Goal: Task Accomplishment & Management: Use online tool/utility

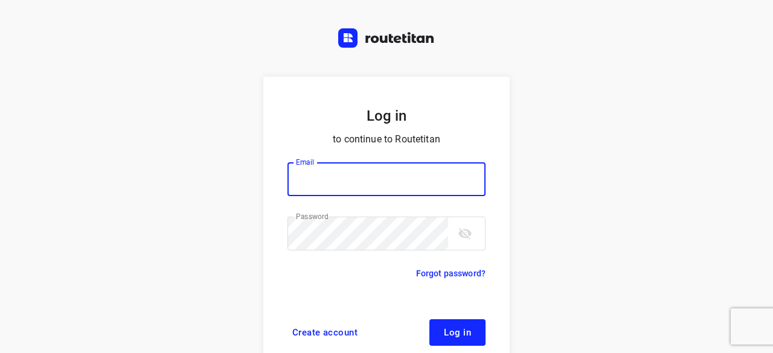
scroll to position [46, 0]
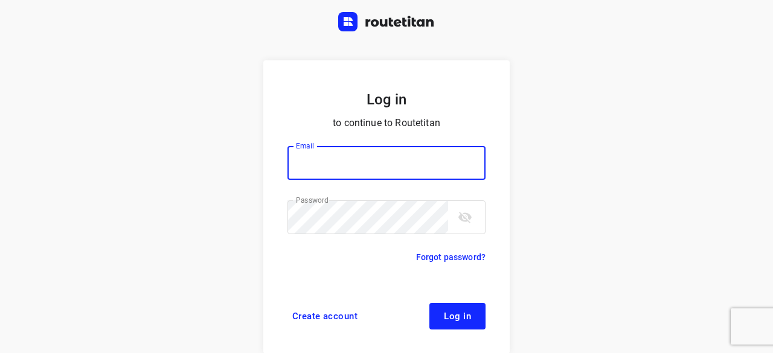
type input "[EMAIL_ADDRESS][DOMAIN_NAME]"
click at [452, 305] on button "Log in" at bounding box center [457, 316] width 56 height 27
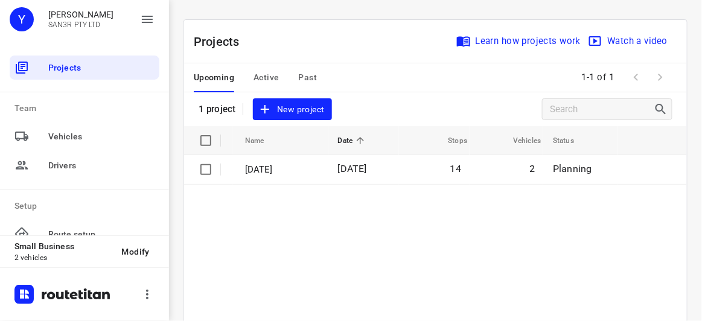
click at [282, 110] on span "New project" at bounding box center [292, 109] width 64 height 15
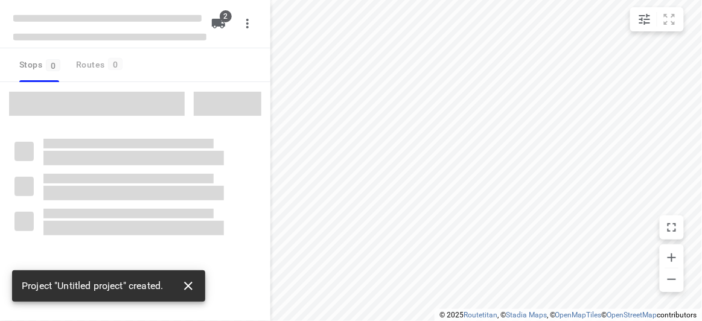
type input "distance"
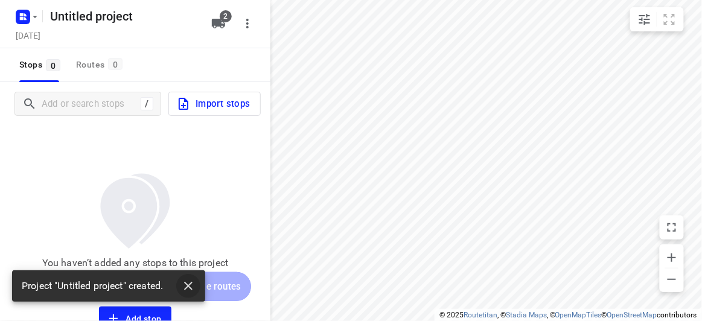
click at [179, 292] on button "button" at bounding box center [188, 286] width 24 height 24
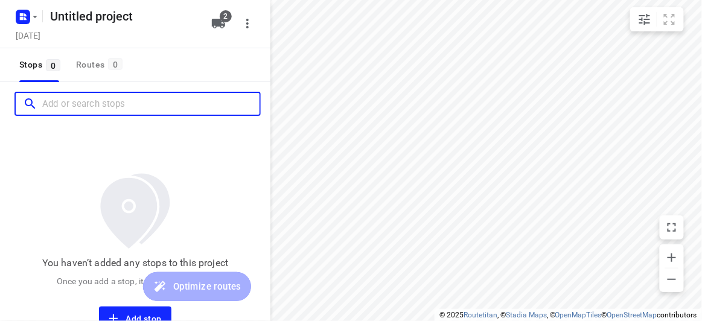
click at [95, 100] on input "Add or search stops" at bounding box center [150, 104] width 217 height 19
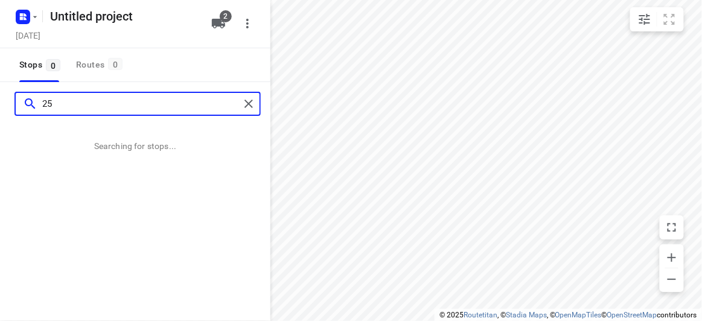
type input "2"
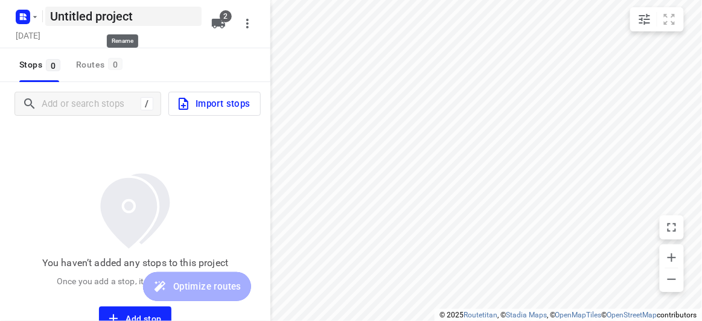
click at [173, 9] on h5 "Untitled project" at bounding box center [123, 16] width 156 height 19
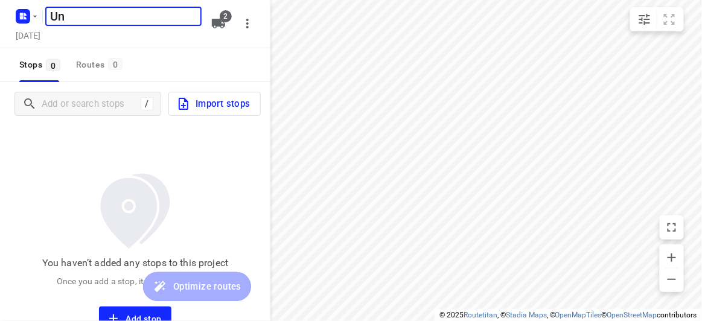
type input "U"
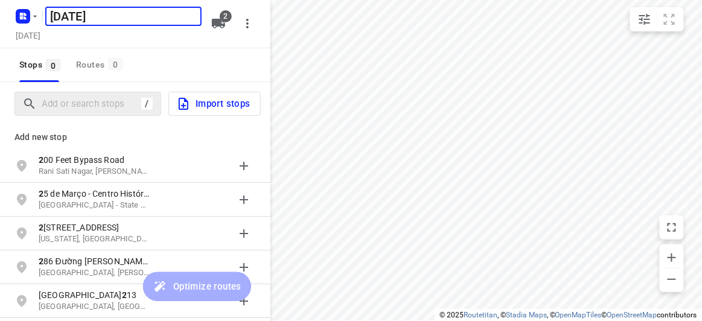
type input "[DATE]"
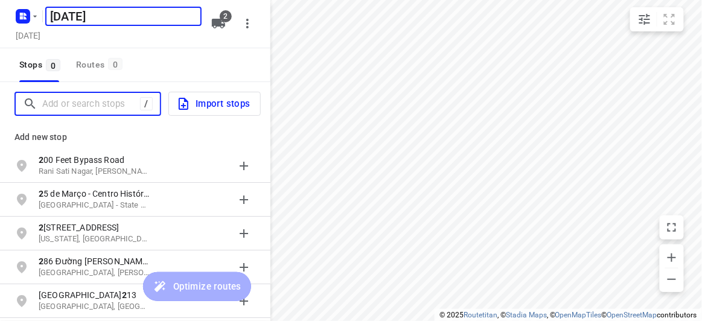
click at [89, 107] on input "Add or search stops" at bounding box center [91, 104] width 98 height 19
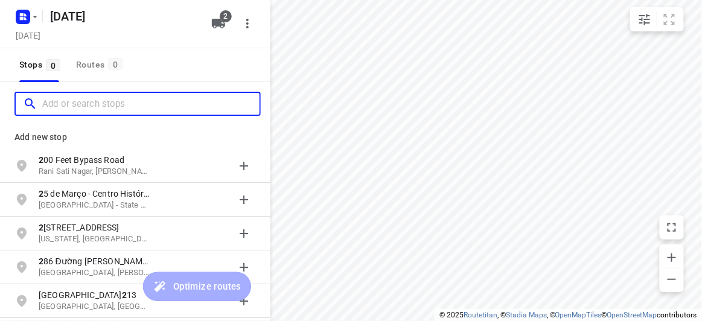
click at [106, 107] on input "Add or search stops" at bounding box center [150, 104] width 217 height 19
paste input "[STREET_ADDRESS][PERSON_NAME]"
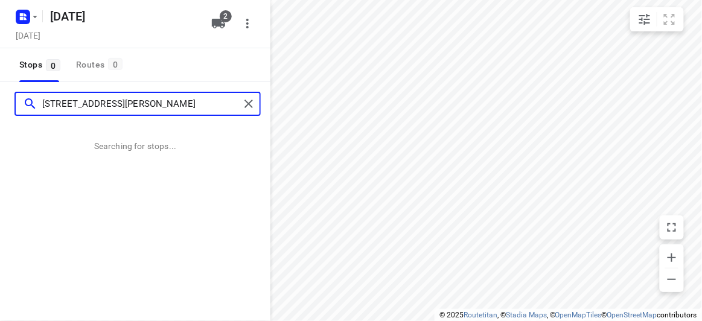
type input "[STREET_ADDRESS][PERSON_NAME]"
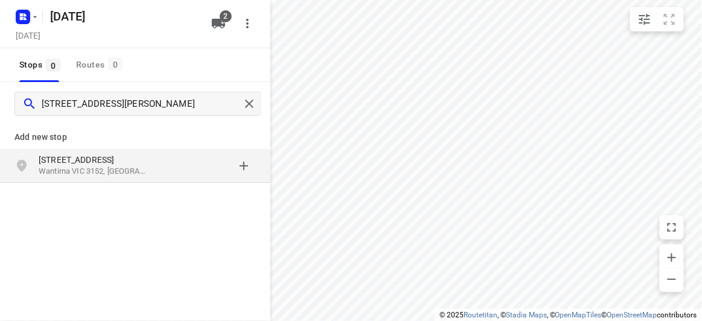
click at [115, 179] on div "77 Alderford Dr Wantirna VIC 3152, Australia" at bounding box center [135, 166] width 270 height 34
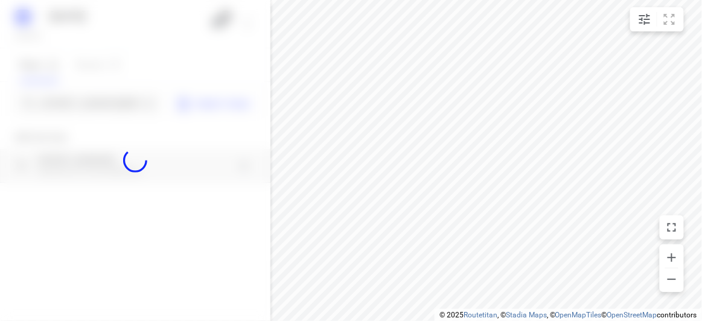
click at [101, 117] on div at bounding box center [135, 160] width 270 height 321
click at [101, 94] on div at bounding box center [135, 160] width 270 height 321
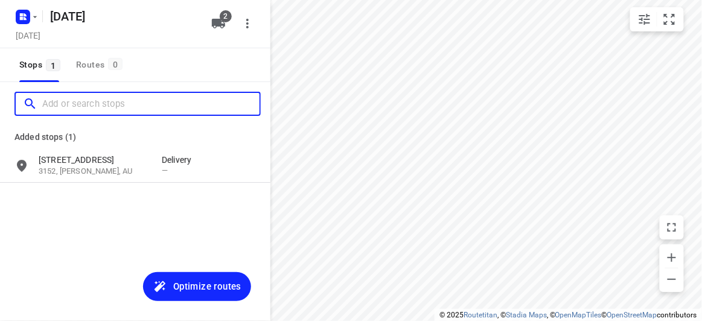
click at [98, 96] on input "Add or search stops" at bounding box center [150, 104] width 217 height 19
paste input "/9 Gilbert Parade, Camberwell 3124"
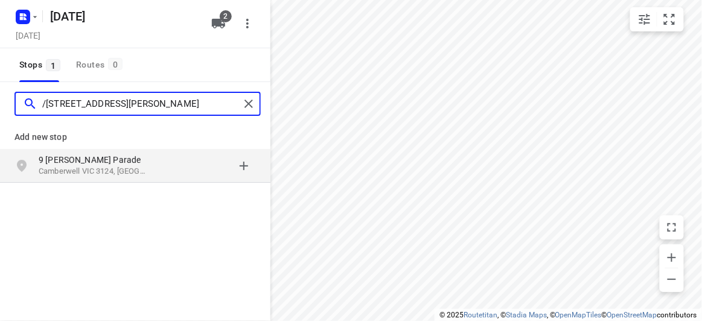
type input "/9 Gilbert Parade, Camberwell 3124"
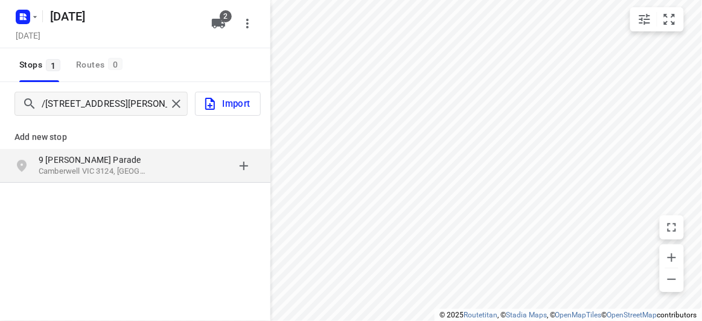
click at [152, 157] on p "9 [PERSON_NAME] Parade" at bounding box center [100, 160] width 123 height 12
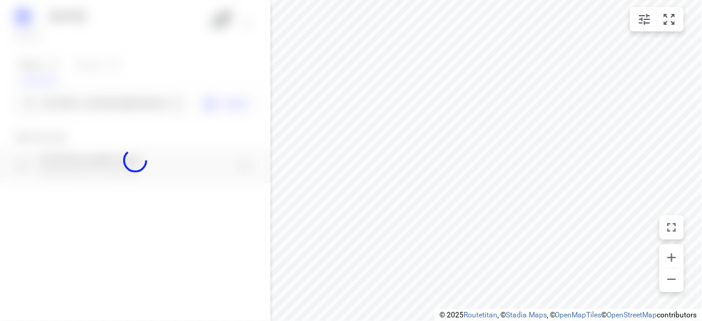
click at [140, 105] on div at bounding box center [135, 160] width 270 height 321
click at [137, 103] on div at bounding box center [135, 160] width 270 height 321
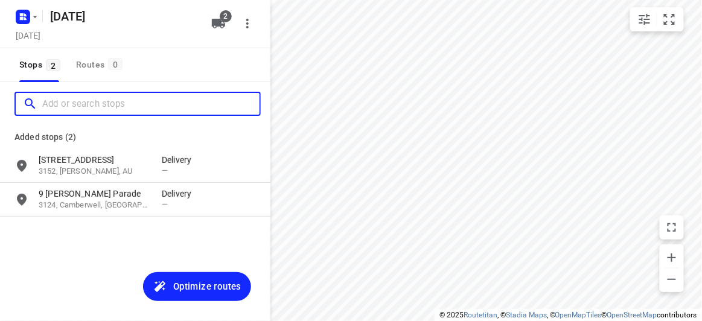
paste input "10 Mountview Rd Malvern 3144"
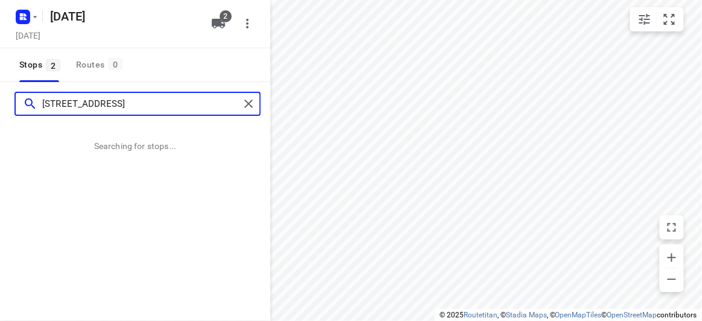
type input "10 Mountview Rd Malvern 3144"
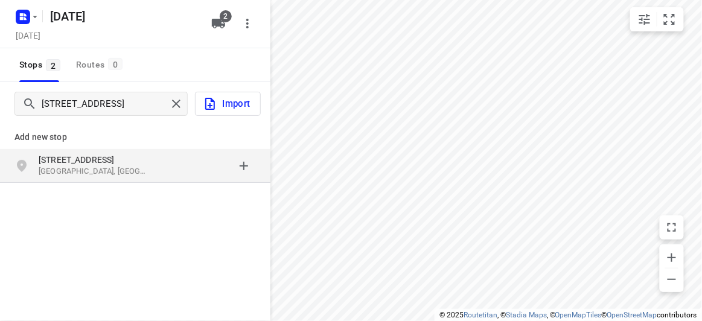
click at [109, 157] on p "10 Mountview Rd" at bounding box center [94, 160] width 111 height 12
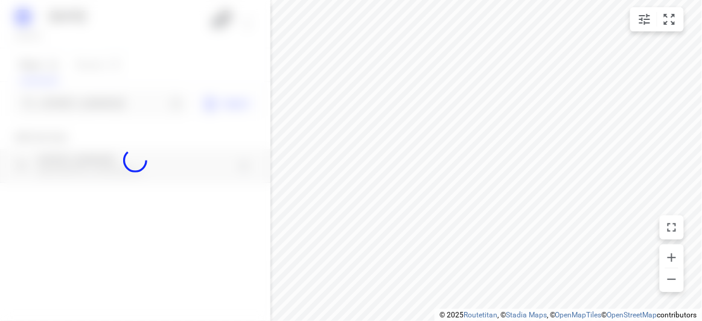
click at [108, 102] on div at bounding box center [135, 160] width 270 height 321
click at [105, 103] on div "25 SEPTEMBER 2025 Wednesday, Sep 24 2 Stops 2 Routes 0 10 Mountview Rd Malvern …" at bounding box center [135, 160] width 270 height 321
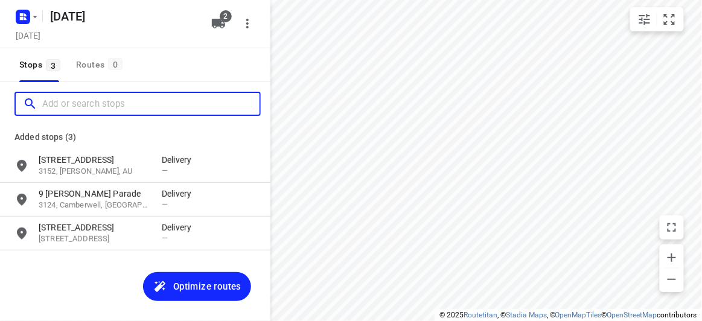
paste input "8 Harlingford Court Wheelers Hill 3150"
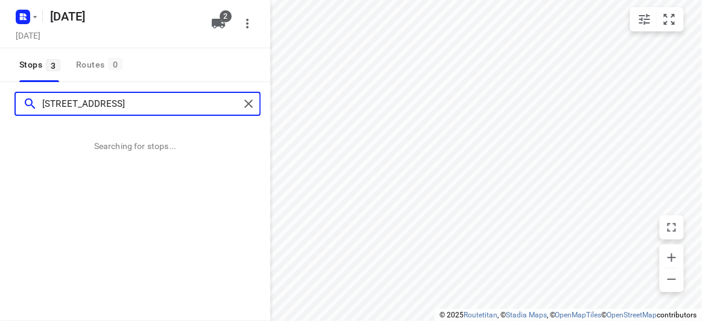
type input "8 Harlingford Court Wheelers Hill 3150"
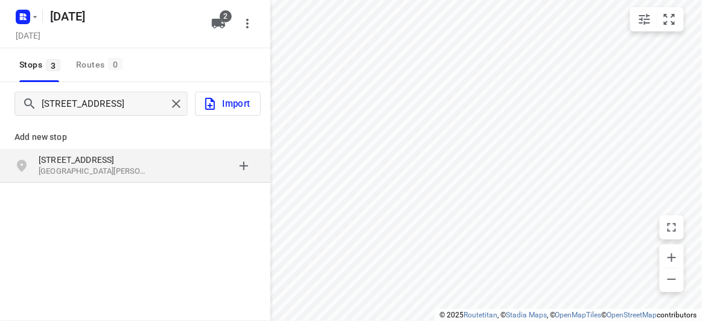
click at [168, 160] on div "grid" at bounding box center [209, 166] width 94 height 24
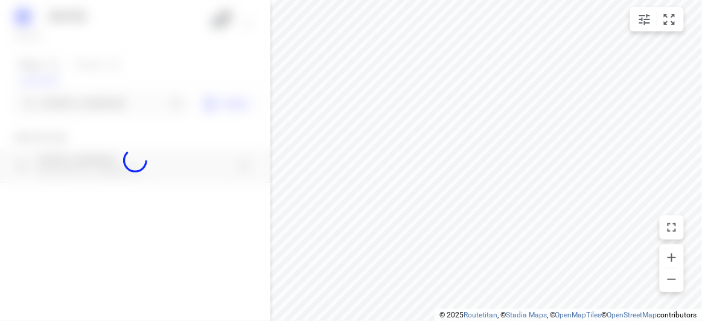
click at [123, 103] on div at bounding box center [135, 160] width 270 height 321
click at [120, 103] on input "Add or search stops" at bounding box center [104, 104] width 124 height 19
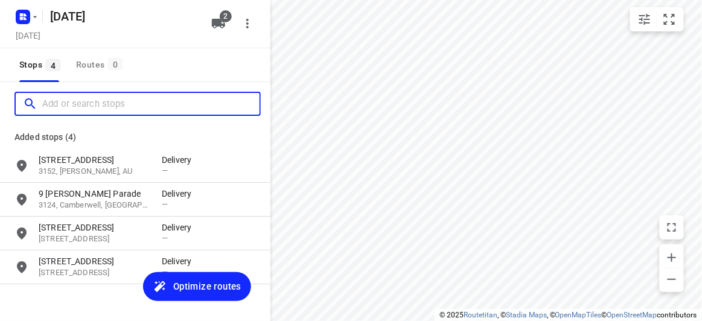
paste input "134 -140 Boronia Road Vermont 3133"
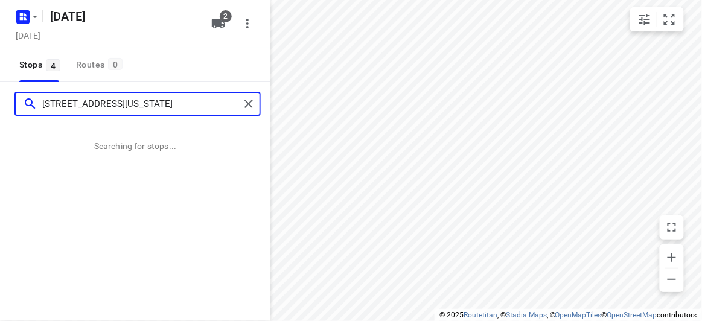
type input "134 -140 Boronia Road Vermont 3133"
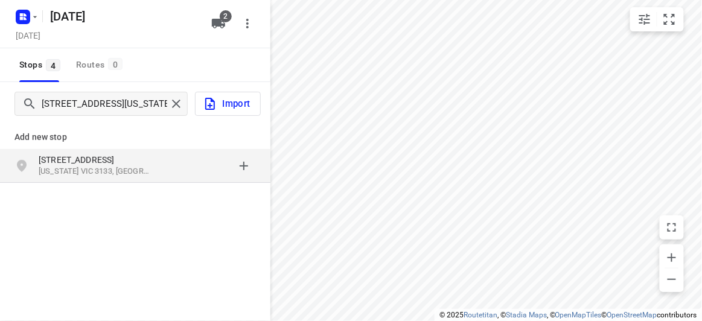
click at [106, 141] on p "Add new stop" at bounding box center [134, 137] width 241 height 14
click at [107, 156] on p "[STREET_ADDRESS]" at bounding box center [94, 160] width 111 height 12
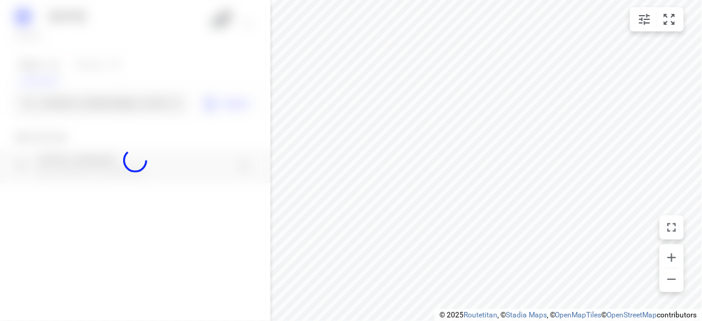
click at [108, 101] on div at bounding box center [135, 160] width 270 height 321
click at [107, 101] on div "25 SEPTEMBER 2025 Wednesday, Sep 24 2 Stops 4 Routes 0 134 -140 Boronia Road Ve…" at bounding box center [135, 160] width 270 height 321
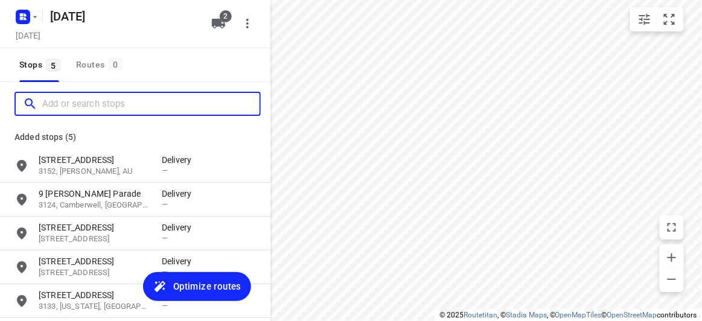
paste input "/15 Jamieson Avenue Rowville 3178"
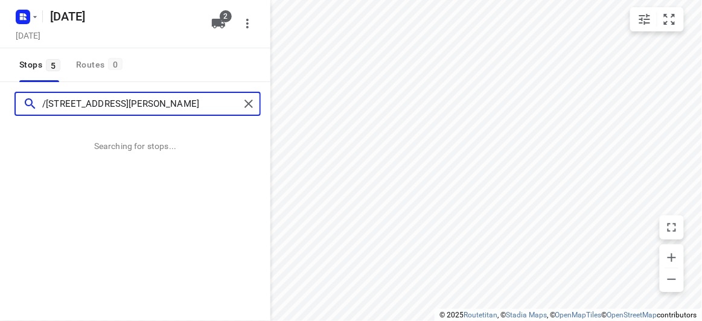
type input "/15 Jamieson Avenue Rowville 3178"
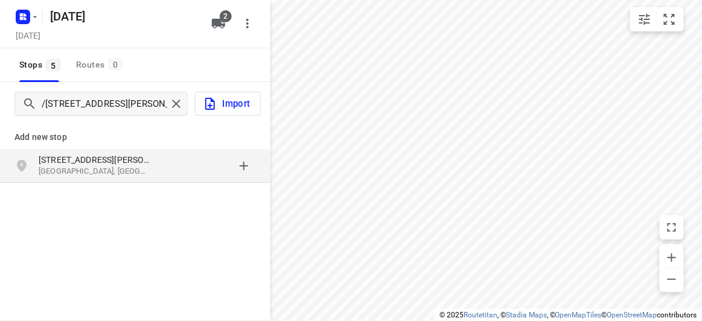
click at [191, 162] on div "grid" at bounding box center [209, 166] width 94 height 24
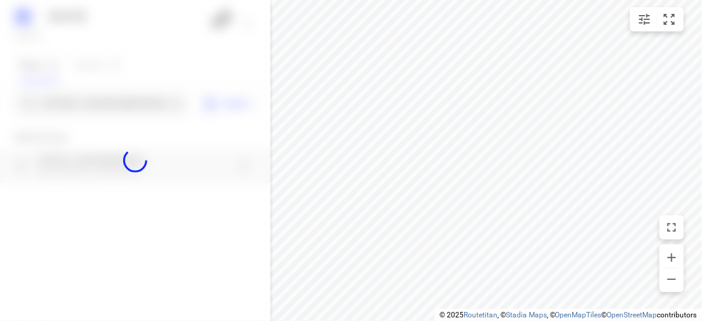
click at [124, 103] on div at bounding box center [135, 160] width 270 height 321
paste input "13 Emden Crescent, Mulgrave 3170"
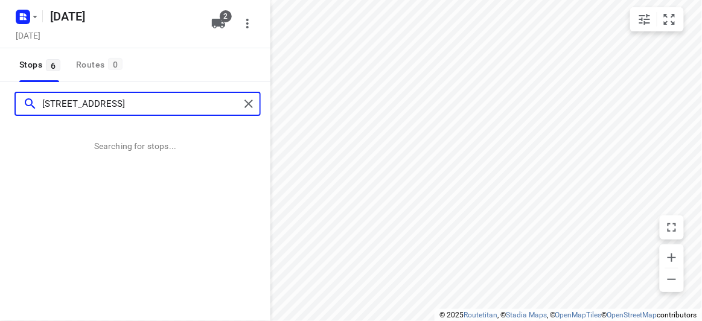
type input "13 Emden Crescent, Mulgrave 3170"
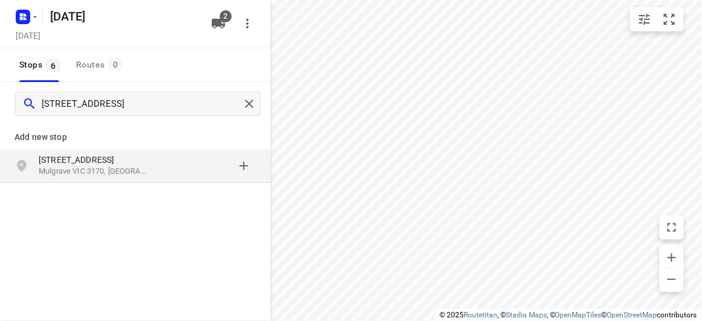
click at [183, 187] on div "Add new stop 13 Emden Crescent Mulgrave VIC 3170, Australia" at bounding box center [135, 193] width 270 height 135
click at [177, 170] on div "grid" at bounding box center [209, 166] width 94 height 24
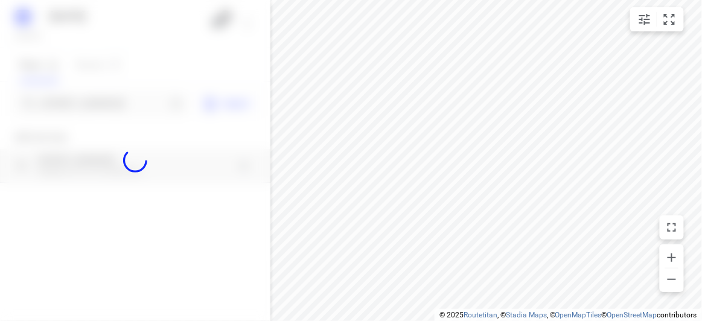
drag, startPoint x: 148, startPoint y: 86, endPoint x: 151, endPoint y: 97, distance: 10.5
click at [148, 88] on div at bounding box center [135, 160] width 270 height 321
click at [151, 97] on div at bounding box center [135, 160] width 270 height 321
click at [152, 100] on div at bounding box center [135, 160] width 270 height 321
paste input "3 Broomhill Avenue, Blackburn 3130"
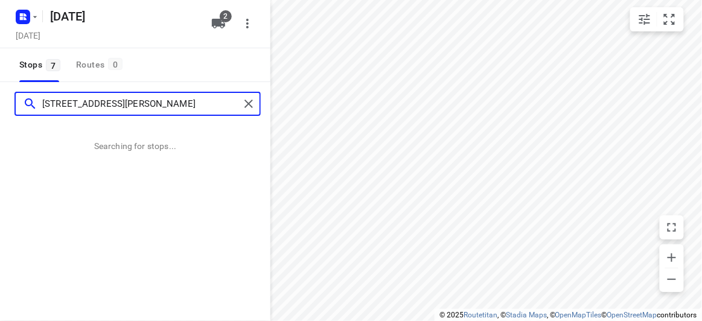
type input "3 Broomhill Avenue, Blackburn 3130"
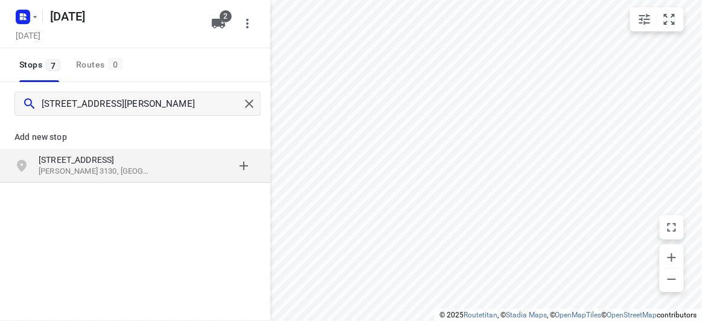
click at [157, 198] on div "Add new stop 3 Broomhill Avenue Blackburn VIC 3130, Australia" at bounding box center [135, 193] width 270 height 135
click at [145, 170] on p "Blackburn VIC 3130, Australia" at bounding box center [94, 171] width 111 height 11
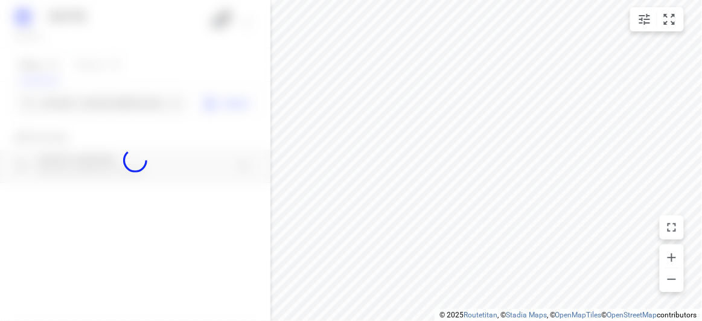
click at [95, 95] on div at bounding box center [135, 160] width 270 height 321
click at [97, 106] on div at bounding box center [135, 160] width 270 height 321
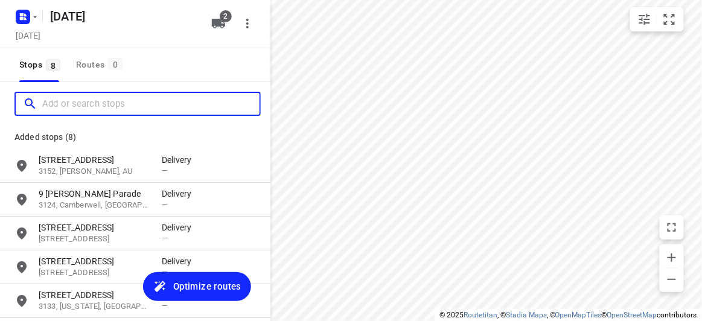
paste input "37b Begg Street Bentleigh East 3165"
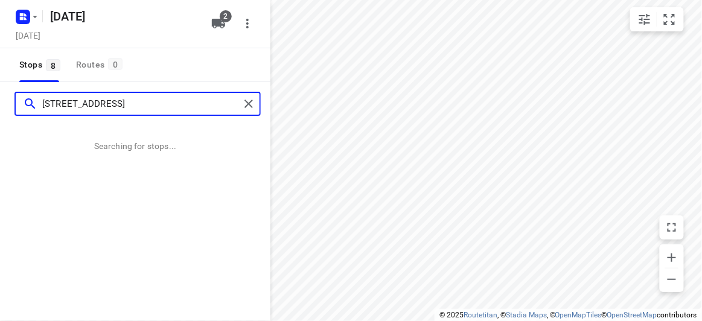
type input "37b Begg Street Bentleigh East 3165"
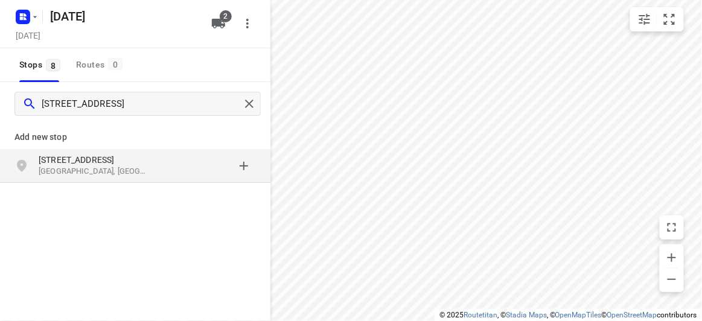
click at [173, 164] on div "grid" at bounding box center [209, 166] width 94 height 24
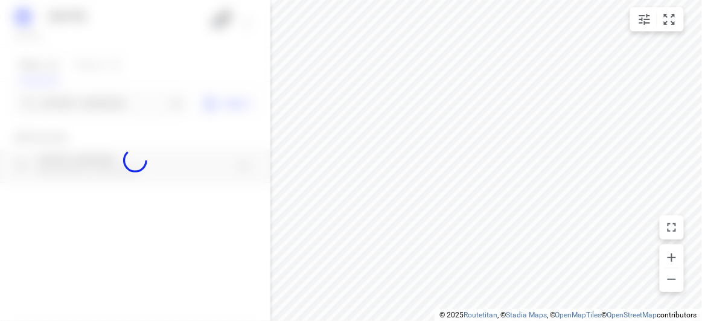
click at [120, 97] on div at bounding box center [135, 160] width 270 height 321
click at [120, 101] on div at bounding box center [135, 160] width 270 height 321
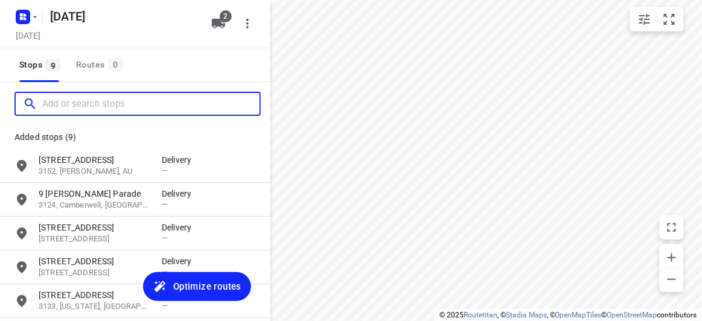
paste input "2 mile end road Carnegie 3163"
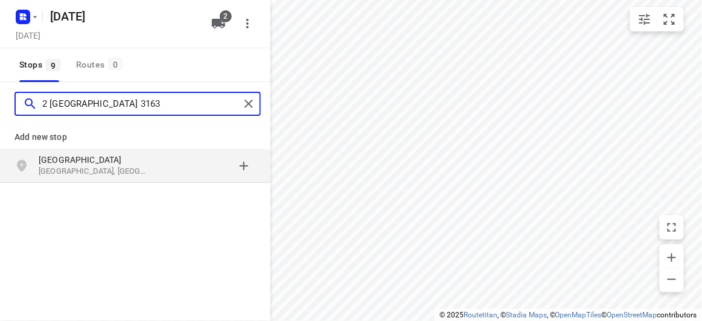
type input "2 mile end road Carnegie 3163"
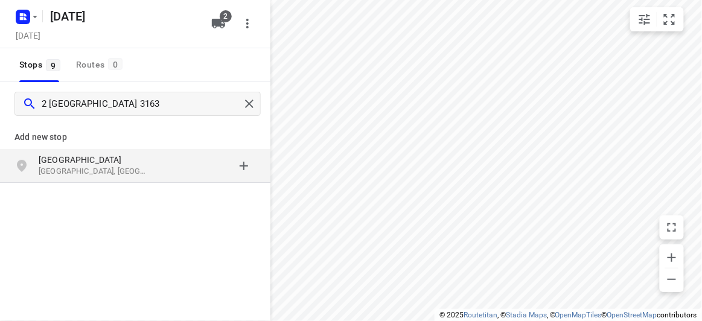
click at [183, 155] on div "grid" at bounding box center [209, 166] width 94 height 24
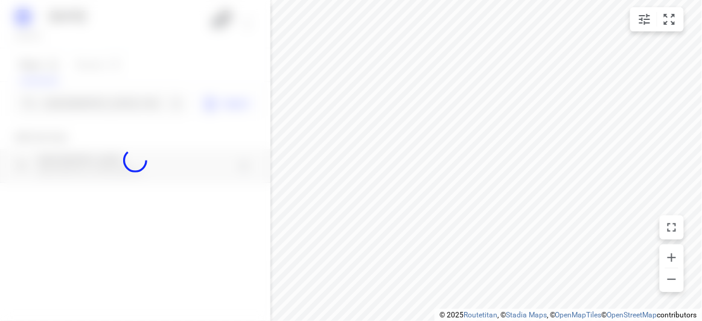
click at [132, 117] on div at bounding box center [135, 160] width 270 height 321
click at [123, 106] on div at bounding box center [135, 160] width 270 height 321
click at [121, 106] on div at bounding box center [135, 160] width 270 height 321
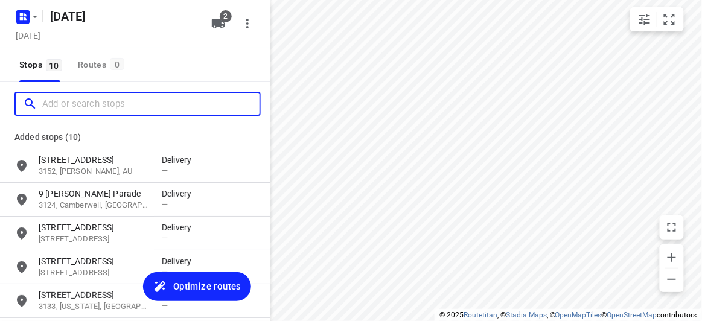
paste input "3 Kenworth Court Rowville 3178"
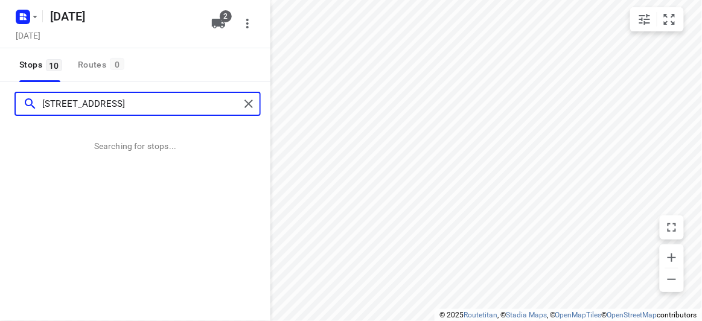
type input "3 Kenworth Court Rowville 3178"
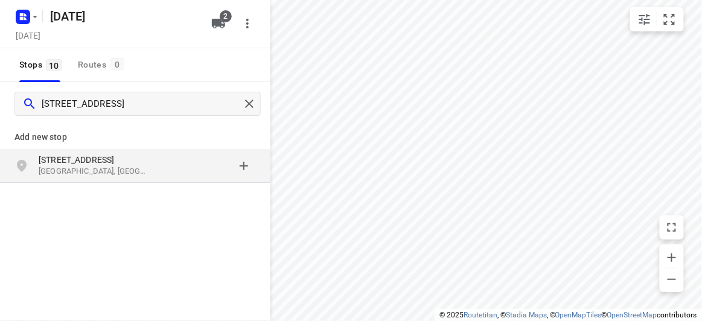
click at [89, 158] on p "[STREET_ADDRESS]" at bounding box center [94, 160] width 111 height 12
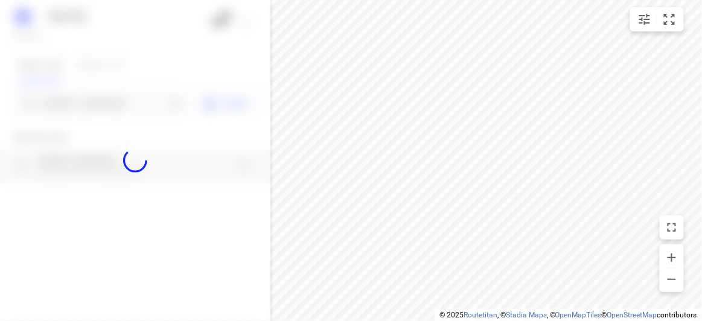
click at [88, 104] on div at bounding box center [135, 160] width 270 height 321
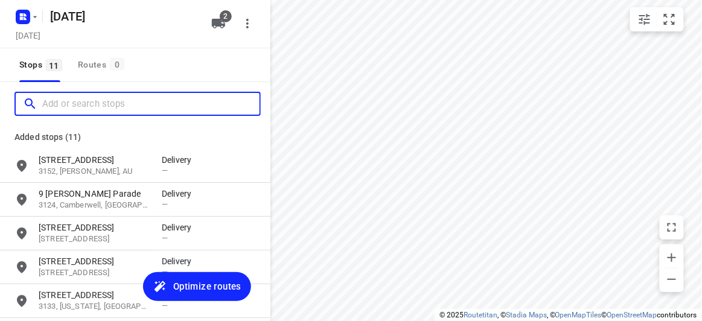
paste input "44 Blackwood Street, Carnegie 3163"
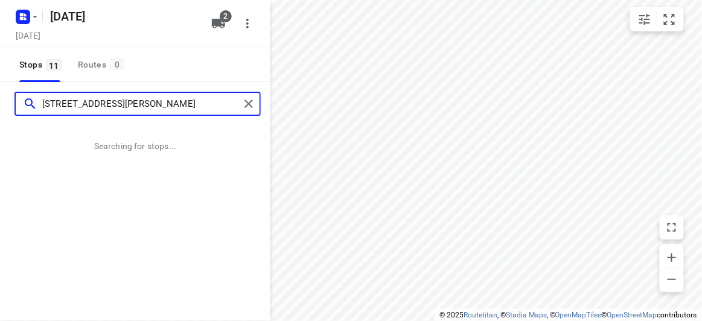
type input "44 Blackwood Street, Carnegie 3163"
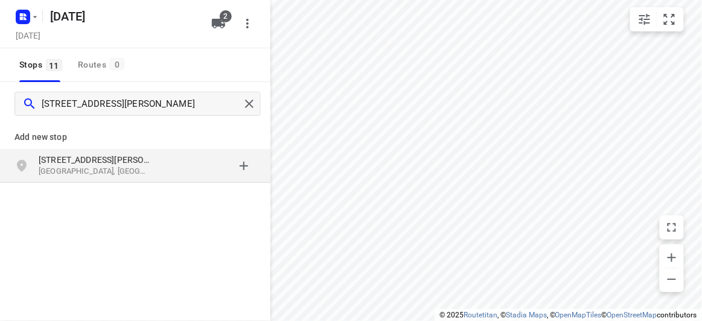
click at [165, 149] on div "44 Blackwood Street Carnegie VIC 3163, Australia" at bounding box center [135, 166] width 270 height 34
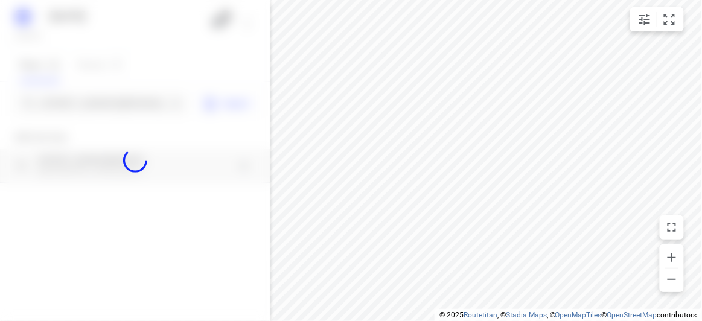
click at [138, 112] on div at bounding box center [135, 160] width 270 height 321
click at [136, 106] on div at bounding box center [135, 160] width 270 height 321
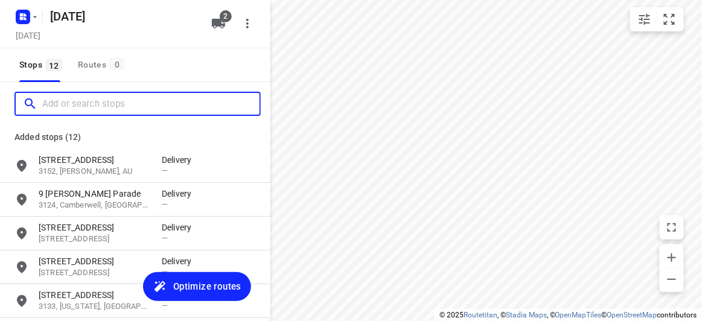
click at [136, 106] on input "Add or search stops" at bounding box center [150, 104] width 217 height 19
paste input "4 Locksley Avenue Kew 3101"
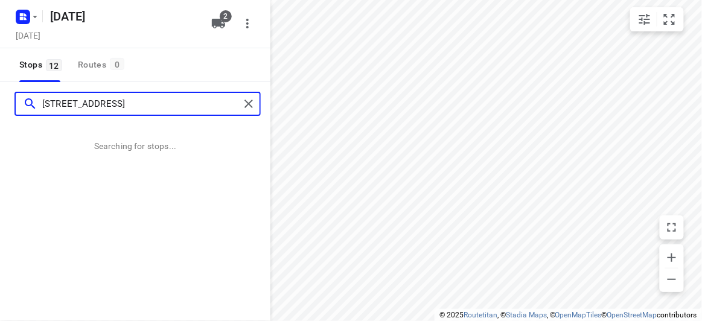
type input "4 Locksley Avenue Kew 3101"
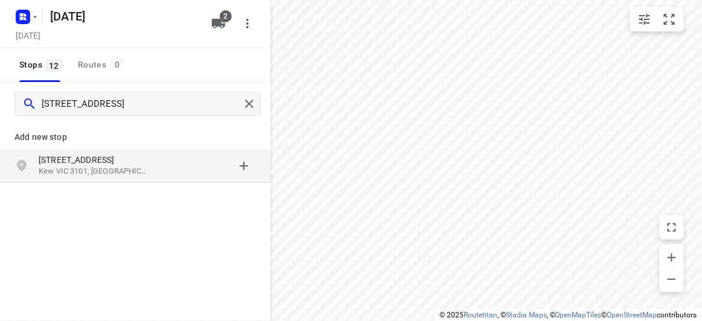
click at [161, 165] on p "[STREET_ADDRESS]" at bounding box center [100, 160] width 123 height 12
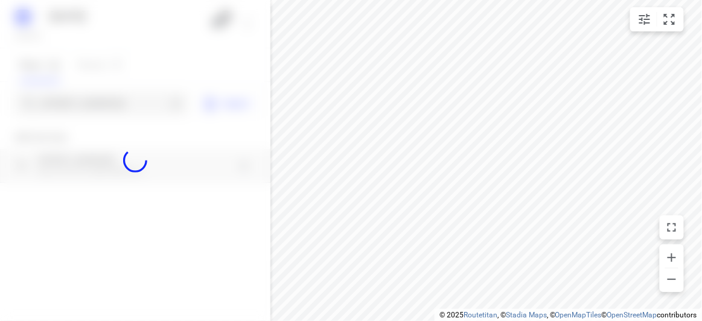
click at [123, 104] on div at bounding box center [135, 160] width 270 height 321
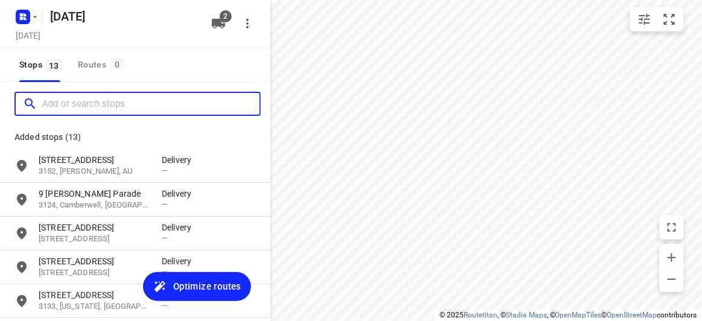
paste input "28 Heatherdale Road Mitcham 3132"
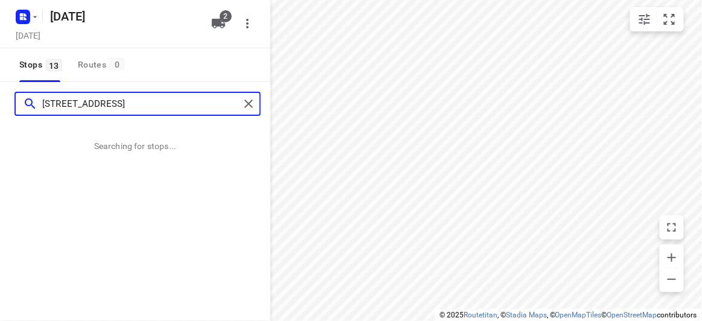
type input "28 Heatherdale Road Mitcham 3132"
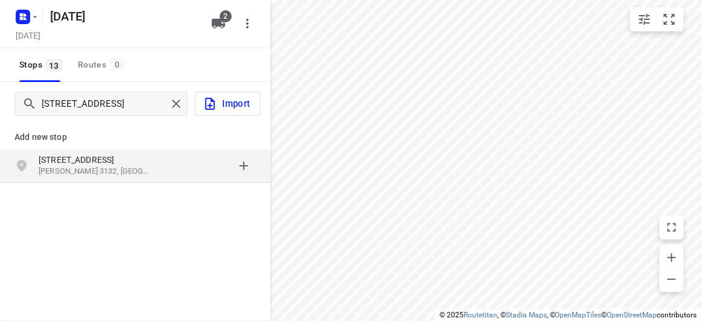
click at [160, 162] on p "[STREET_ADDRESS]" at bounding box center [100, 160] width 123 height 12
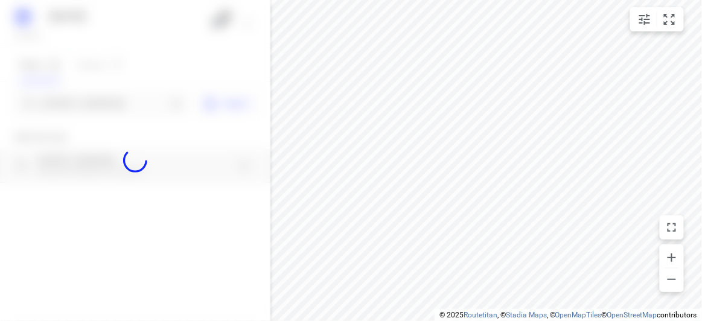
click at [106, 101] on div at bounding box center [135, 160] width 270 height 321
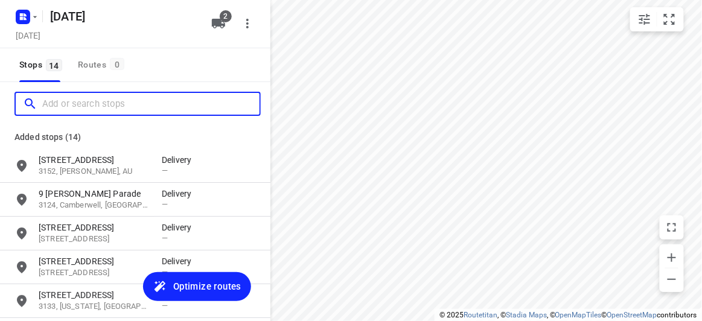
paste input "44A Hillview Avenue Mount Waverley 3149"
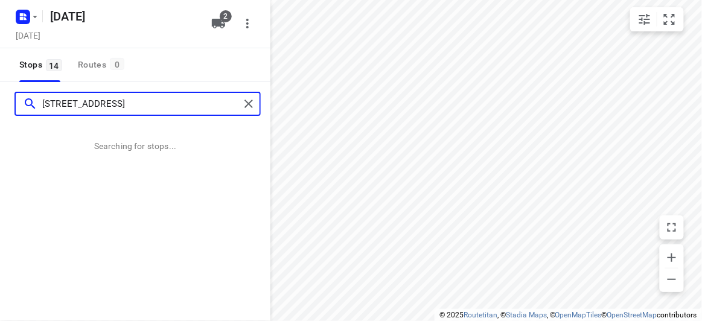
type input "44A Hillview Avenue Mount Waverley 3149"
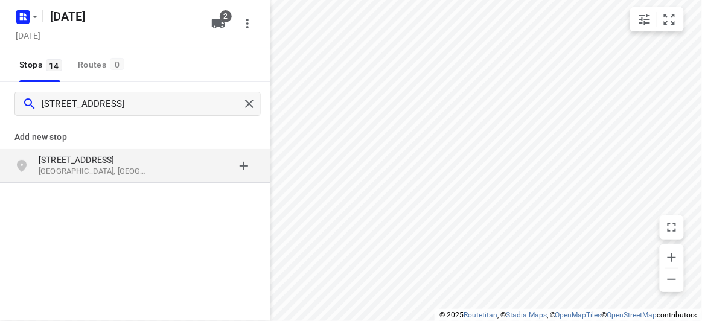
click at [209, 220] on div "Add new stop 44A Hillview Avenue Mount Waverley VIC 3149, Australia" at bounding box center [135, 193] width 270 height 135
click at [134, 165] on p "[STREET_ADDRESS]" at bounding box center [94, 160] width 111 height 12
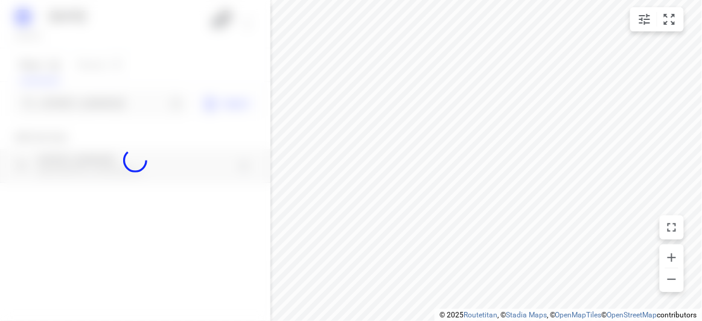
click at [107, 102] on div at bounding box center [135, 160] width 270 height 321
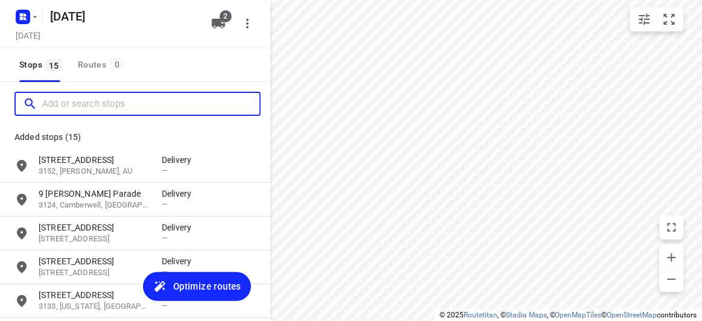
paste input "/16 Tranmere Avenue Carnegie 3163"
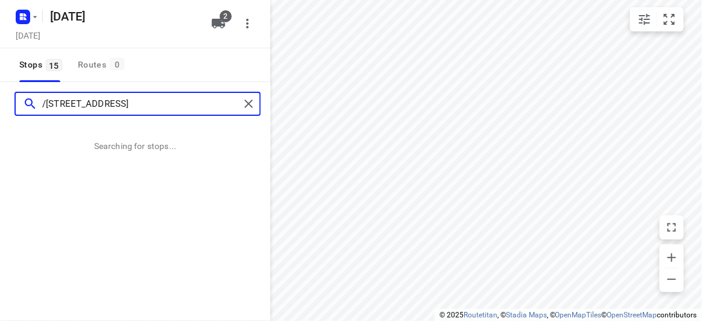
type input "/16 Tranmere Avenue Carnegie 3163"
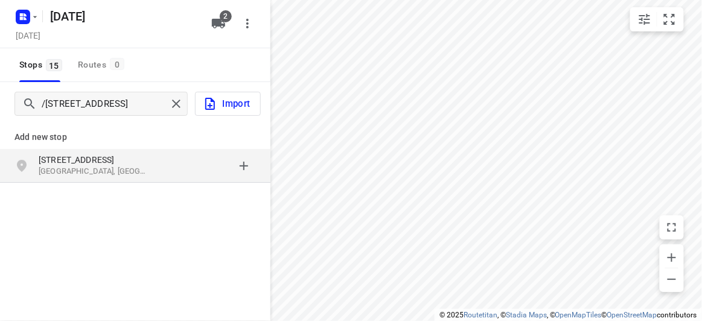
click at [138, 187] on div "Add new stop 16 Tranmere Avenue Carnegie VIC 3163, Australia" at bounding box center [135, 193] width 270 height 135
click at [129, 171] on p "Carnegie VIC 3163, Australia" at bounding box center [94, 171] width 111 height 11
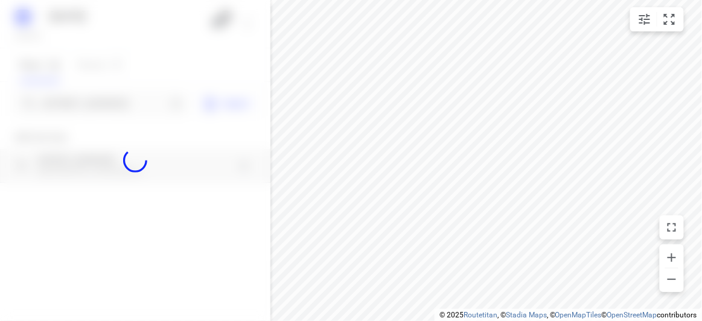
click at [118, 112] on div at bounding box center [135, 160] width 270 height 321
click at [119, 107] on div at bounding box center [135, 160] width 270 height 321
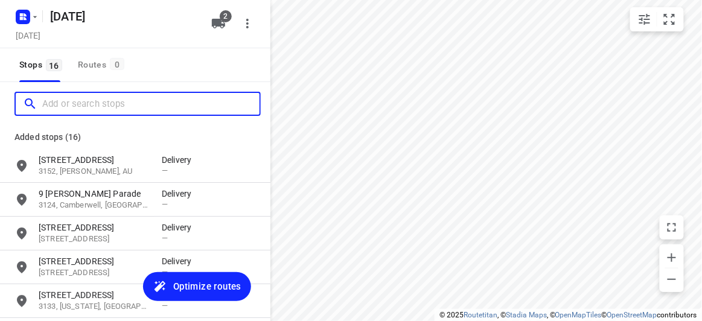
paste input "637 CANTERBURY RD VERMONT 3133"
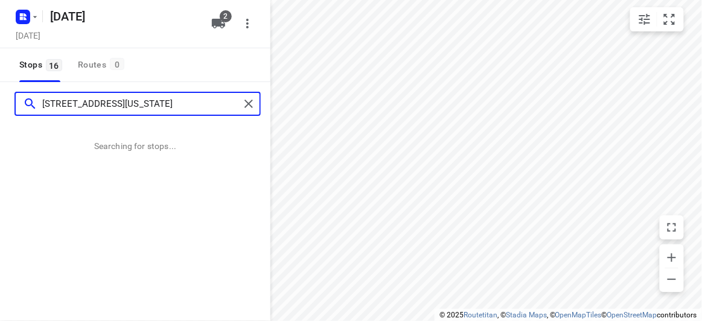
type input "637 CANTERBURY RD VERMONT 3133"
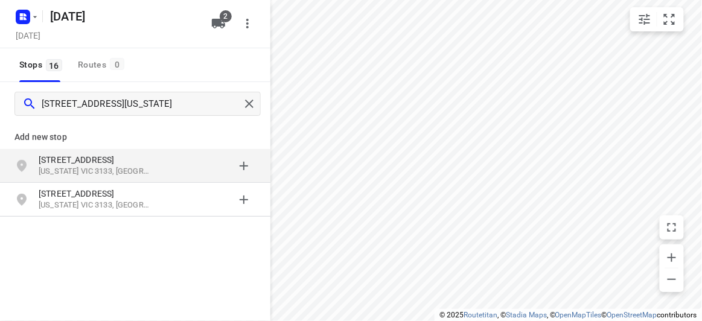
click at [118, 156] on p "637 Canterbury Rd" at bounding box center [94, 160] width 111 height 12
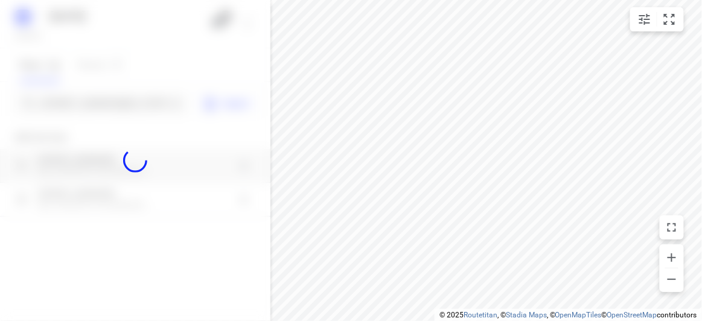
click at [95, 106] on div at bounding box center [135, 160] width 270 height 321
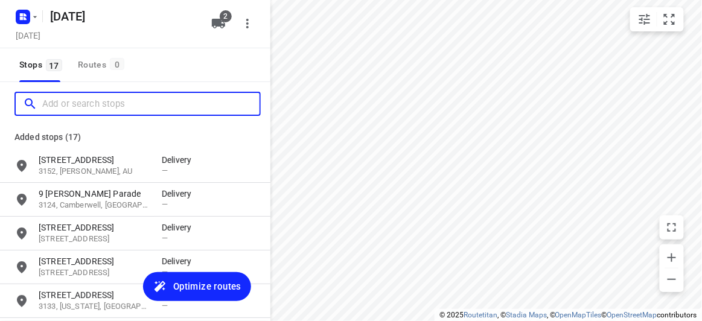
paste input "13 Elliott Avenue Balwyn 3103"
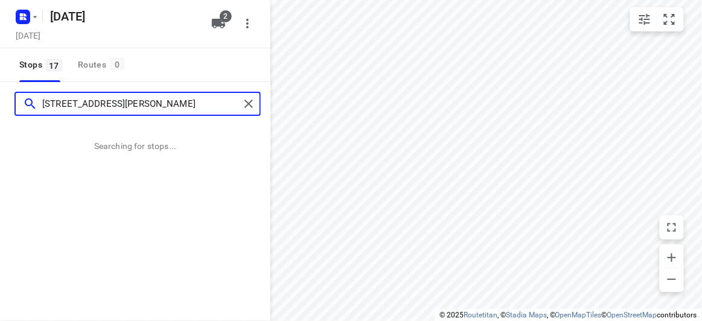
type input "13 Elliott Avenue Balwyn 3103"
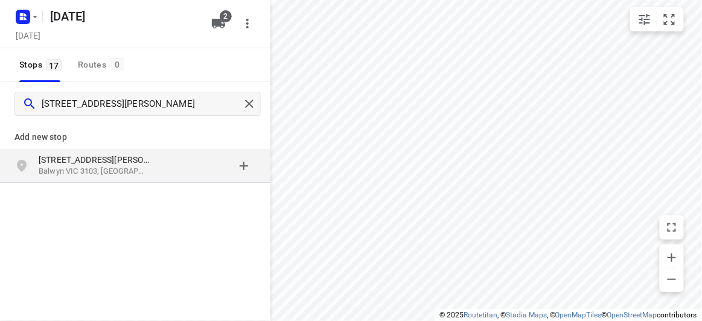
click at [141, 156] on p "[STREET_ADDRESS][PERSON_NAME]" at bounding box center [94, 160] width 111 height 12
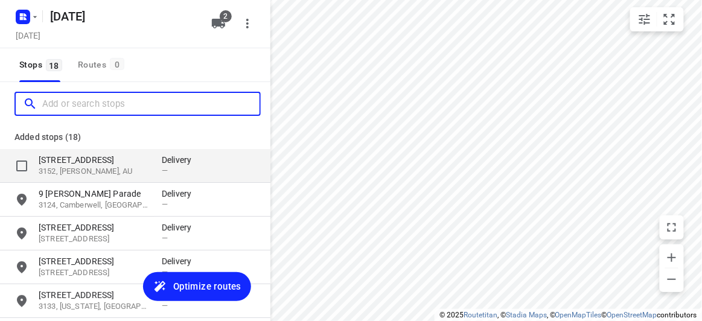
paste input "28 Norbert St Balwyn 3103"
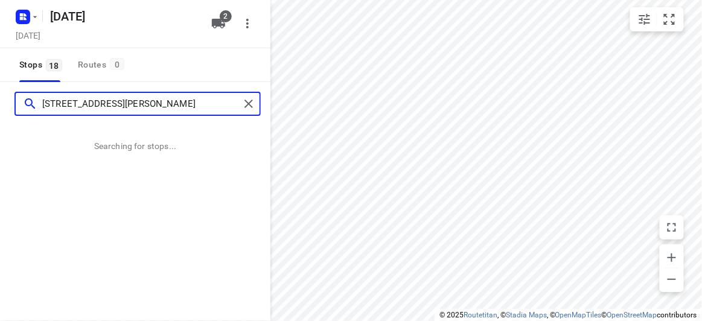
type input "28 Norbert St Balwyn 3103"
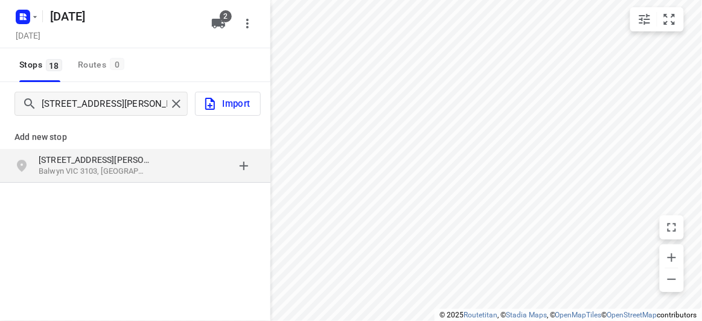
click at [52, 141] on p "Add new stop" at bounding box center [134, 137] width 241 height 14
click at [38, 154] on div "grid" at bounding box center [26, 166] width 24 height 24
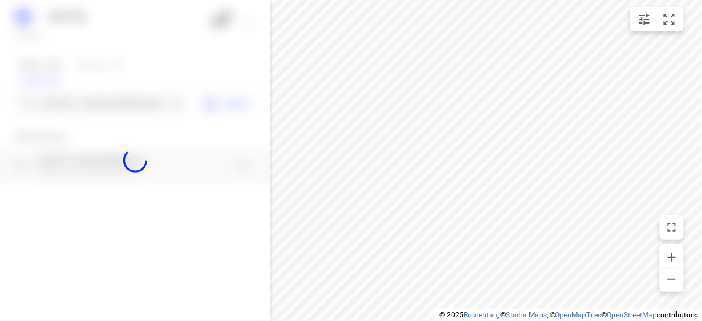
click at [56, 97] on div at bounding box center [135, 160] width 270 height 321
click at [57, 104] on div at bounding box center [135, 160] width 270 height 321
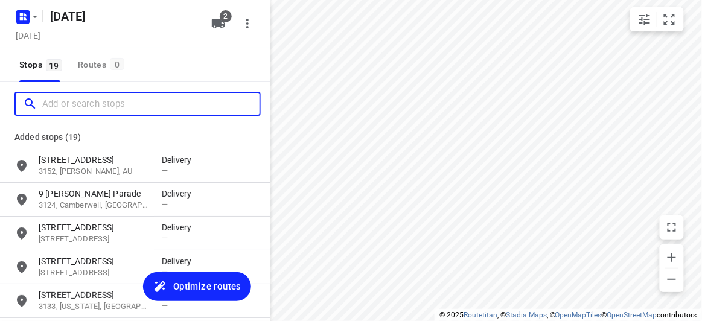
paste input "28 Heatherdale Road Mitcham 3132"
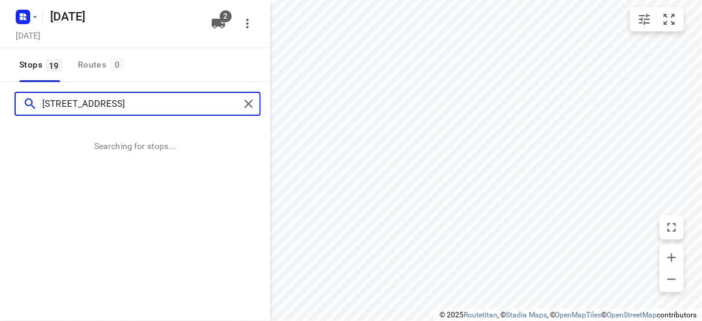
type input "28 Heatherdale Road Mitcham 3132"
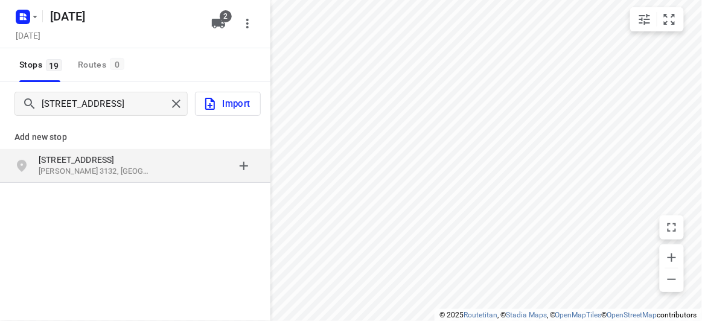
click at [152, 161] on p "[STREET_ADDRESS]" at bounding box center [100, 160] width 123 height 12
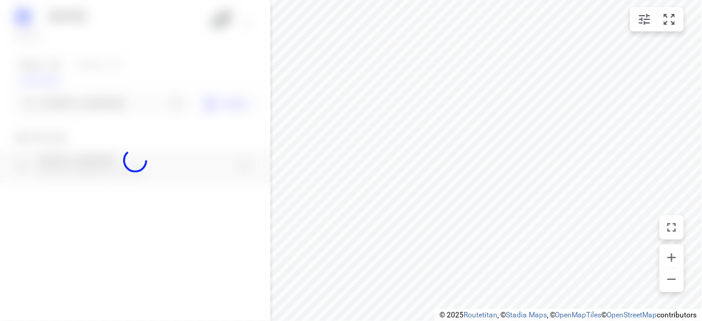
click at [110, 106] on div at bounding box center [135, 160] width 270 height 321
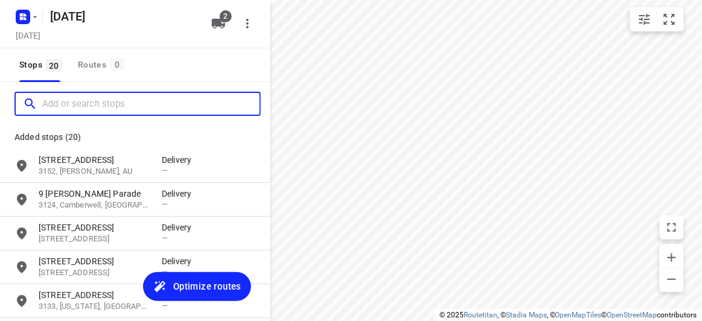
click at [110, 106] on input "Add or search stops" at bounding box center [150, 104] width 217 height 19
paste input "24 Marsden Crescent Doncaster East VIC 3109"
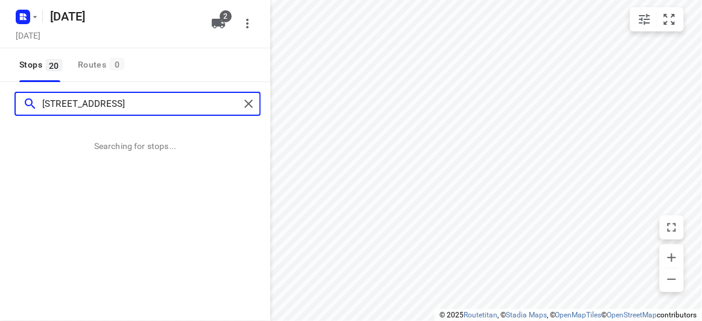
type input "24 Marsden Crescent Doncaster East VIC 3109"
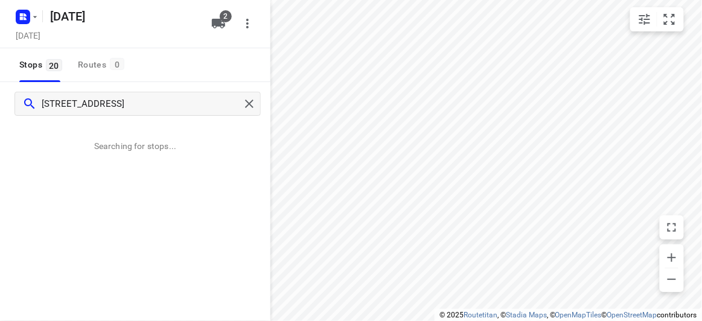
click at [120, 162] on div "24 Marsden Crescent Doncaster East VIC 3109 Searching for stops..." at bounding box center [135, 242] width 270 height 321
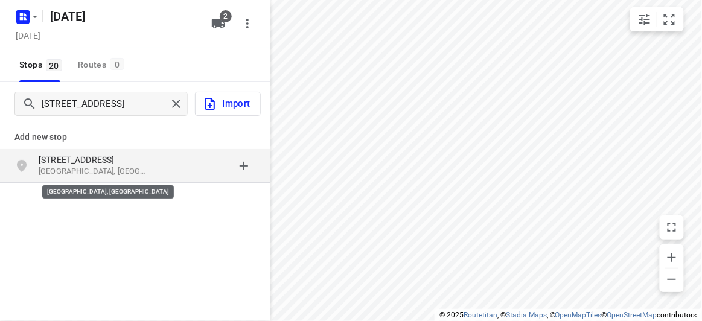
click at [104, 168] on p "Doncaster East VIC 3109, Australia" at bounding box center [94, 171] width 111 height 11
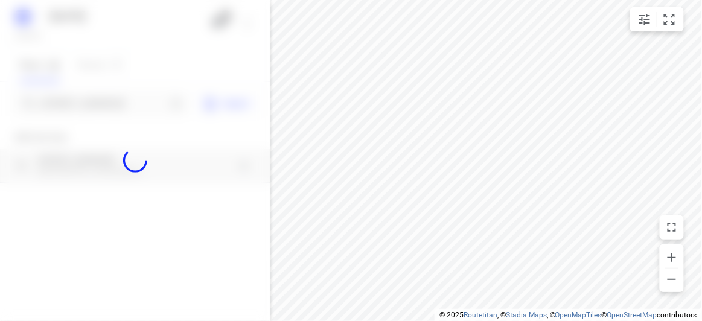
click at [73, 103] on div at bounding box center [135, 160] width 270 height 321
click at [76, 103] on div at bounding box center [135, 160] width 270 height 321
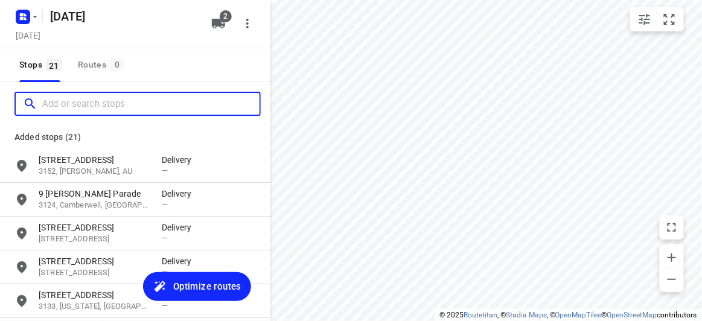
paste input "29 Scott St Kew 3101"
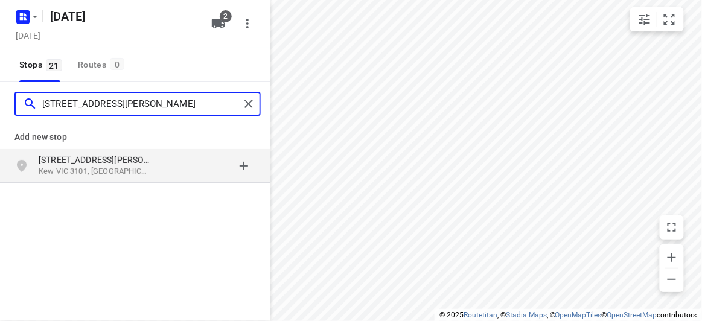
type input "29 Scott St Kew 3101"
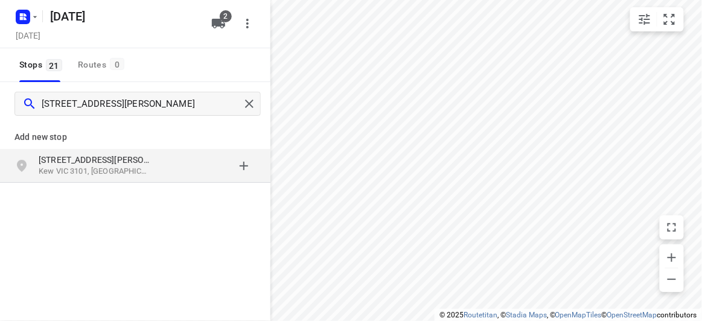
click at [187, 180] on div "29 Scott St Kew VIC 3101, Australia" at bounding box center [135, 166] width 270 height 34
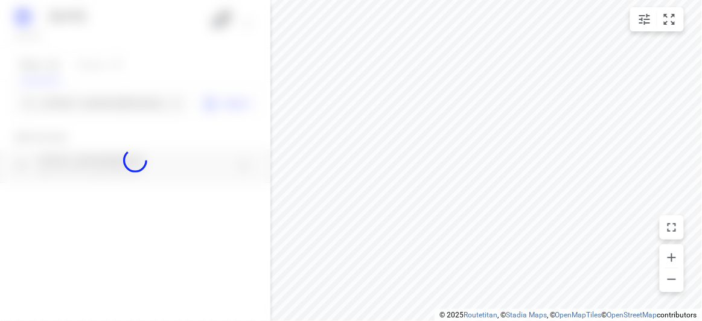
click at [137, 109] on div at bounding box center [135, 160] width 270 height 321
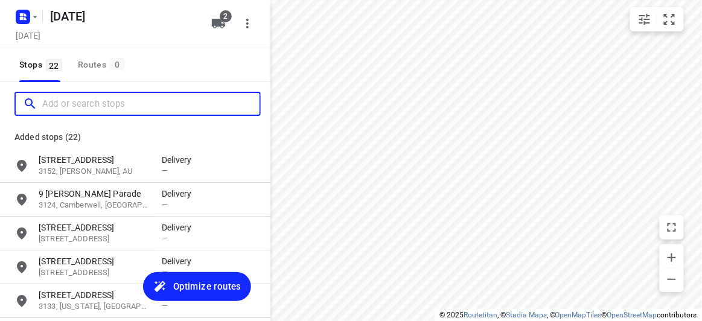
click at [131, 105] on input "Add or search stops" at bounding box center [150, 104] width 217 height 19
paste input "18 Treeby Court Springvale South Vic 3172"
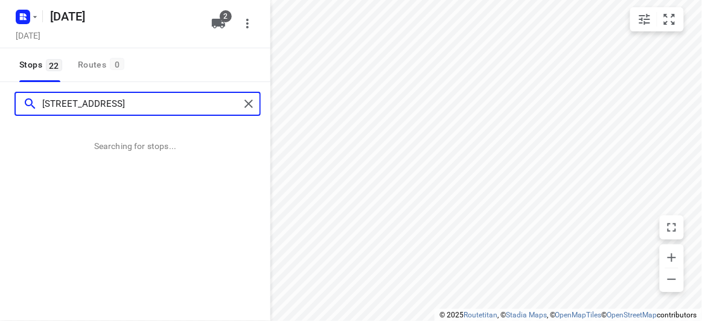
type input "18 Treeby Court Springvale South Vic 3172"
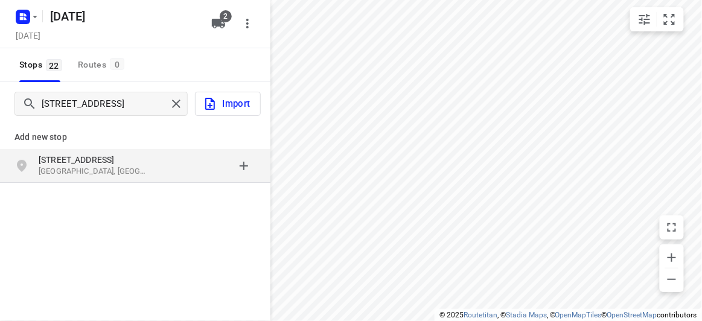
click at [53, 149] on div "18 Treeby Court Springvale South VIC 3172, Australia" at bounding box center [135, 166] width 270 height 34
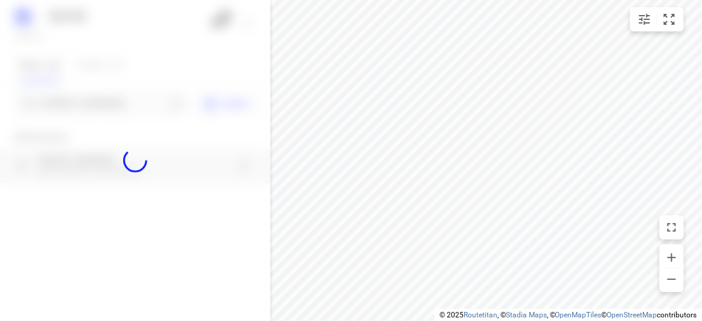
click at [64, 113] on div at bounding box center [135, 160] width 270 height 321
click at [68, 108] on div at bounding box center [135, 160] width 270 height 321
paste input "421 Middleborough Road Box Hill 3128"
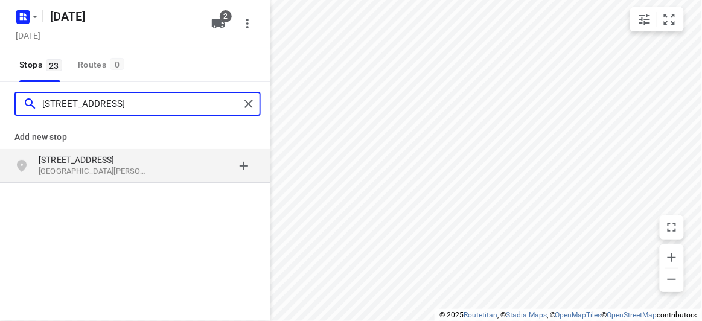
type input "421 Middleborough Road Box Hill 3128"
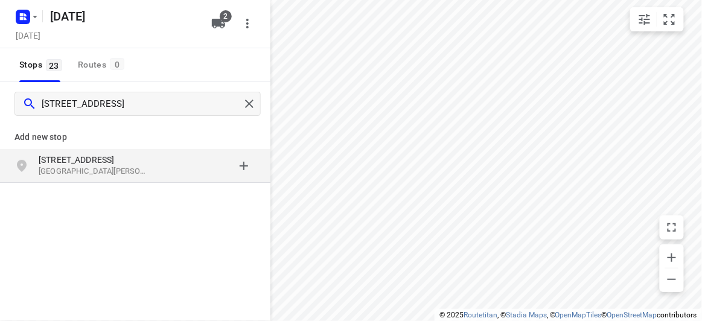
click at [125, 160] on p "[STREET_ADDRESS]" at bounding box center [94, 160] width 111 height 12
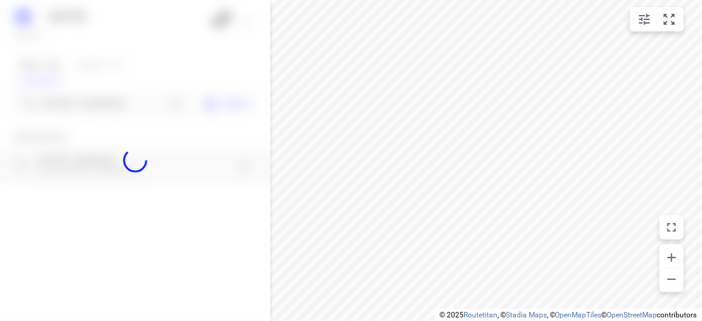
click at [108, 100] on div at bounding box center [135, 160] width 270 height 321
paste input "4 Fromhold Dr Doncaster 3108"
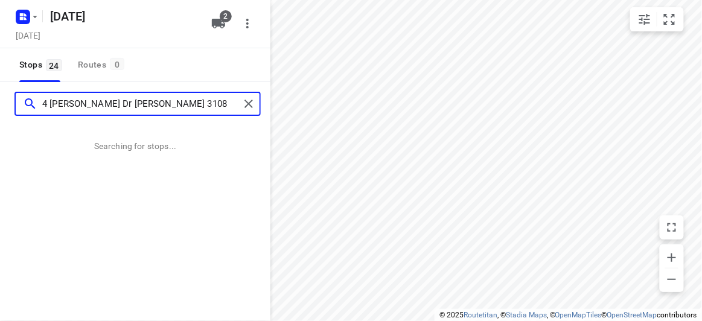
type input "4 Fromhold Dr Doncaster 3108"
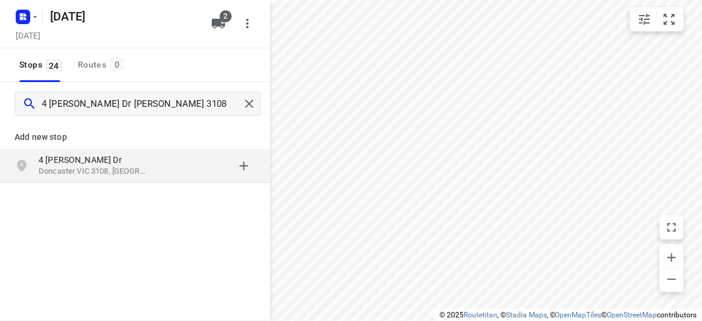
drag, startPoint x: 63, startPoint y: 117, endPoint x: 76, endPoint y: 139, distance: 26.0
click at [63, 118] on div "4 Fromhold Dr Doncaster 3108" at bounding box center [135, 103] width 270 height 43
click at [82, 150] on div "4 Fromhold Dr Doncaster VIC 3108, Australia" at bounding box center [135, 166] width 270 height 34
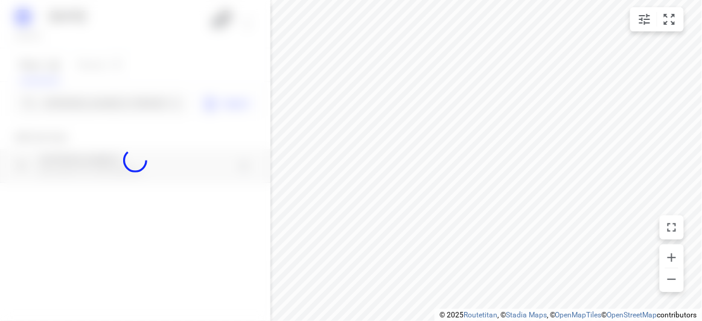
click at [68, 101] on div at bounding box center [135, 160] width 270 height 321
click at [56, 101] on div at bounding box center [135, 160] width 270 height 321
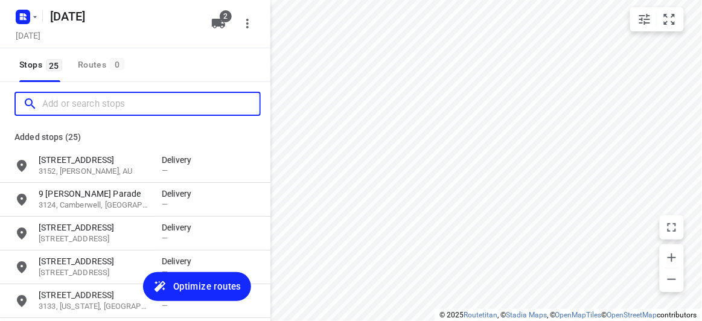
paste input "47-49 Willesden Road Hughesdale 3166"
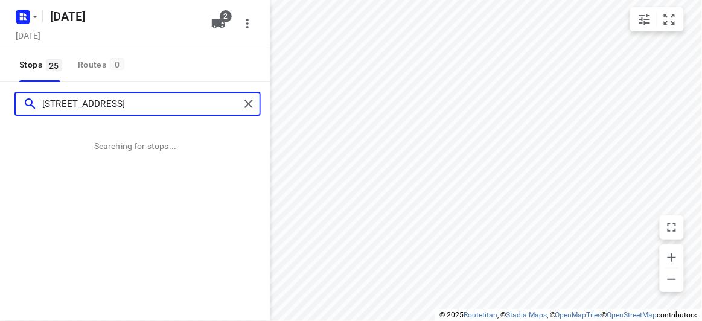
type input "47-49 Willesden Road Hughesdale 3166"
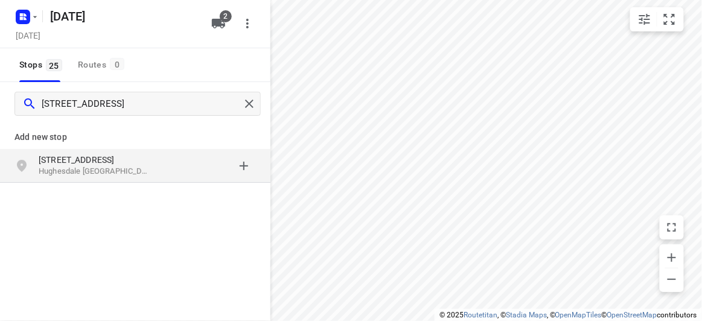
click at [161, 184] on div "Add new stop 47-49 Willesden Road Hughesdale VIC 3166, Australia" at bounding box center [135, 149] width 270 height 69
click at [159, 176] on div "47-49 Willesden Road Hughesdale VIC 3166, Australia" at bounding box center [100, 166] width 123 height 24
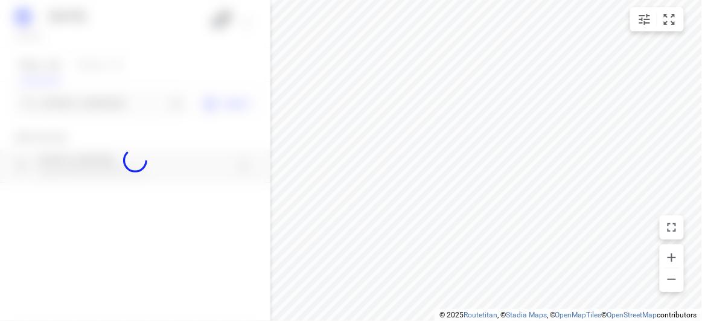
click at [95, 105] on div at bounding box center [135, 160] width 270 height 321
paste input "19 panorama court Bulleen 3105"
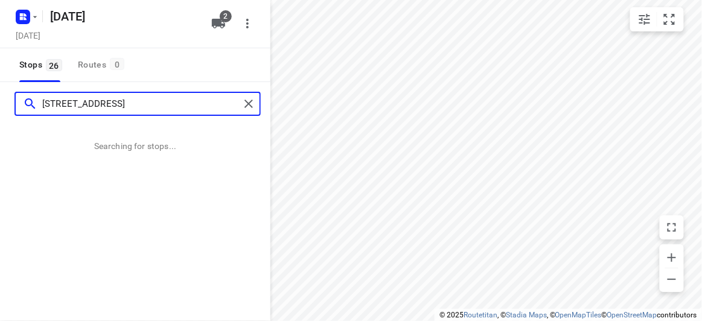
type input "19 panorama court Bulleen 3105"
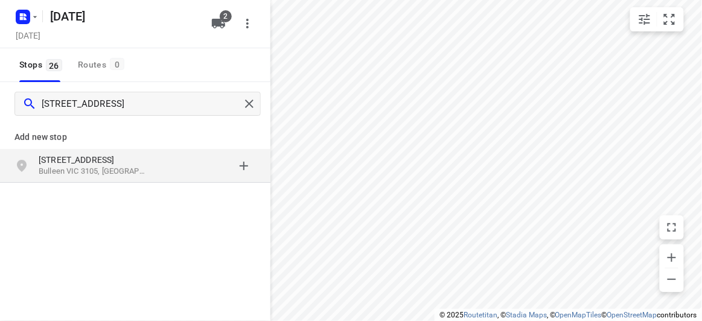
click at [157, 170] on div "19 Panorama Court Bulleen VIC 3105, Australia" at bounding box center [100, 166] width 123 height 24
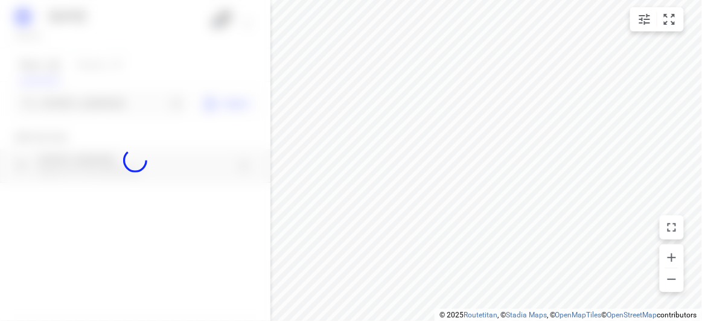
click at [120, 113] on div at bounding box center [135, 160] width 270 height 321
click at [126, 101] on div at bounding box center [135, 160] width 270 height 321
paste input "19 panorama court Bulleen 3105"
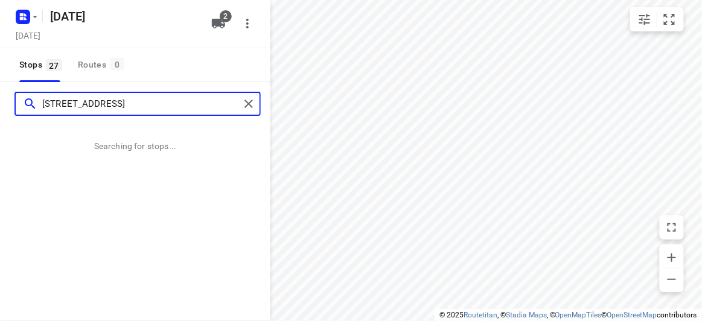
type input "19 panorama court Bulleen 3105"
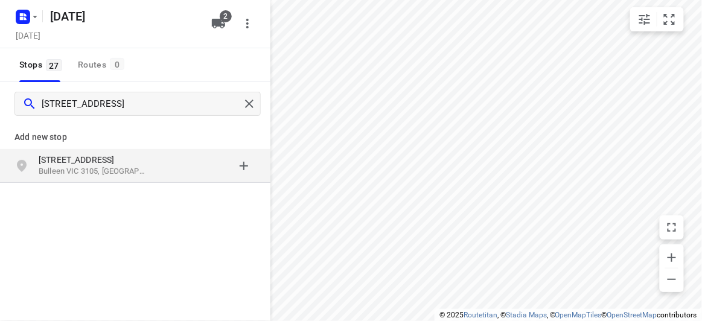
click at [172, 154] on div "grid" at bounding box center [209, 166] width 94 height 24
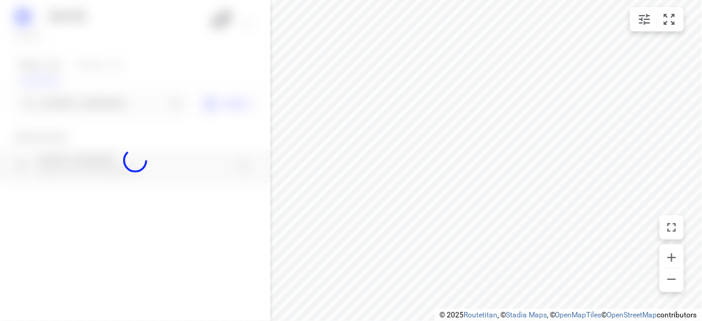
click at [116, 103] on div at bounding box center [135, 160] width 270 height 321
click at [116, 105] on div at bounding box center [135, 160] width 270 height 321
click at [116, 105] on input "19 panorama court Bulleen 3105" at bounding box center [104, 104] width 124 height 19
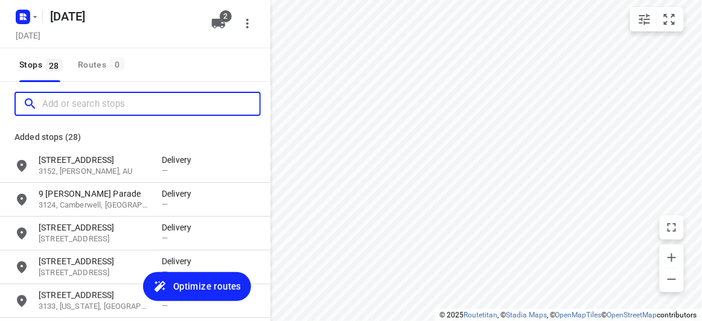
paste input "17A Powers Street Donvale 3111"
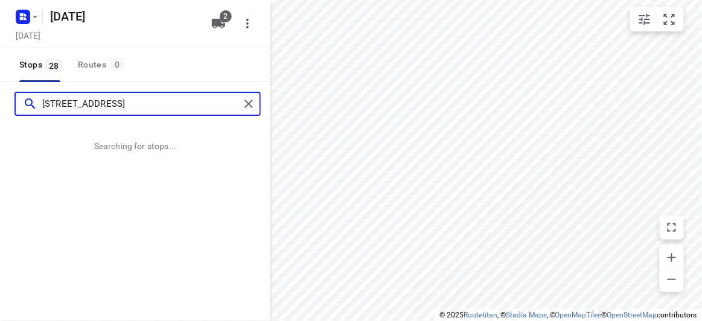
type input "17A Powers Street Donvale 3111"
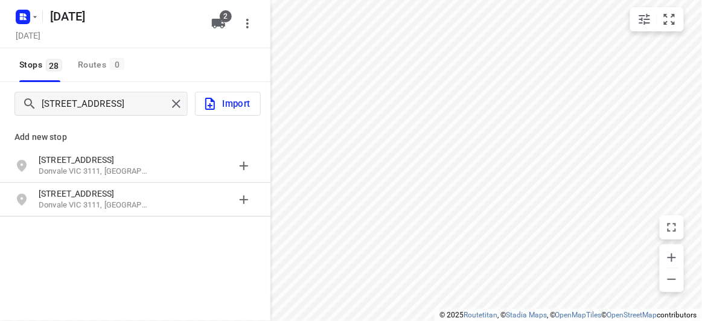
click at [43, 149] on div "17A Powers Street Donvale VIC 3111, Australia" at bounding box center [135, 166] width 270 height 34
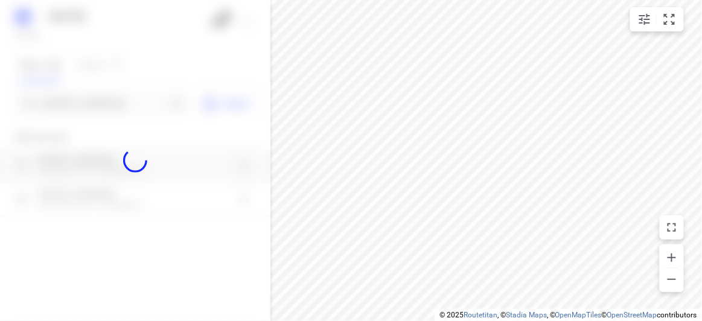
click at [58, 111] on div at bounding box center [135, 160] width 270 height 321
click at [61, 101] on div at bounding box center [135, 160] width 270 height 321
click at [61, 101] on div "25 SEPTEMBER 2025 Wednesday, Sep 24 2 Stops 28 Routes 0 17A Powers Street Donva…" at bounding box center [135, 160] width 270 height 321
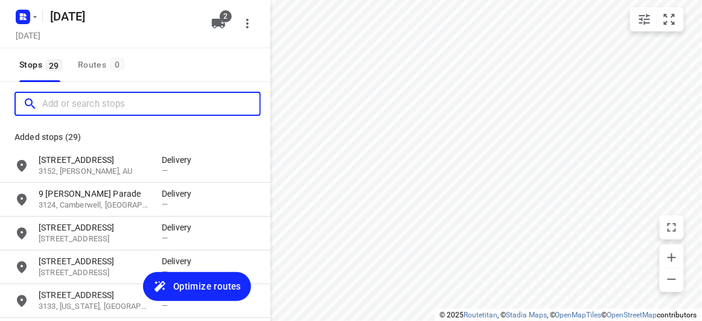
paste input "290 Church Road Templestowe 3106"
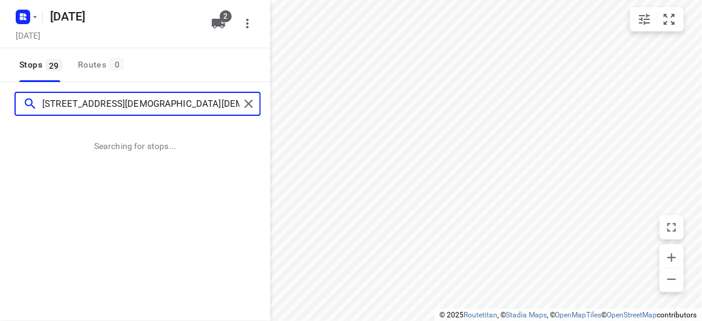
type input "290 Church Road Templestowe 3106"
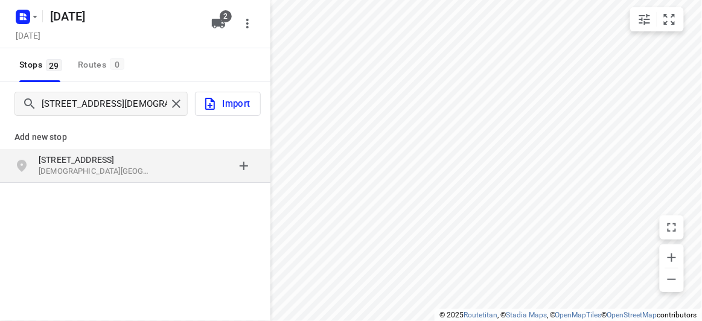
click at [177, 156] on div "grid" at bounding box center [209, 166] width 94 height 24
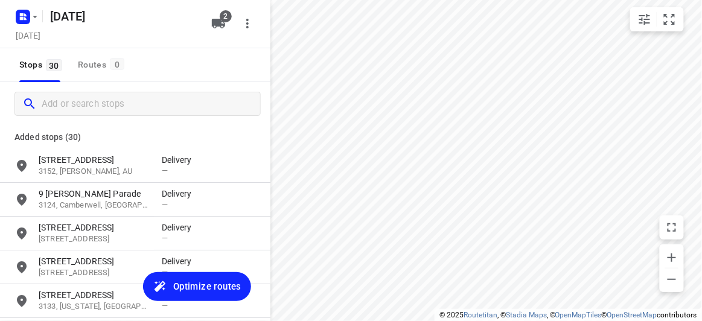
click at [94, 132] on p "Added stops (30)" at bounding box center [134, 137] width 241 height 14
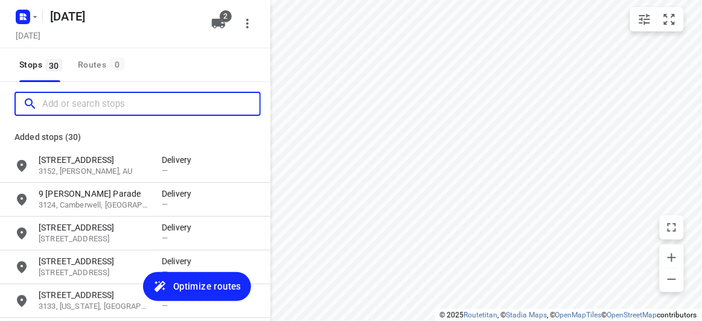
click at [82, 104] on input "Add or search stops" at bounding box center [150, 104] width 217 height 19
paste input "36 Felgate Parade Vermont South 3133"
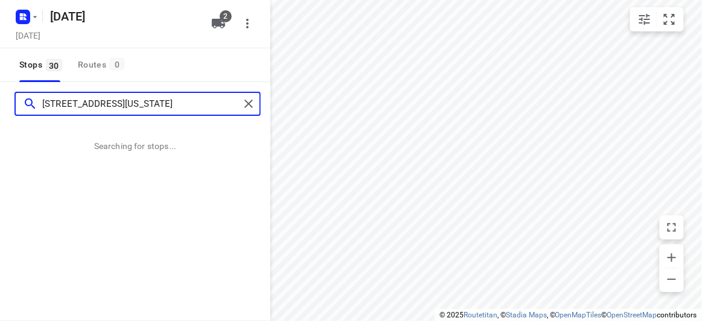
type input "36 Felgate Parade Vermont South 3133"
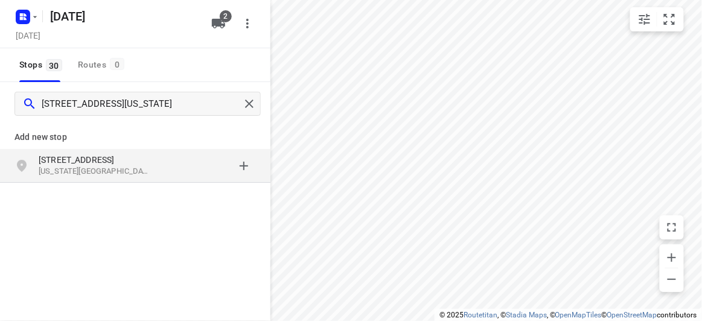
click at [145, 158] on p "[STREET_ADDRESS]" at bounding box center [94, 160] width 111 height 12
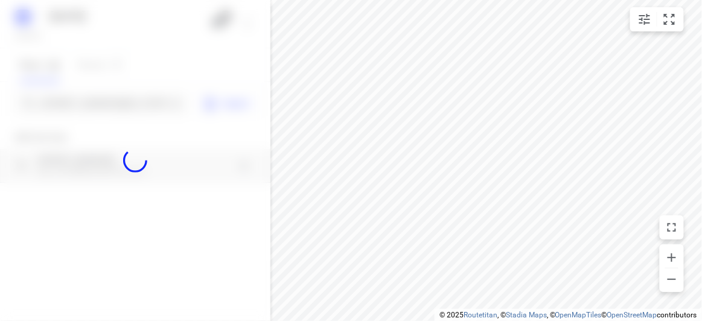
click at [106, 97] on div at bounding box center [135, 160] width 270 height 321
click at [107, 100] on div at bounding box center [135, 160] width 270 height 321
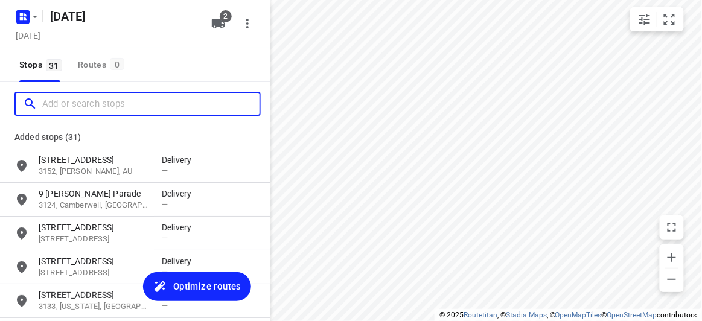
paste input "9 heritage boulevard doncaster 3108"
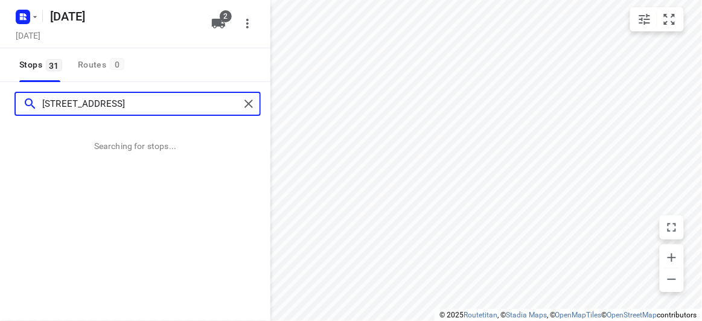
type input "9 heritage boulevard doncaster 3108"
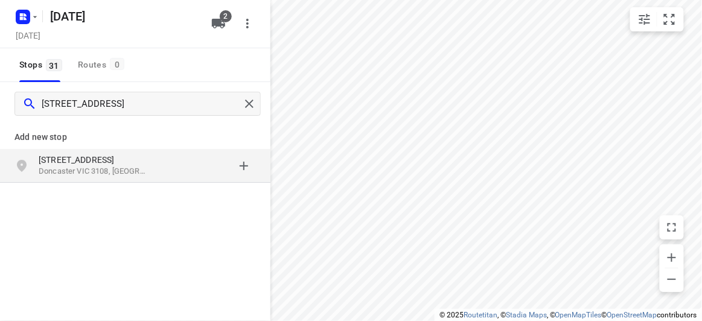
click at [109, 155] on p "9 Heritage Boulevard" at bounding box center [94, 160] width 111 height 12
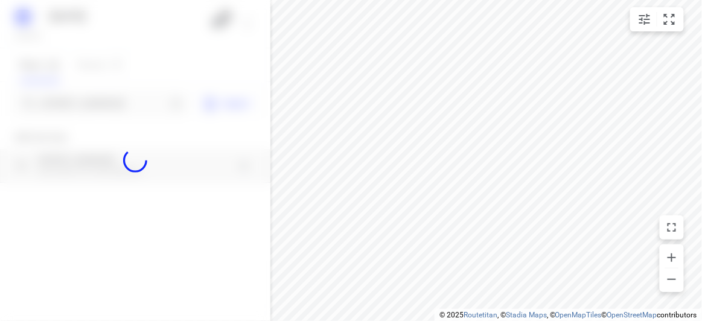
click at [91, 97] on div at bounding box center [135, 160] width 270 height 321
click at [91, 98] on div at bounding box center [135, 160] width 270 height 321
paste input "30 turramurra drive rowville 3178"
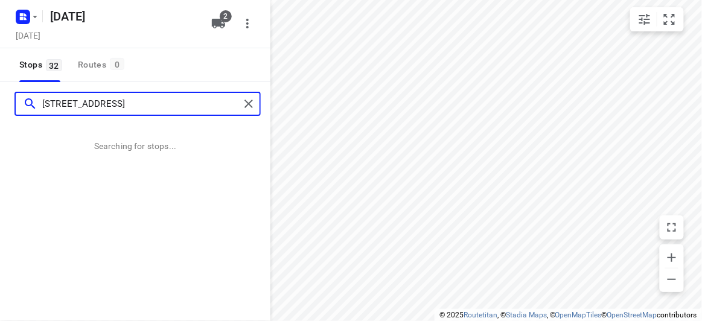
type input "30 turramurra drive rowville 3178"
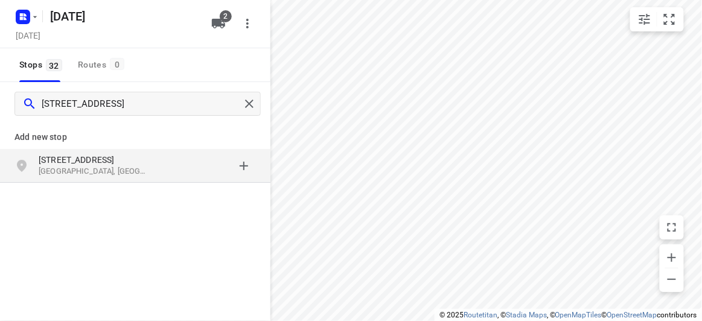
click at [117, 187] on div "Add new stop 30 Turramurra Drive Rowville VIC 3178, Australia" at bounding box center [135, 193] width 270 height 135
click at [114, 179] on div "30 Turramurra Drive Rowville VIC 3178, Australia" at bounding box center [135, 166] width 270 height 34
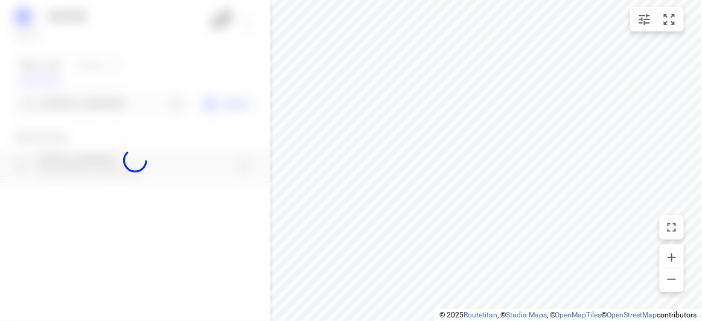
click at [106, 94] on div at bounding box center [135, 160] width 270 height 321
click at [110, 98] on div at bounding box center [135, 160] width 270 height 321
paste input "816 High Street Road , Glen Waverley 3150"
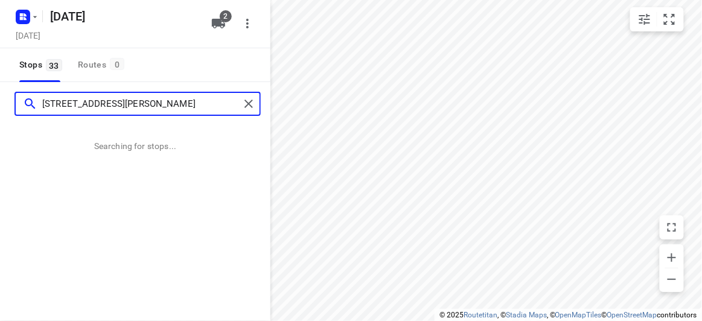
type input "816 High Street Road , Glen Waverley 3150"
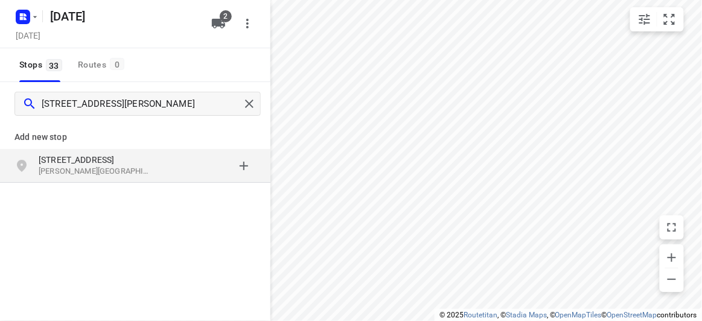
click at [178, 177] on div "816 High Street Road Glen Waverley VIC 3150, Australia" at bounding box center [135, 166] width 270 height 34
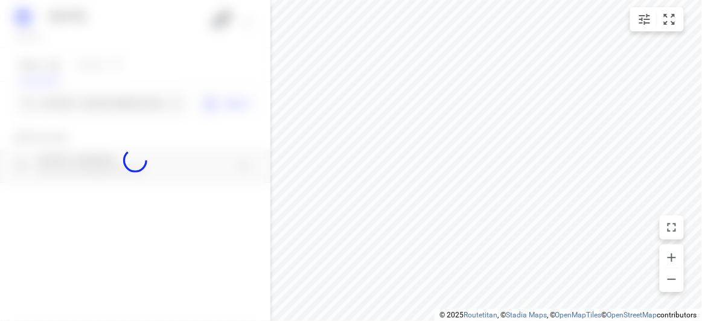
click at [101, 95] on div at bounding box center [135, 160] width 270 height 321
click at [101, 99] on div at bounding box center [135, 160] width 270 height 321
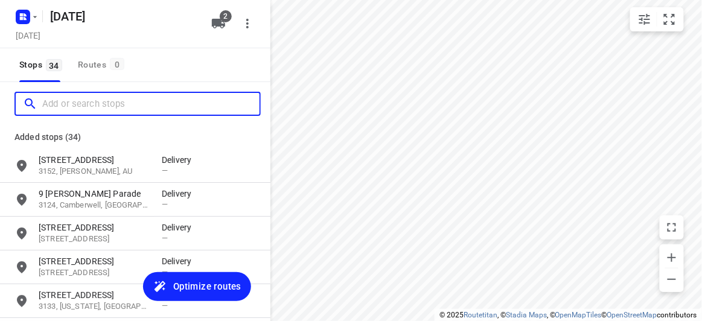
paste input "29 Barbara Street Vermont 3133"
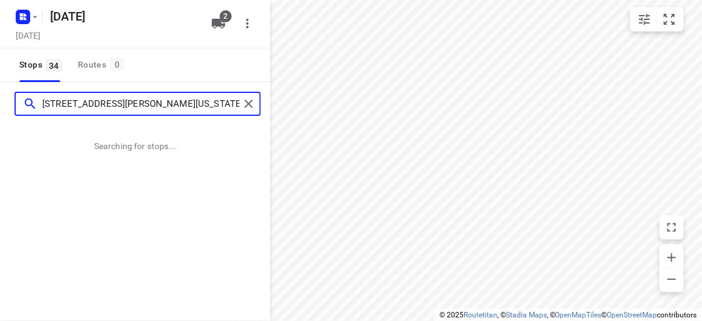
type input "29 Barbara Street Vermont 3133"
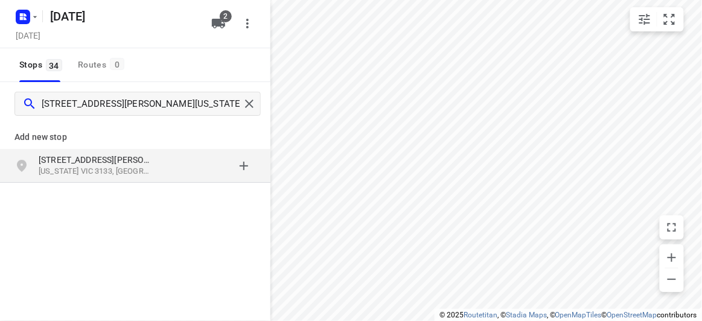
click at [64, 157] on p "29 Barbara Street" at bounding box center [94, 160] width 111 height 12
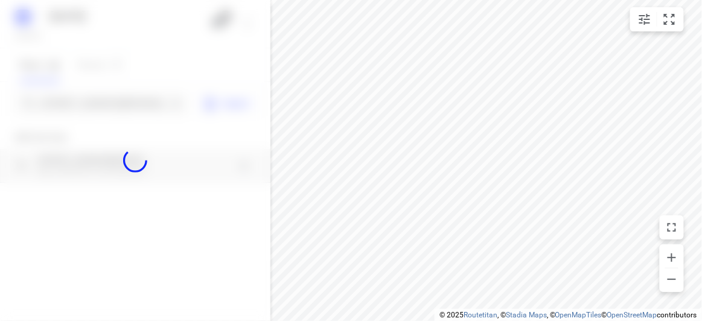
click at [59, 105] on div at bounding box center [135, 160] width 270 height 321
paste input "3/4 Frank Street Doncaster 3108"
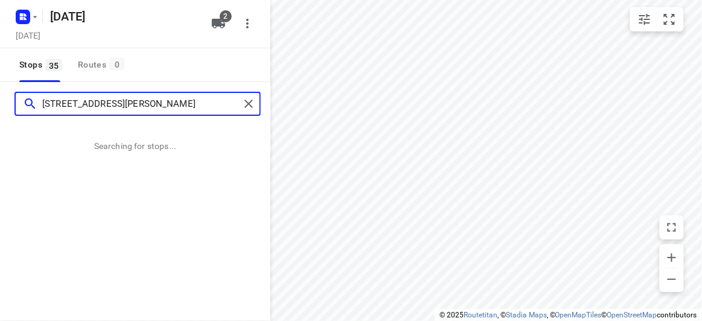
click at [61, 103] on input "3/4 Frank Street Doncaster 3108" at bounding box center [140, 104] width 197 height 19
drag, startPoint x: 49, startPoint y: 103, endPoint x: 16, endPoint y: 103, distance: 32.6
click at [16, 103] on div "3/4 Frank Street Doncaster 3108" at bounding box center [128, 104] width 224 height 19
click at [47, 102] on input "3/4 Frank Street Doncaster 3108" at bounding box center [140, 104] width 197 height 19
drag, startPoint x: 50, startPoint y: 100, endPoint x: 14, endPoint y: 100, distance: 35.6
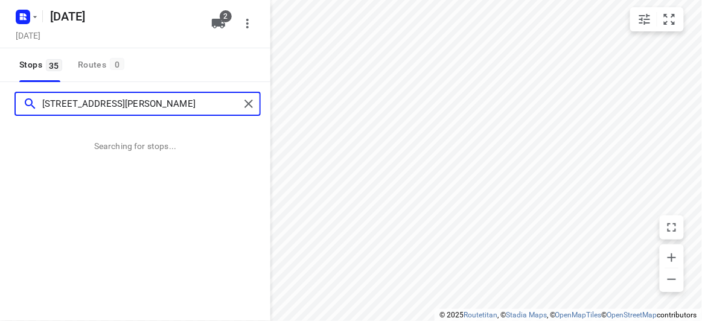
click at [16, 100] on div "3/4 Frank Street Doncaster 3108" at bounding box center [128, 104] width 224 height 19
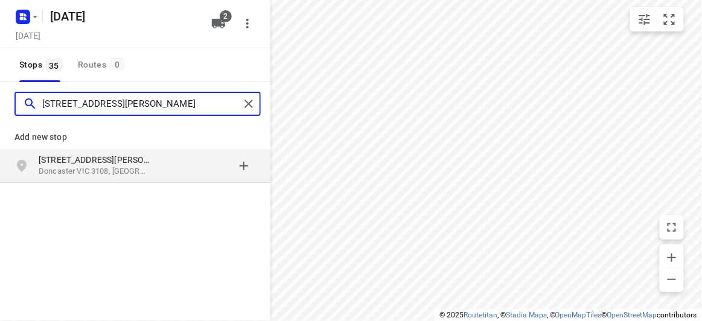
click at [184, 107] on input "4 Frank Street Doncaster 3108" at bounding box center [140, 104] width 197 height 19
type input "4 Frank Street Doncaster 3108"
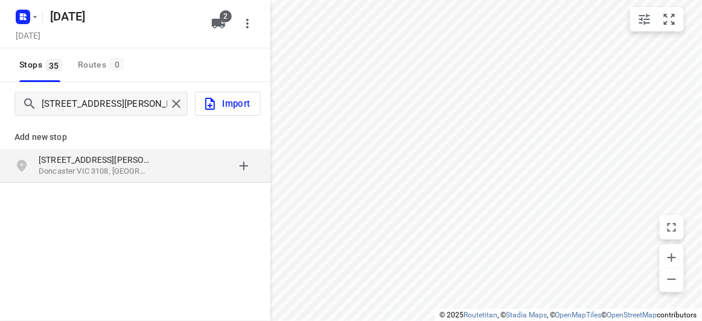
click at [111, 178] on div "4 Frank Street Doncaster VIC 3108, Australia" at bounding box center [135, 166] width 270 height 34
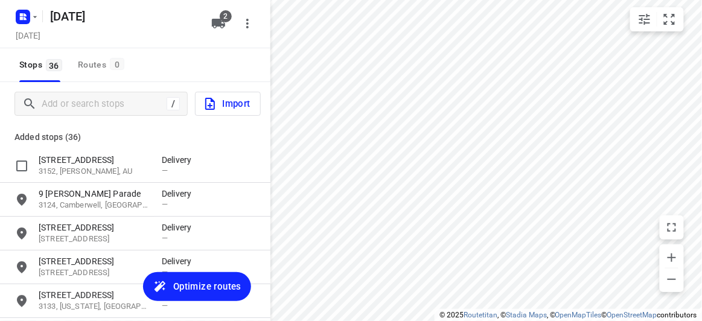
drag, startPoint x: 144, startPoint y: 164, endPoint x: 104, endPoint y: 116, distance: 62.6
click at [142, 164] on p "[STREET_ADDRESS]" at bounding box center [94, 160] width 111 height 12
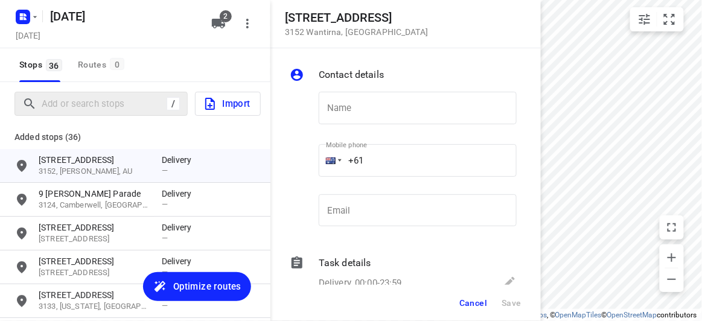
click at [97, 103] on input "Add or search stops" at bounding box center [104, 104] width 125 height 19
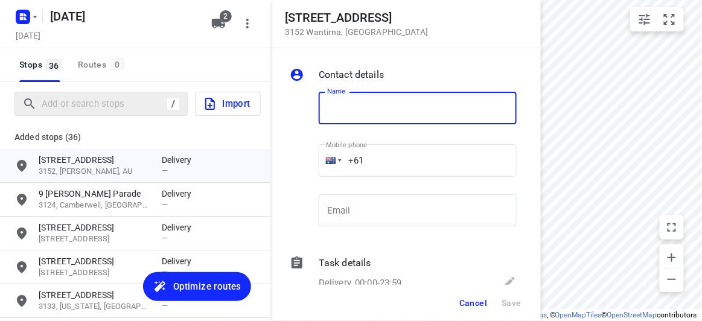
paste input "34 Orchard Crescent Mont Albert North 3129"
type input "34 Orchard Crescent Mont Albert North 3129"
click at [480, 302] on span "Cancel" at bounding box center [473, 303] width 28 height 10
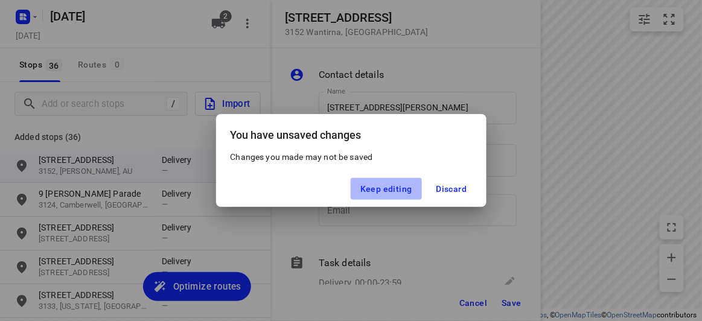
click at [402, 188] on span "Keep editing" at bounding box center [386, 189] width 52 height 10
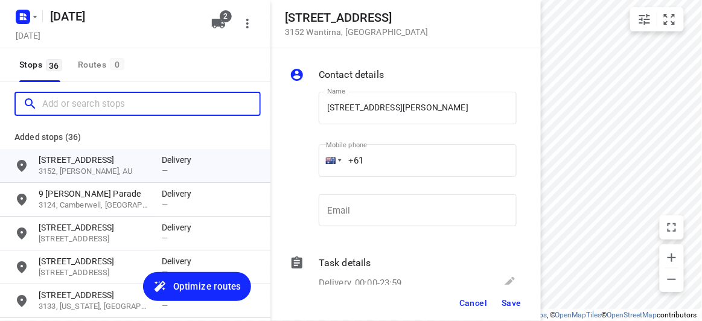
click at [91, 106] on input "Add or search stops" at bounding box center [150, 104] width 217 height 19
paste input "34 Orchard Crescent Mont Albert North 3129"
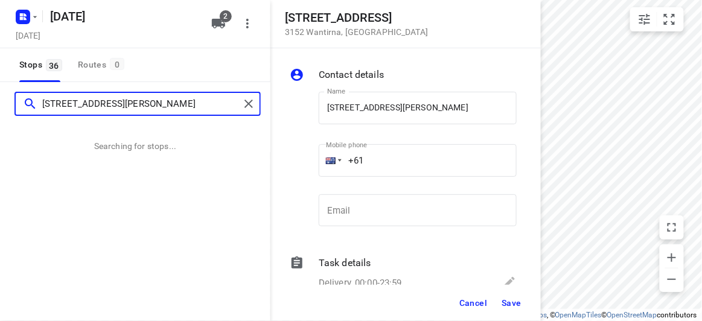
type input "34 Orchard Crescent Mont Albert North 3129"
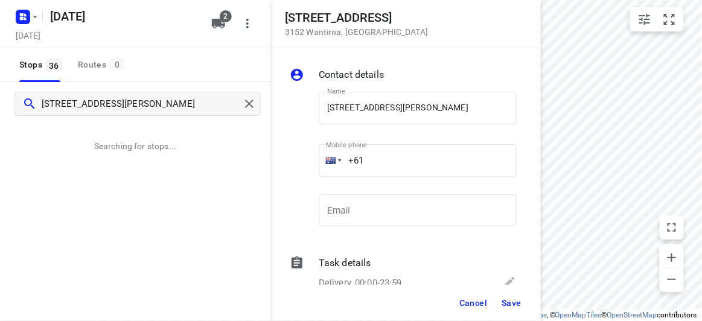
click at [512, 310] on button "Save" at bounding box center [512, 303] width 30 height 22
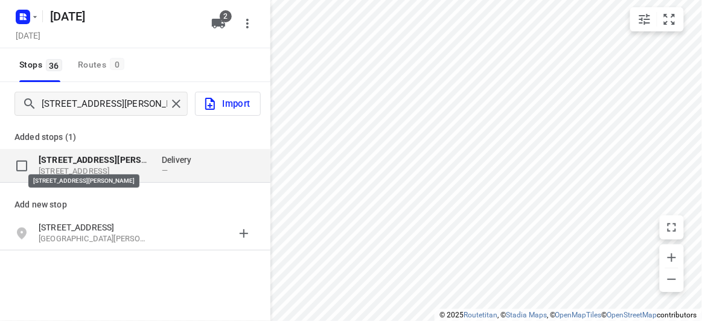
click at [85, 165] on p "34 Orchard Crescent Mont Albert North 3129" at bounding box center [94, 160] width 111 height 12
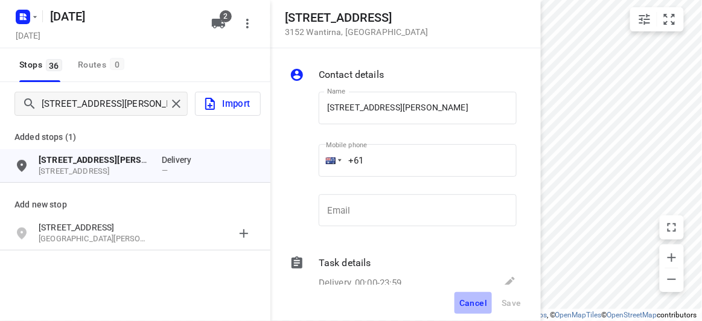
click at [474, 303] on span "Cancel" at bounding box center [473, 303] width 28 height 10
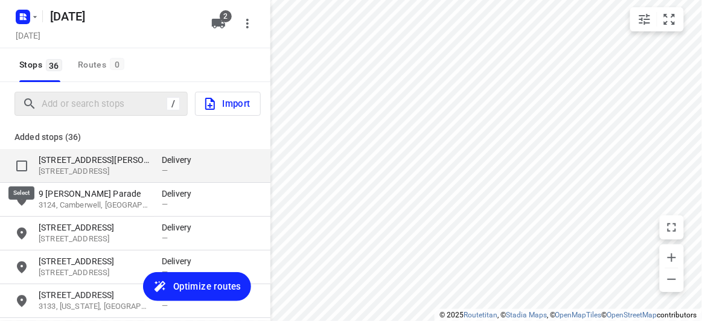
click at [19, 167] on input "grid" at bounding box center [22, 166] width 24 height 24
checkbox input "true"
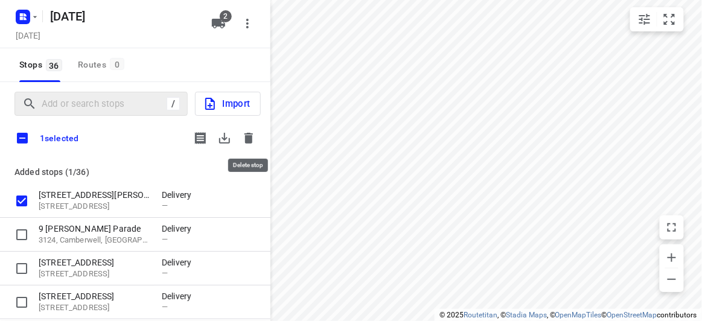
click at [249, 132] on icon "button" at bounding box center [248, 138] width 14 height 14
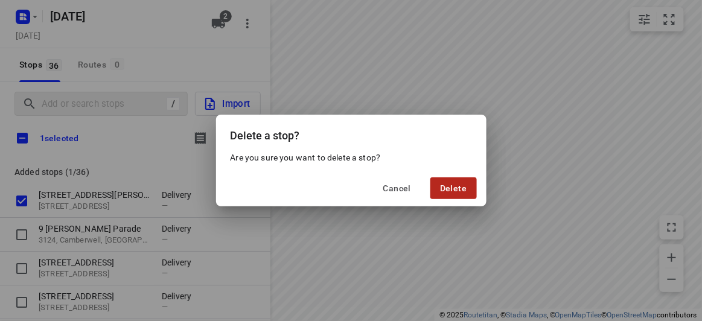
click at [453, 179] on button "Delete" at bounding box center [453, 188] width 46 height 22
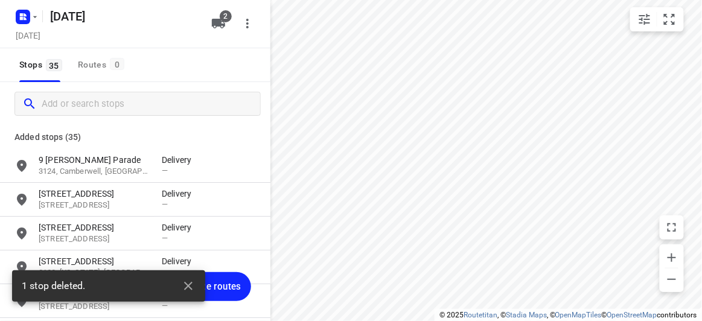
click at [99, 112] on input "Add or search stops" at bounding box center [151, 104] width 219 height 19
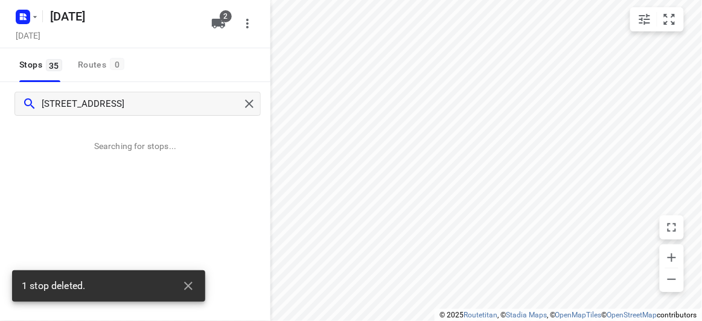
type input "52 Academy Avenue Wheelers Hill 3150"
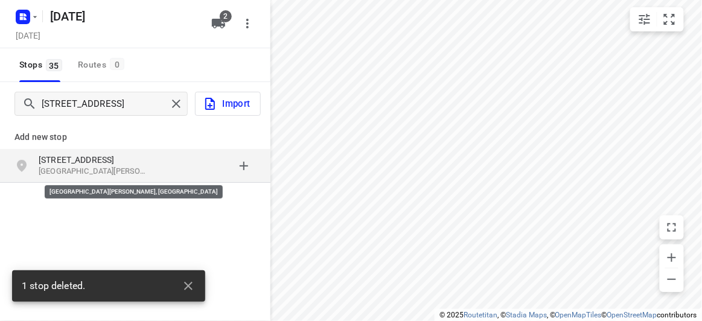
click at [149, 168] on p "Wheelers Hill VIC 3150, Australia" at bounding box center [94, 171] width 111 height 11
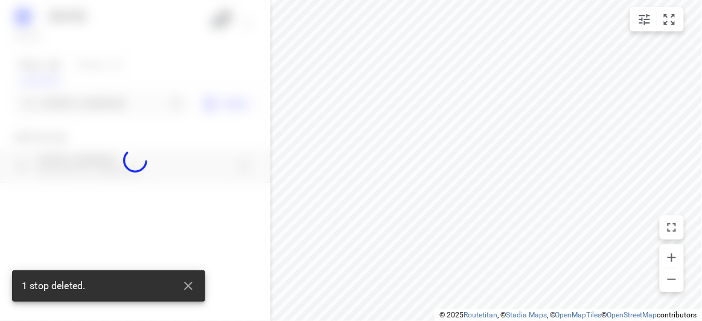
click at [124, 113] on div at bounding box center [135, 160] width 270 height 321
click at [123, 106] on div at bounding box center [135, 160] width 270 height 321
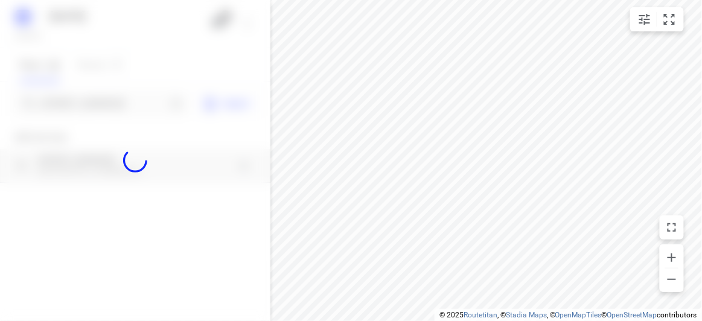
click at [127, 106] on div at bounding box center [135, 160] width 270 height 321
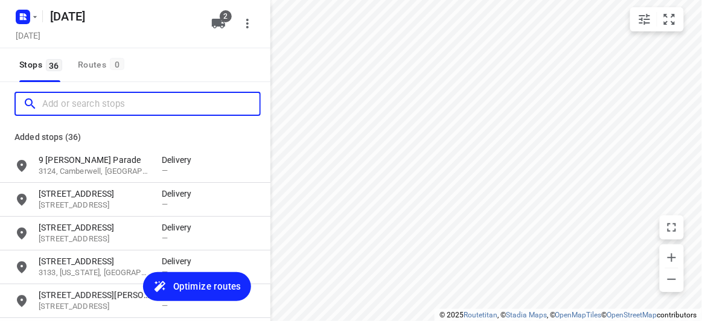
paste input "436 High Street Road Mt Waverley 3149"
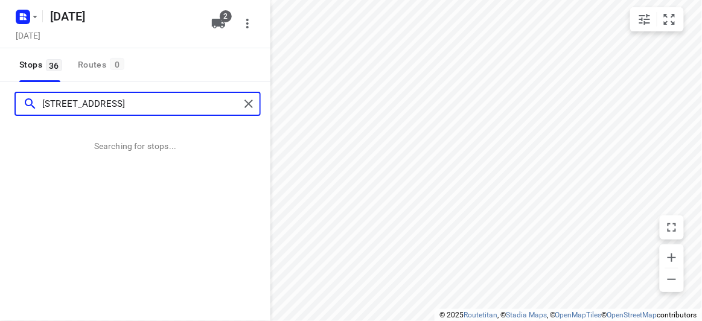
type input "436 High Street Road Mt Waverley 3149"
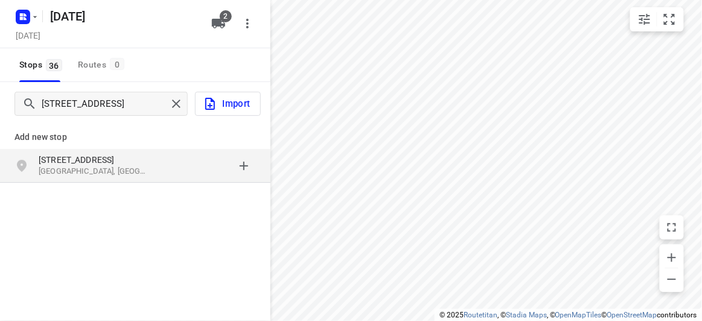
click at [85, 162] on p "[STREET_ADDRESS]" at bounding box center [94, 160] width 111 height 12
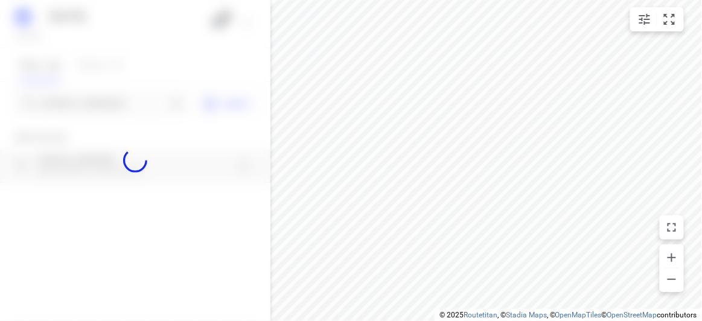
click at [69, 101] on div at bounding box center [135, 160] width 270 height 321
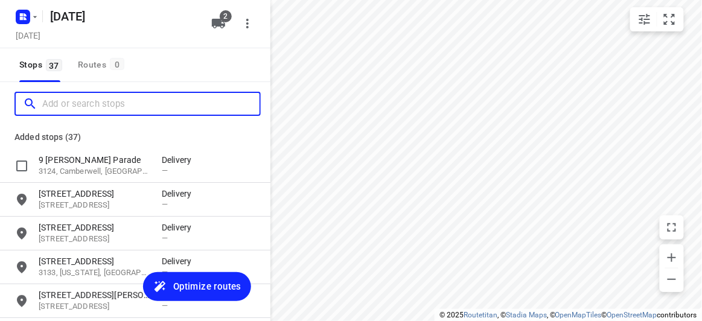
paste input "21 Chancellor Drive Wheelers Hill 3150"
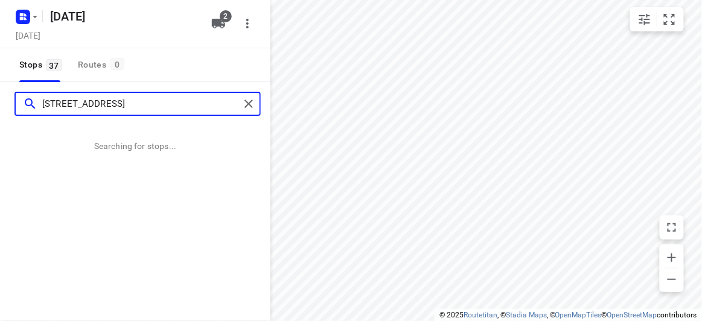
type input "21 Chancellor Drive Wheelers Hill 3150"
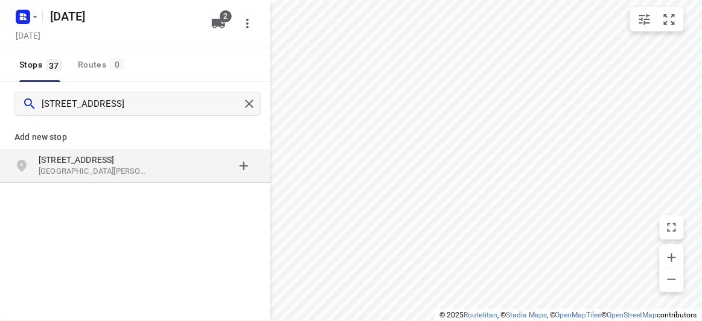
click at [146, 165] on p "21 Chancellor Drive" at bounding box center [94, 160] width 111 height 12
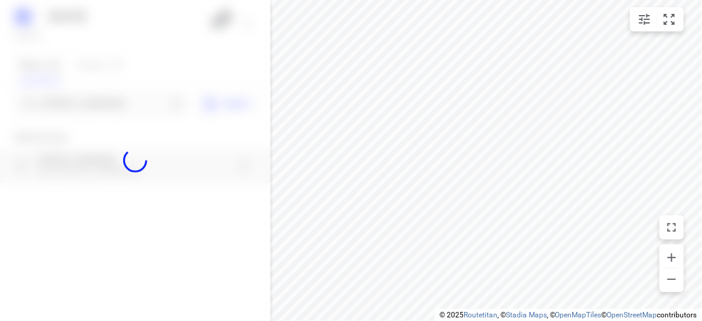
click at [147, 102] on div at bounding box center [135, 160] width 270 height 321
paste input "24 Dillwynia Ave Templestowe Lower 3107"
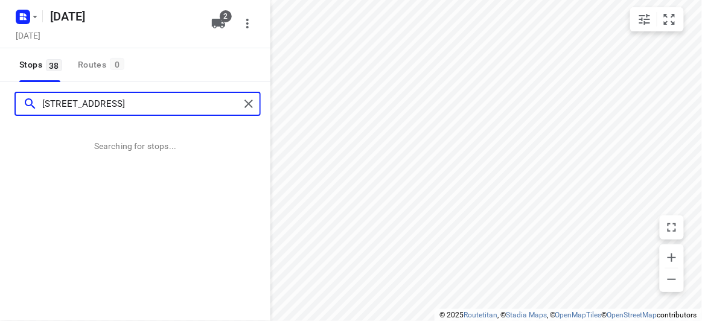
type input "24 Dillwynia Ave Templestowe Lower 3107"
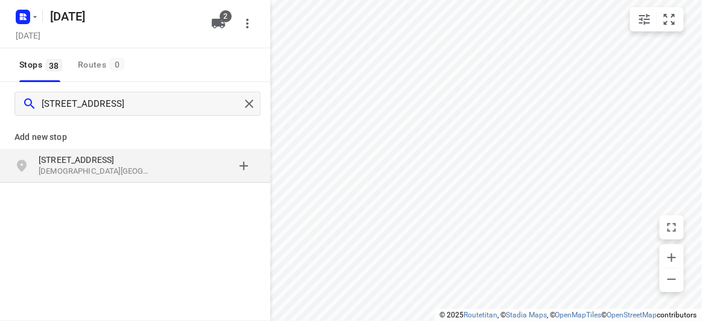
click at [123, 162] on p "24 Dillwynia Ave" at bounding box center [94, 160] width 111 height 12
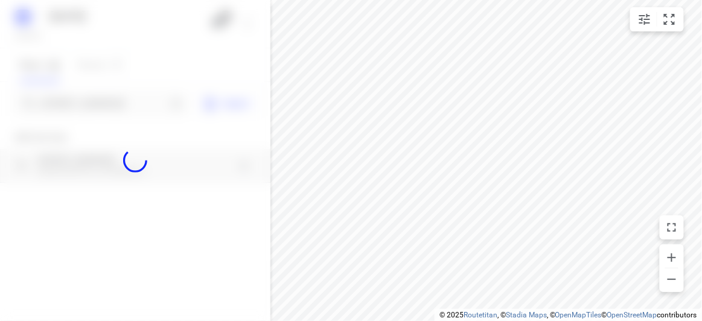
click at [87, 98] on div at bounding box center [135, 160] width 270 height 321
click at [91, 102] on div at bounding box center [135, 160] width 270 height 321
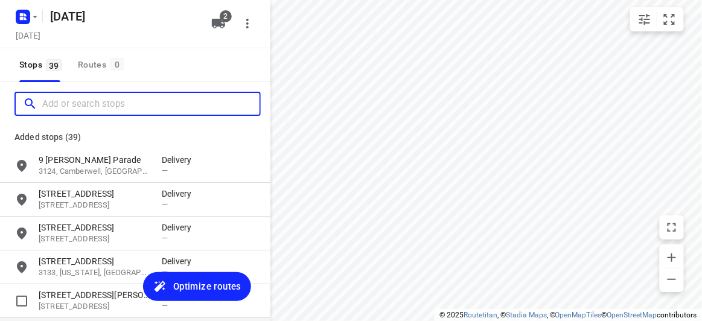
paste input "35 Hallows Street Glen Waverley 3150"
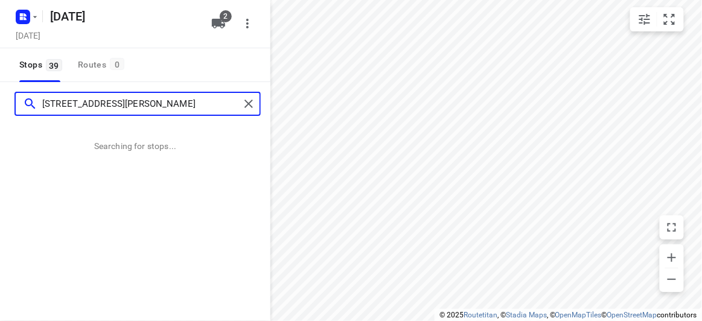
type input "35 Hallows Street Glen Waverley 3150"
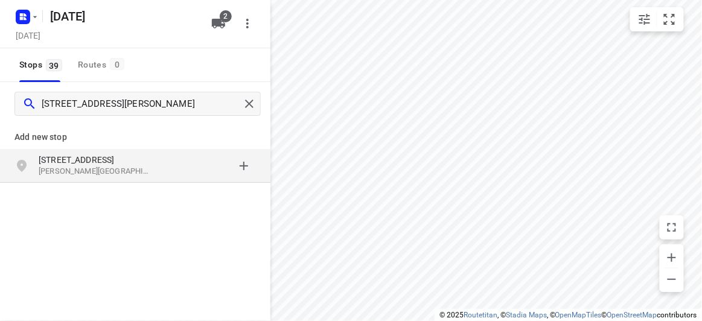
click at [149, 195] on div "Add new stop 35 Hallows Street Glen Waverley VIC 3150, Australia" at bounding box center [135, 193] width 270 height 135
click at [139, 171] on p "Glen Waverley VIC 3150, Australia" at bounding box center [94, 171] width 111 height 11
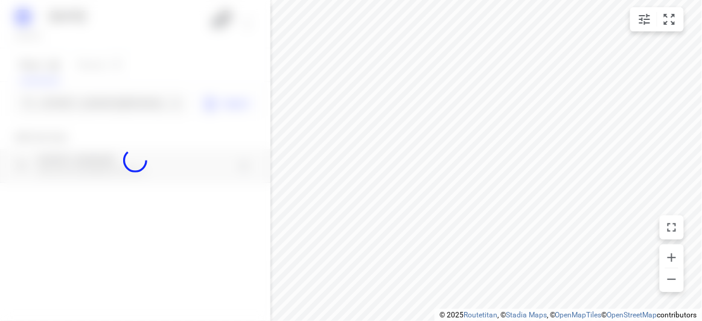
click at [80, 102] on div at bounding box center [135, 160] width 270 height 321
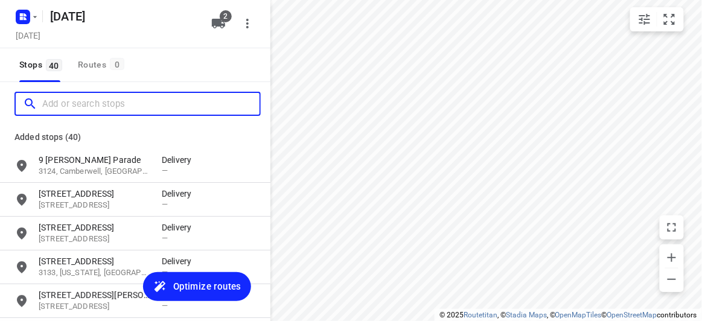
paste input "15 allison road Mont albert north 3129"
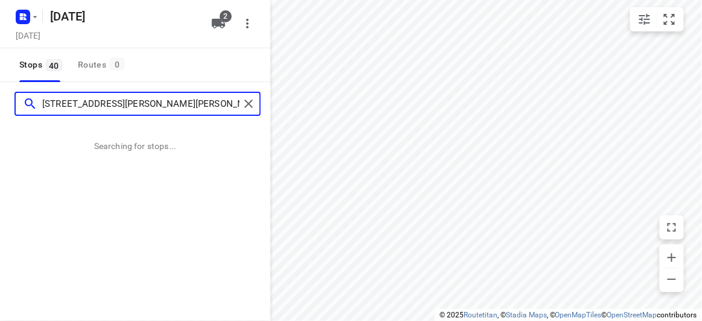
type input "15 allison road Mont albert north 3129"
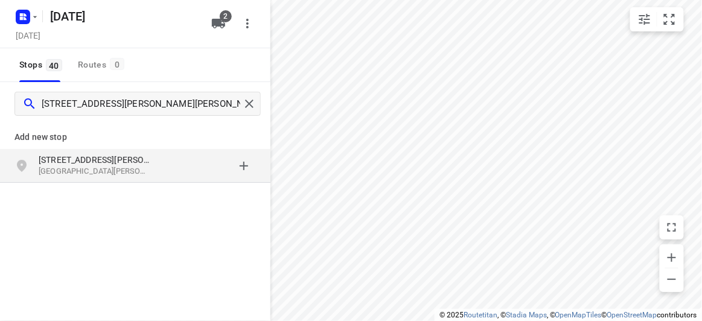
click at [135, 177] on p "Mont Albert North VIC 3129, Australia" at bounding box center [94, 171] width 111 height 11
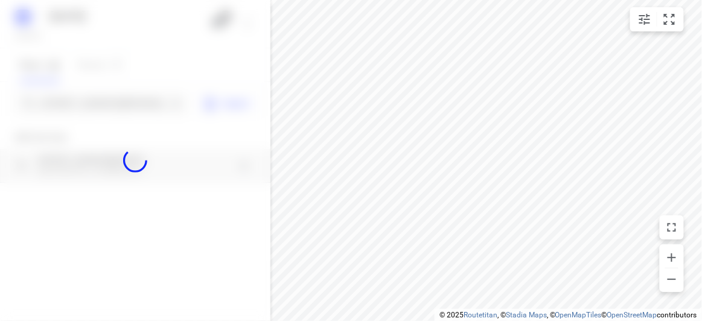
click at [120, 105] on div at bounding box center [135, 160] width 270 height 321
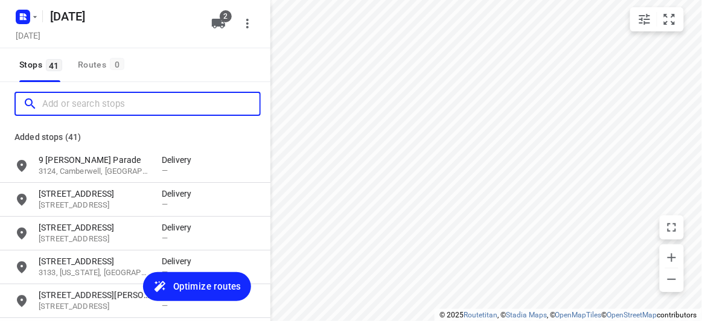
paste input "35B Barrington St, Bentleigh East 3165"
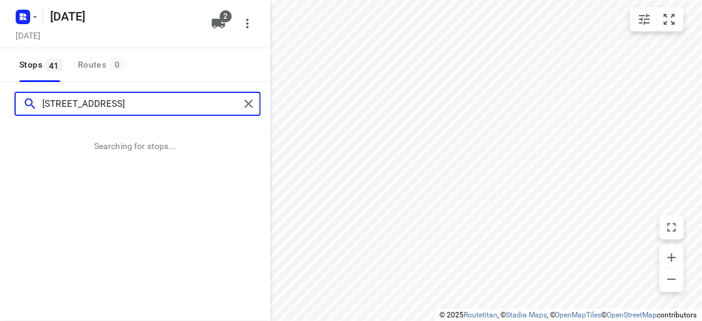
type input "35B Barrington St, Bentleigh East 3165"
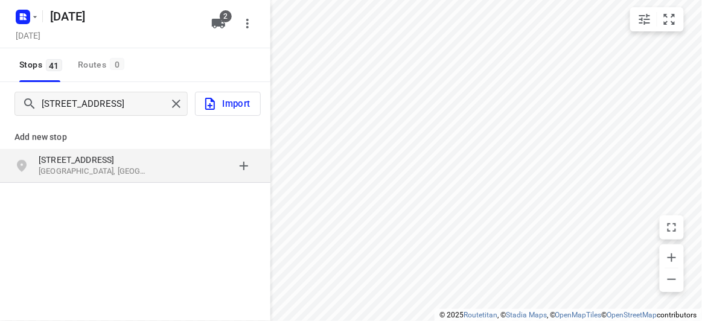
click at [150, 150] on div "35B Barrington St Bentleigh East VIC 3165, Australia" at bounding box center [135, 166] width 270 height 34
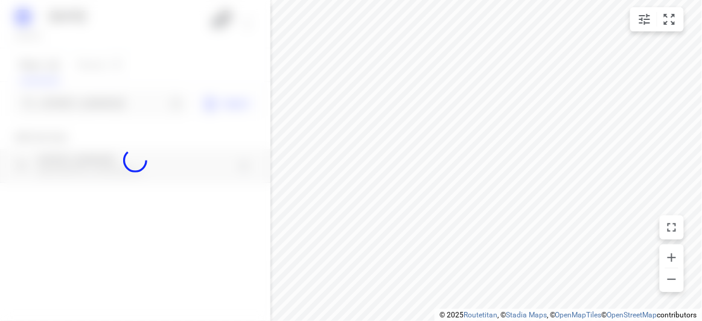
click at [108, 103] on div at bounding box center [135, 160] width 270 height 321
click at [107, 106] on div at bounding box center [135, 160] width 270 height 321
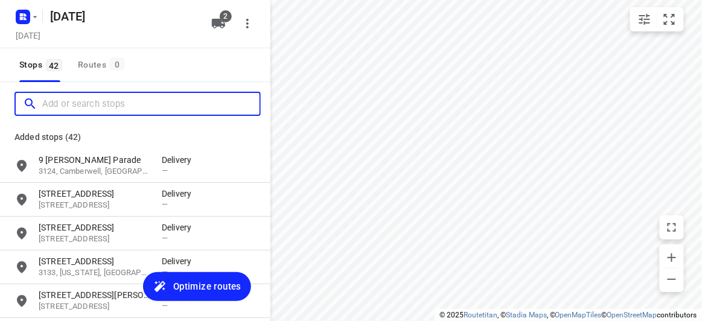
paste input "[STREET_ADDRESS][PERSON_NAME]"
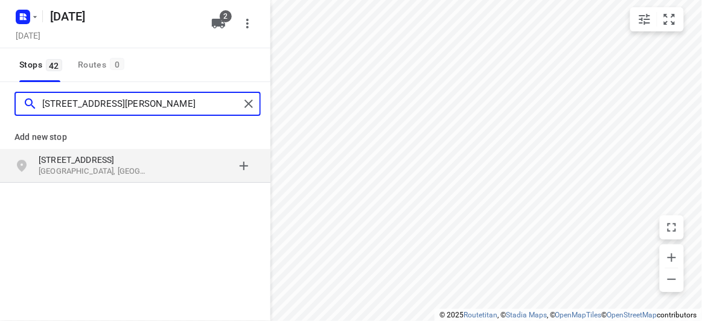
type input "[STREET_ADDRESS][PERSON_NAME]"
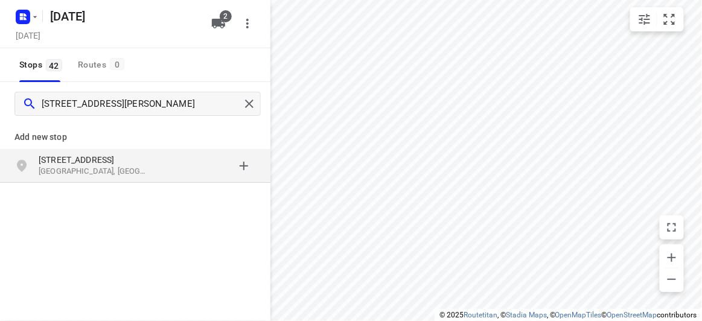
click at [110, 166] on p "Wantirna South VIC, Australia" at bounding box center [94, 171] width 111 height 11
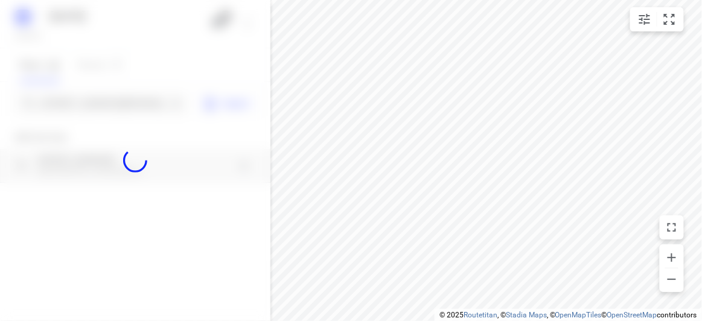
click at [106, 112] on div at bounding box center [135, 160] width 270 height 321
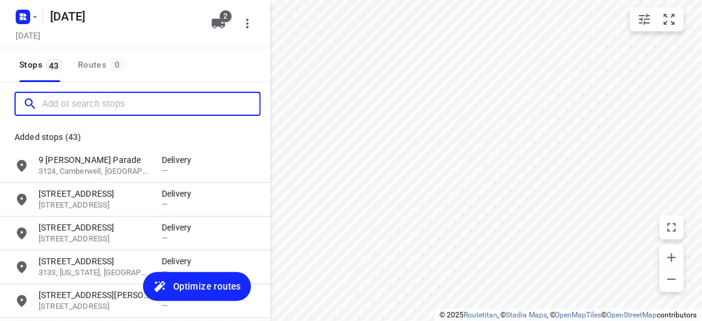
paste input "6 Hansen Cl Burwood 3125"
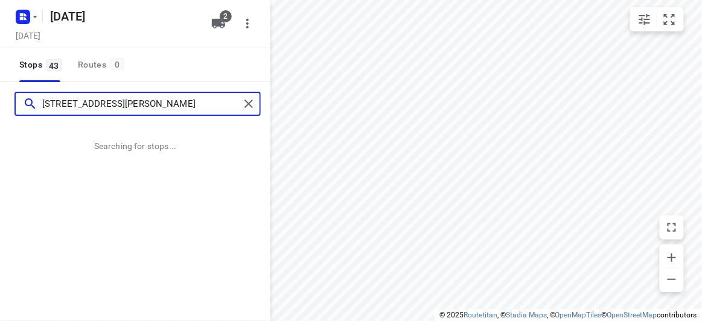
type input "6 Hansen Cl Burwood 3125"
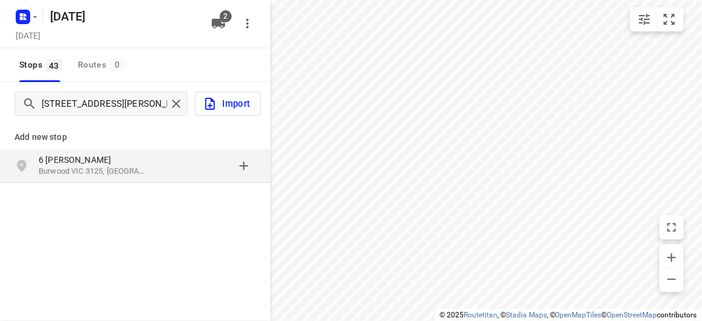
click at [101, 166] on p "Burwood VIC 3125, Australia" at bounding box center [94, 171] width 111 height 11
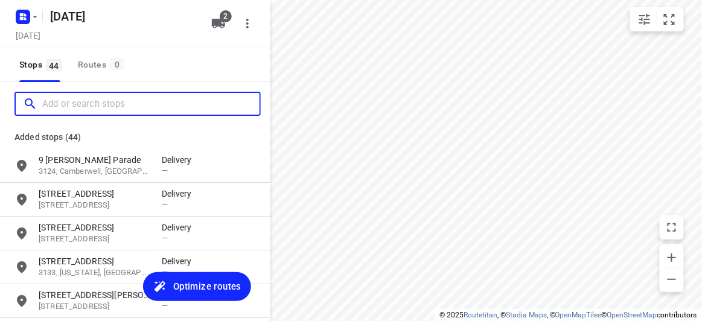
click at [75, 105] on input "Add or search stops" at bounding box center [150, 104] width 217 height 19
paste input "152 Andersons Creek Road, Doncaster East, 3109"
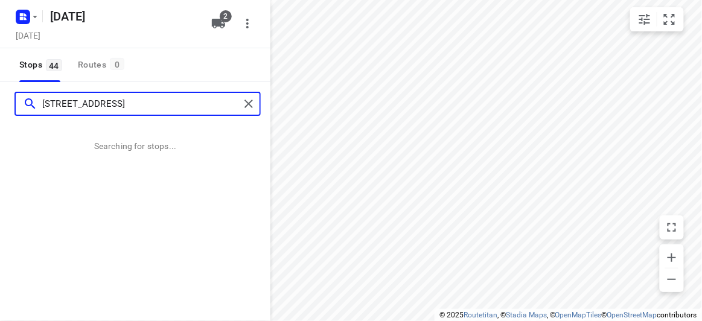
scroll to position [0, 5]
type input "152 Andersons Creek Road, Doncaster East, 3109"
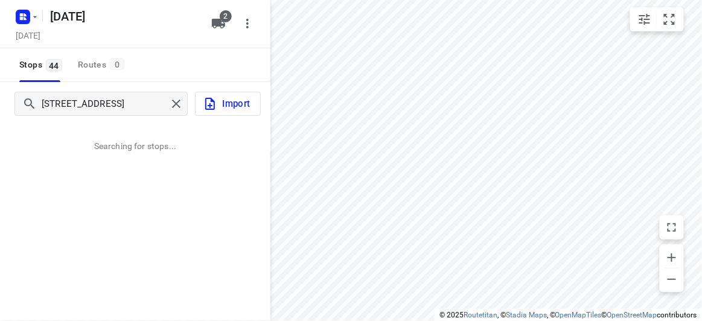
scroll to position [0, 0]
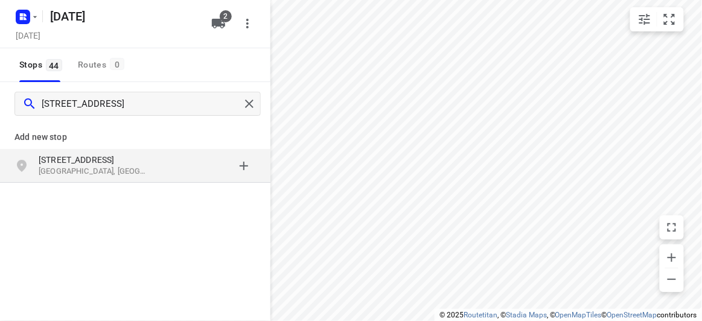
click at [66, 150] on div "152 Andersons Creek Road Doncaster East VIC 3109, Australia" at bounding box center [135, 166] width 270 height 34
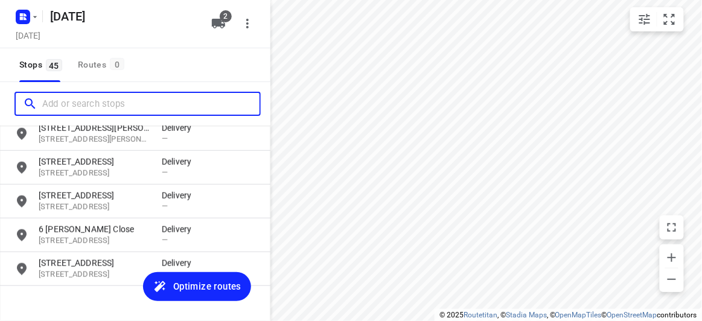
scroll to position [1405, 0]
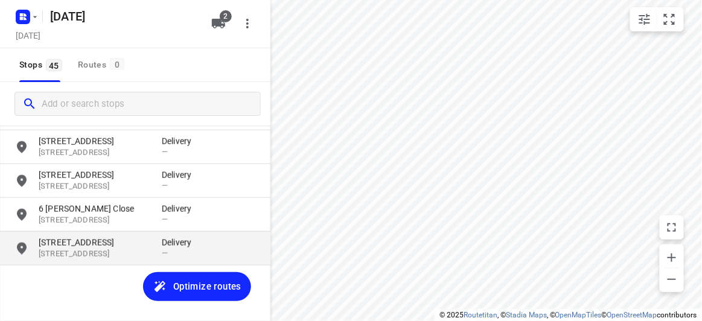
click at [97, 251] on p "[STREET_ADDRESS]" at bounding box center [94, 254] width 111 height 11
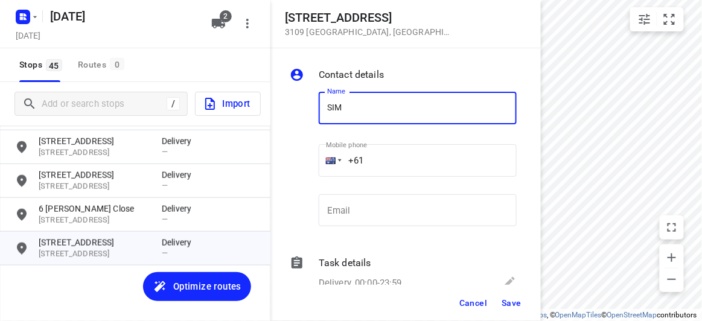
type input "[PERSON_NAME] 3/152"
click at [382, 162] on input "+61" at bounding box center [418, 160] width 198 height 33
paste input "433799992"
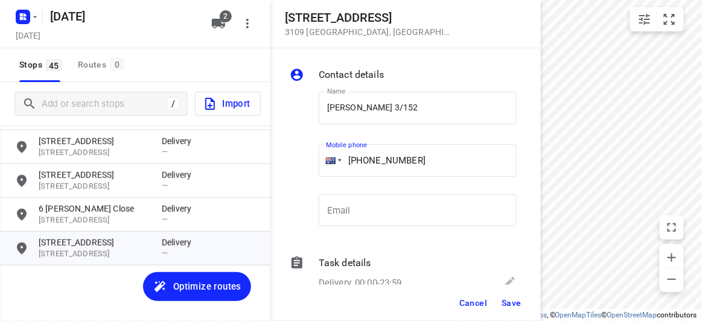
type input "+61 433799992"
click at [516, 302] on span "Save" at bounding box center [512, 303] width 20 height 10
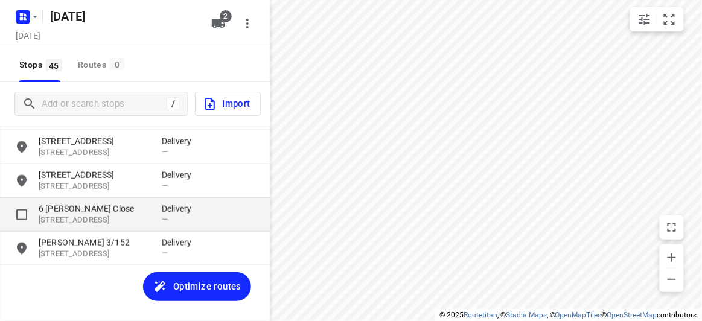
click at [66, 212] on p "6 Hansen Close" at bounding box center [94, 209] width 111 height 12
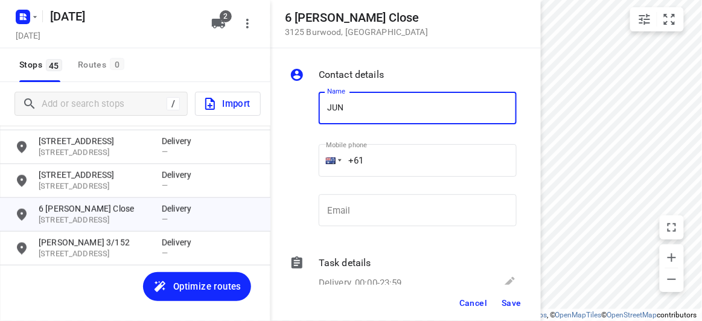
type input "[PERSON_NAME]"
click at [381, 172] on input "+61" at bounding box center [418, 160] width 198 height 33
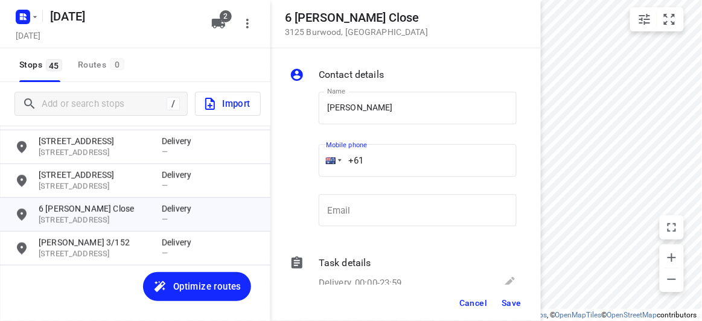
paste input "421218178"
type input "+61 421218178"
click at [506, 305] on span "Save" at bounding box center [512, 303] width 20 height 10
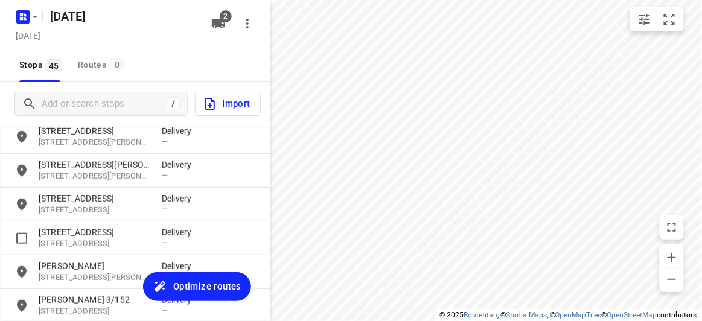
scroll to position [1295, 0]
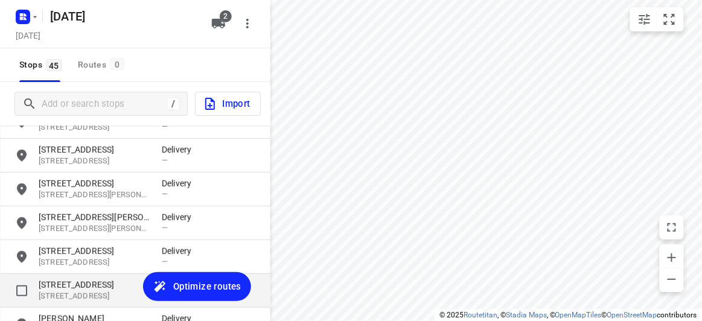
click at [64, 284] on p "17 Alana Court" at bounding box center [94, 285] width 111 height 12
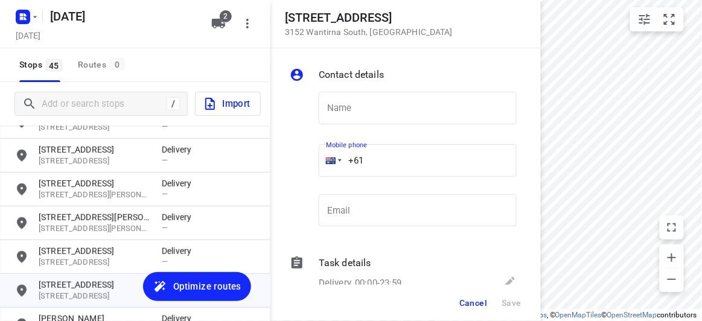
drag, startPoint x: 336, startPoint y: 152, endPoint x: 328, endPoint y: 157, distance: 10.0
click at [328, 157] on div "+61" at bounding box center [418, 160] width 198 height 33
paste input "412987997"
type input "+61 412987997"
drag, startPoint x: 349, startPoint y: 109, endPoint x: 346, endPoint y: 100, distance: 9.5
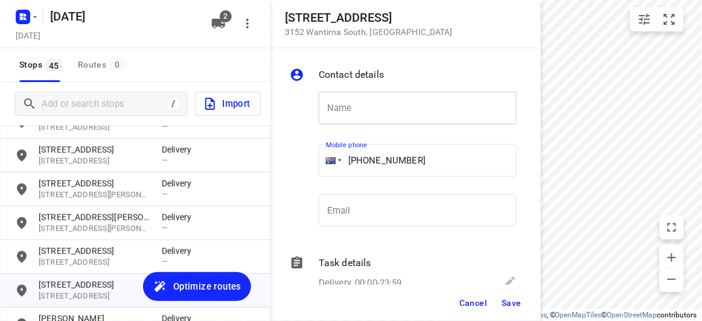
click at [349, 108] on input "text" at bounding box center [418, 108] width 198 height 33
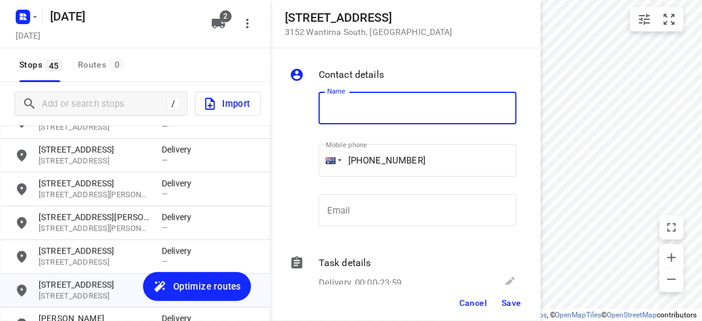
paste input "孝安"
type input "孝安"
click at [510, 305] on span "Save" at bounding box center [512, 303] width 20 height 10
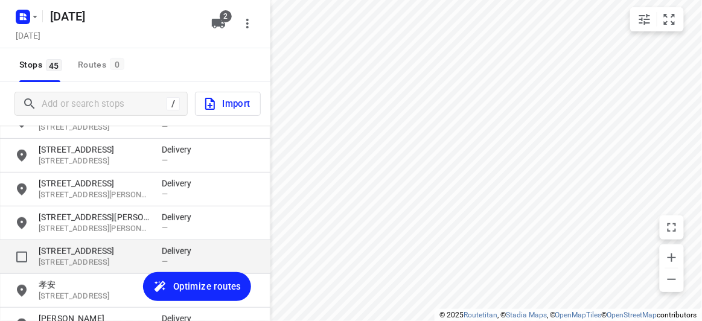
click at [75, 255] on p "35B Barrington Street" at bounding box center [94, 251] width 111 height 12
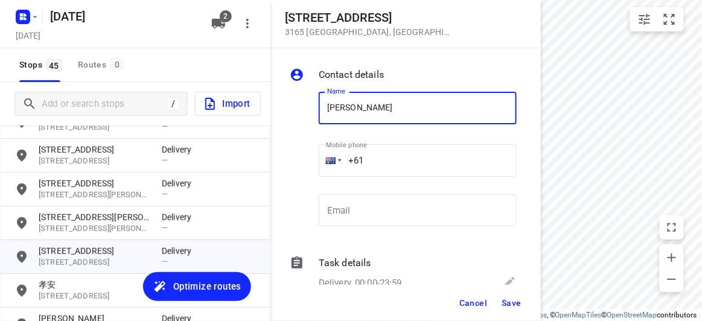
type input "[PERSON_NAME]"
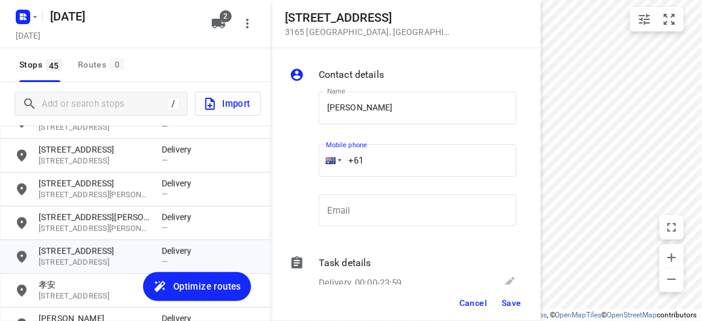
click at [376, 162] on input "+61" at bounding box center [418, 160] width 198 height 33
paste input "0468389839"
click at [372, 165] on input "+61 0468389839" at bounding box center [418, 160] width 198 height 33
type input "+61 468389839"
click at [523, 295] on button "Save" at bounding box center [512, 303] width 30 height 22
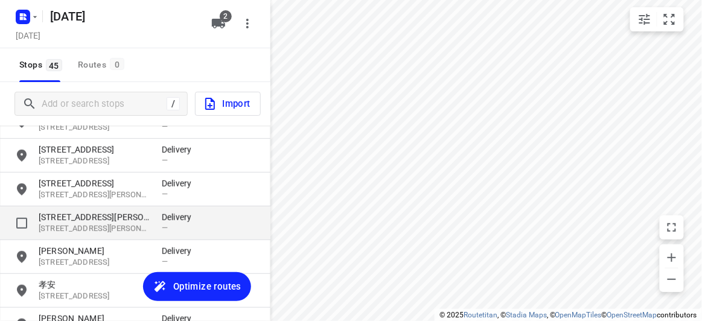
click at [138, 219] on p "15 Allison Road" at bounding box center [94, 217] width 111 height 12
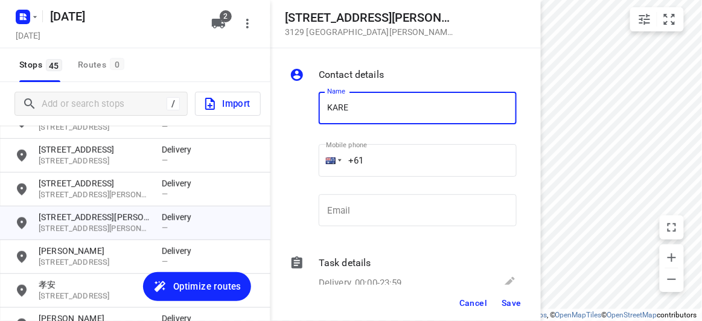
type input "[PERSON_NAME]"
click at [327, 167] on div "+61" at bounding box center [418, 160] width 198 height 33
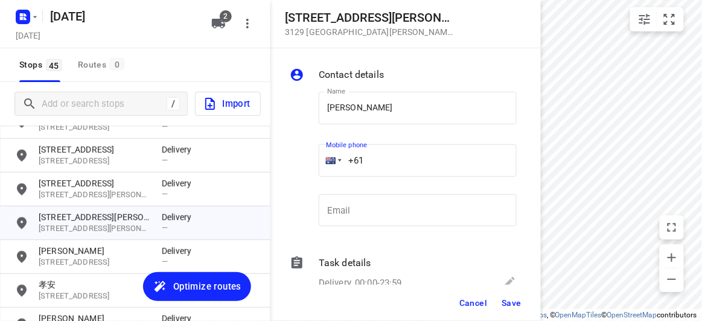
paste input "406261785"
type input "+61 406261785"
click at [512, 307] on span "Save" at bounding box center [512, 303] width 20 height 10
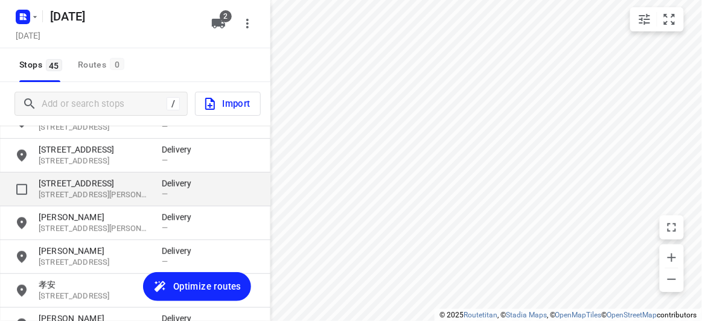
click at [74, 190] on p "3150, Glen Waverley, AU" at bounding box center [94, 195] width 111 height 11
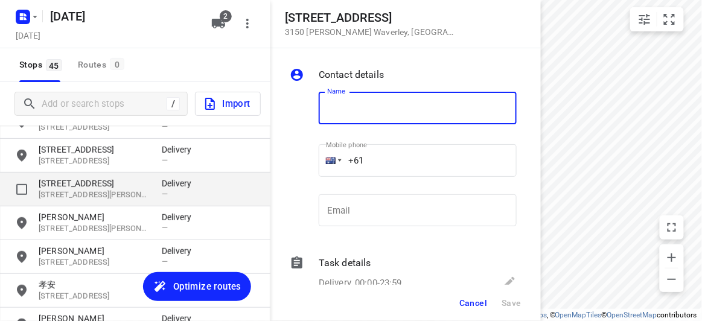
type input "J"
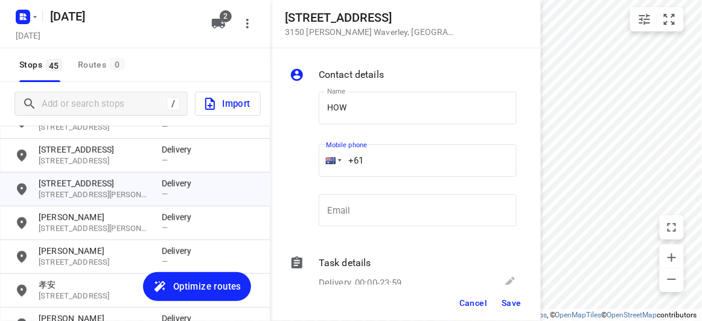
click at [463, 150] on input "+61" at bounding box center [418, 160] width 198 height 33
click at [368, 113] on input "HOW" at bounding box center [418, 108] width 198 height 33
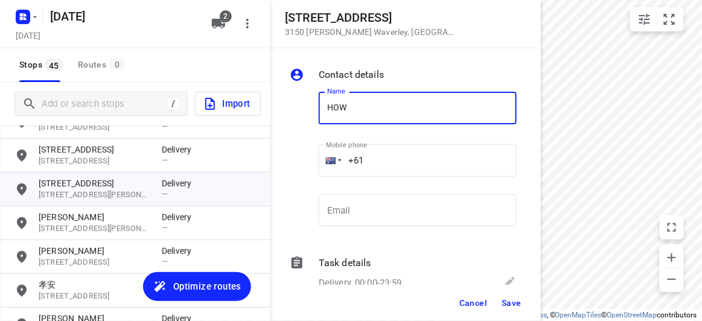
type input "HOW MAN MOK"
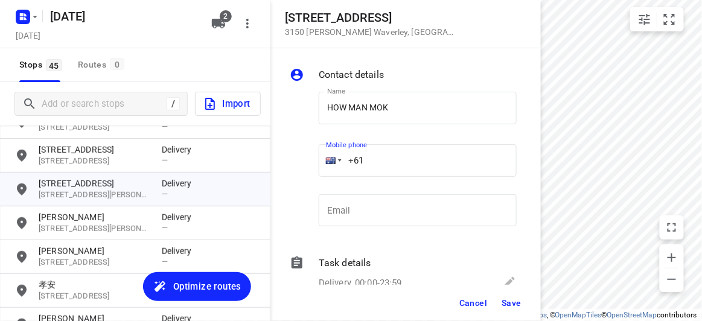
drag, startPoint x: 374, startPoint y: 162, endPoint x: 335, endPoint y: 167, distance: 39.0
click at [335, 167] on div "+61" at bounding box center [418, 160] width 198 height 33
paste input "413677689"
type input "+61 413677689"
click at [522, 312] on button "Save" at bounding box center [512, 303] width 30 height 22
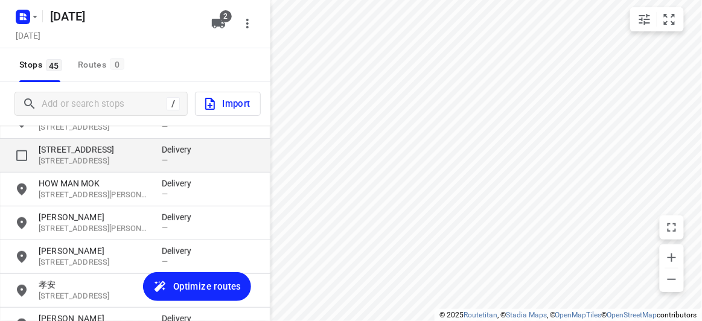
click at [68, 165] on p "3107, Templestowe Lower, AU" at bounding box center [94, 161] width 111 height 11
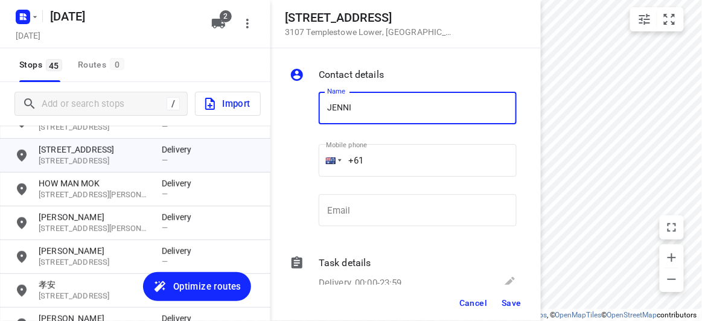
type input "[PERSON_NAME] HOW"
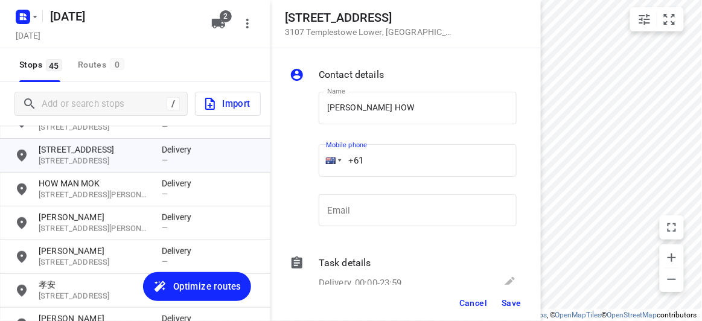
drag, startPoint x: 375, startPoint y: 121, endPoint x: 322, endPoint y: 164, distance: 67.8
click at [322, 162] on div "+61" at bounding box center [418, 160] width 198 height 33
paste input "tel"
paste input "416376451"
type input "+61 416376451"
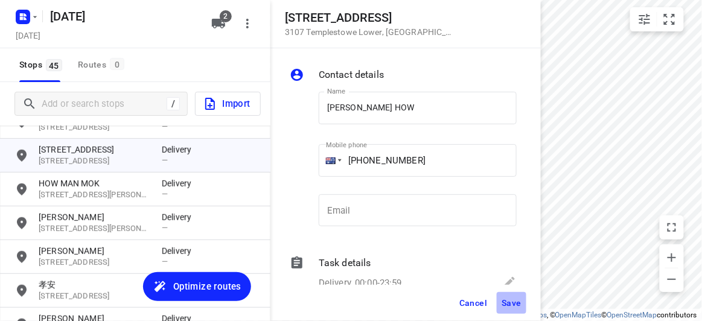
click at [512, 301] on span "Save" at bounding box center [512, 303] width 20 height 10
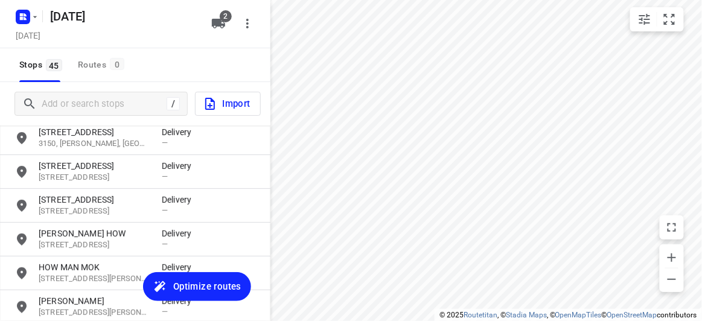
scroll to position [1185, 0]
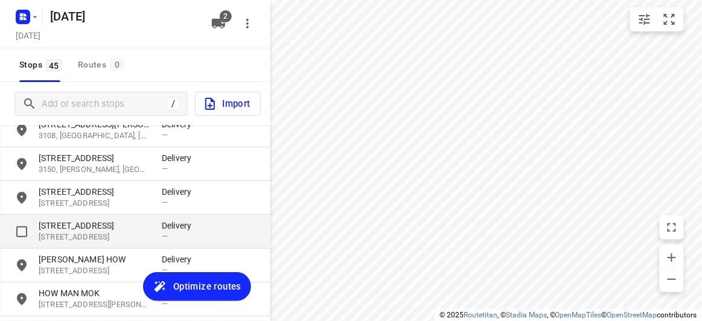
click at [80, 234] on p "[STREET_ADDRESS]" at bounding box center [94, 237] width 111 height 11
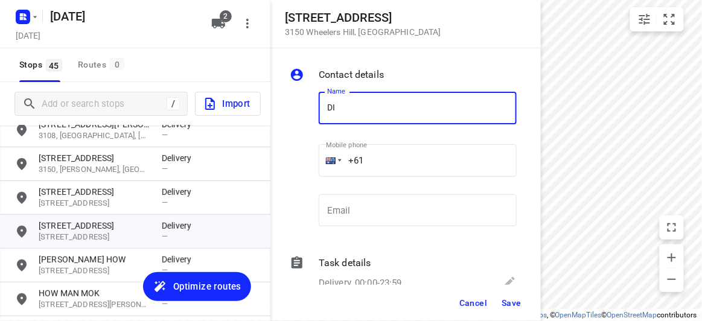
type input "[PERSON_NAME]"
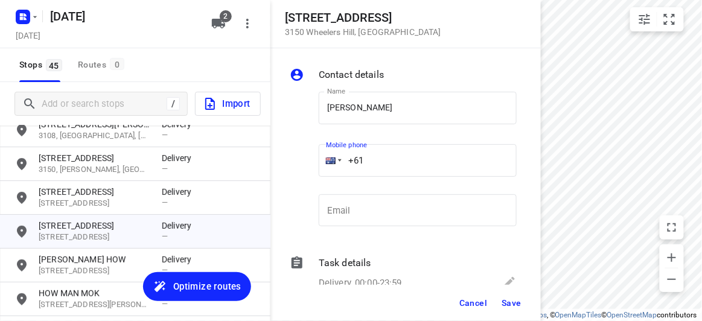
click at [380, 160] on input "+61" at bounding box center [418, 160] width 198 height 33
paste input "449751017"
type input "+61 449751017"
click at [516, 296] on button "Save" at bounding box center [512, 303] width 30 height 22
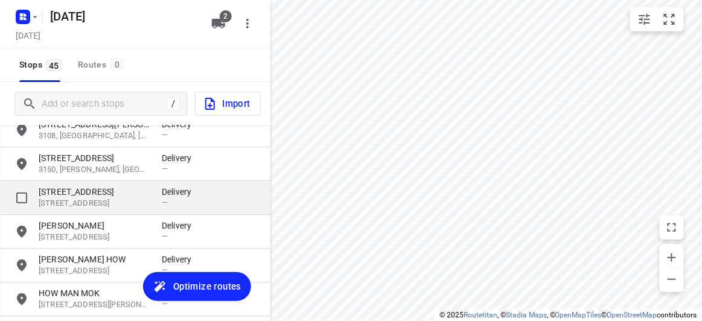
click at [76, 188] on p "[STREET_ADDRESS]" at bounding box center [94, 192] width 111 height 12
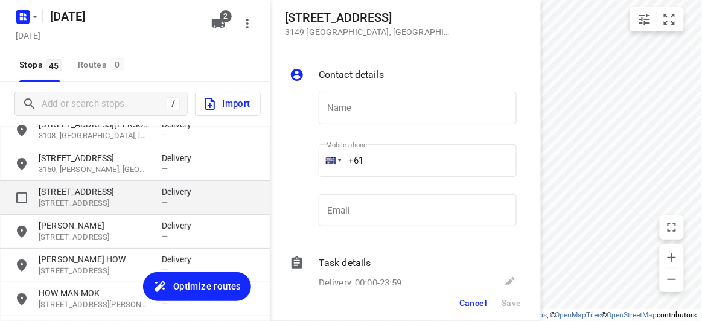
type input "D"
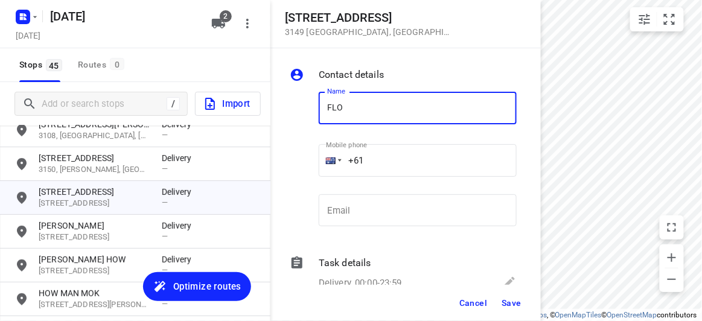
type input "[PERSON_NAME] 3/436"
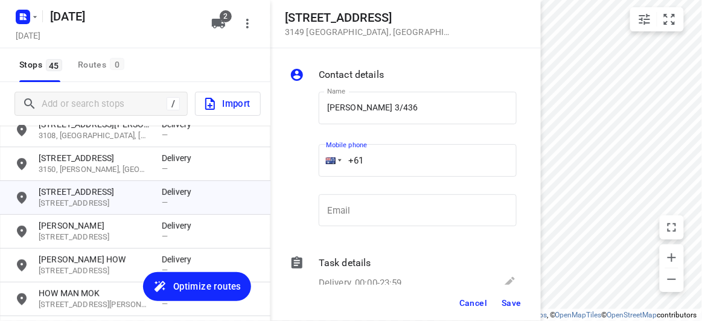
drag, startPoint x: 372, startPoint y: 160, endPoint x: 338, endPoint y: 171, distance: 35.7
click at [325, 161] on div "+61" at bounding box center [418, 160] width 198 height 33
paste input "468493238"
type input "[PHONE_NUMBER]"
click at [517, 302] on span "Save" at bounding box center [512, 303] width 20 height 10
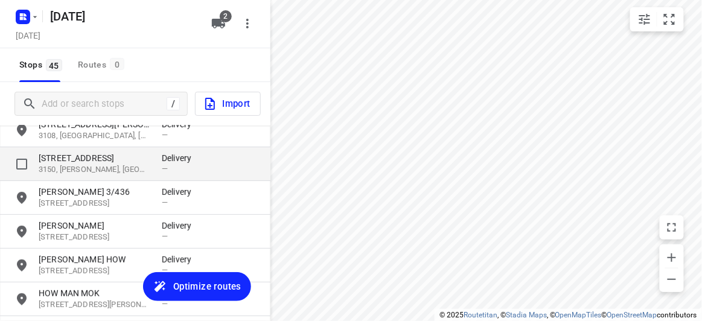
click at [77, 173] on p "3150, Clayton, AU" at bounding box center [94, 169] width 111 height 11
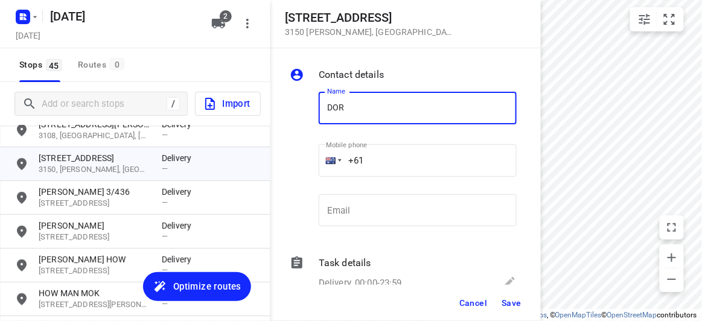
type input "[PERSON_NAME]"
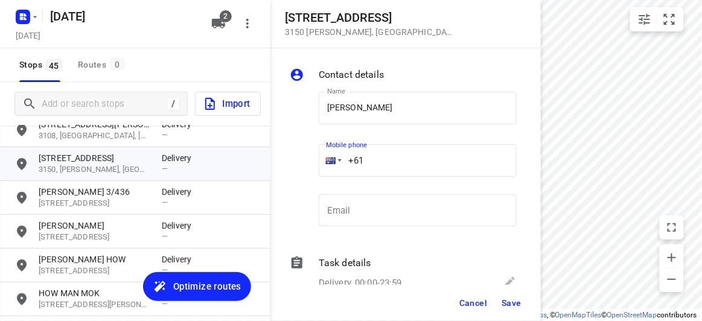
drag, startPoint x: 357, startPoint y: 162, endPoint x: 328, endPoint y: 164, distance: 29.6
click at [328, 164] on div "+61" at bounding box center [418, 160] width 198 height 33
paste input "401243705"
type input "+61 401243705"
click at [509, 310] on button "Save" at bounding box center [512, 303] width 30 height 22
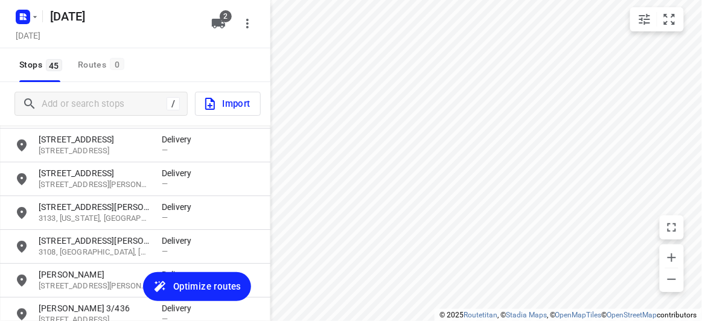
scroll to position [1020, 0]
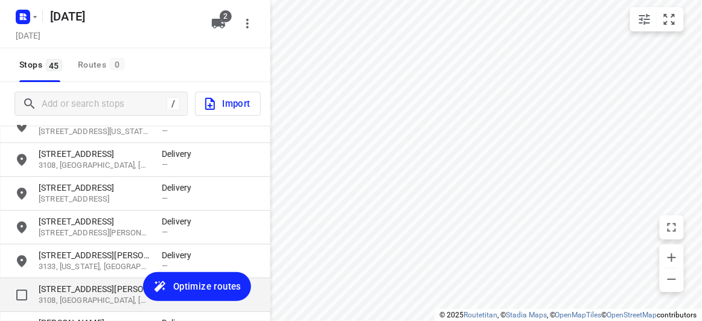
click at [59, 292] on p "4 Frank Street" at bounding box center [94, 289] width 111 height 12
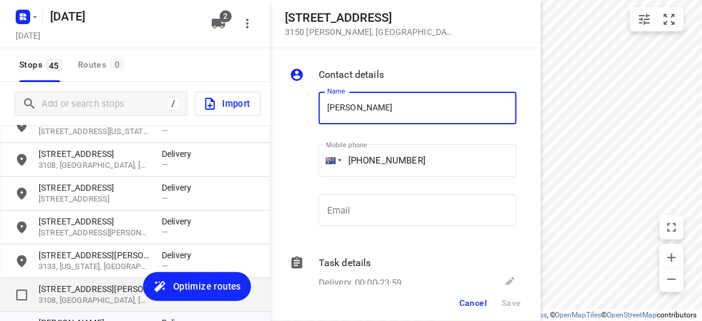
click at [66, 290] on p "4 Frank Street" at bounding box center [94, 289] width 111 height 12
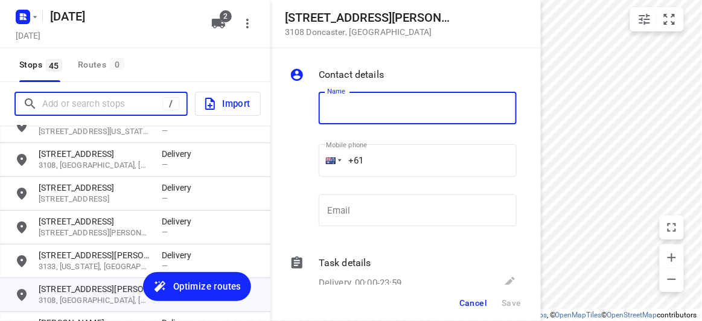
click at [110, 101] on input "Add or search stops" at bounding box center [102, 104] width 120 height 19
paste input "34 Orchard Crescent Mont Albert North 3129"
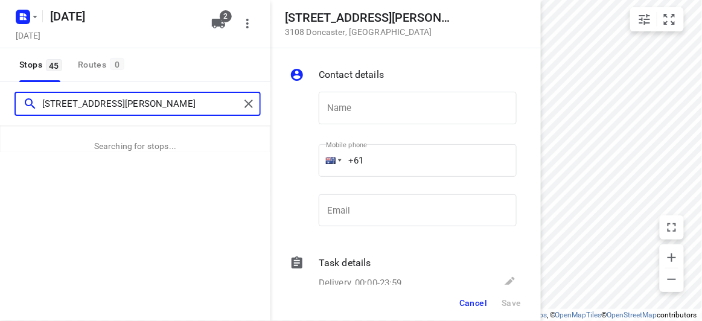
type input "34 Orchard Crescent Mont Albert North 3129"
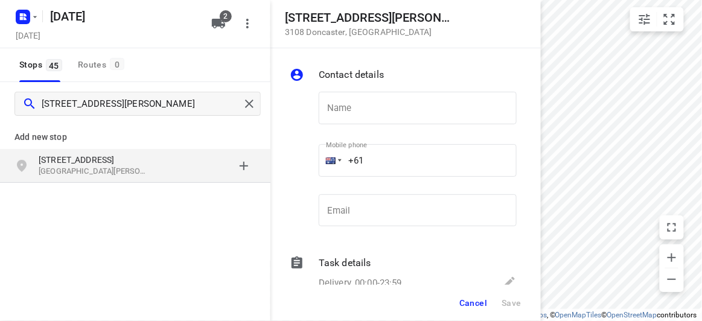
click at [135, 162] on p "34 Orchard Crescent" at bounding box center [94, 160] width 111 height 12
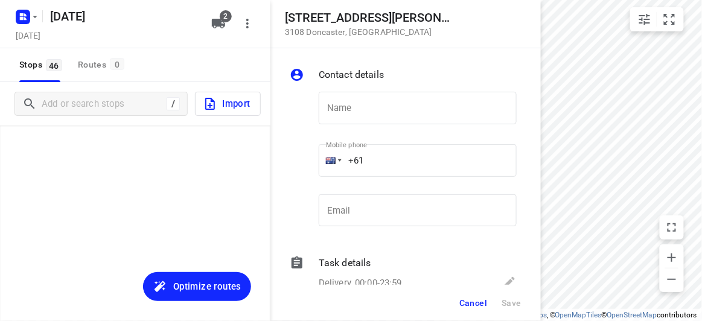
scroll to position [1438, 0]
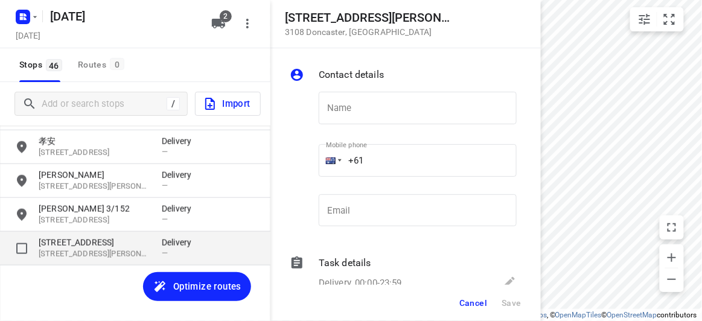
click at [80, 232] on div "34 Orchard Crescent 3129, Mont Albert North, AU Delivery —" at bounding box center [135, 249] width 270 height 34
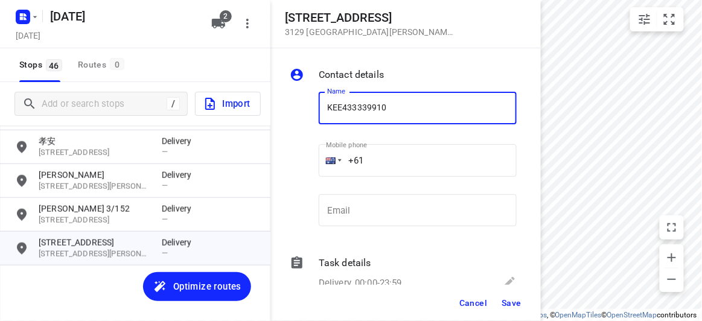
type input "KEE433339910"
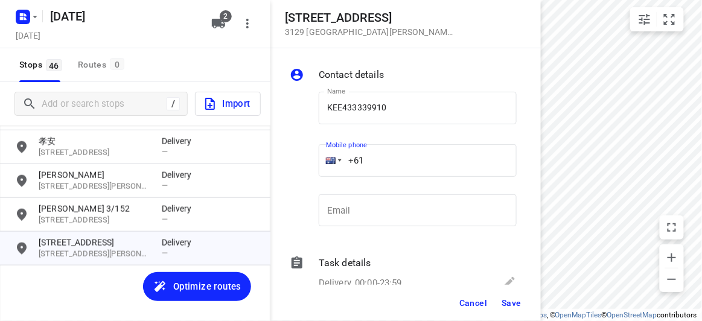
drag, startPoint x: 395, startPoint y: 157, endPoint x: 377, endPoint y: 152, distance: 18.9
click at [328, 158] on div "+61" at bounding box center [418, 160] width 198 height 33
click at [395, 150] on input "+61" at bounding box center [418, 160] width 198 height 33
click at [398, 158] on input "+61" at bounding box center [418, 160] width 198 height 33
click at [392, 160] on input "+61" at bounding box center [418, 160] width 198 height 33
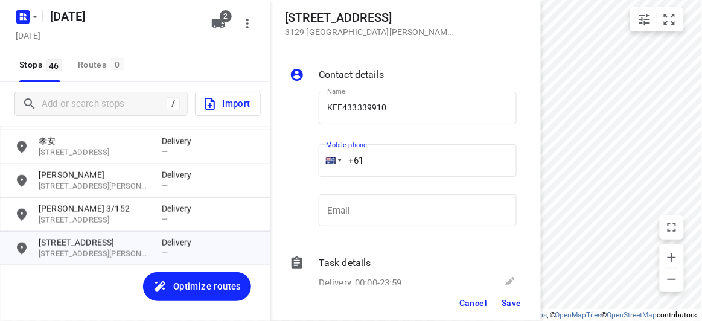
click at [369, 161] on input "+61" at bounding box center [418, 160] width 198 height 33
paste input "433339910"
type input "+61 433339910"
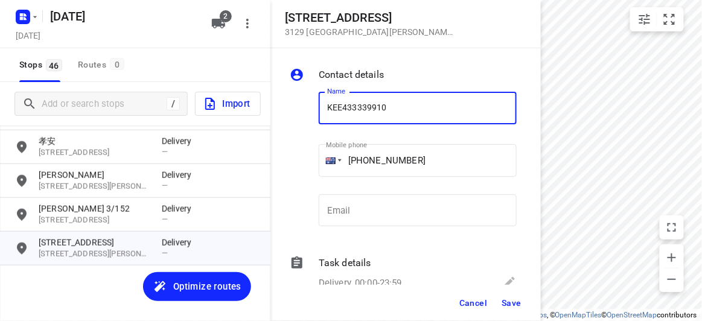
click at [400, 112] on input "KEE433339910" at bounding box center [418, 108] width 198 height 33
drag, startPoint x: 400, startPoint y: 112, endPoint x: 356, endPoint y: 115, distance: 44.7
click at [356, 115] on input "KEE433339910" at bounding box center [418, 108] width 198 height 33
click at [354, 115] on input "KEE433339910" at bounding box center [418, 108] width 198 height 33
click at [387, 112] on input "KEE433339910" at bounding box center [418, 108] width 198 height 33
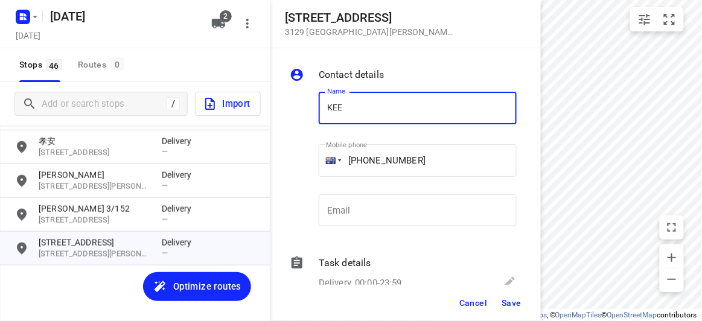
type input "KEE"
click at [510, 299] on span "Save" at bounding box center [512, 303] width 20 height 10
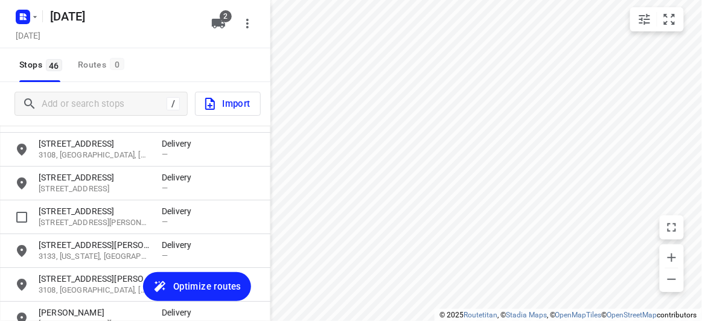
scroll to position [1054, 0]
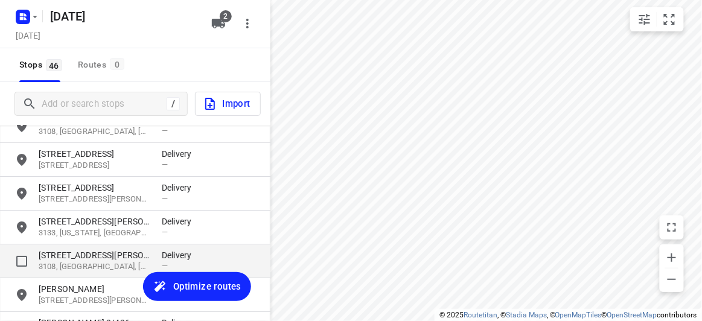
click at [68, 258] on p "4 Frank Street" at bounding box center [94, 255] width 111 height 12
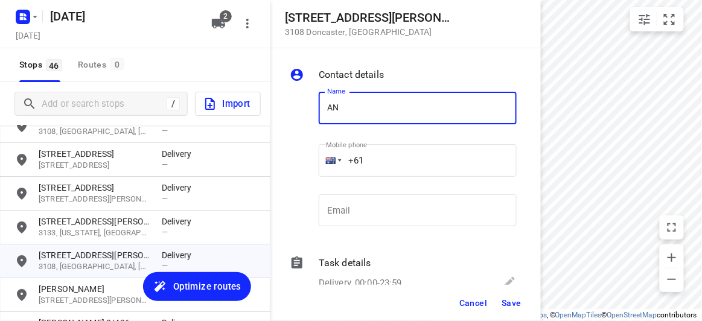
type input "[PERSON_NAME] 3/4"
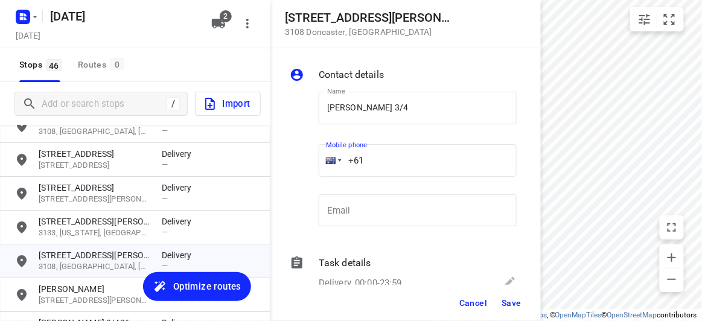
drag, startPoint x: 360, startPoint y: 162, endPoint x: 321, endPoint y: 164, distance: 39.9
click at [321, 164] on div "+61" at bounding box center [418, 160] width 198 height 33
paste input "437493631"
type input "+61 437493631"
click at [517, 307] on span "Save" at bounding box center [512, 303] width 20 height 10
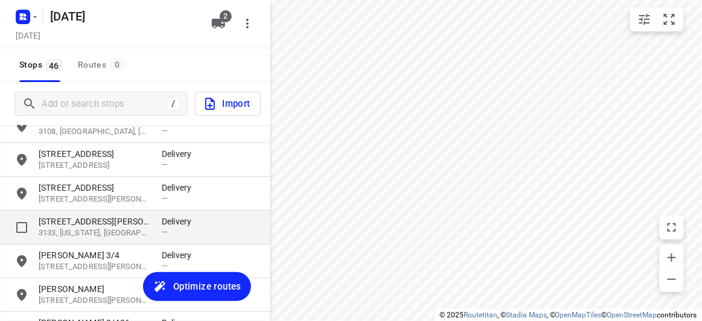
click at [74, 228] on p "3133, [US_STATE], [GEOGRAPHIC_DATA]" at bounding box center [94, 233] width 111 height 11
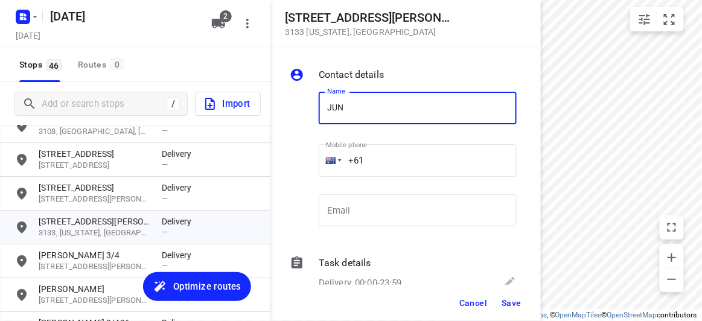
type input "[PERSON_NAME]"
click at [298, 164] on div "Name JUN JET WONG Name Mobile phone +61 ​ Email Email" at bounding box center [403, 161] width 232 height 159
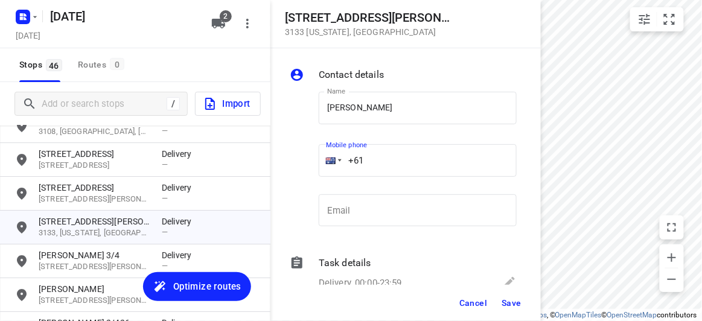
paste input "423869839"
type input "+61 423869839"
click at [509, 300] on span "Save" at bounding box center [512, 303] width 20 height 10
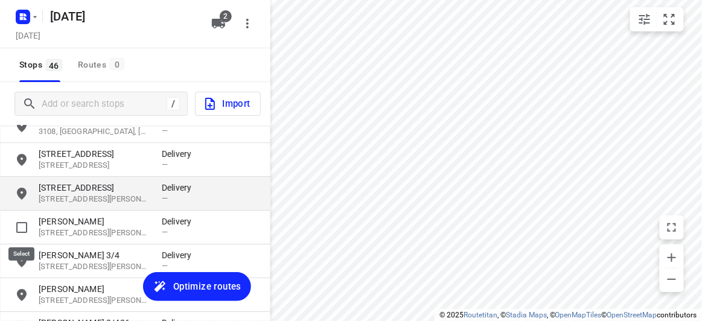
click at [44, 198] on p "3150, Glen Waverley, AU" at bounding box center [94, 199] width 111 height 11
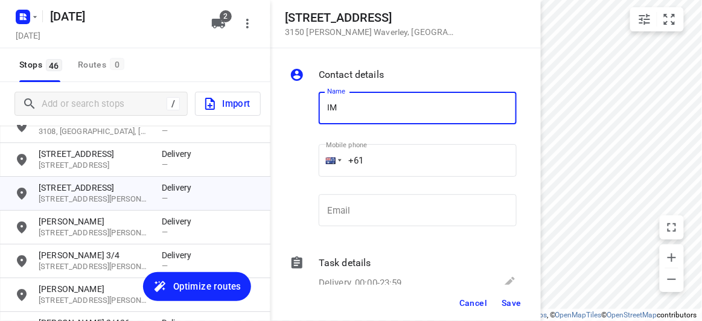
click at [331, 112] on input "IM" at bounding box center [418, 108] width 198 height 33
click at [330, 110] on input "IM" at bounding box center [418, 108] width 198 height 33
click at [325, 110] on input "IM" at bounding box center [418, 108] width 198 height 33
click at [367, 108] on input "SIM" at bounding box center [418, 108] width 198 height 33
type input "[PERSON_NAME] 1/816"
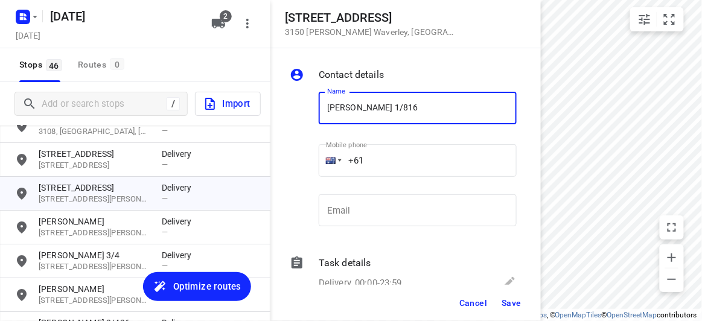
click at [385, 160] on input "+61" at bounding box center [418, 160] width 198 height 33
paste input "437353113"
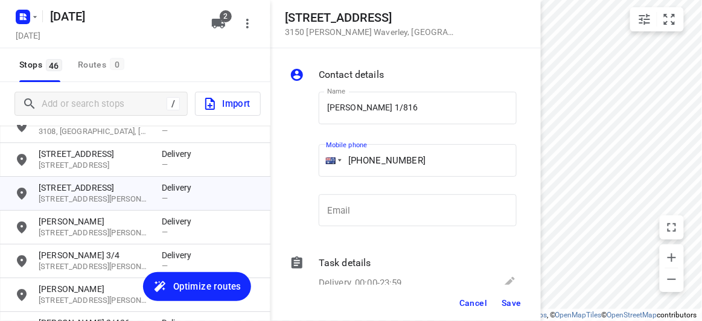
type input "+61 437353113"
click at [519, 300] on span "Save" at bounding box center [512, 303] width 20 height 10
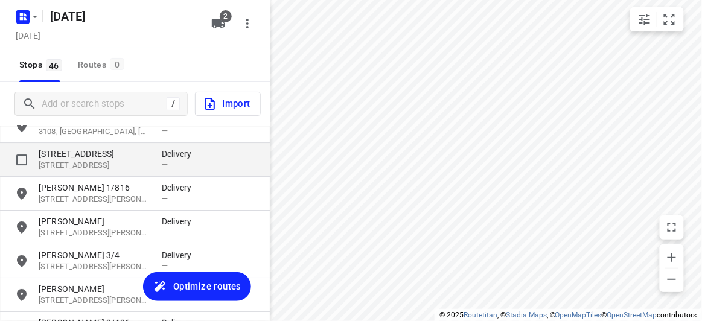
click at [57, 150] on p "30 Turramurra Drive" at bounding box center [94, 154] width 111 height 12
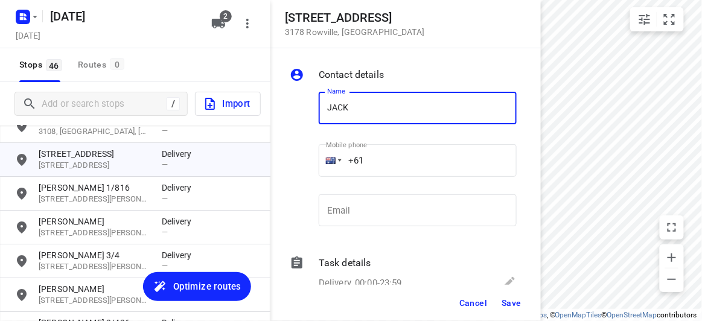
type input "[PERSON_NAME]"
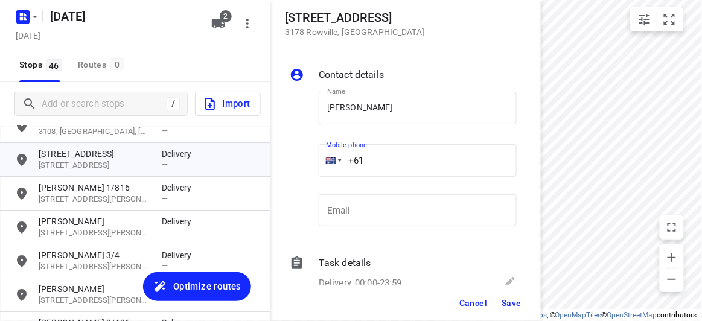
drag, startPoint x: 360, startPoint y: 163, endPoint x: 311, endPoint y: 162, distance: 48.3
click at [311, 162] on div "Name JACK TANG Name Mobile phone +61 ​ Email Email" at bounding box center [403, 161] width 232 height 159
paste input "tel"
paste input "411744476"
type input "+61 411744476"
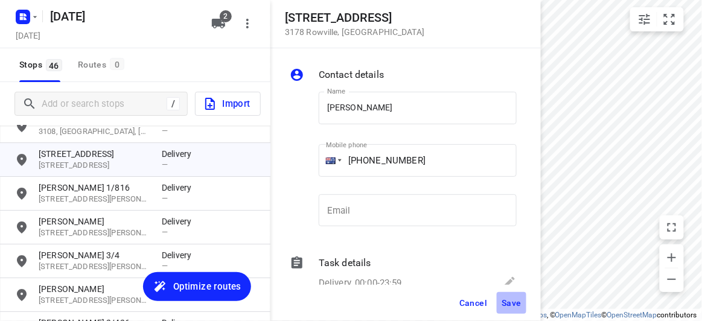
click at [509, 303] on span "Save" at bounding box center [512, 303] width 20 height 10
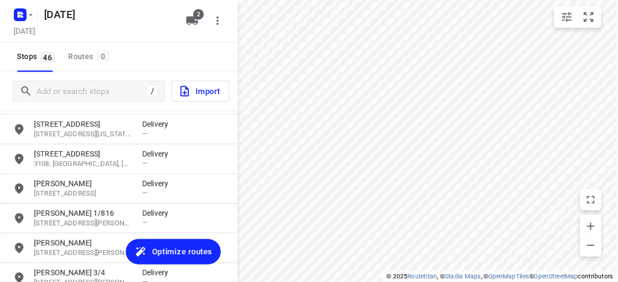
scroll to position [889, 0]
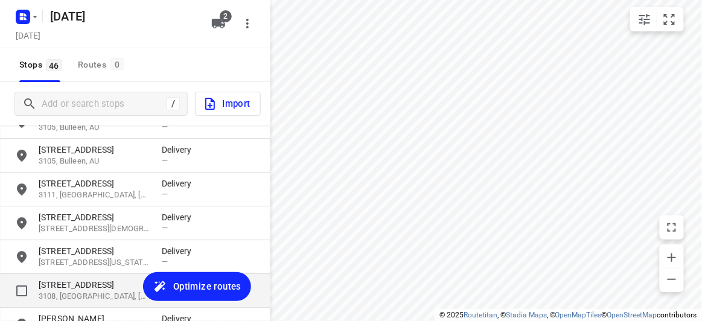
click at [82, 299] on p "3108, [GEOGRAPHIC_DATA], [GEOGRAPHIC_DATA]" at bounding box center [94, 296] width 111 height 11
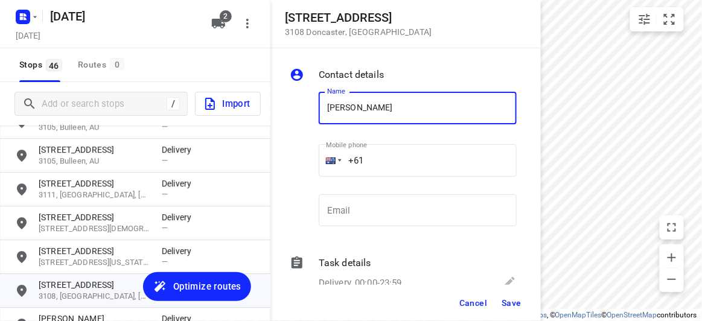
type input "[PERSON_NAME]"
click at [296, 165] on div "Name LEON TAN Name Mobile phone +61 ​ Email Email" at bounding box center [403, 161] width 232 height 159
paste input "403348550"
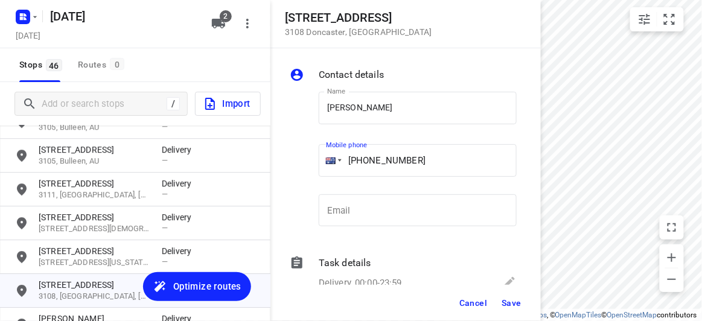
type input "+61 403348550"
click at [514, 305] on span "Save" at bounding box center [512, 303] width 20 height 10
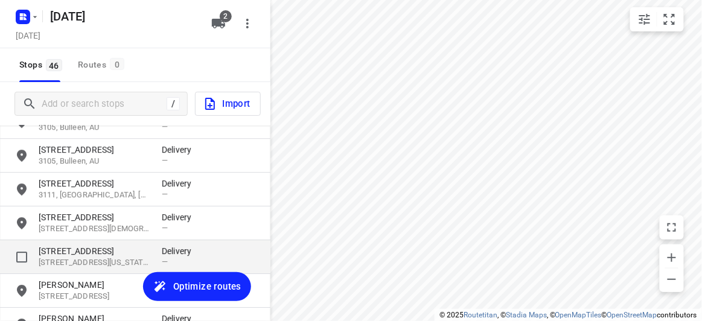
click at [94, 241] on div "36 Felgate Parade 3133, Vermont South, AU Delivery —" at bounding box center [135, 257] width 270 height 34
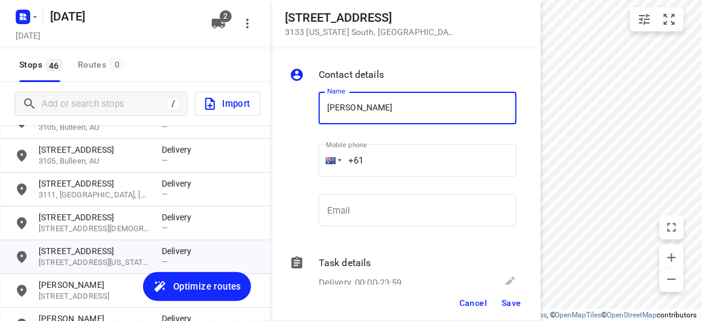
type input "[PERSON_NAME]"
click at [378, 164] on input "+61" at bounding box center [418, 160] width 198 height 33
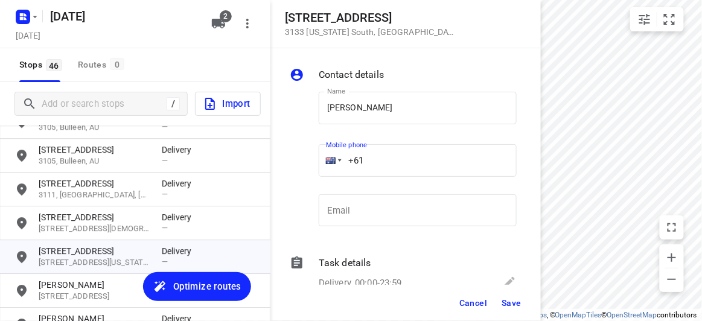
paste input "401466503"
type input "[PHONE_NUMBER]"
click at [523, 308] on button "Save" at bounding box center [512, 303] width 30 height 22
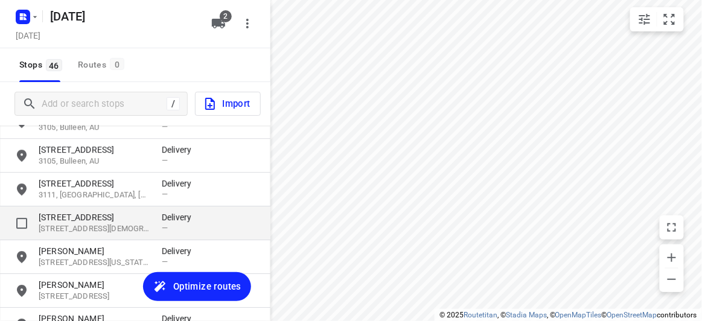
click at [65, 219] on p "290 Church Road" at bounding box center [94, 217] width 111 height 12
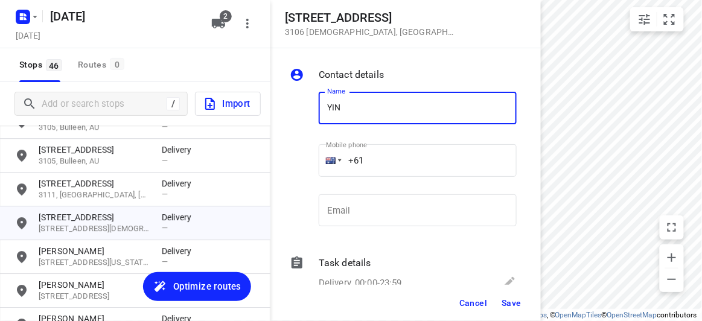
drag, startPoint x: 372, startPoint y: 104, endPoint x: 306, endPoint y: 100, distance: 66.0
click at [306, 100] on div "Name YIN Name Mobile phone +61 ​ Email Email" at bounding box center [403, 161] width 232 height 159
type input "[PERSON_NAME]"
click at [379, 162] on input "+61" at bounding box center [418, 160] width 198 height 33
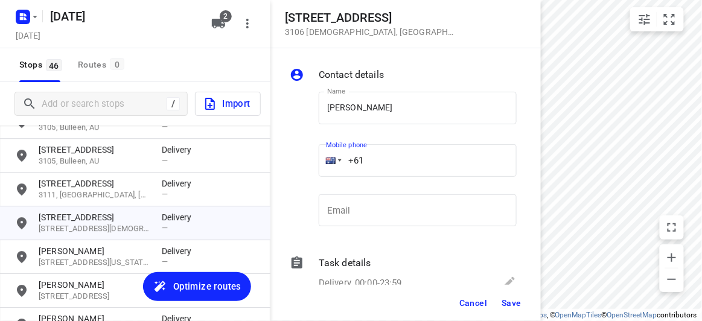
click at [317, 164] on div "Mobile phone +61 ​" at bounding box center [418, 164] width 208 height 56
paste input "448993758"
type input "+61 448993758"
click at [506, 298] on span "Save" at bounding box center [512, 303] width 20 height 10
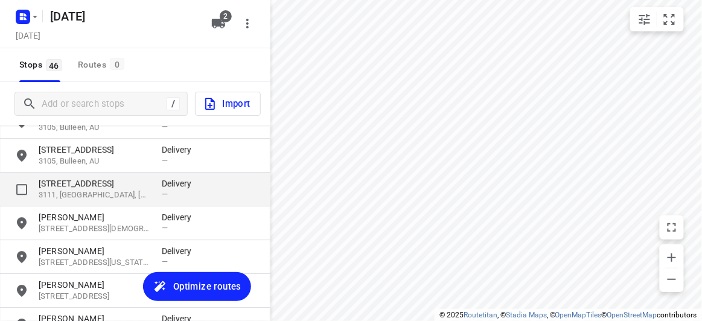
click at [103, 192] on p "3111, Donvale, AU" at bounding box center [94, 195] width 111 height 11
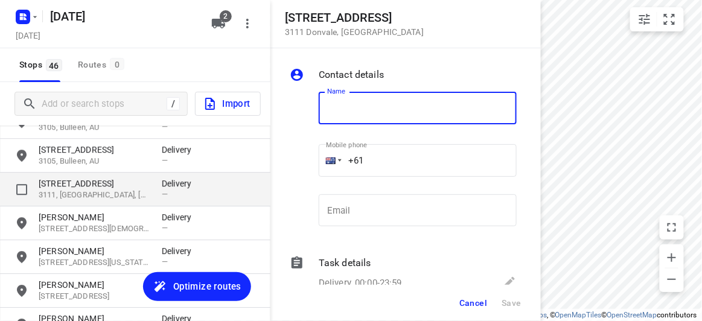
type input "M"
type input "m"
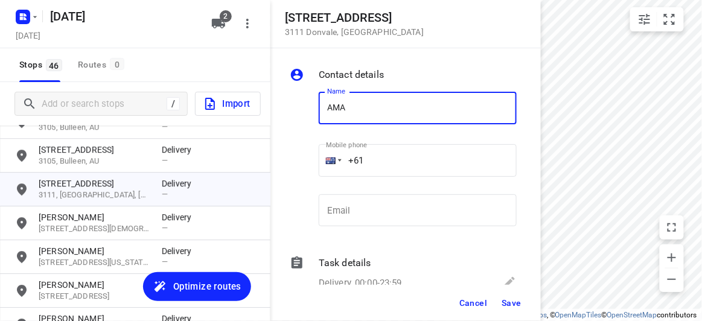
type input "[PERSON_NAME]"
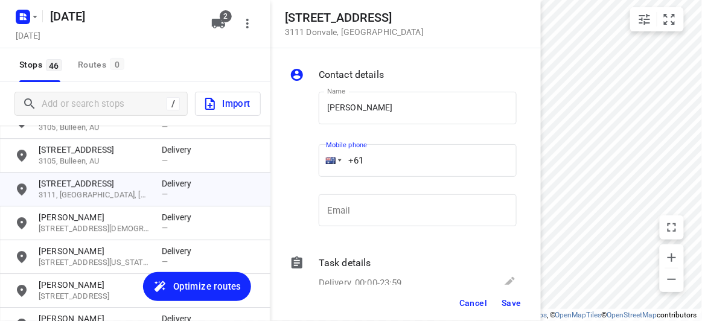
click at [351, 164] on input "+61" at bounding box center [418, 160] width 198 height 33
paste input "tel"
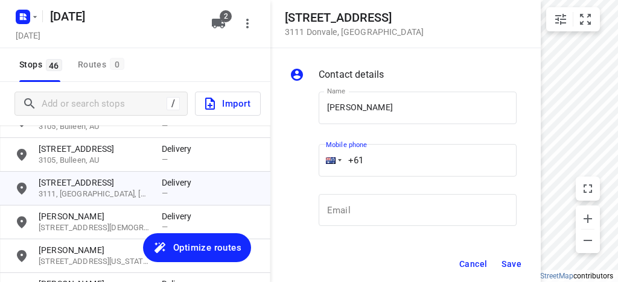
drag, startPoint x: 372, startPoint y: 147, endPoint x: 319, endPoint y: 150, distance: 53.8
click at [312, 148] on div "Name AMANDA YUEN Name Mobile phone +61 ​ Email Email" at bounding box center [403, 161] width 232 height 159
paste input "421906306"
type input "+61 421906306"
click at [523, 264] on button "Save" at bounding box center [512, 265] width 30 height 22
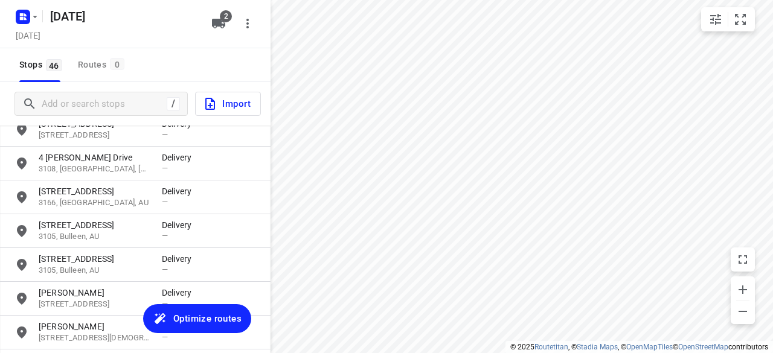
scroll to position [769, 0]
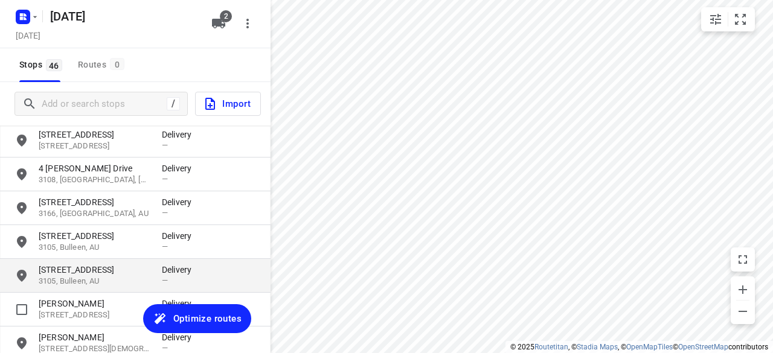
click at [80, 264] on p "19 Panorama Court" at bounding box center [94, 270] width 111 height 12
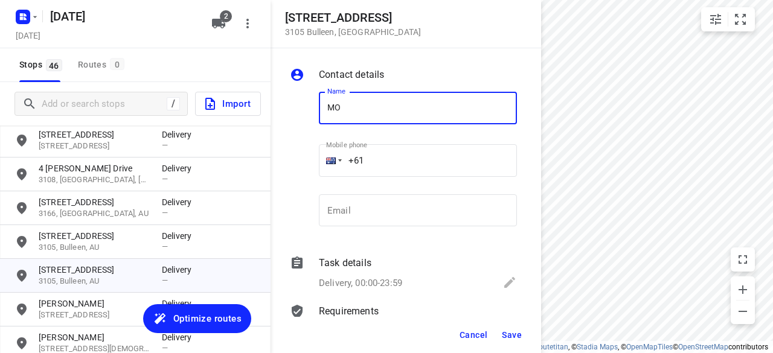
type input "[PERSON_NAME]"
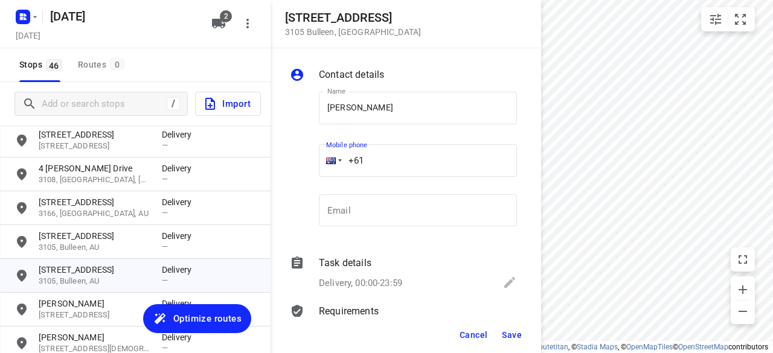
click at [377, 161] on input "+61" at bounding box center [418, 160] width 198 height 33
paste input "0423810764"
click at [372, 161] on input "+61 0423810764" at bounding box center [418, 160] width 198 height 33
type input "+61 423810764"
click at [519, 321] on button "Save" at bounding box center [512, 335] width 30 height 22
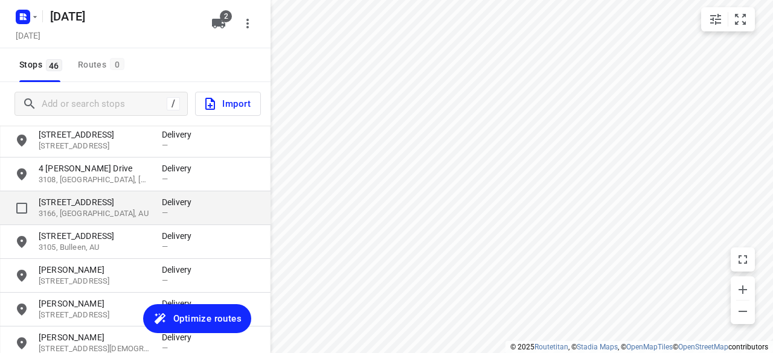
click at [83, 212] on p "3166, [GEOGRAPHIC_DATA], AU" at bounding box center [94, 213] width 111 height 11
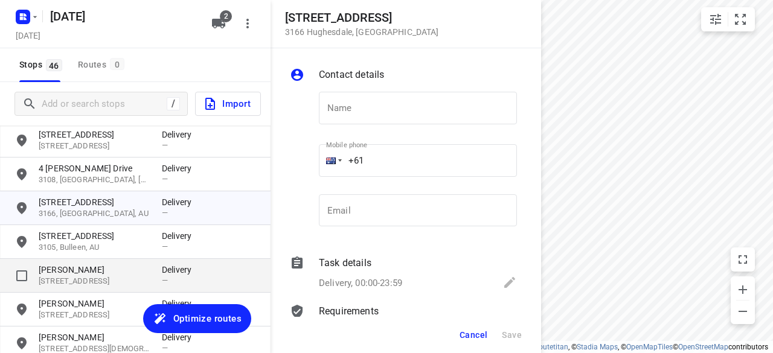
click at [69, 259] on div "MOLLY 19 Panorama Court, 3105, Bulleen, AU Delivery —" at bounding box center [135, 276] width 270 height 34
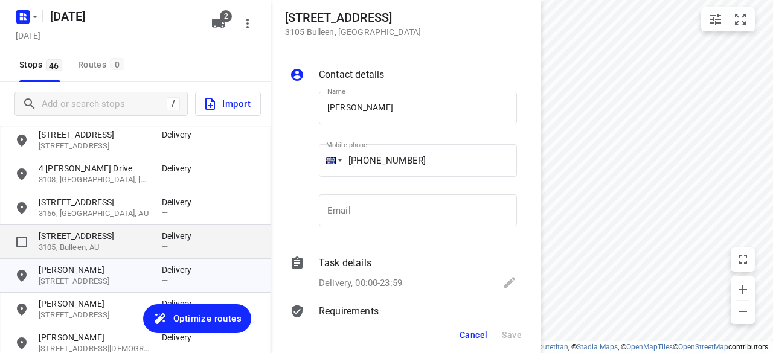
click at [69, 244] on p "3105, Bulleen, AU" at bounding box center [94, 247] width 111 height 11
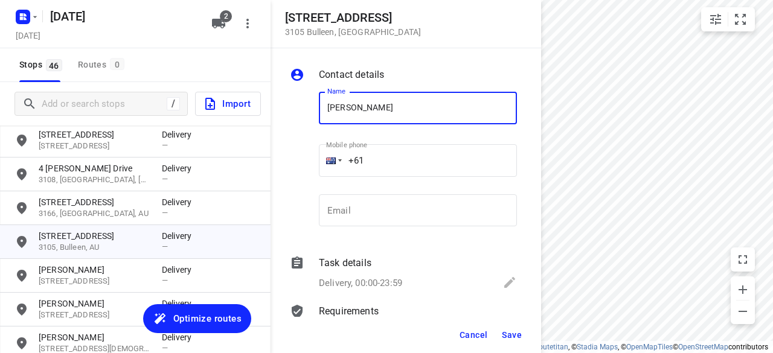
type input "[PERSON_NAME]"
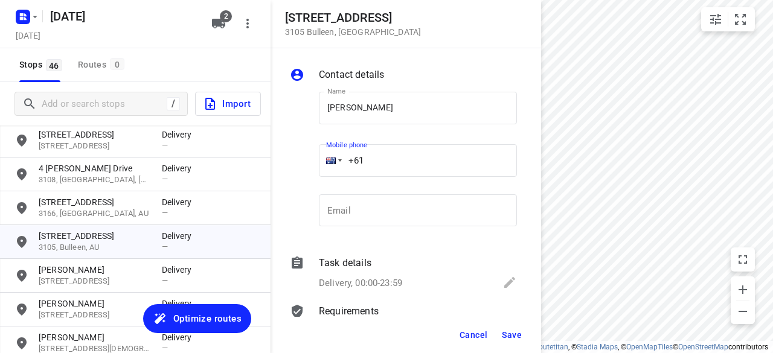
click at [381, 158] on input "+61" at bounding box center [418, 160] width 198 height 33
paste input "0423810764"
click at [374, 163] on input "+61 0423810764" at bounding box center [418, 160] width 198 height 33
click at [369, 164] on input "+61 0423810764" at bounding box center [418, 160] width 198 height 33
type input "+61 423810764"
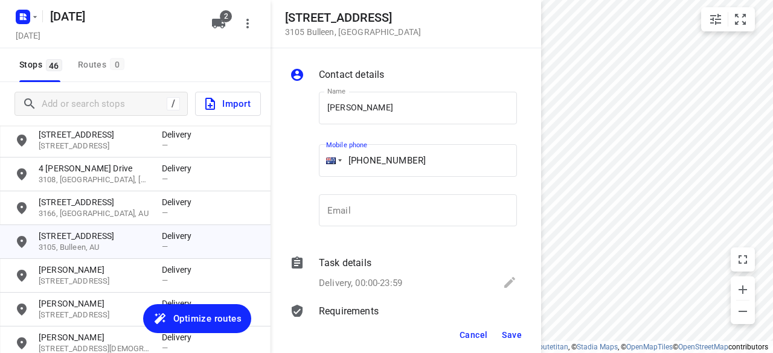
click at [519, 321] on span "Save" at bounding box center [512, 335] width 20 height 10
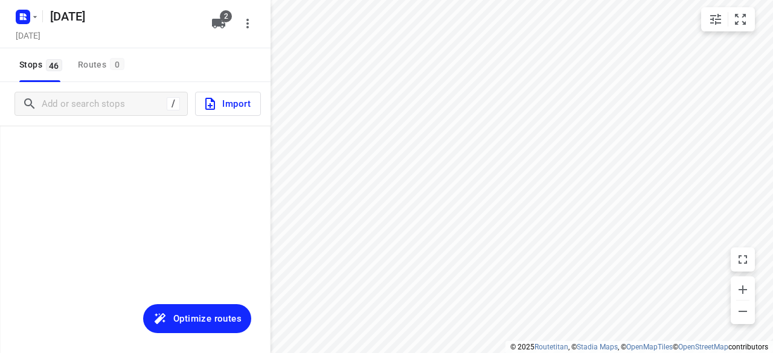
scroll to position [769, 0]
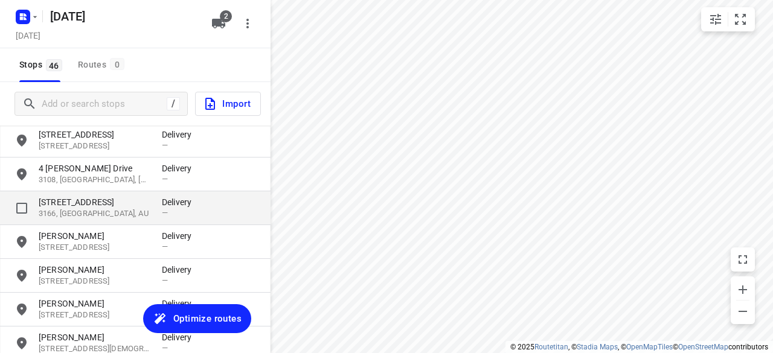
click at [82, 207] on p "[STREET_ADDRESS]" at bounding box center [94, 202] width 111 height 12
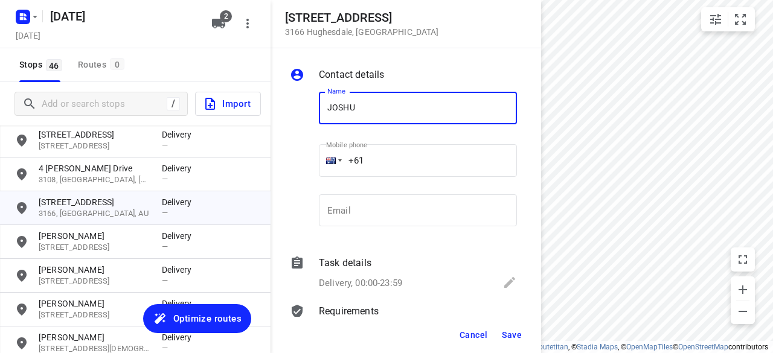
type input "[PERSON_NAME] 8/47-49"
click at [379, 157] on input "+61" at bounding box center [418, 160] width 198 height 33
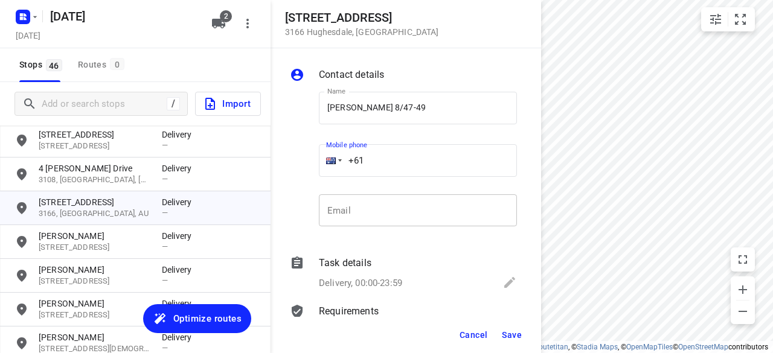
paste input "61422972118"
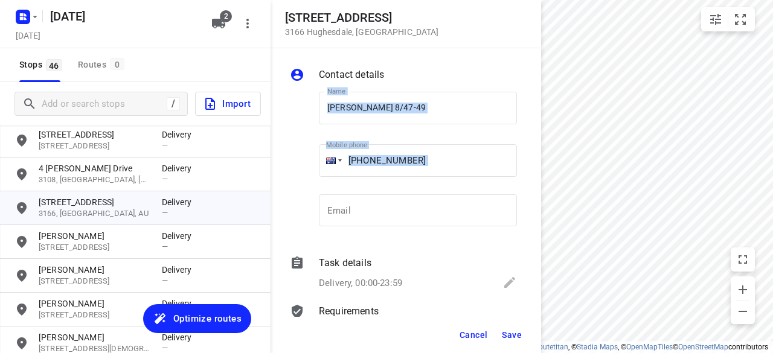
drag, startPoint x: 459, startPoint y: 181, endPoint x: 386, endPoint y: 170, distance: 73.3
click at [302, 165] on div "Name [PERSON_NAME] 8/47-49 Name Mobile phone [PHONE_NUMBER] ​ Email Email" at bounding box center [403, 161] width 232 height 159
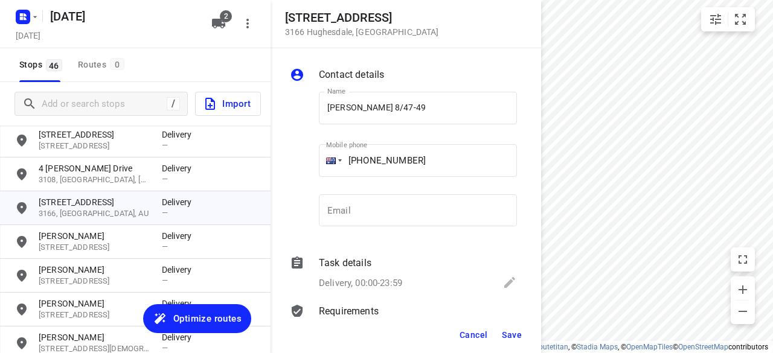
click at [453, 166] on input "[PHONE_NUMBER]" at bounding box center [418, 160] width 198 height 33
drag, startPoint x: 383, startPoint y: 159, endPoint x: 345, endPoint y: 162, distance: 37.6
click at [345, 162] on input "[PHONE_NUMBER]" at bounding box center [418, 160] width 198 height 33
paste input "tel"
type input "[PHONE_NUMBER]"
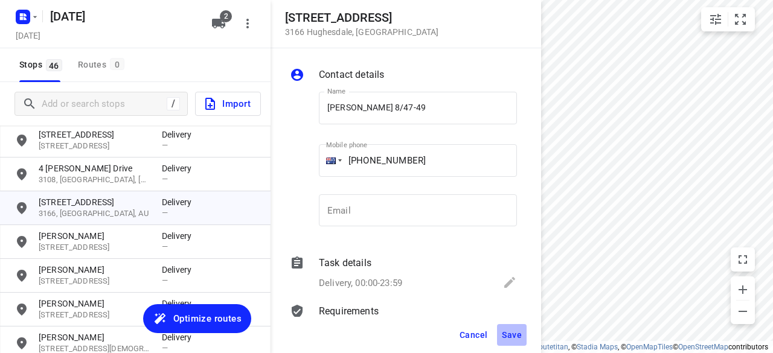
click at [509, 335] on span "Save" at bounding box center [512, 335] width 20 height 10
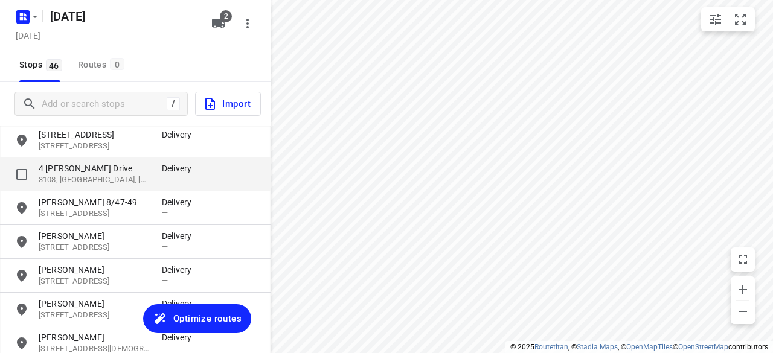
click at [72, 169] on p "4 [PERSON_NAME] Drive" at bounding box center [94, 168] width 111 height 12
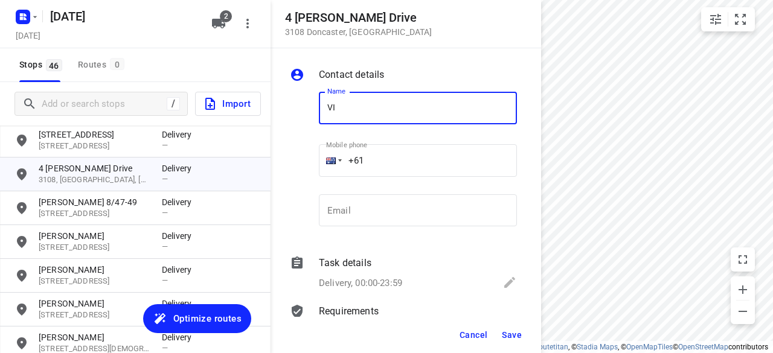
type input "[PERSON_NAME]"
drag, startPoint x: 328, startPoint y: 164, endPoint x: 314, endPoint y: 167, distance: 14.9
click at [314, 167] on div "Mobile phone +61 ​" at bounding box center [418, 164] width 208 height 56
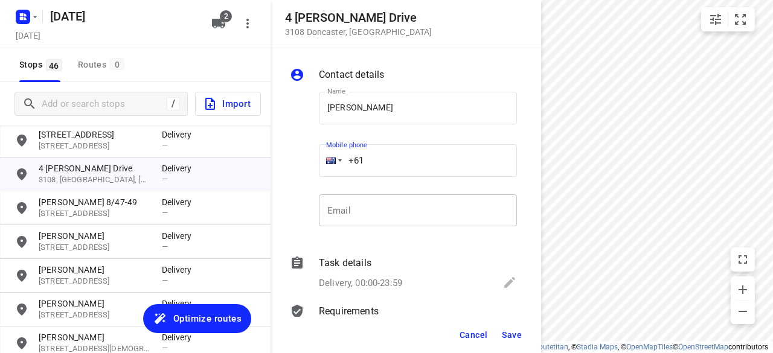
paste input "433196876"
type input "[PHONE_NUMBER]"
click at [523, 342] on button "Save" at bounding box center [512, 335] width 30 height 22
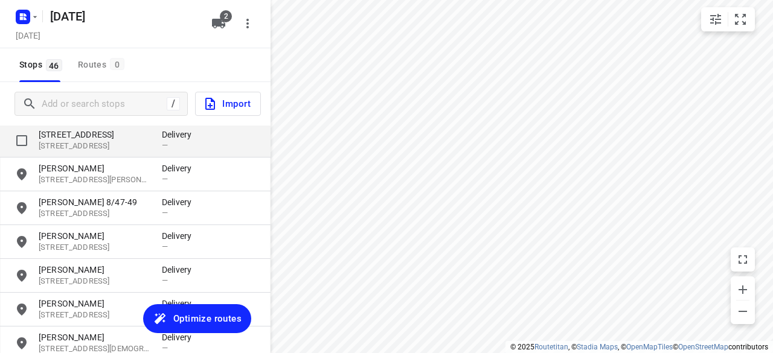
click at [66, 130] on p "[STREET_ADDRESS]" at bounding box center [94, 135] width 111 height 12
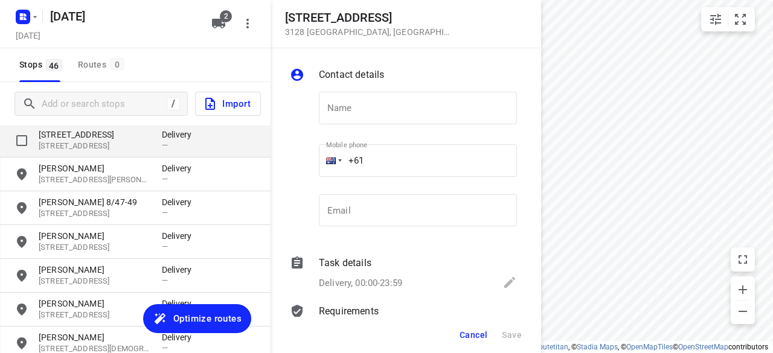
type input "D"
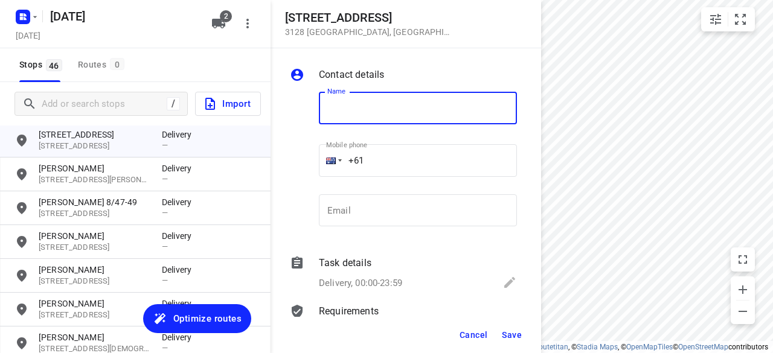
type input "D"
type input "F"
type input "A"
type input "[PERSON_NAME] 2/421"
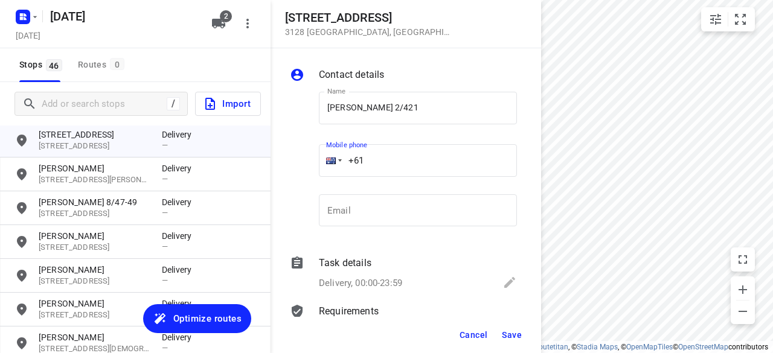
click at [371, 166] on input "+61" at bounding box center [418, 160] width 198 height 33
paste input "450581186"
type input "[PHONE_NUMBER]"
click at [512, 341] on button "Save" at bounding box center [512, 335] width 30 height 22
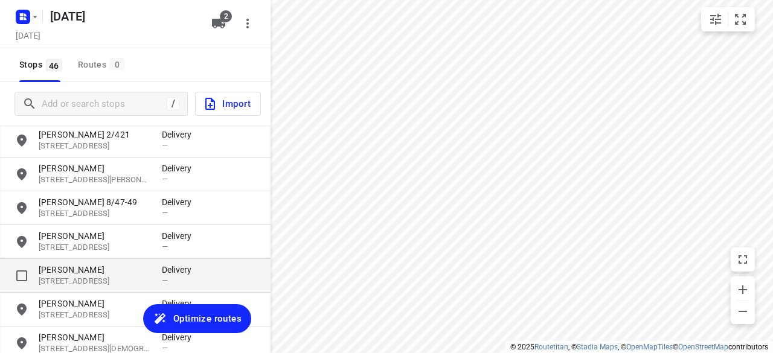
scroll to position [648, 0]
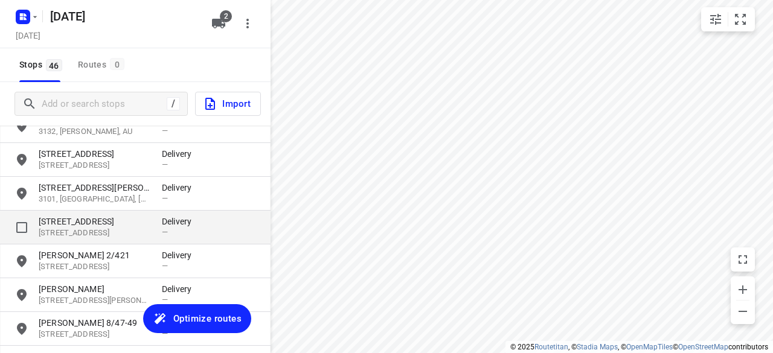
click at [96, 224] on p "[STREET_ADDRESS]" at bounding box center [94, 221] width 111 height 12
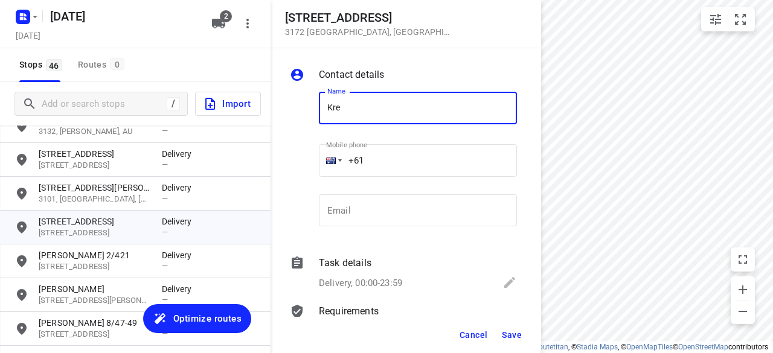
drag, startPoint x: 371, startPoint y: 114, endPoint x: 298, endPoint y: 115, distance: 73.0
click at [298, 115] on div "Name Kre Name Mobile phone +61 ​ Email Email" at bounding box center [403, 161] width 232 height 159
type input "[PERSON_NAME]"
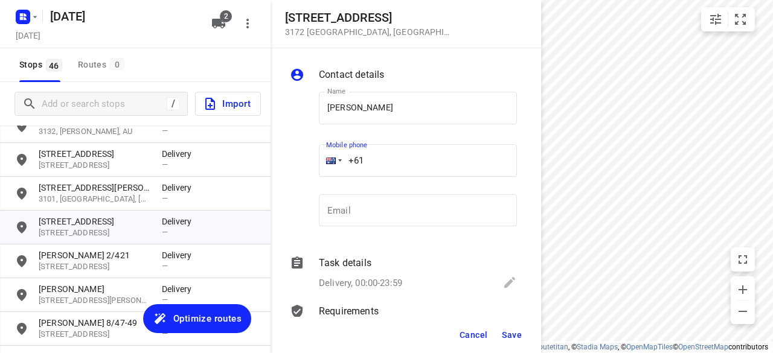
click at [380, 171] on input "+61" at bounding box center [418, 160] width 198 height 33
paste input "421531028"
type input "[PHONE_NUMBER]"
click at [516, 331] on span "Save" at bounding box center [512, 335] width 20 height 10
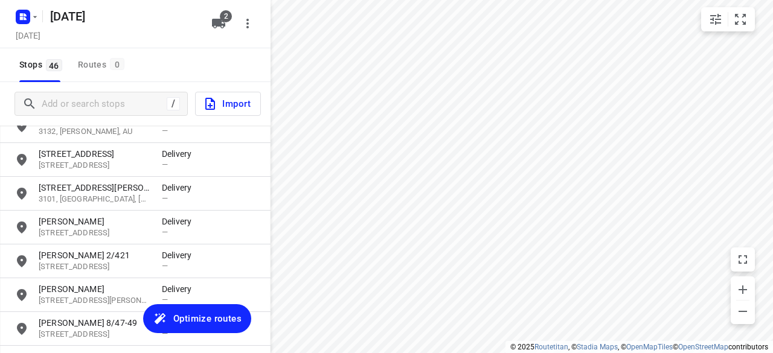
click at [219, 55] on div "Stops 46 Routes 0" at bounding box center [135, 65] width 270 height 34
drag, startPoint x: 226, startPoint y: 38, endPoint x: 256, endPoint y: 5, distance: 44.5
click at [256, 5] on div "[DATE], Sep 24 2" at bounding box center [135, 24] width 270 height 48
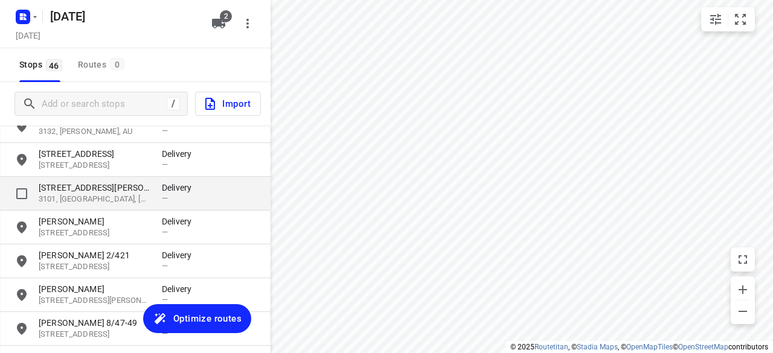
click at [117, 187] on p "[STREET_ADDRESS][PERSON_NAME]" at bounding box center [94, 188] width 111 height 12
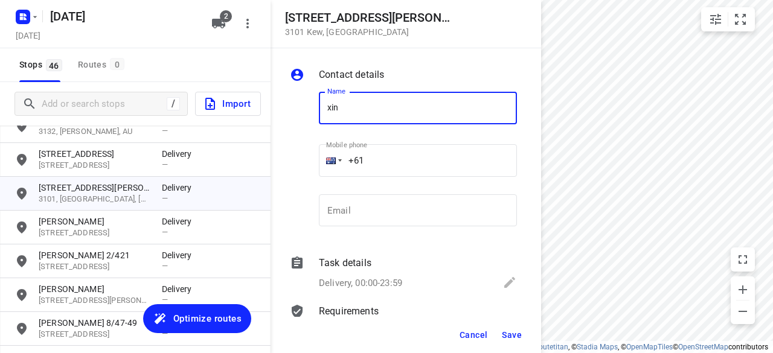
type input "[PERSON_NAME]"
click at [365, 155] on input "+61" at bounding box center [418, 160] width 198 height 33
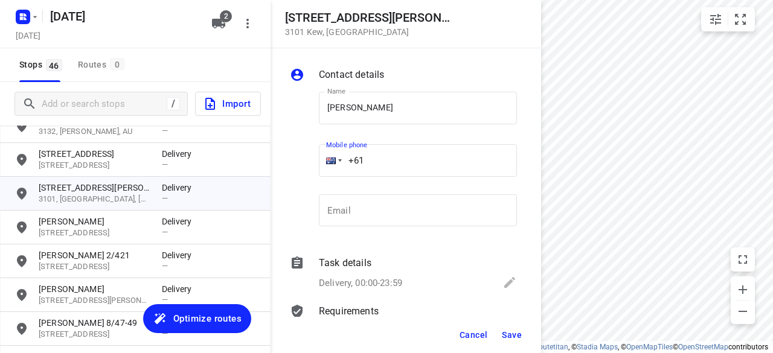
paste input "433351220"
type input "[PHONE_NUMBER]"
click at [522, 334] on button "Save" at bounding box center [512, 335] width 30 height 22
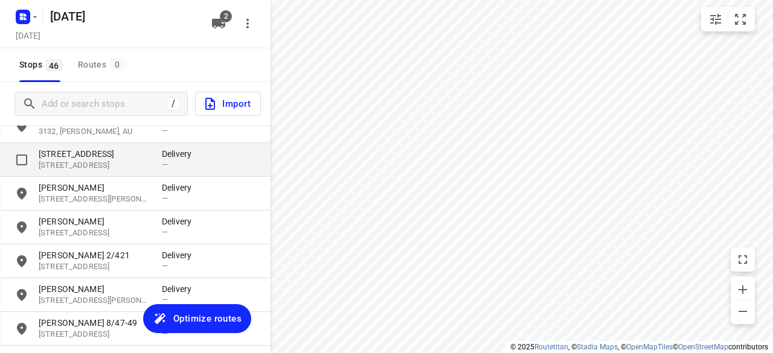
click at [64, 166] on p "[STREET_ADDRESS]" at bounding box center [94, 165] width 111 height 11
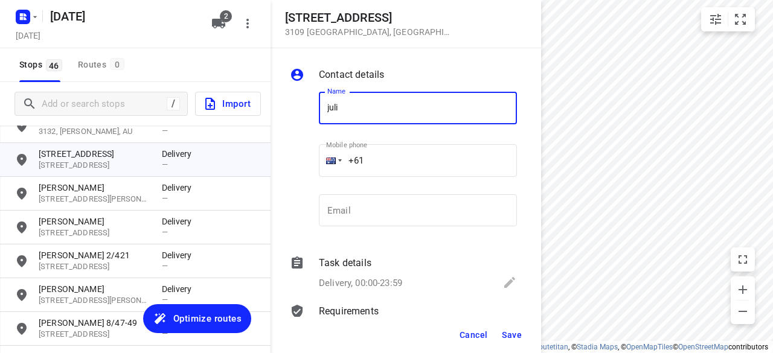
type input "[PERSON_NAME]"
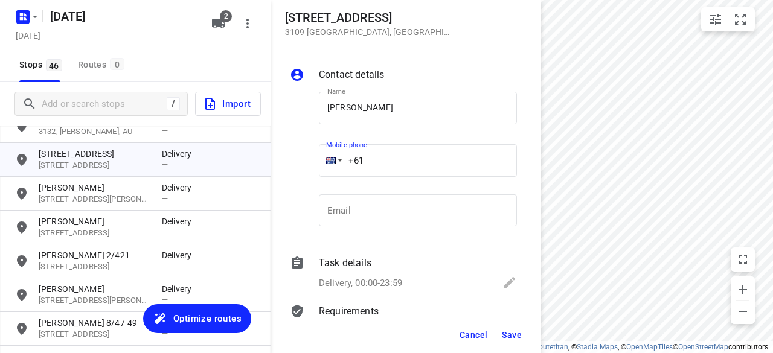
click at [379, 153] on input "+61" at bounding box center [418, 160] width 198 height 33
paste input "421077917"
type input "[PHONE_NUMBER]"
click at [512, 340] on span "Save" at bounding box center [512, 335] width 20 height 10
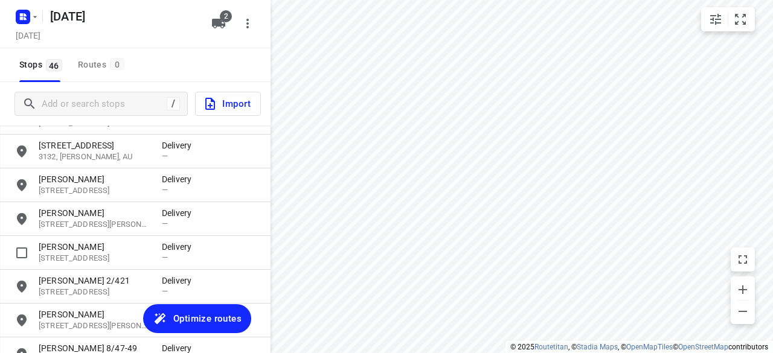
scroll to position [588, 0]
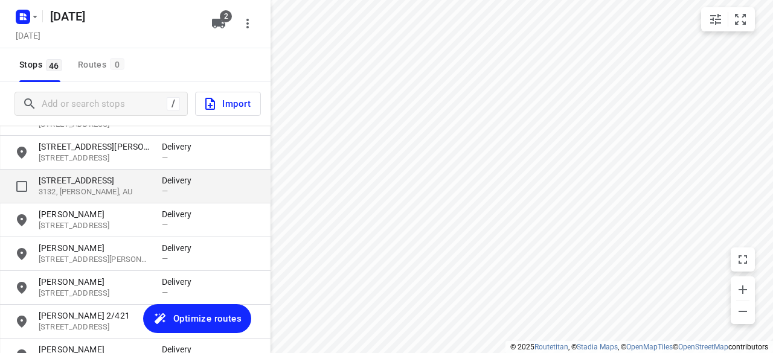
click at [59, 185] on p "[STREET_ADDRESS]" at bounding box center [94, 180] width 111 height 12
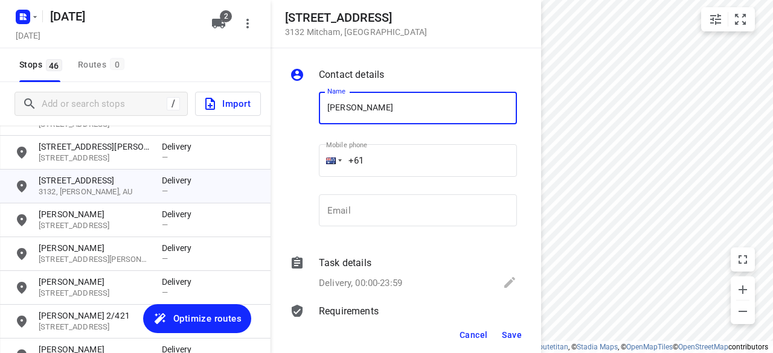
type input "[PERSON_NAME] 3/28"
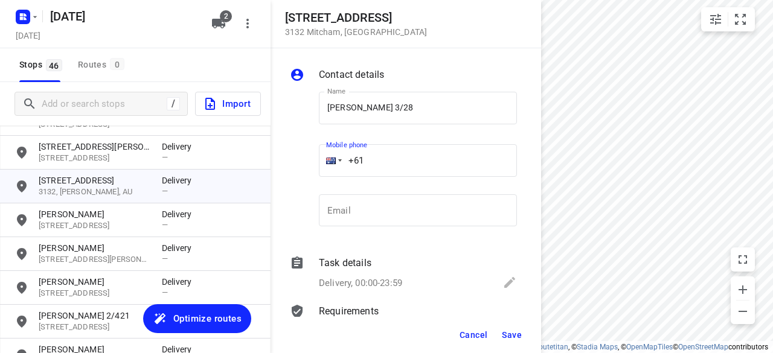
drag, startPoint x: 378, startPoint y: 165, endPoint x: 315, endPoint y: 167, distance: 62.8
click at [315, 167] on div "Mobile phone +61 ​" at bounding box center [418, 164] width 208 height 56
paste input "417723320"
type input "[PHONE_NUMBER]"
click at [522, 335] on button "Save" at bounding box center [512, 335] width 30 height 22
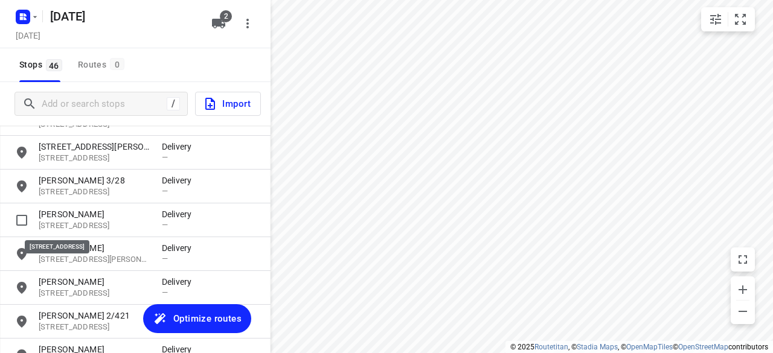
scroll to position [467, 0]
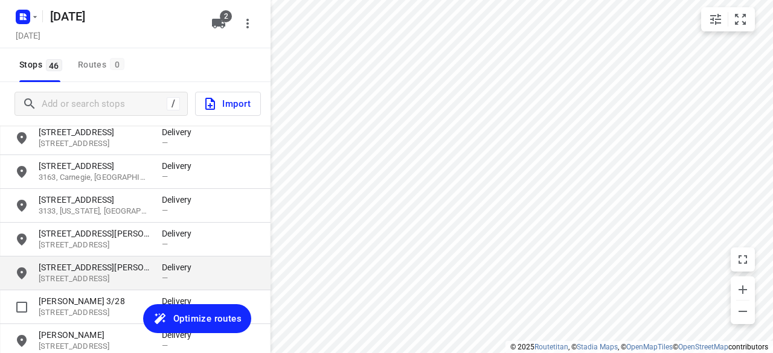
click at [80, 270] on p "[STREET_ADDRESS][PERSON_NAME]" at bounding box center [94, 267] width 111 height 12
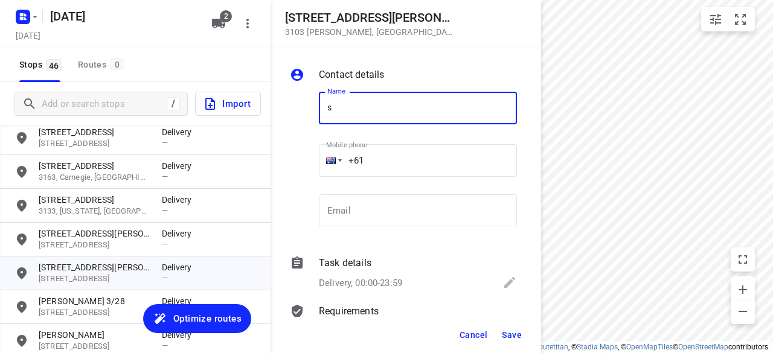
type input "[PERSON_NAME]"
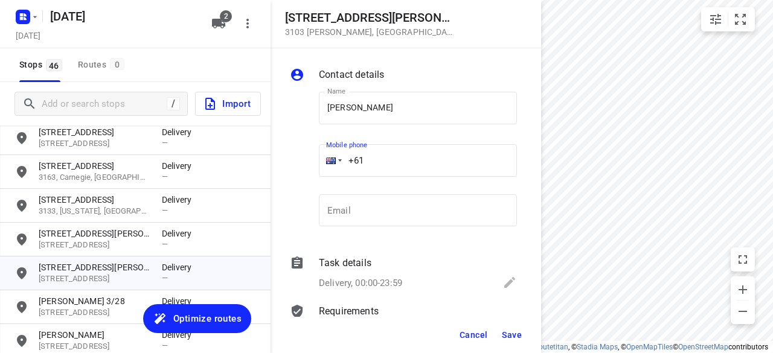
click at [385, 158] on input "+61" at bounding box center [418, 160] width 198 height 33
paste input "61424327728"
drag, startPoint x: 415, startPoint y: 170, endPoint x: 317, endPoint y: 167, distance: 98.4
click at [317, 166] on div "Mobile phone [PHONE_NUMBER] ​" at bounding box center [418, 164] width 208 height 56
paste input "tel"
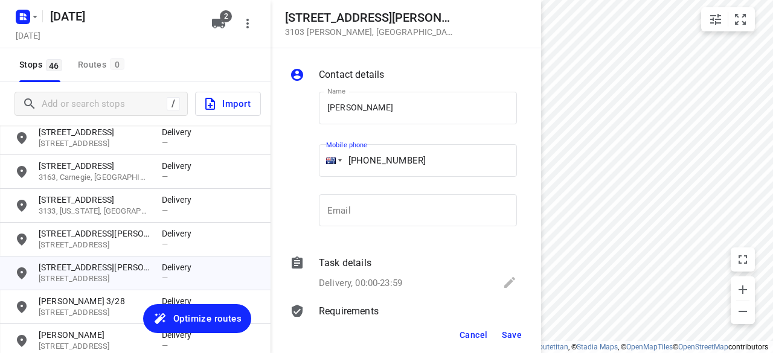
type input "[PHONE_NUMBER]"
click at [522, 334] on button "Save" at bounding box center [512, 335] width 30 height 22
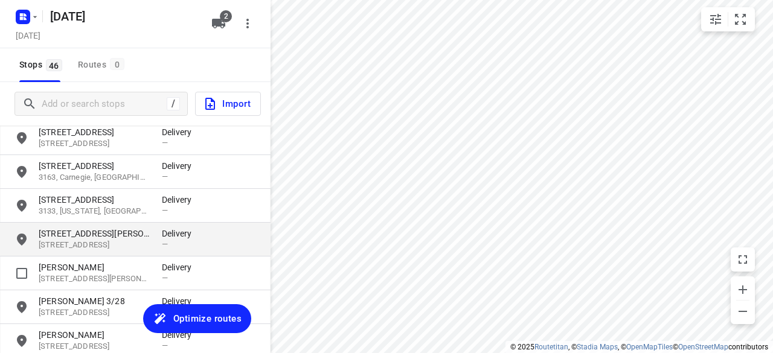
click at [92, 239] on p "[STREET_ADDRESS][PERSON_NAME]" at bounding box center [94, 234] width 111 height 12
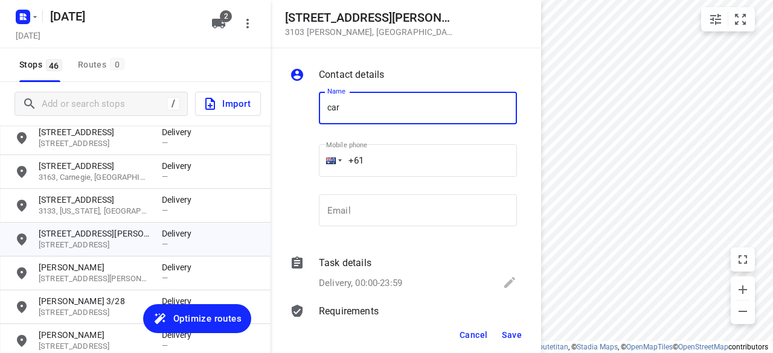
type input "[PERSON_NAME]"
click at [311, 167] on div "Name [PERSON_NAME] Name Mobile phone +61 ​ Email Email" at bounding box center [403, 161] width 232 height 159
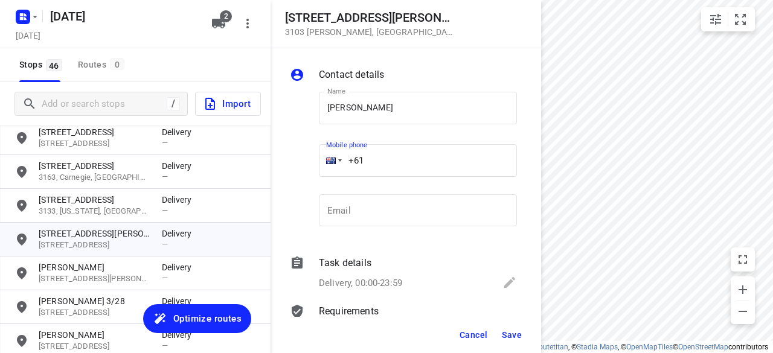
paste input "434189288"
type input "[PHONE_NUMBER]"
click at [527, 330] on div "Cancel Save" at bounding box center [405, 335] width 270 height 36
click at [522, 330] on button "Save" at bounding box center [512, 335] width 30 height 22
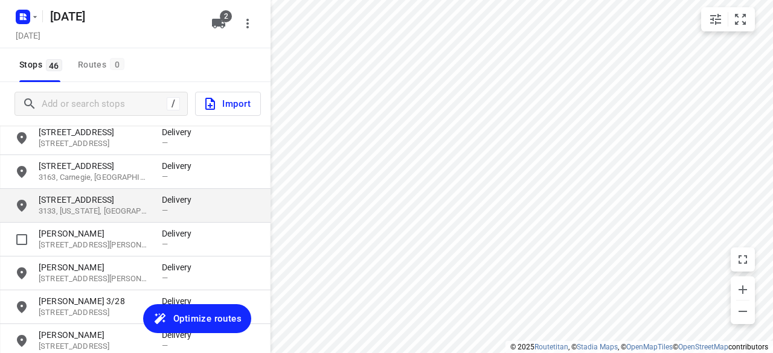
click at [68, 194] on p "[STREET_ADDRESS]" at bounding box center [94, 200] width 111 height 12
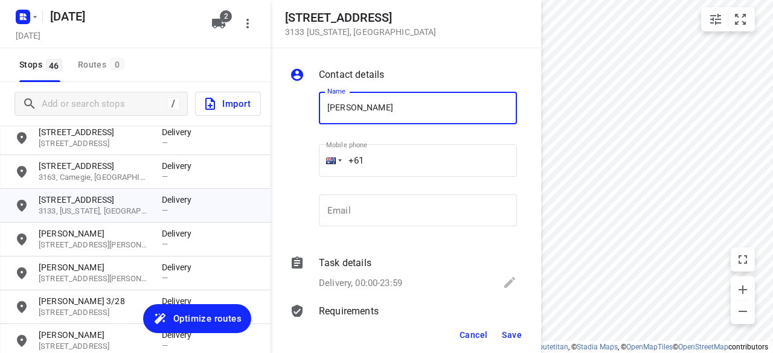
type input "[PERSON_NAME] 1/637"
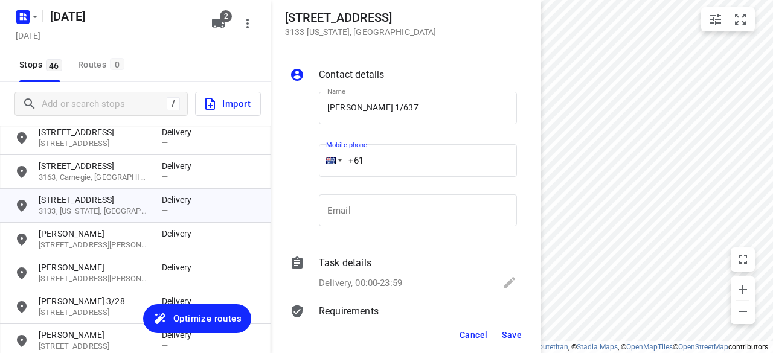
drag, startPoint x: 370, startPoint y: 163, endPoint x: 316, endPoint y: 165, distance: 53.8
click at [316, 165] on div "Mobile phone +61 ​" at bounding box center [418, 164] width 208 height 56
paste input "402574360"
type input "[PHONE_NUMBER]"
click at [511, 339] on span "Save" at bounding box center [512, 335] width 20 height 10
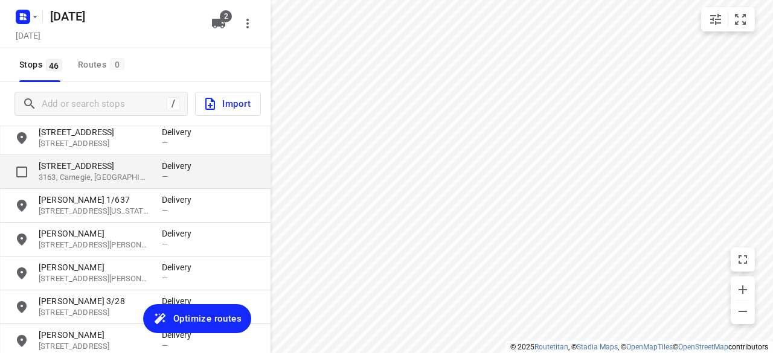
click at [60, 165] on p "[STREET_ADDRESS]" at bounding box center [94, 166] width 111 height 12
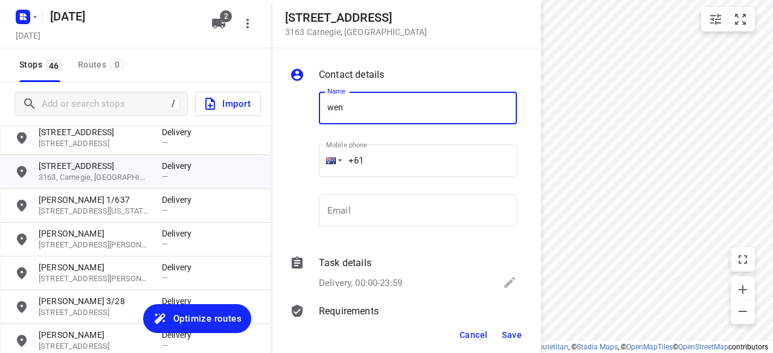
type input "[PERSON_NAME] 2/16"
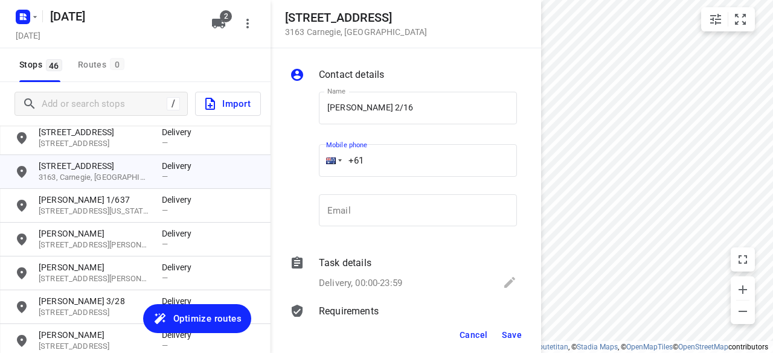
drag, startPoint x: 369, startPoint y: 152, endPoint x: 326, endPoint y: 158, distance: 43.9
click at [326, 158] on div "+61" at bounding box center [418, 160] width 198 height 33
paste input "430809577"
type input "[PHONE_NUMBER]"
click at [508, 337] on span "Save" at bounding box center [512, 335] width 20 height 10
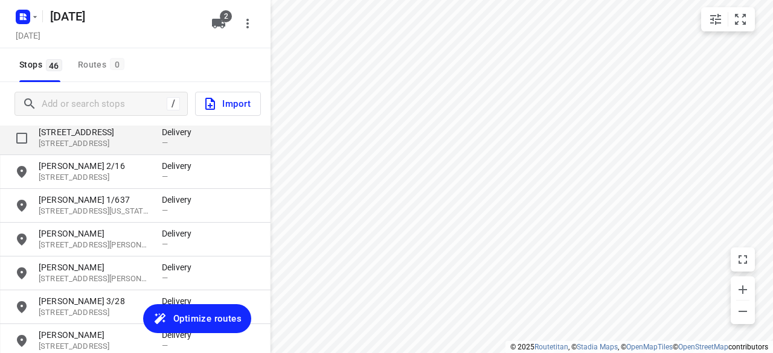
click at [88, 139] on p "[STREET_ADDRESS]" at bounding box center [94, 143] width 111 height 11
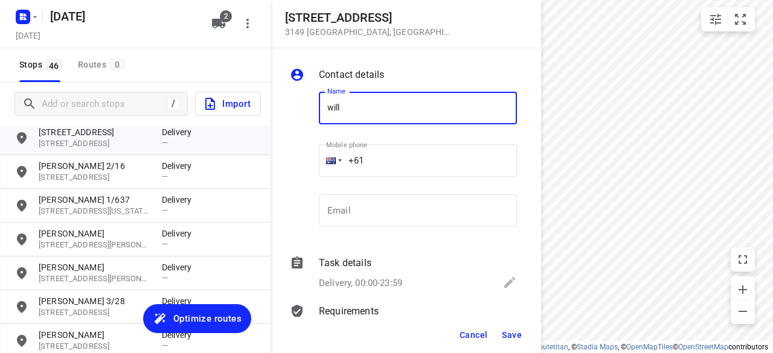
type input "[PERSON_NAME]"
click at [376, 158] on input "+61" at bounding box center [418, 160] width 198 height 33
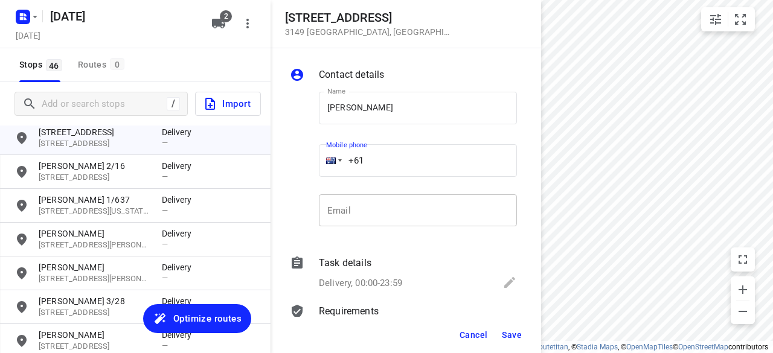
paste input "61433038828"
drag, startPoint x: 432, startPoint y: 162, endPoint x: 315, endPoint y: 179, distance: 118.3
click at [315, 179] on div "Mobile phone [PHONE_NUMBER] ​" at bounding box center [418, 164] width 208 height 56
paste input "tel"
type input "[PHONE_NUMBER]"
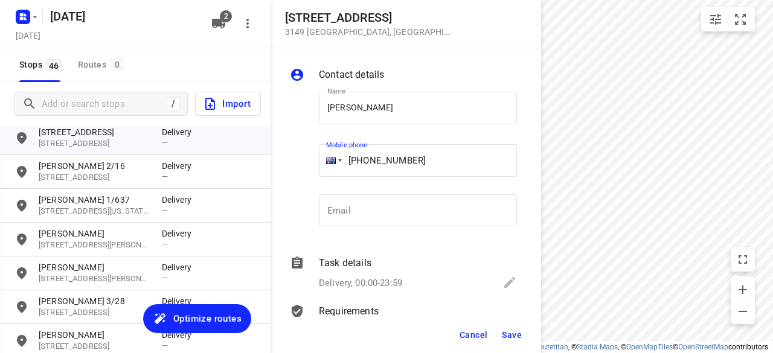
click at [505, 334] on span "Save" at bounding box center [512, 335] width 20 height 10
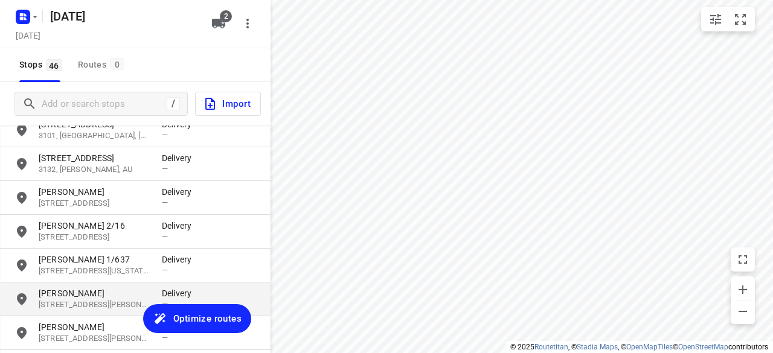
scroll to position [346, 0]
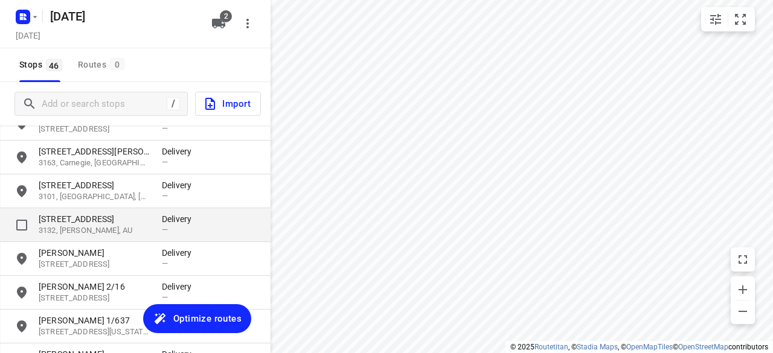
click at [97, 226] on p "3132, [PERSON_NAME], AU" at bounding box center [94, 230] width 111 height 11
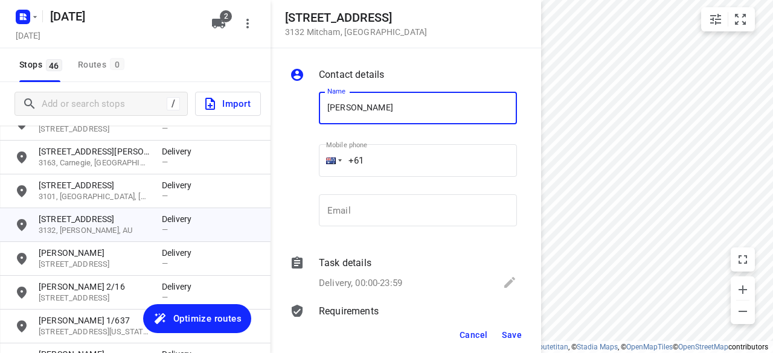
type input "[PERSON_NAME] 3/28"
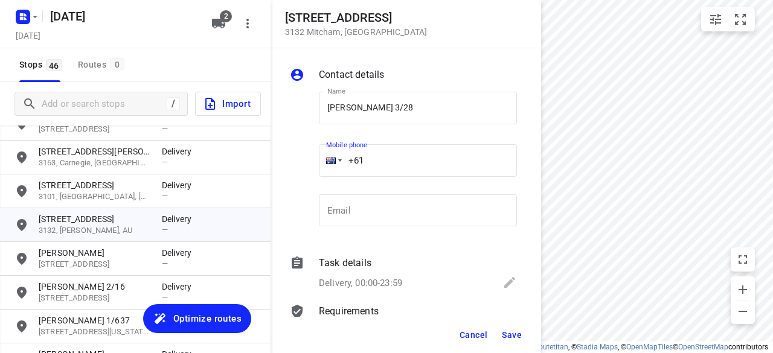
drag, startPoint x: 328, startPoint y: 166, endPoint x: 304, endPoint y: 167, distance: 24.8
click at [304, 167] on div "Name [PERSON_NAME] 3/28 Name Mobile phone +61 ​ Email Email" at bounding box center [403, 161] width 232 height 159
paste input "417723320"
type input "[PHONE_NUMBER]"
click at [520, 335] on span "Save" at bounding box center [512, 335] width 20 height 10
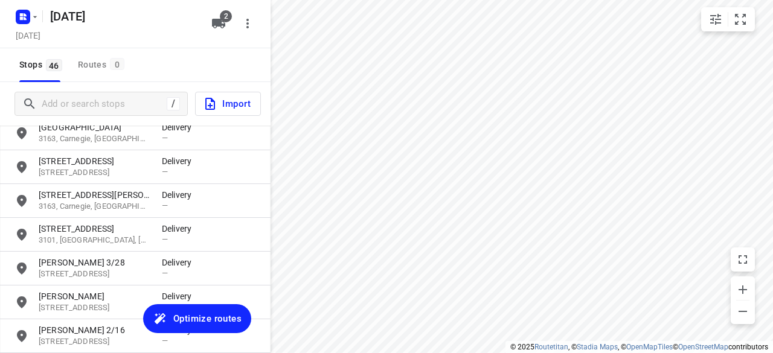
scroll to position [286, 0]
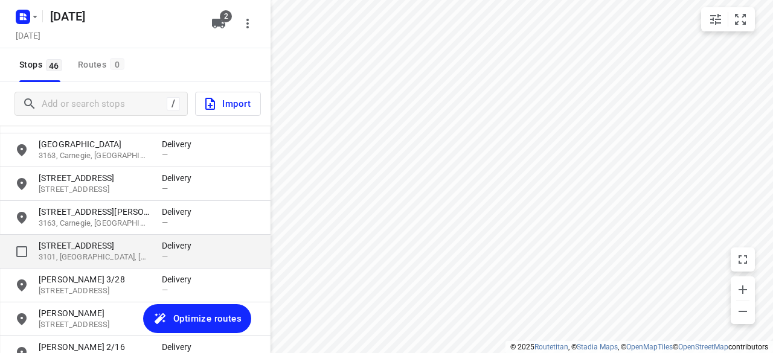
click at [63, 242] on p "[STREET_ADDRESS]" at bounding box center [94, 246] width 111 height 12
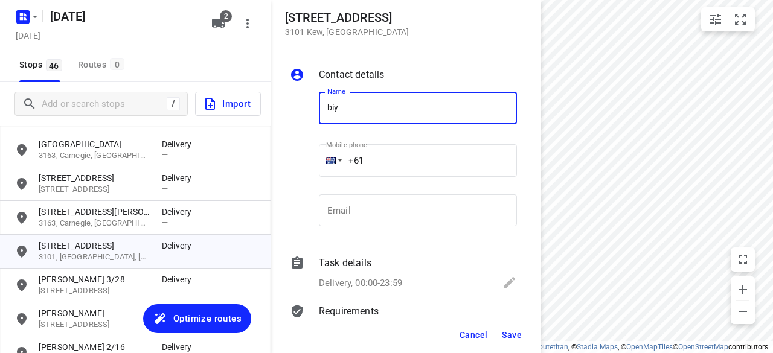
type input "BIYATI"
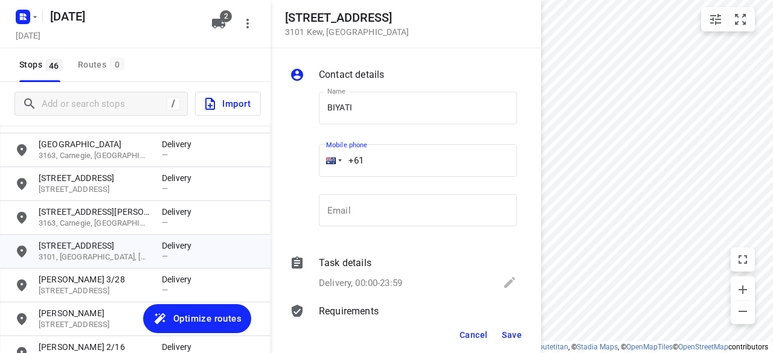
drag, startPoint x: 367, startPoint y: 163, endPoint x: 301, endPoint y: 164, distance: 66.4
click at [301, 164] on div "Name [PERSON_NAME] Name Mobile phone +61 ​ Email Email" at bounding box center [403, 161] width 232 height 159
paste input "431022845"
type input "[PHONE_NUMBER]"
click at [509, 328] on button "Save" at bounding box center [512, 335] width 30 height 22
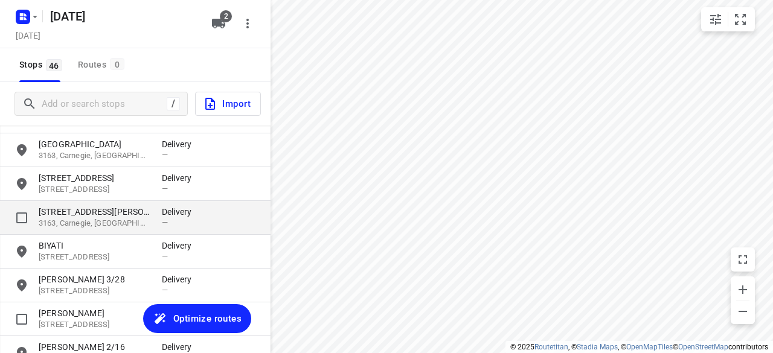
click at [95, 232] on div "[STREET_ADDRESS][PERSON_NAME] Delivery —" at bounding box center [135, 218] width 270 height 34
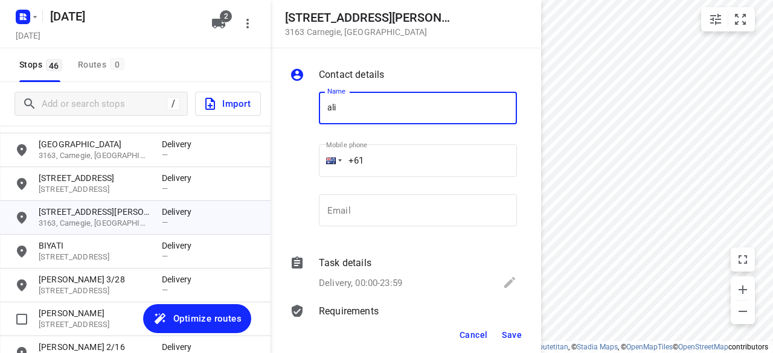
type input "[PERSON_NAME]"
click at [385, 162] on input "+61" at bounding box center [418, 160] width 198 height 33
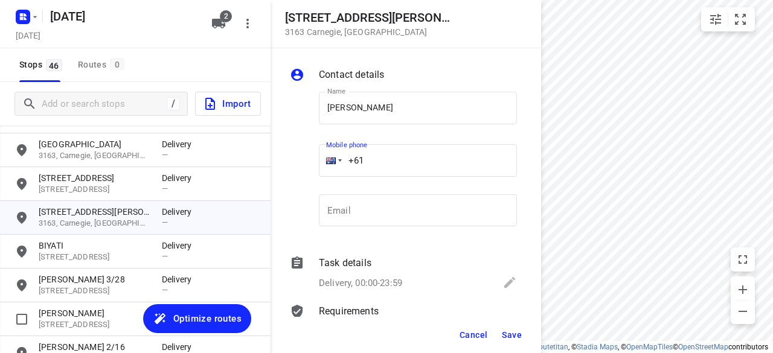
paste input "422791989"
type input "[PHONE_NUMBER]"
click at [503, 331] on span "Save" at bounding box center [512, 335] width 20 height 10
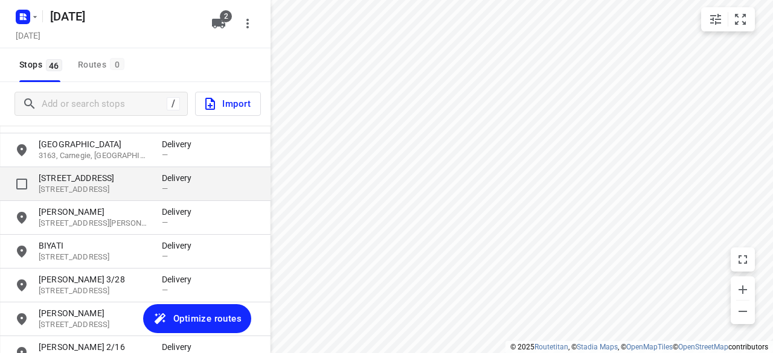
click at [92, 184] on p "[STREET_ADDRESS]" at bounding box center [94, 189] width 111 height 11
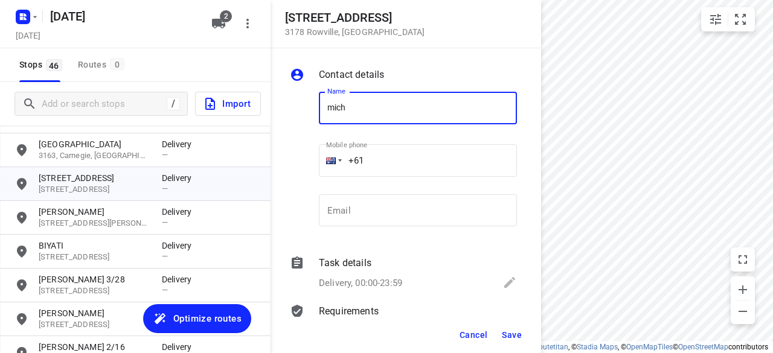
type input "[PERSON_NAME] 2/3"
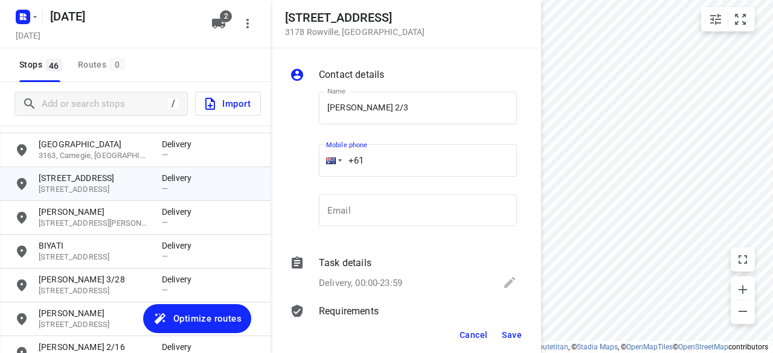
drag, startPoint x: 374, startPoint y: 156, endPoint x: 327, endPoint y: 168, distance: 48.6
click at [316, 164] on div "Mobile phone +61 ​" at bounding box center [418, 164] width 208 height 56
paste input "tel"
paste input "478128899"
type input "[PHONE_NUMBER]"
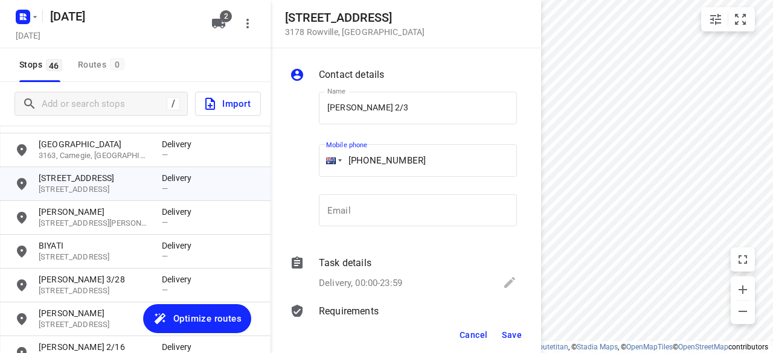
click at [513, 335] on span "Save" at bounding box center [512, 335] width 20 height 10
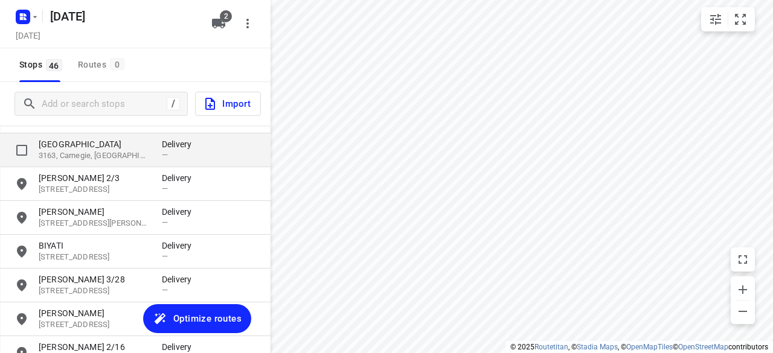
click at [71, 147] on p "[GEOGRAPHIC_DATA]" at bounding box center [94, 144] width 111 height 12
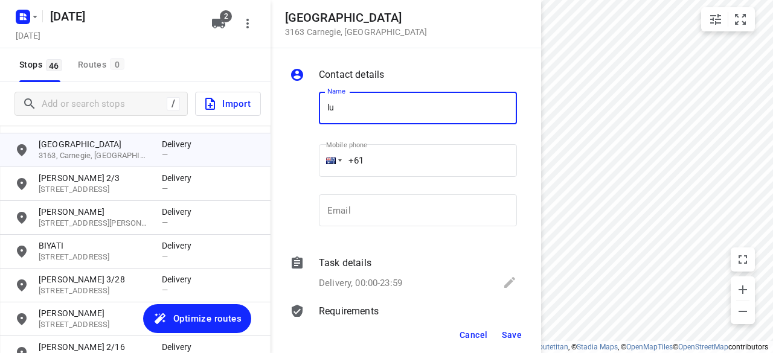
type input "[PERSON_NAME]"
click at [377, 162] on input "+61" at bounding box center [418, 160] width 198 height 33
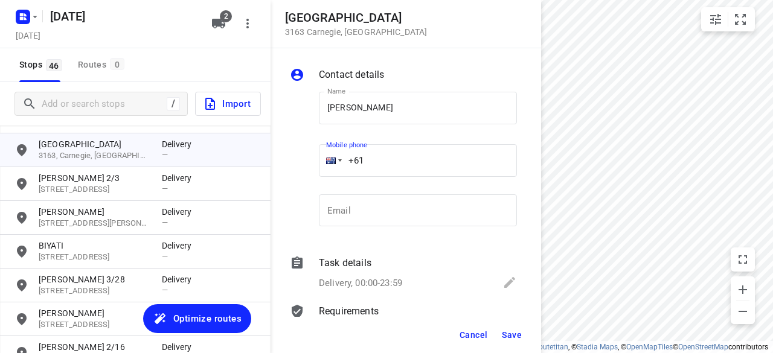
paste input "433551011"
type input "[PHONE_NUMBER]"
click at [519, 334] on span "Save" at bounding box center [512, 335] width 20 height 10
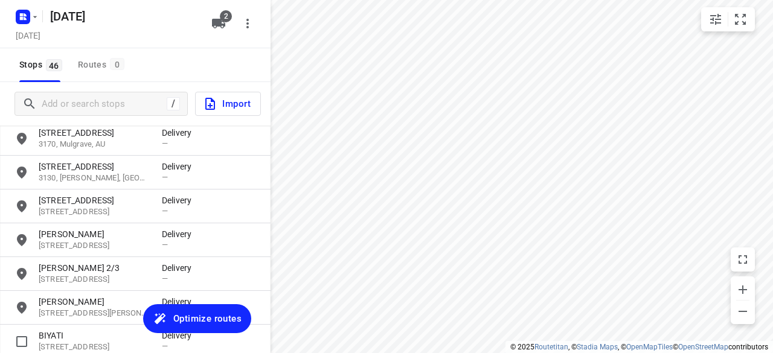
scroll to position [165, 0]
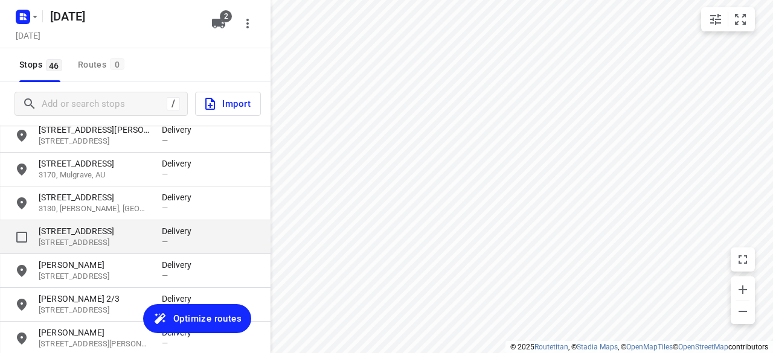
click at [72, 235] on p "[STREET_ADDRESS]" at bounding box center [94, 231] width 111 height 12
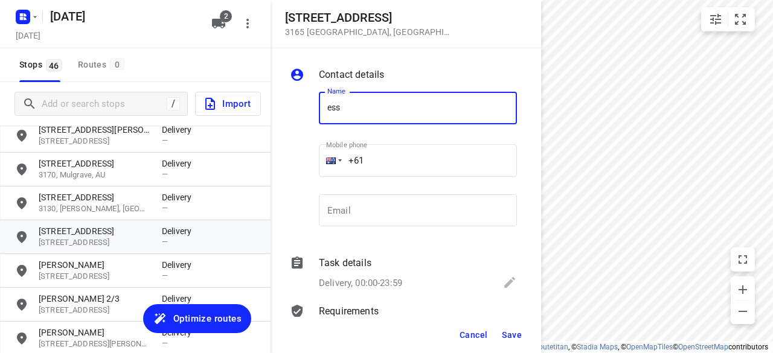
type input "[PERSON_NAME]"
click at [396, 162] on input "+61" at bounding box center [418, 160] width 198 height 33
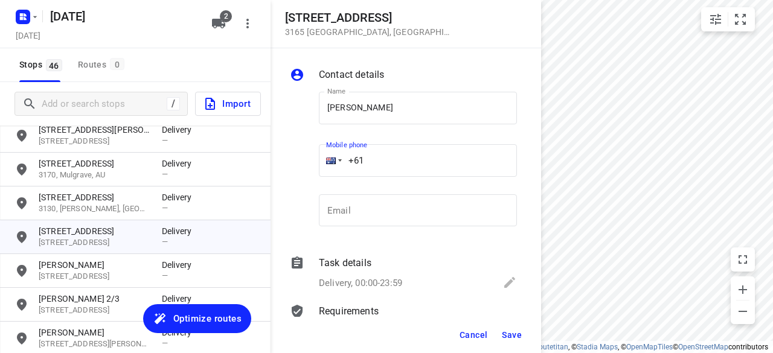
click at [484, 150] on input "+61" at bounding box center [418, 160] width 198 height 33
paste input "425466422"
type input "[PHONE_NUMBER]"
click at [522, 340] on button "Save" at bounding box center [512, 335] width 30 height 22
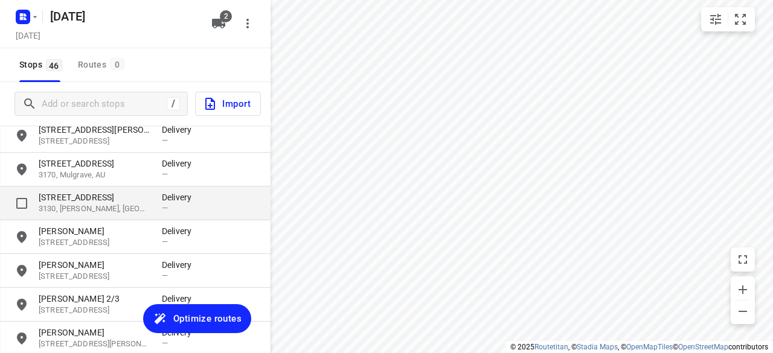
click at [83, 196] on p "[STREET_ADDRESS]" at bounding box center [94, 197] width 111 height 12
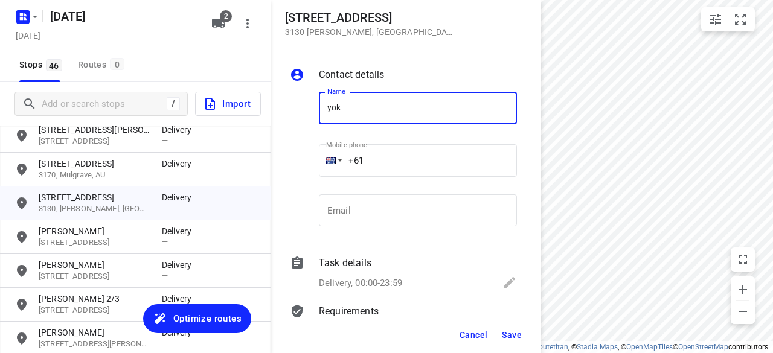
type input "[PERSON_NAME] 3/3"
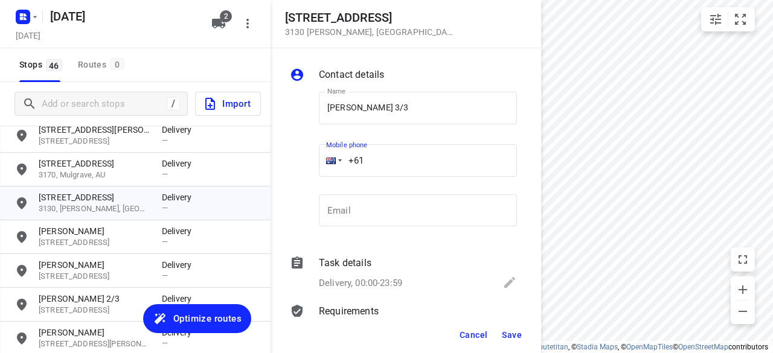
click at [388, 164] on input "+61" at bounding box center [418, 160] width 198 height 33
paste input "423708057"
click at [381, 167] on input "[PHONE_NUMBER]" at bounding box center [418, 160] width 198 height 33
type input "[PHONE_NUMBER]"
click at [514, 334] on span "Save" at bounding box center [512, 335] width 20 height 10
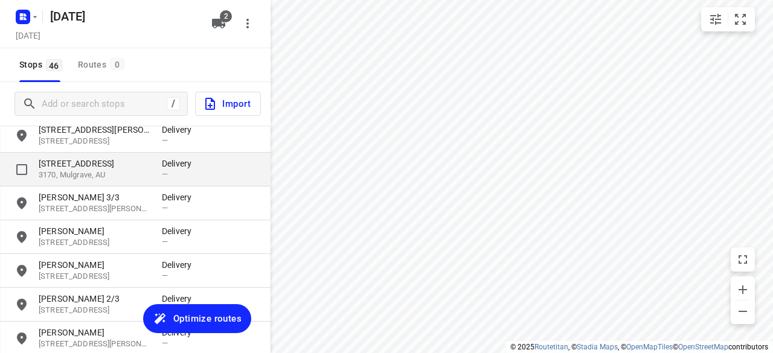
click at [74, 157] on div "[STREET_ADDRESS] Delivery —" at bounding box center [135, 170] width 270 height 34
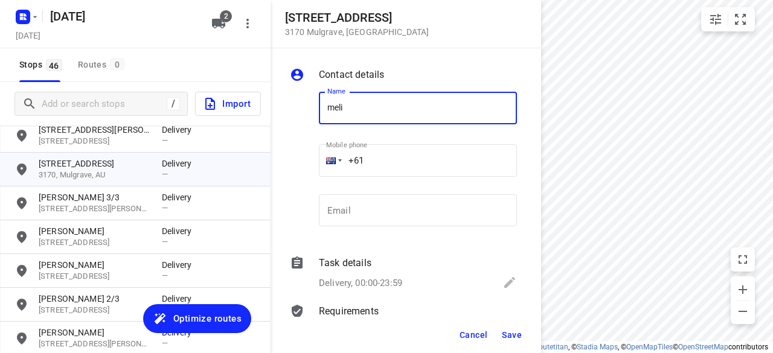
type input "[PERSON_NAME]"
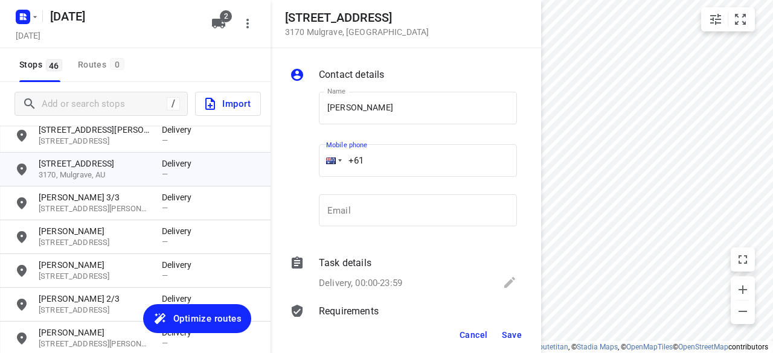
click at [379, 167] on input "+61" at bounding box center [418, 160] width 198 height 33
drag, startPoint x: 371, startPoint y: 160, endPoint x: 317, endPoint y: 167, distance: 54.2
click at [317, 167] on div "Mobile phone +61 ​" at bounding box center [418, 164] width 208 height 56
paste input "tel"
paste input "434851126"
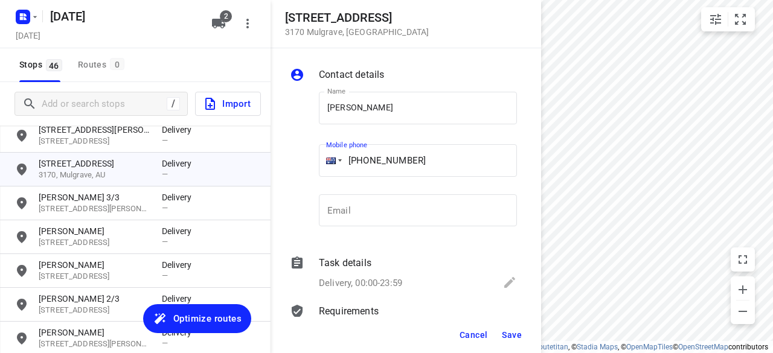
type input "[PHONE_NUMBER]"
click at [507, 333] on span "Save" at bounding box center [512, 335] width 20 height 10
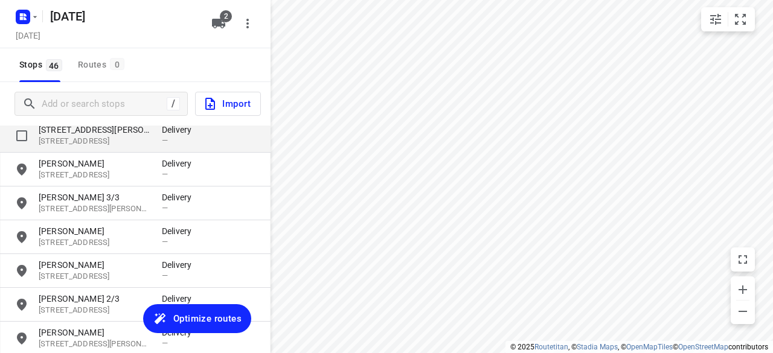
click at [70, 132] on p "[STREET_ADDRESS][PERSON_NAME]" at bounding box center [94, 130] width 111 height 12
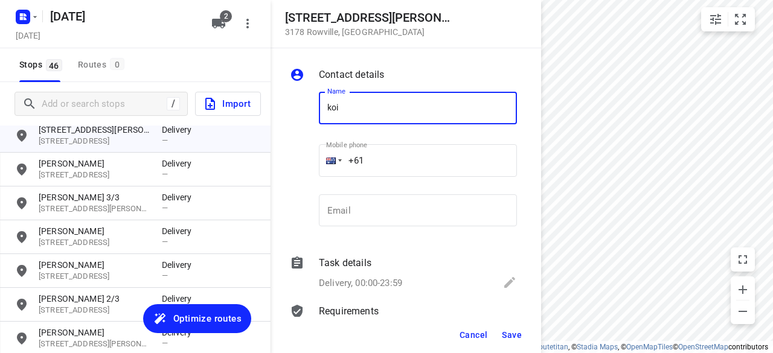
type input "[PERSON_NAME] 4/15"
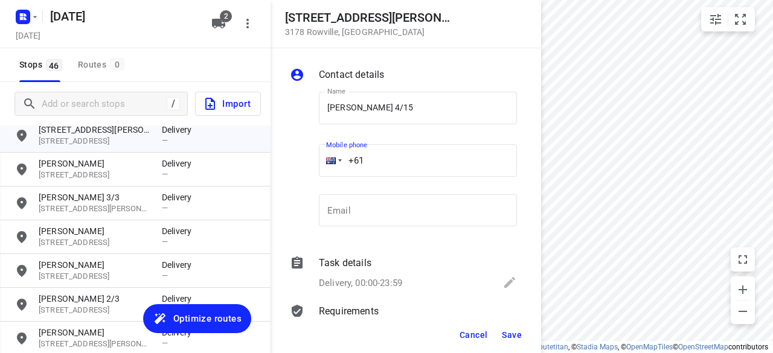
drag, startPoint x: 365, startPoint y: 167, endPoint x: 331, endPoint y: 167, distance: 33.8
click at [331, 167] on div "+61" at bounding box center [418, 160] width 198 height 33
paste input "tel"
paste input "449039836"
type input "[PHONE_NUMBER]"
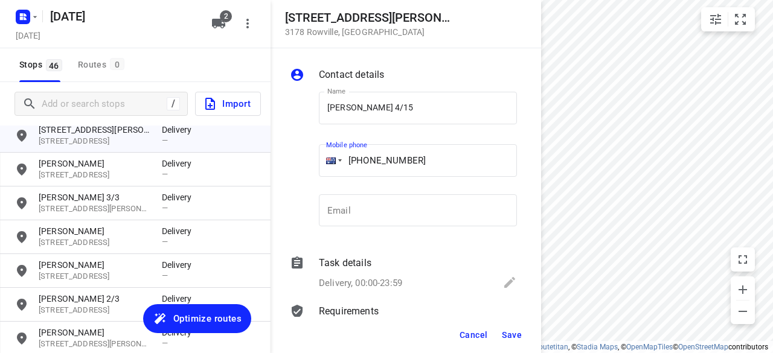
click at [513, 327] on button "Save" at bounding box center [512, 335] width 30 height 22
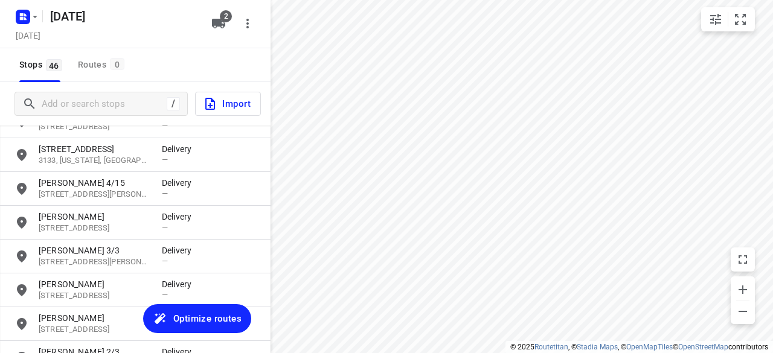
scroll to position [45, 0]
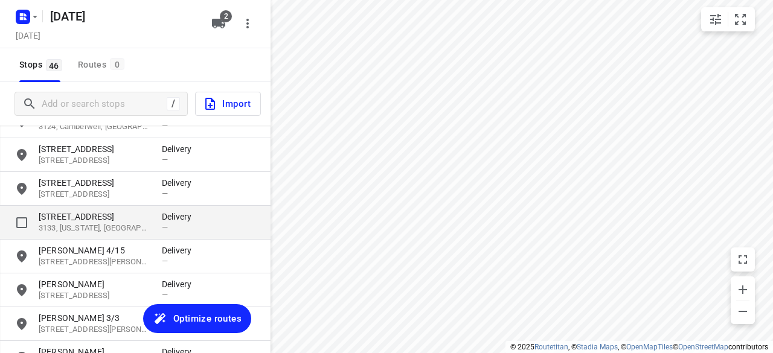
click at [62, 219] on p "[STREET_ADDRESS]" at bounding box center [94, 217] width 111 height 12
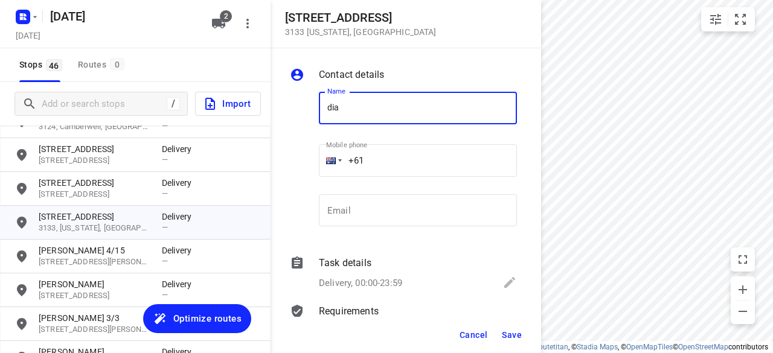
type input "[PERSON_NAME] 4/134-140"
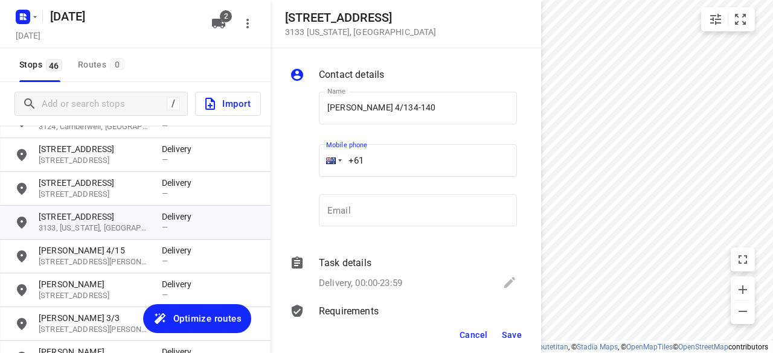
drag, startPoint x: 337, startPoint y: 171, endPoint x: 319, endPoint y: 171, distance: 18.1
click at [319, 171] on div "+61" at bounding box center [418, 160] width 198 height 33
paste input "tel"
paste input "0449850651"
drag, startPoint x: 514, startPoint y: 347, endPoint x: 393, endPoint y: 249, distance: 155.8
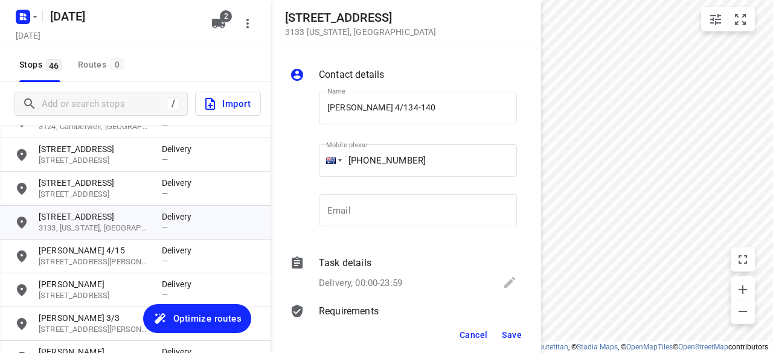
click at [409, 283] on div "Contact details Name [PERSON_NAME] 4/134-140 Name Mobile phone [PHONE_NUMBER] ​…" at bounding box center [405, 200] width 270 height 305
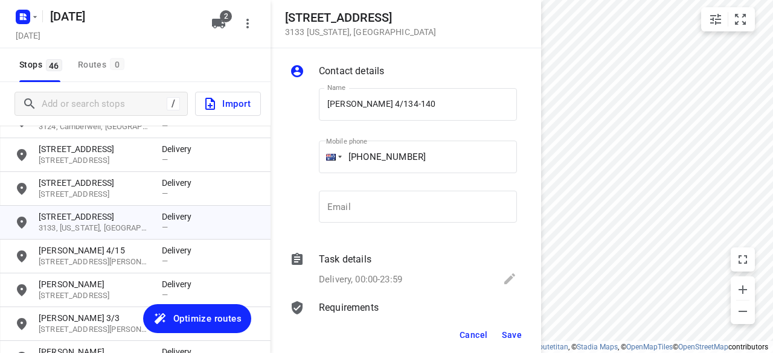
click at [388, 170] on input "[PHONE_NUMBER]" at bounding box center [418, 157] width 198 height 33
click at [378, 159] on input "[PHONE_NUMBER]" at bounding box center [418, 157] width 198 height 33
click at [375, 158] on input "[PHONE_NUMBER]" at bounding box center [418, 157] width 198 height 33
click at [371, 158] on input "[PHONE_NUMBER]" at bounding box center [418, 157] width 198 height 33
type input "[PHONE_NUMBER]"
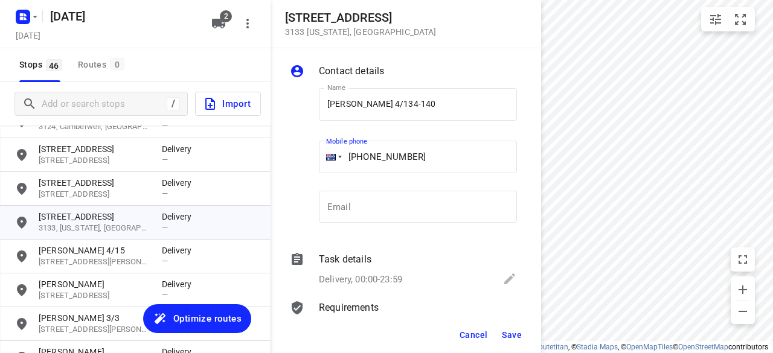
click at [520, 330] on span "Save" at bounding box center [512, 335] width 20 height 10
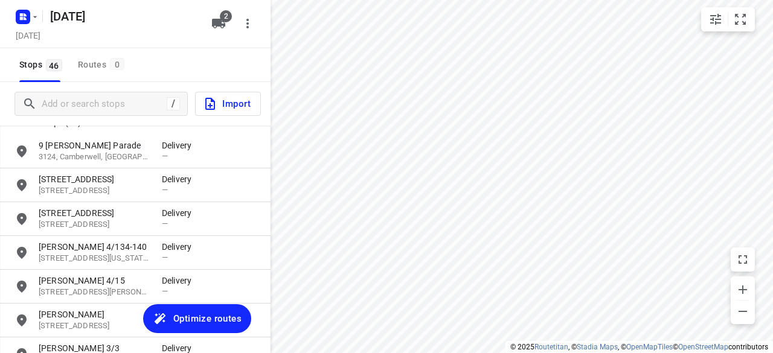
scroll to position [0, 0]
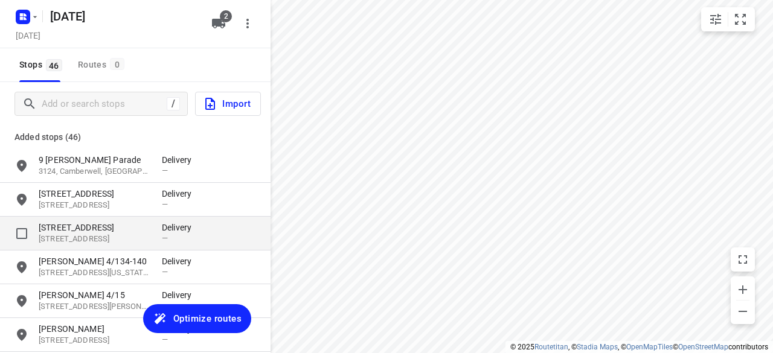
click at [68, 238] on p "[STREET_ADDRESS]" at bounding box center [94, 239] width 111 height 11
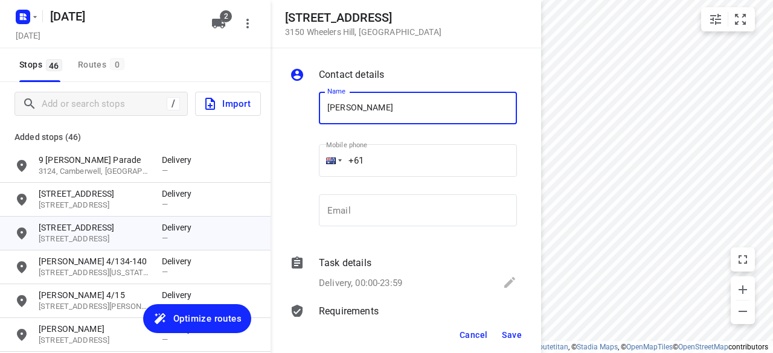
type input "[PERSON_NAME]"
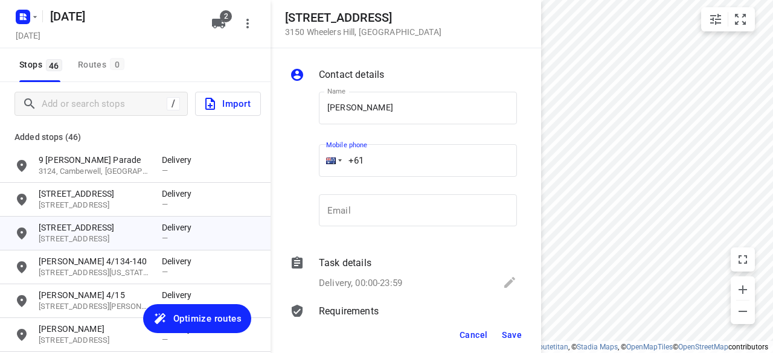
drag, startPoint x: 385, startPoint y: 167, endPoint x: 320, endPoint y: 174, distance: 65.0
click at [320, 174] on div "+61" at bounding box center [418, 160] width 198 height 33
paste input "tel"
paste input "478712252"
type input "[PHONE_NUMBER]"
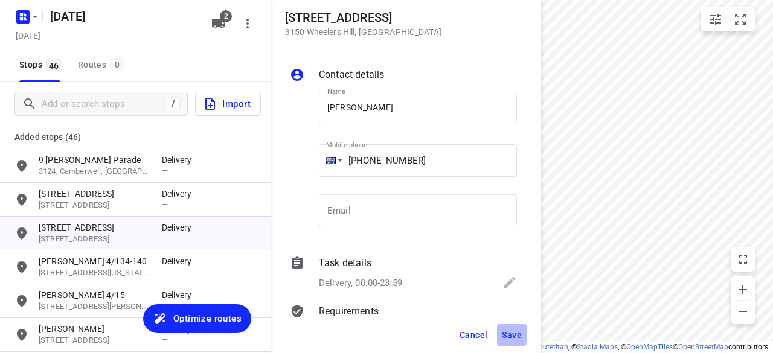
click at [512, 333] on span "Save" at bounding box center [512, 335] width 20 height 10
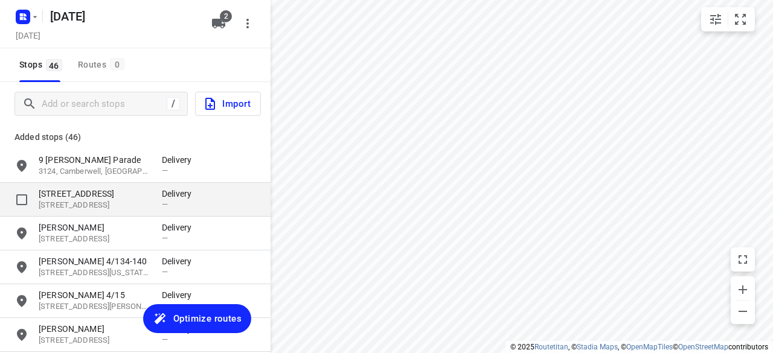
click at [65, 197] on p "[STREET_ADDRESS]" at bounding box center [94, 194] width 111 height 12
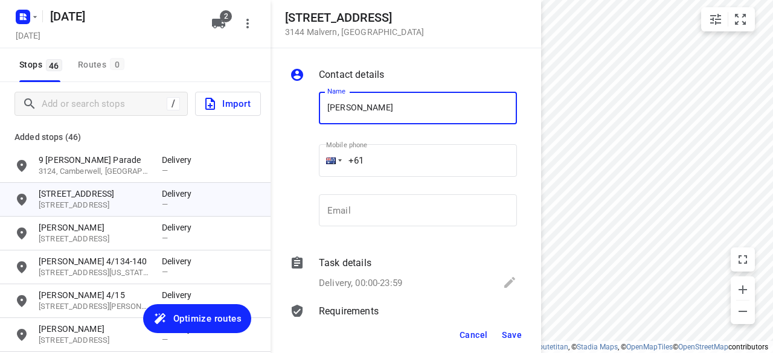
paste input "451175117"
type input "[PERSON_NAME] YE451175117"
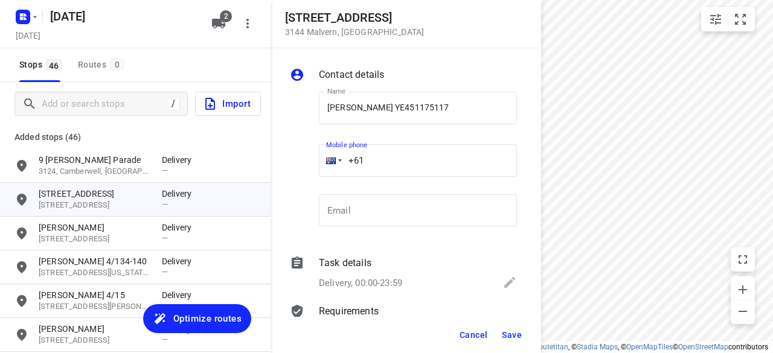
drag, startPoint x: 391, startPoint y: 155, endPoint x: 394, endPoint y: 150, distance: 6.5
click at [391, 156] on input "+61" at bounding box center [418, 160] width 198 height 33
paste input "451175117"
type input "[PHONE_NUMBER]"
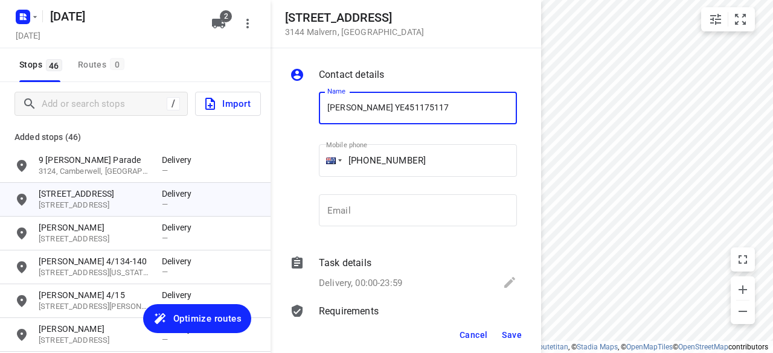
drag, startPoint x: 419, startPoint y: 123, endPoint x: 357, endPoint y: 121, distance: 61.6
click at [357, 121] on input "[PERSON_NAME] YE451175117" at bounding box center [418, 108] width 198 height 33
type input "[PERSON_NAME]"
click at [520, 339] on span "Save" at bounding box center [512, 335] width 20 height 10
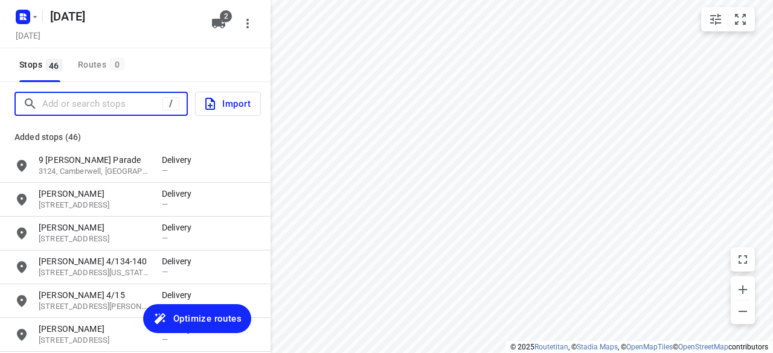
click at [86, 100] on input "Add or search stops" at bounding box center [102, 104] width 120 height 19
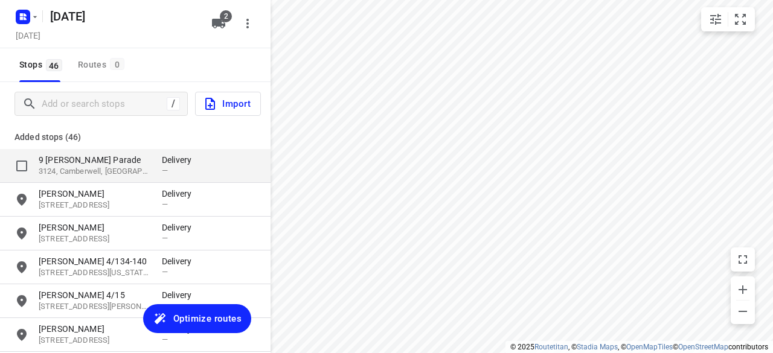
click at [88, 159] on p "9 [PERSON_NAME] Parade" at bounding box center [94, 160] width 111 height 12
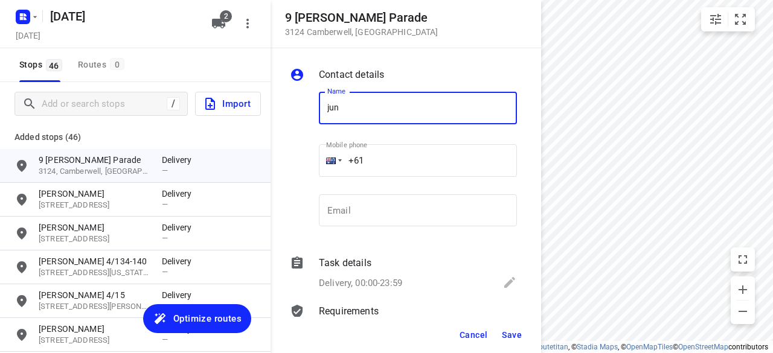
type input "[PERSON_NAME]"
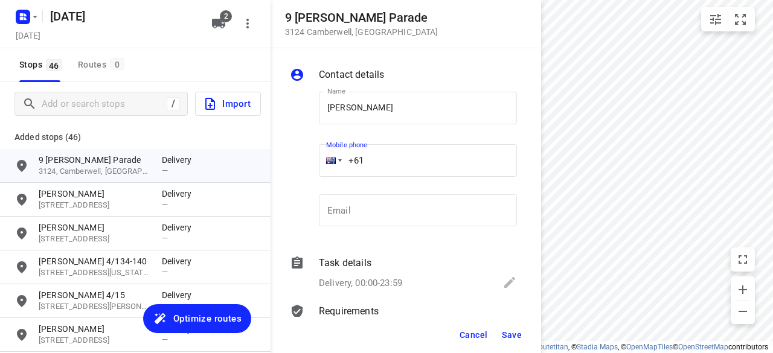
drag, startPoint x: 433, startPoint y: 124, endPoint x: 385, endPoint y: 164, distance: 62.1
click at [385, 164] on input "+61" at bounding box center [418, 160] width 198 height 33
paste input "403231456"
type input "[PHONE_NUMBER]"
click at [511, 339] on span "Save" at bounding box center [512, 335] width 20 height 10
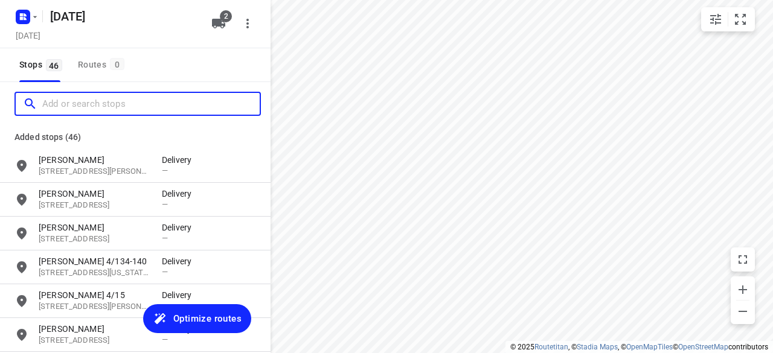
click at [110, 111] on input "Add or search stops" at bounding box center [150, 104] width 217 height 19
paste input "[STREET_ADDRESS][PERSON_NAME]"
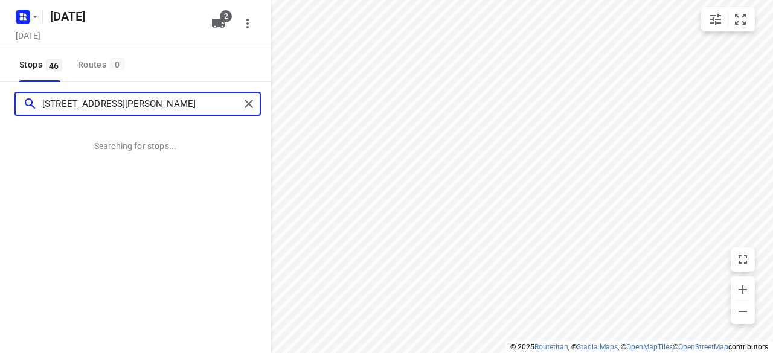
type input "[STREET_ADDRESS][PERSON_NAME]"
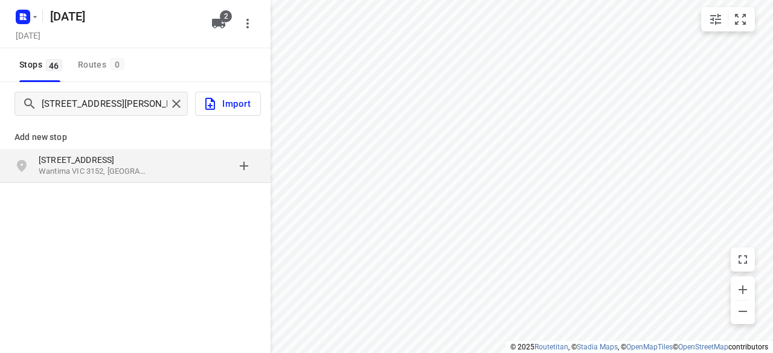
click at [77, 173] on p "Wantirna VIC 3152, [GEOGRAPHIC_DATA]" at bounding box center [94, 171] width 111 height 11
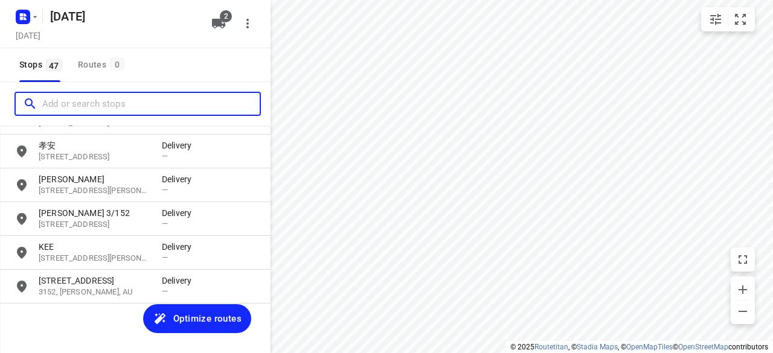
scroll to position [1440, 0]
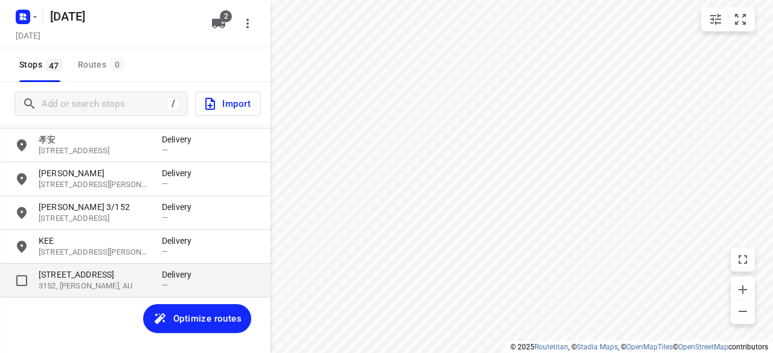
click at [80, 281] on p "3152, [PERSON_NAME], AU" at bounding box center [94, 286] width 111 height 11
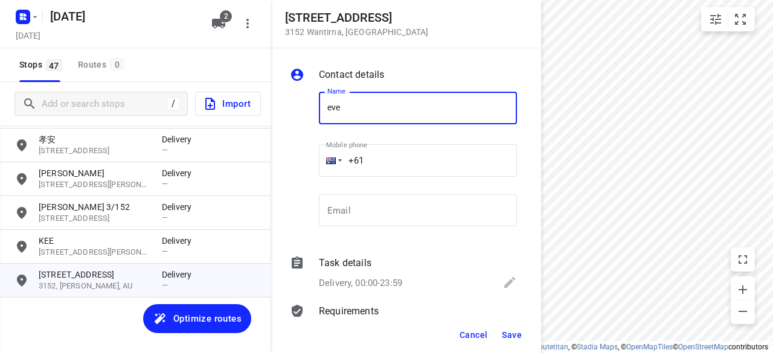
type input "[PERSON_NAME]"
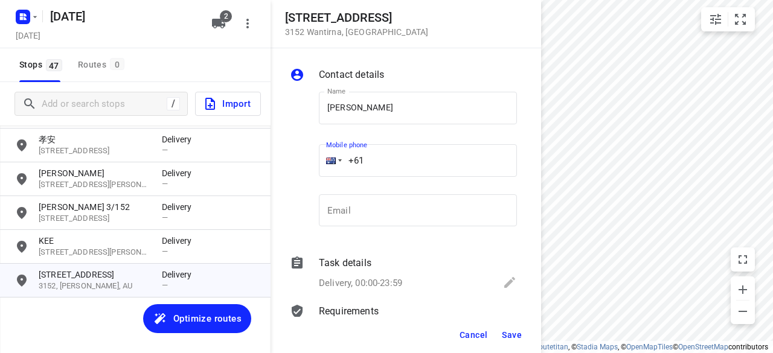
click at [378, 155] on input "+61" at bounding box center [418, 160] width 198 height 33
paste input "431546925"
type input "[PHONE_NUMBER]"
click at [512, 334] on span "Save" at bounding box center [512, 335] width 20 height 10
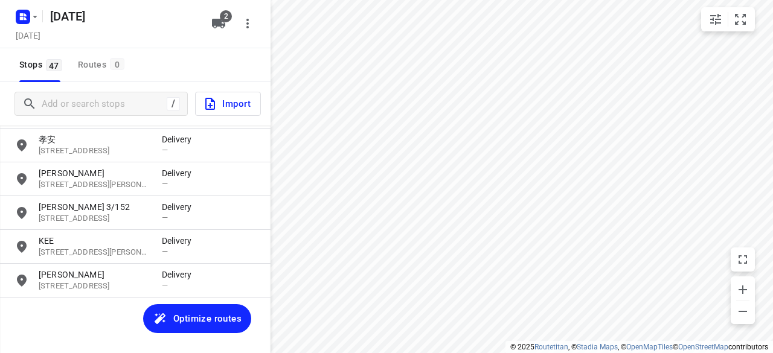
click at [127, 320] on div "[PERSON_NAME] HOW [STREET_ADDRESS] Delivery — HOW MAN MOK [STREET_ADDRESS][PERS…" at bounding box center [135, 251] width 270 height 251
click at [128, 318] on div "[PERSON_NAME] HOW [STREET_ADDRESS] Delivery — HOW MAN MOK [STREET_ADDRESS][PERS…" at bounding box center [135, 251] width 270 height 251
click at [135, 309] on div "[PERSON_NAME] HOW [STREET_ADDRESS] Delivery — HOW MAN MOK [STREET_ADDRESS][PERS…" at bounding box center [135, 251] width 270 height 251
click at [110, 313] on div "[PERSON_NAME] HOW [STREET_ADDRESS] Delivery — HOW MAN MOK [STREET_ADDRESS][PERS…" at bounding box center [135, 251] width 270 height 251
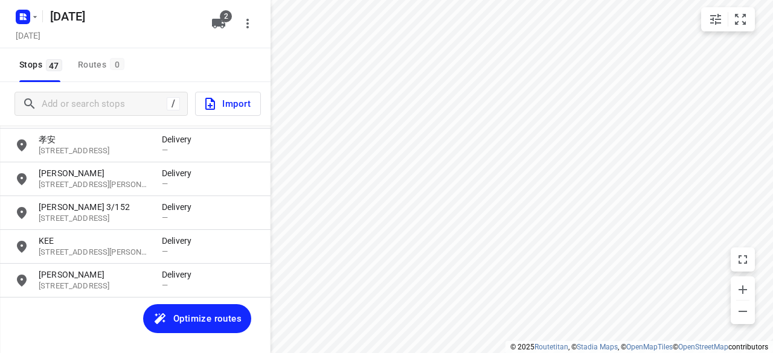
click at [127, 311] on div "[PERSON_NAME] HOW [STREET_ADDRESS] Delivery — HOW MAN MOK [STREET_ADDRESS][PERS…" at bounding box center [135, 251] width 270 height 251
click at [177, 339] on div "[PERSON_NAME] HOW [STREET_ADDRESS] Delivery — HOW MAN MOK [STREET_ADDRESS][PERS…" at bounding box center [135, 251] width 270 height 251
click at [177, 336] on div "[PERSON_NAME] HOW [STREET_ADDRESS] Delivery — HOW MAN MOK [STREET_ADDRESS][PERS…" at bounding box center [135, 251] width 270 height 251
click at [162, 336] on div "[PERSON_NAME] HOW [STREET_ADDRESS] Delivery — HOW MAN MOK [STREET_ADDRESS][PERS…" at bounding box center [135, 251] width 270 height 251
click at [145, 330] on div "[PERSON_NAME] HOW [STREET_ADDRESS] Delivery — HOW MAN MOK [STREET_ADDRESS][PERS…" at bounding box center [135, 251] width 270 height 251
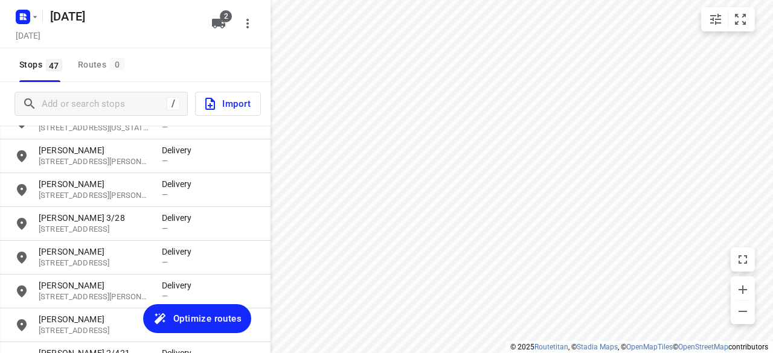
scroll to position [535, 0]
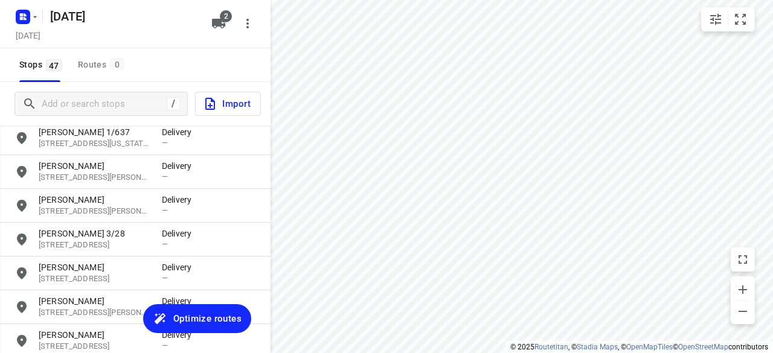
click at [167, 312] on icon "button" at bounding box center [160, 318] width 14 height 14
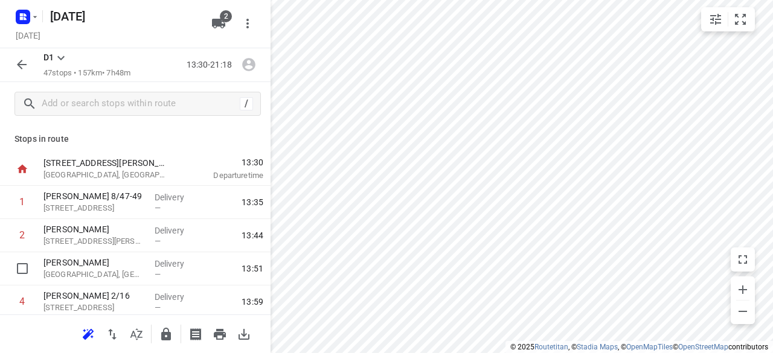
scroll to position [181, 0]
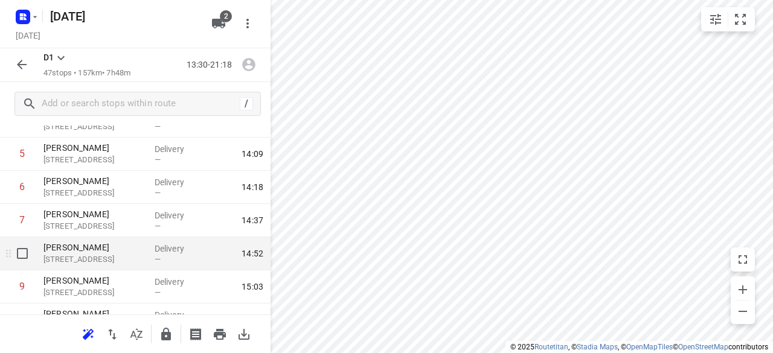
click at [25, 254] on input "checkbox" at bounding box center [22, 253] width 24 height 24
checkbox input "true"
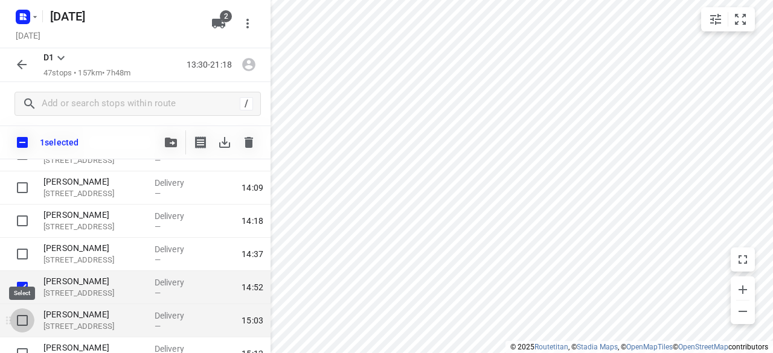
click at [23, 319] on input "checkbox" at bounding box center [22, 320] width 24 height 24
checkbox input "true"
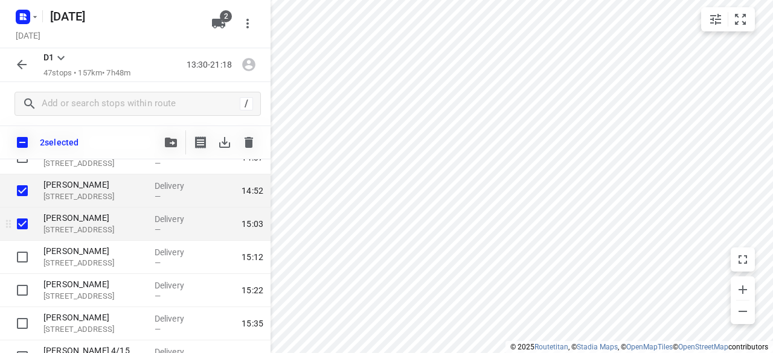
scroll to position [302, 0]
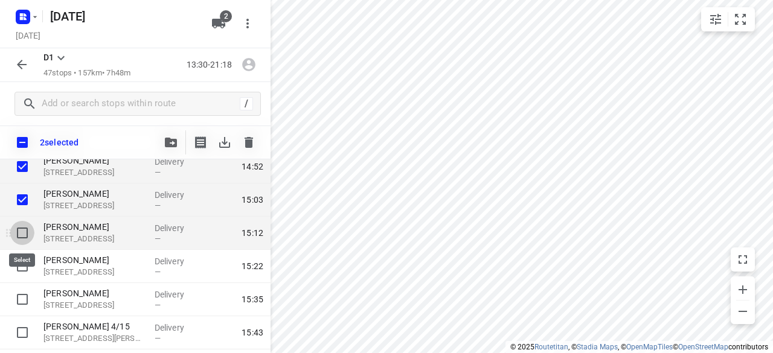
click at [25, 240] on input "checkbox" at bounding box center [22, 233] width 24 height 24
checkbox input "true"
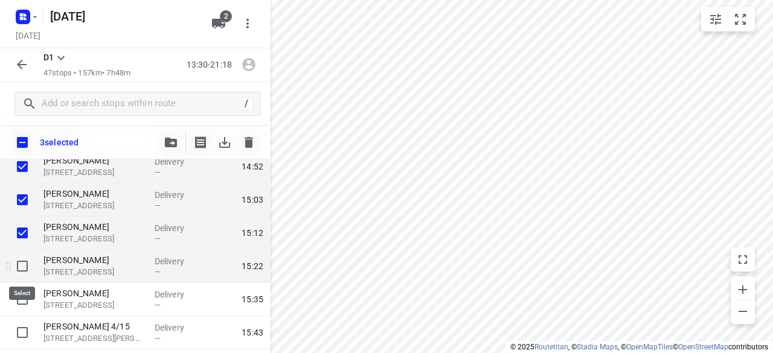
click at [24, 260] on input "checkbox" at bounding box center [22, 266] width 24 height 24
checkbox input "true"
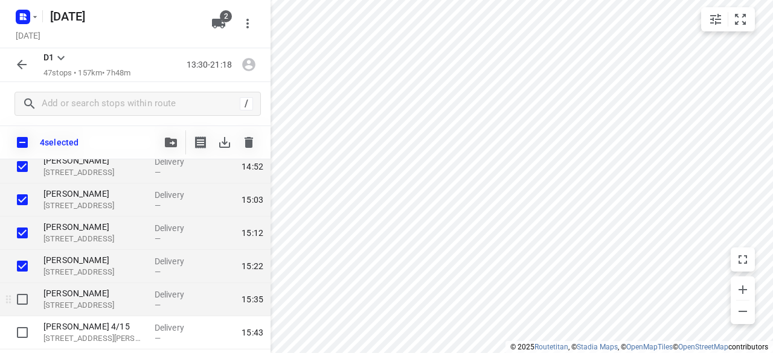
click at [22, 292] on input "checkbox" at bounding box center [22, 299] width 24 height 24
checkbox input "true"
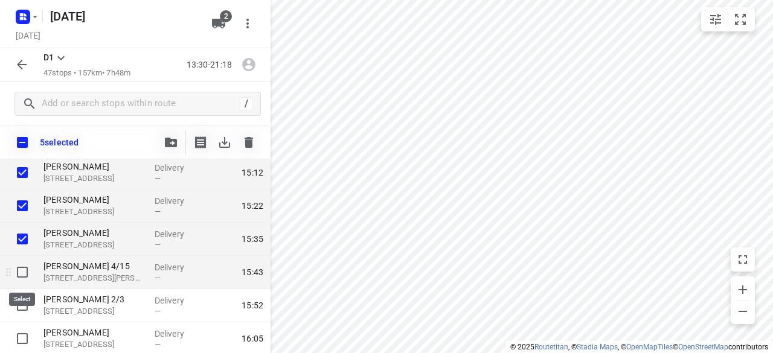
click at [17, 273] on input "checkbox" at bounding box center [22, 272] width 24 height 24
checkbox input "true"
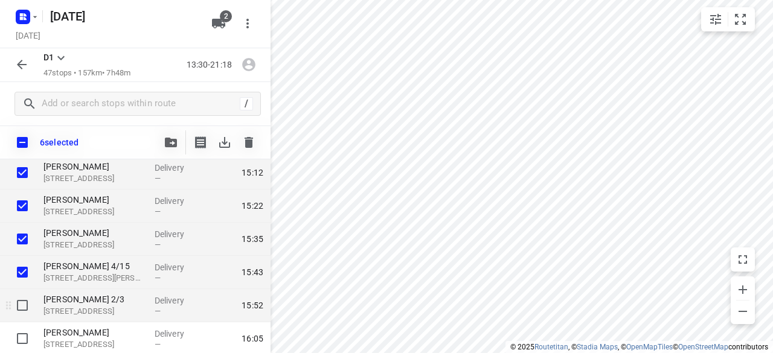
click at [17, 301] on input "checkbox" at bounding box center [22, 305] width 24 height 24
checkbox input "true"
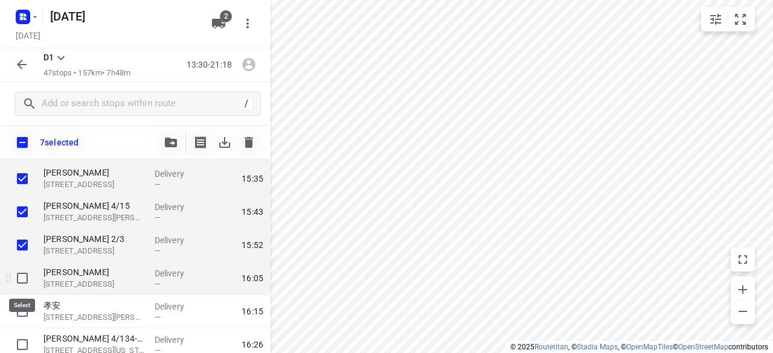
click at [19, 280] on input "checkbox" at bounding box center [22, 278] width 24 height 24
checkbox input "true"
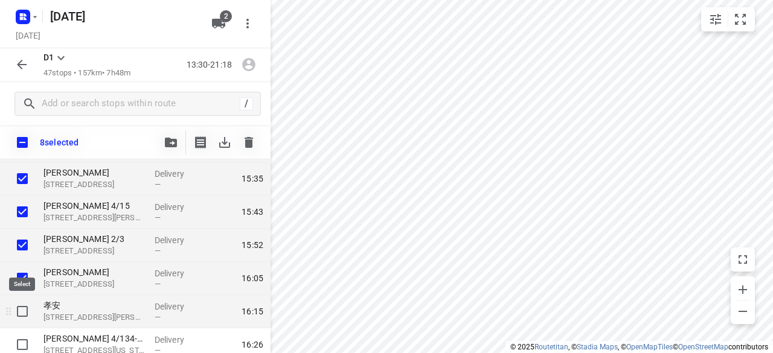
click at [19, 310] on input "checkbox" at bounding box center [22, 311] width 24 height 24
checkbox input "true"
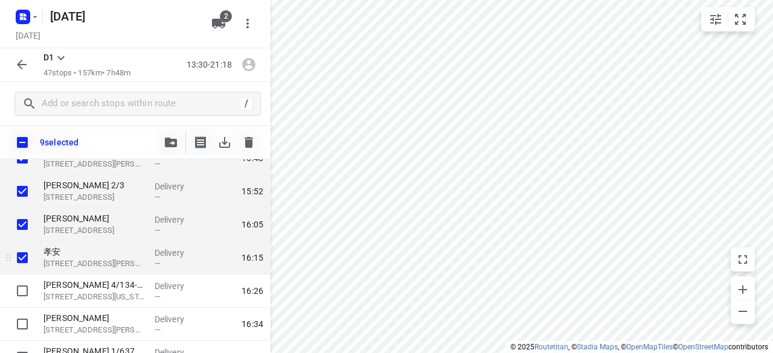
scroll to position [483, 0]
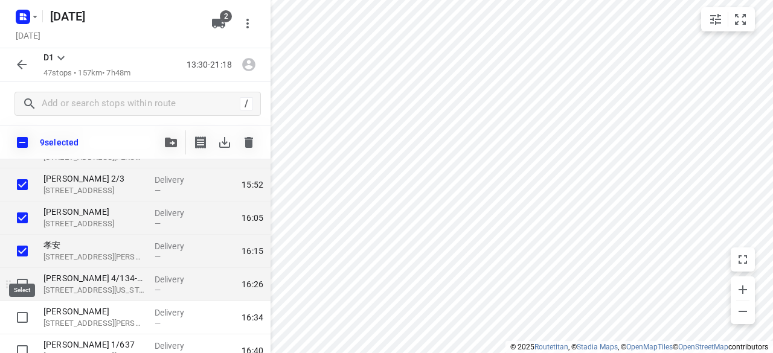
click at [22, 292] on input "checkbox" at bounding box center [22, 284] width 24 height 24
checkbox input "true"
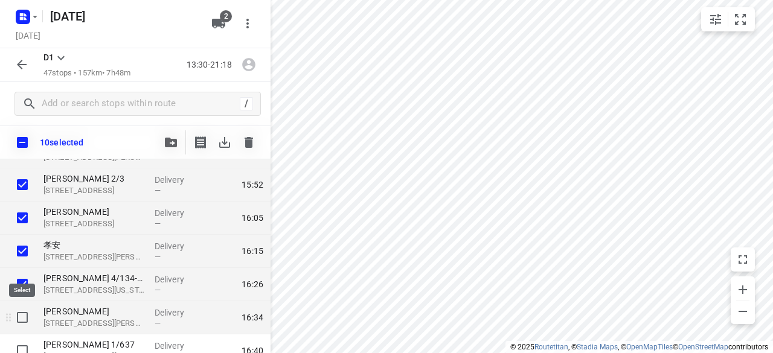
click at [22, 321] on input "checkbox" at bounding box center [22, 317] width 24 height 24
checkbox input "true"
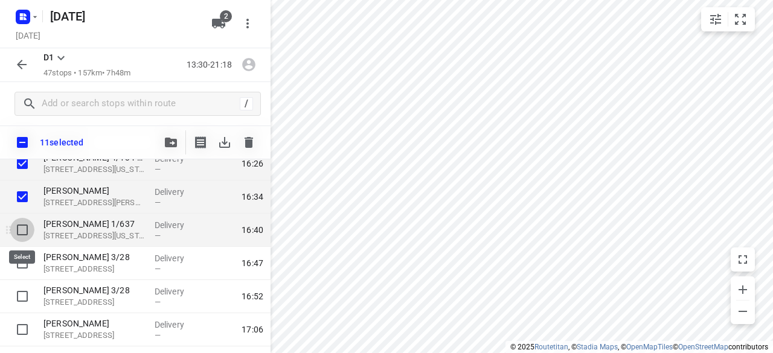
click at [22, 225] on input "checkbox" at bounding box center [22, 230] width 24 height 24
checkbox input "true"
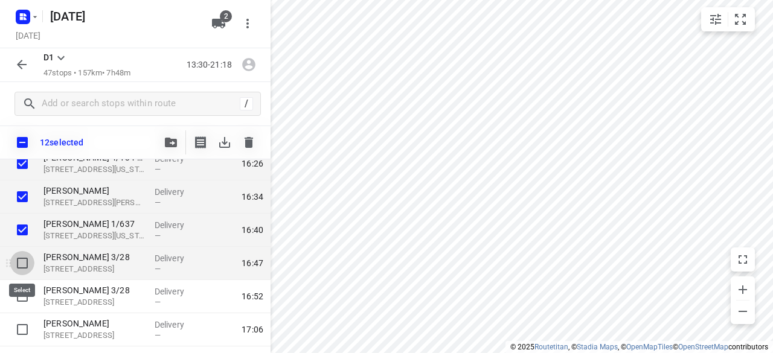
click at [25, 255] on input "checkbox" at bounding box center [22, 263] width 24 height 24
checkbox input "true"
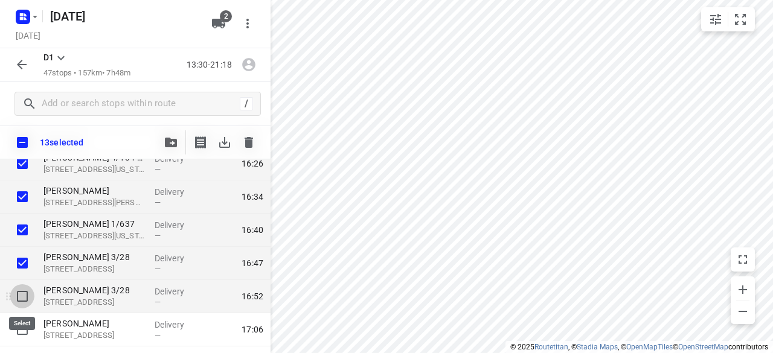
click at [22, 296] on input "checkbox" at bounding box center [22, 296] width 24 height 24
checkbox input "true"
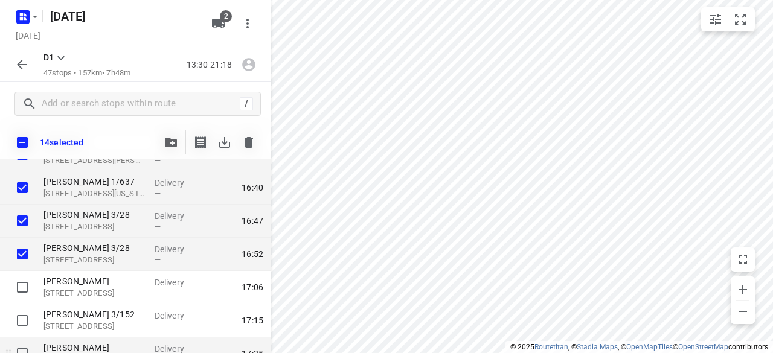
scroll to position [664, 0]
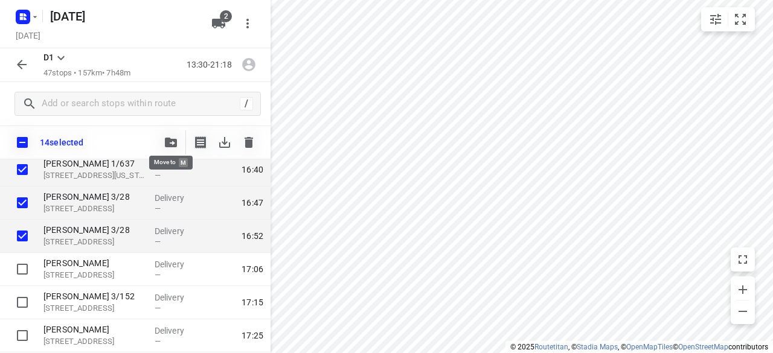
click at [169, 142] on icon "button" at bounding box center [171, 143] width 12 height 10
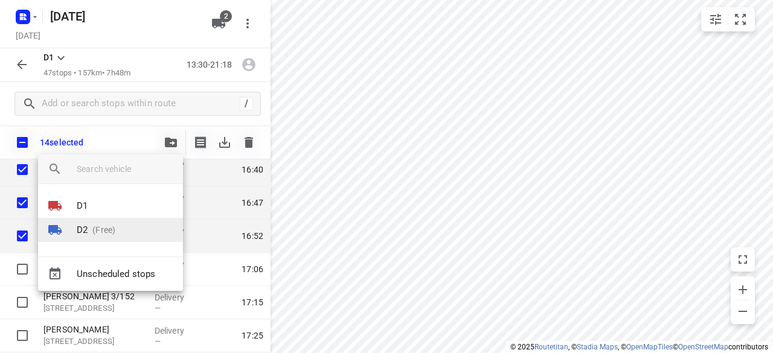
click at [107, 235] on p "(Free)" at bounding box center [102, 230] width 28 height 13
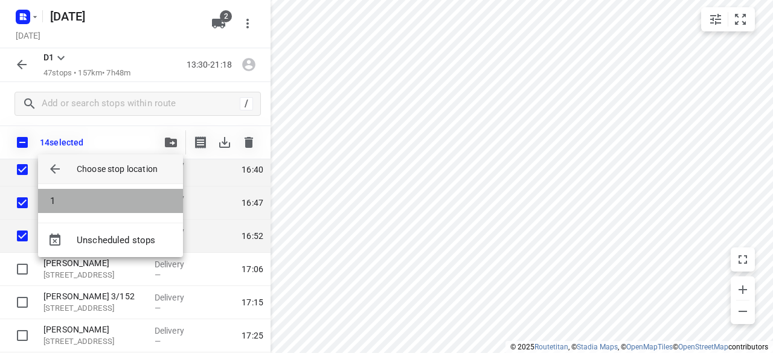
click at [72, 194] on li "1" at bounding box center [110, 201] width 145 height 24
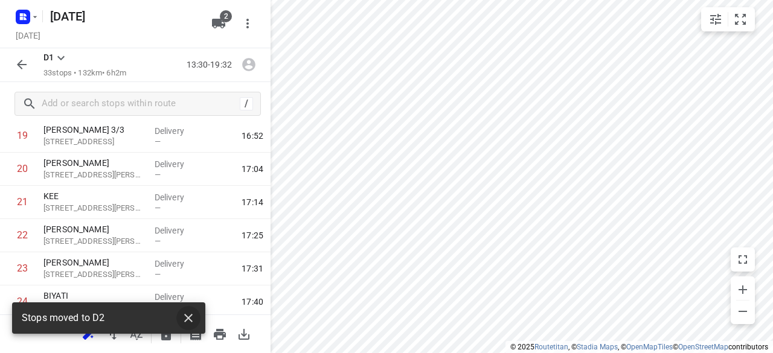
click at [186, 314] on icon "button" at bounding box center [188, 318] width 14 height 14
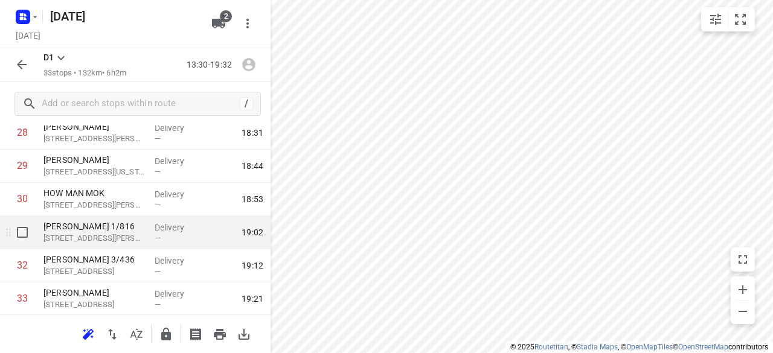
scroll to position [905, 0]
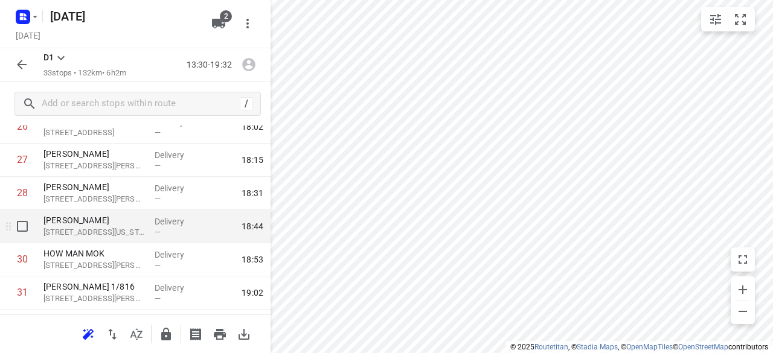
click at [8, 228] on icon at bounding box center [8, 226] width 12 height 12
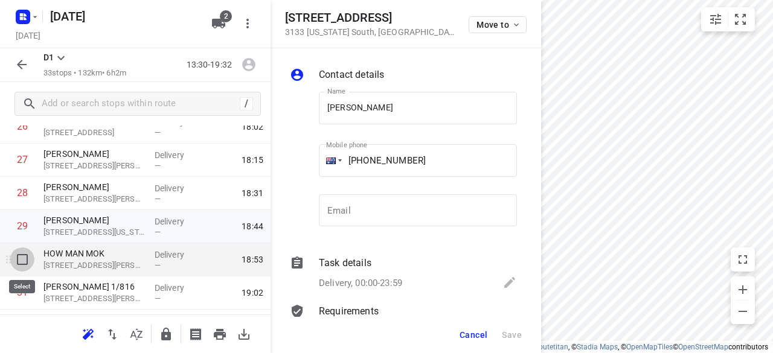
click at [17, 264] on input "checkbox" at bounding box center [22, 259] width 24 height 24
checkbox input "true"
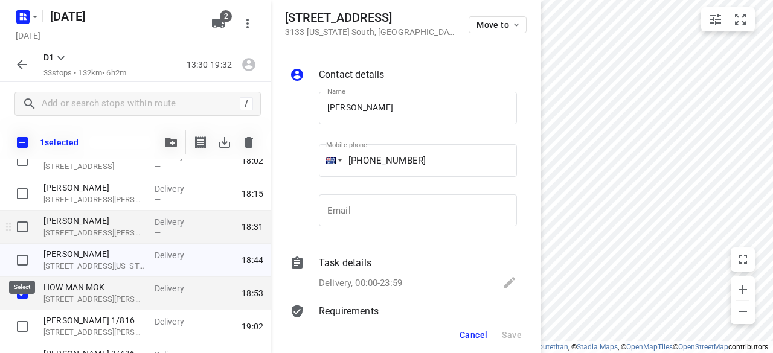
click at [14, 229] on input "checkbox" at bounding box center [22, 227] width 24 height 24
checkbox input "true"
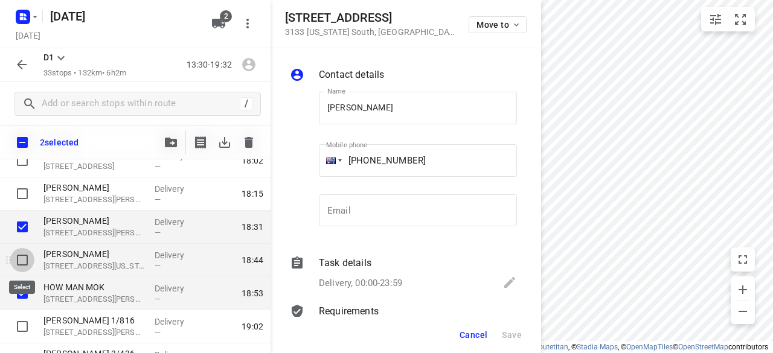
click at [18, 255] on input "checkbox" at bounding box center [22, 260] width 24 height 24
checkbox input "true"
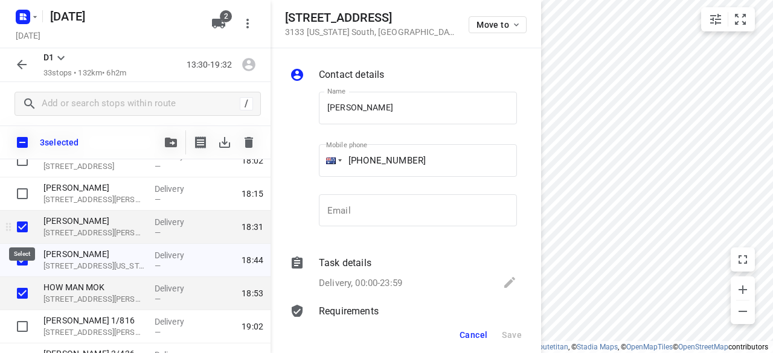
click at [18, 228] on input "checkbox" at bounding box center [22, 227] width 24 height 24
checkbox input "false"
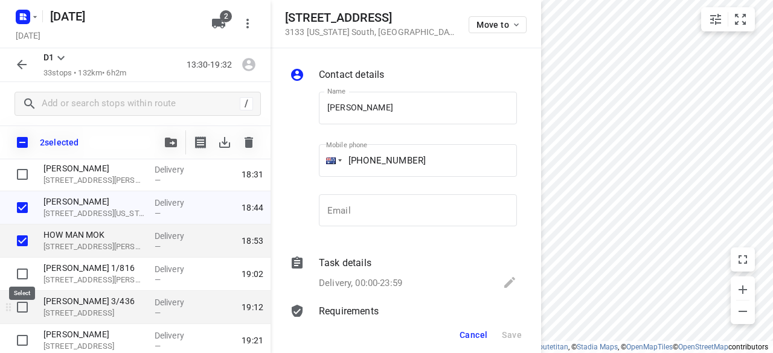
scroll to position [966, 0]
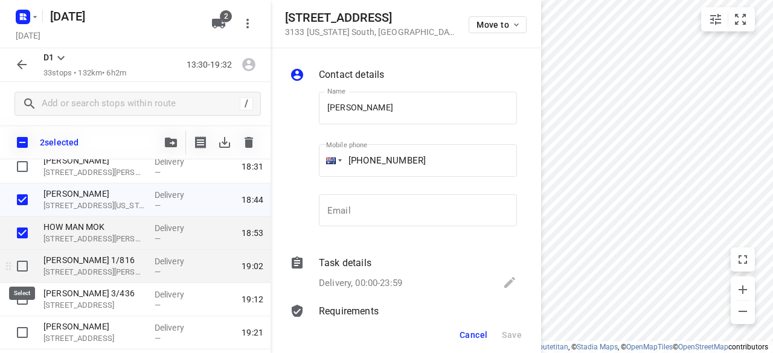
click at [22, 270] on input "checkbox" at bounding box center [22, 266] width 24 height 24
checkbox input "true"
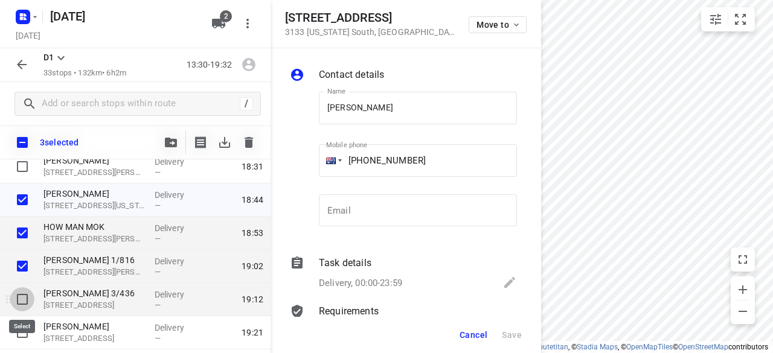
click at [29, 298] on input "checkbox" at bounding box center [22, 299] width 24 height 24
checkbox input "true"
click at [471, 331] on span "Cancel" at bounding box center [473, 335] width 28 height 10
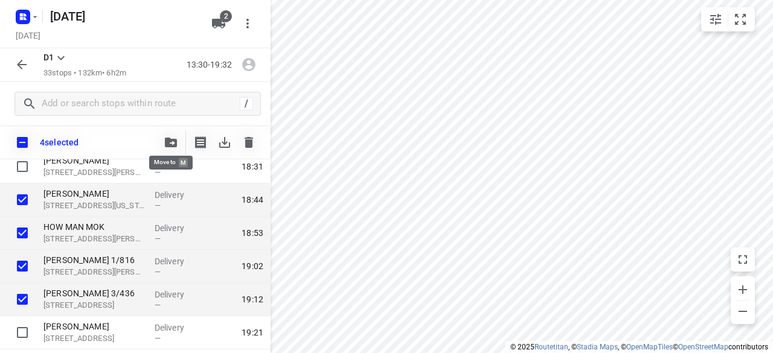
click at [171, 141] on icon "button" at bounding box center [171, 143] width 12 height 10
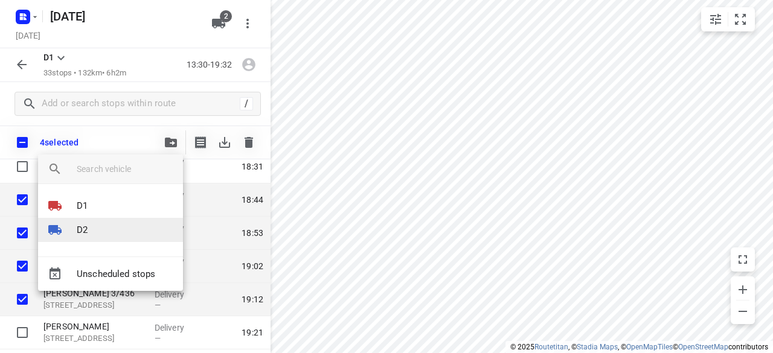
click at [115, 225] on li "D2" at bounding box center [110, 230] width 145 height 24
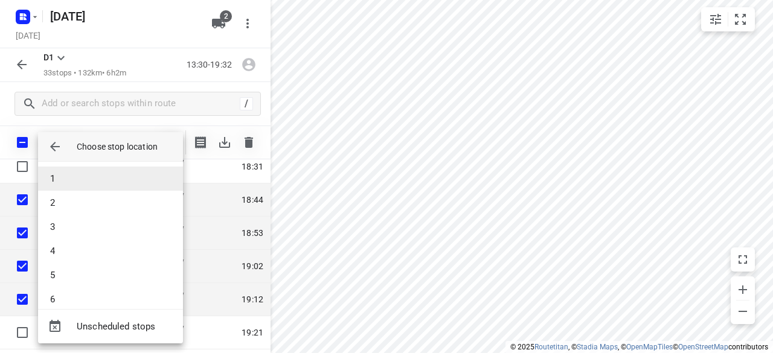
click at [75, 183] on li "1" at bounding box center [110, 179] width 145 height 24
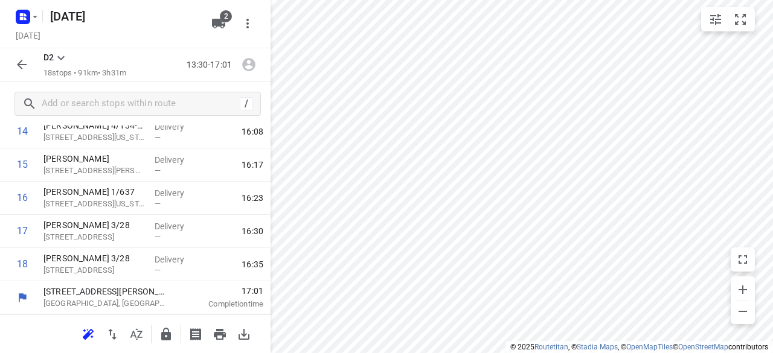
scroll to position [502, 0]
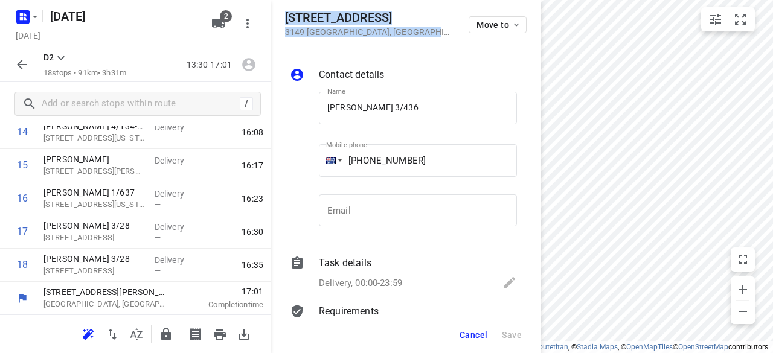
drag, startPoint x: 432, startPoint y: 37, endPoint x: 287, endPoint y: 16, distance: 146.9
click at [287, 16] on div "[STREET_ADDRESS] Move to" at bounding box center [405, 24] width 270 height 48
copy div "[STREET_ADDRESS]"
click at [220, 18] on span "2" at bounding box center [226, 16] width 12 height 12
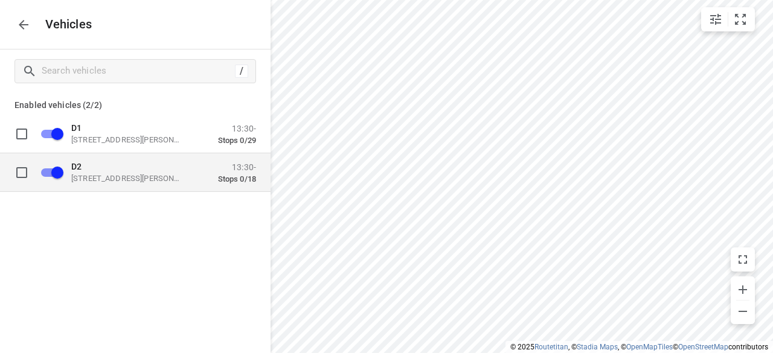
click at [102, 180] on p "[STREET_ADDRESS][PERSON_NAME]" at bounding box center [131, 178] width 121 height 10
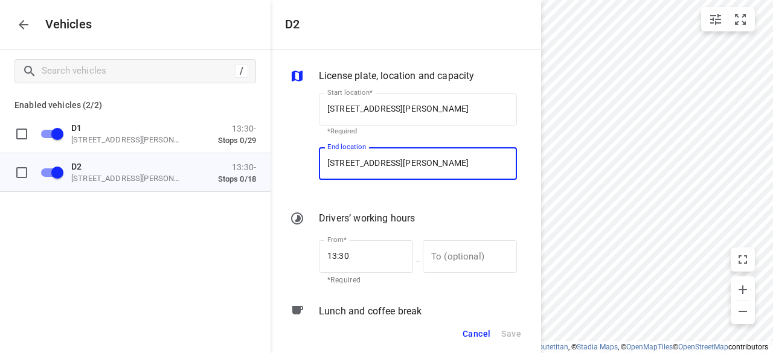
click at [401, 159] on input "[STREET_ADDRESS][PERSON_NAME]" at bounding box center [418, 163] width 198 height 33
paste input "[STREET_ADDRESS]"
type input "[STREET_ADDRESS]"
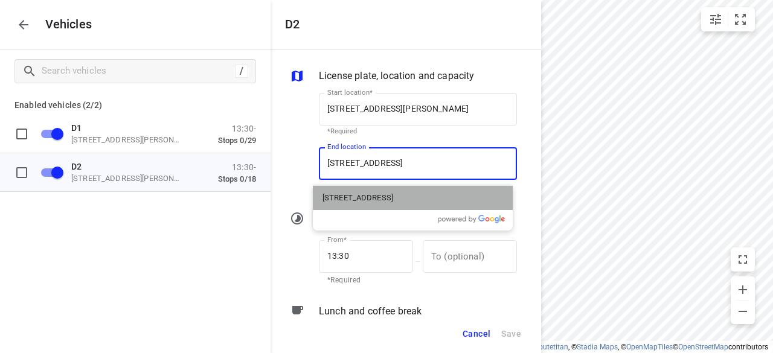
click at [354, 203] on p "[STREET_ADDRESS]" at bounding box center [357, 198] width 71 height 12
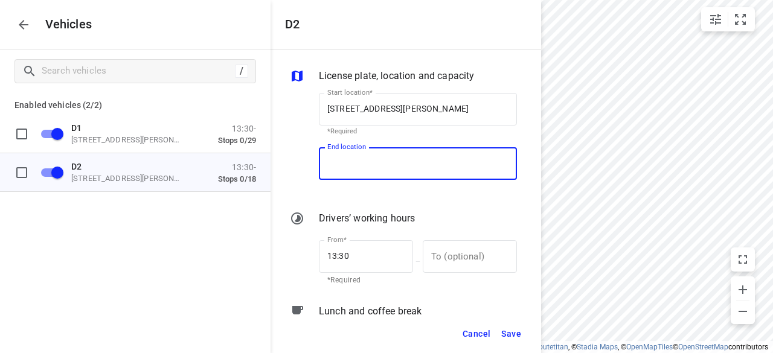
type input "[STREET_ADDRESS]"
click at [512, 334] on span "Save" at bounding box center [511, 334] width 20 height 15
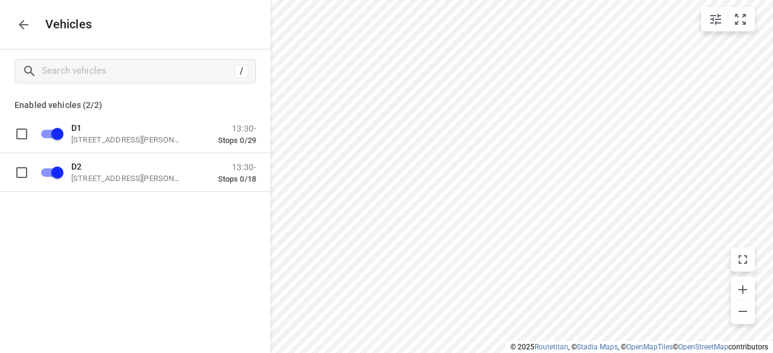
click at [25, 27] on icon "button" at bounding box center [23, 25] width 14 height 14
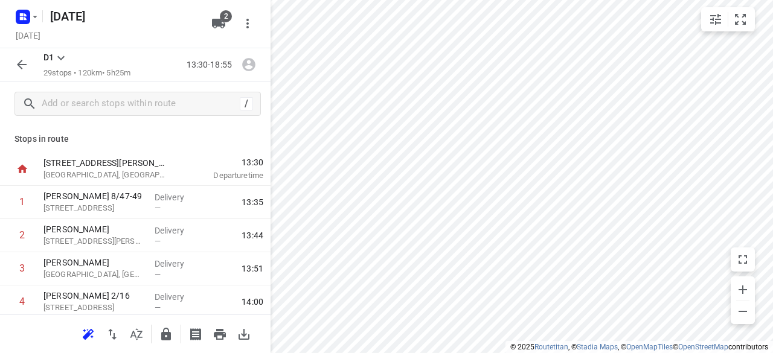
click at [22, 62] on icon "button" at bounding box center [21, 64] width 14 height 14
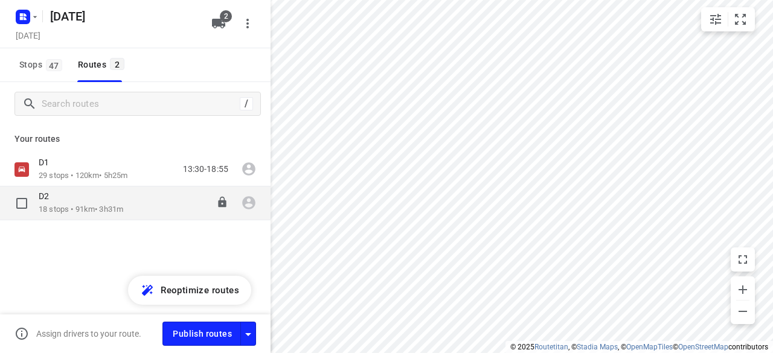
click at [68, 202] on div "D2" at bounding box center [81, 197] width 85 height 13
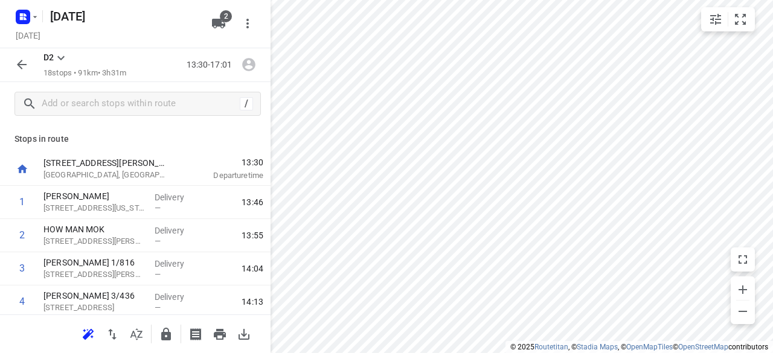
click at [82, 327] on button "button" at bounding box center [88, 334] width 24 height 24
click at [23, 65] on icon "button" at bounding box center [22, 65] width 10 height 10
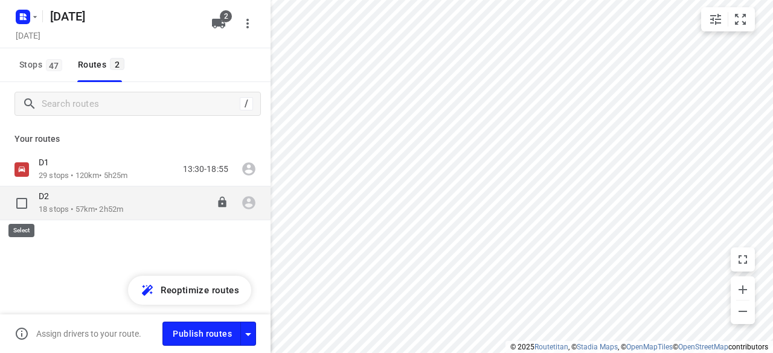
click at [20, 193] on input "checkbox" at bounding box center [22, 203] width 24 height 24
checkbox input "true"
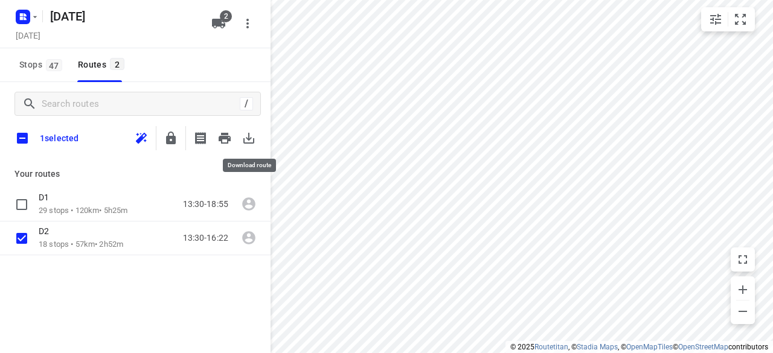
click at [246, 139] on icon "button" at bounding box center [248, 138] width 14 height 14
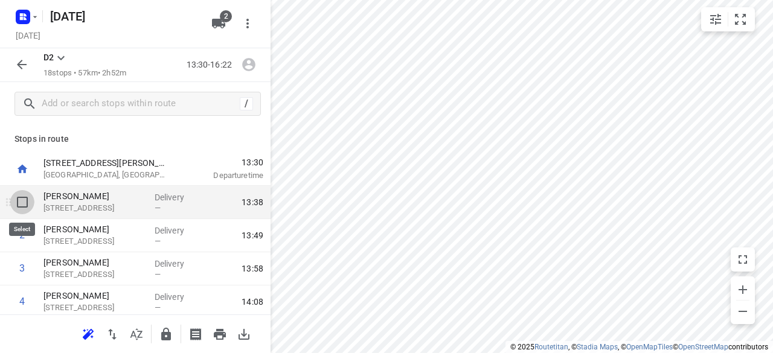
click at [25, 205] on input "checkbox" at bounding box center [22, 202] width 24 height 24
checkbox input "true"
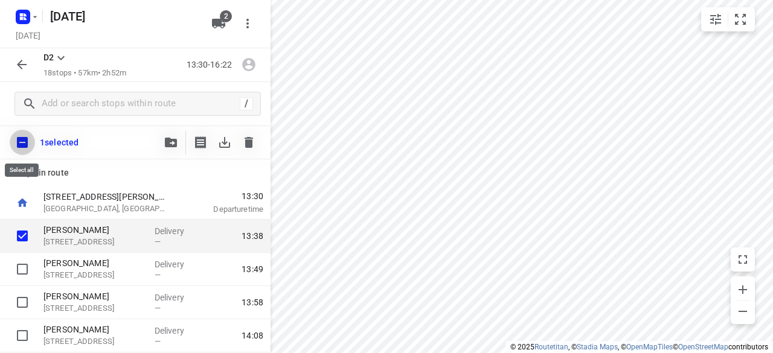
click at [25, 150] on input "checkbox" at bounding box center [22, 142] width 25 height 25
checkbox input "true"
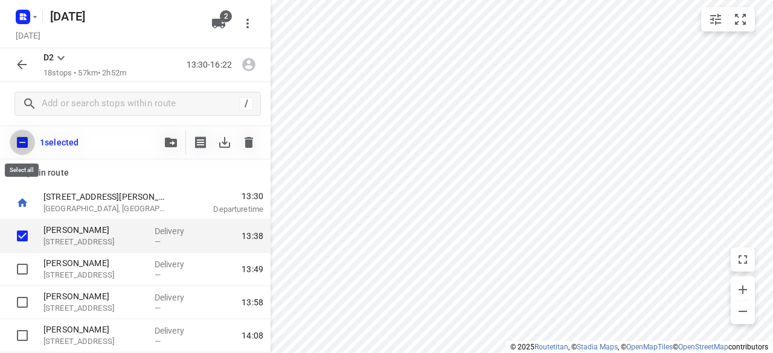
checkbox input "true"
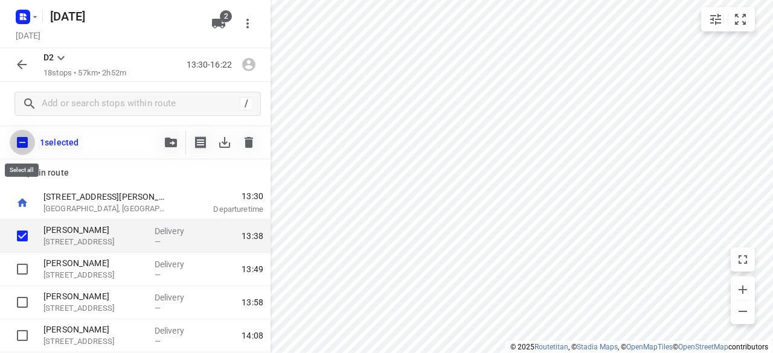
checkbox input "true"
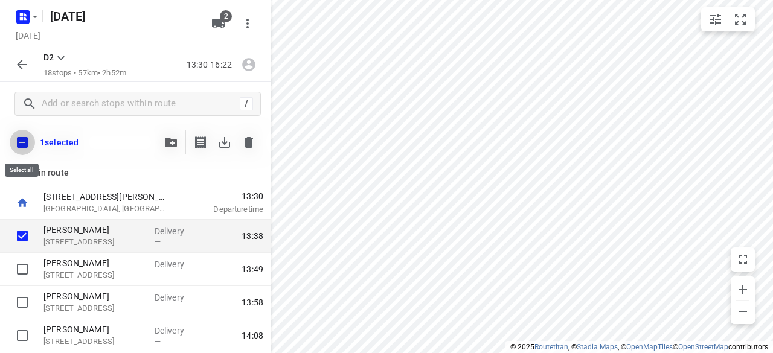
checkbox input "true"
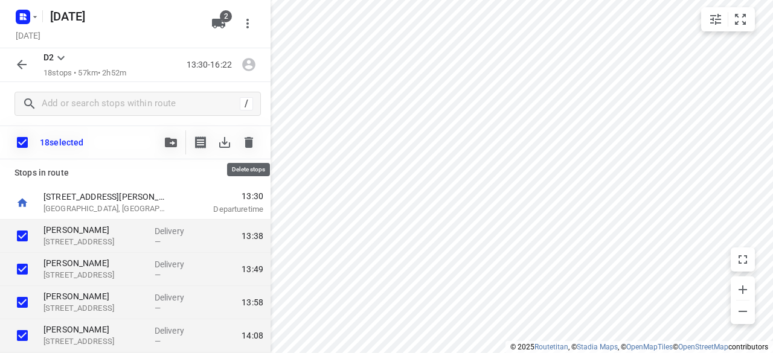
click at [255, 139] on icon "button" at bounding box center [248, 142] width 14 height 14
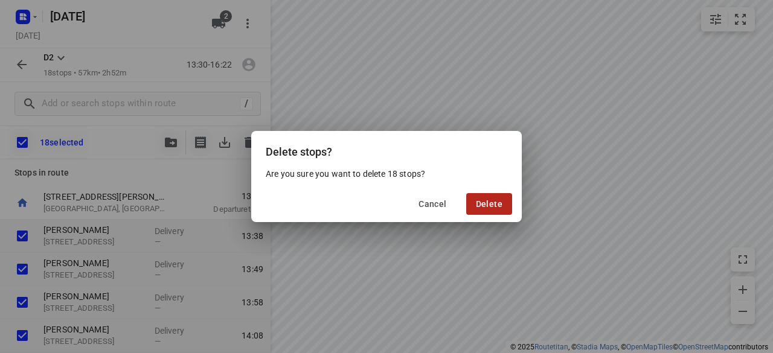
click at [498, 197] on button "Delete" at bounding box center [489, 204] width 46 height 22
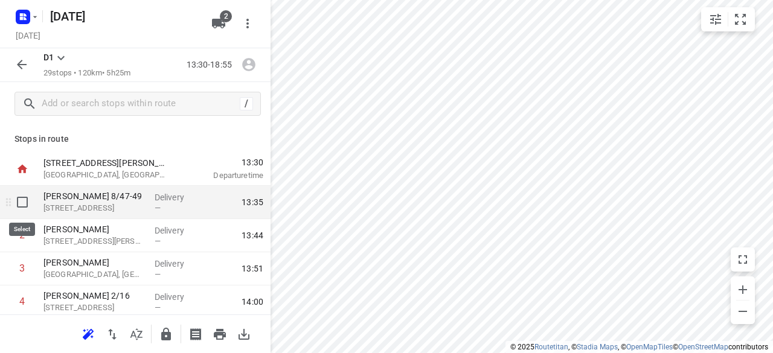
click at [25, 207] on input "checkbox" at bounding box center [22, 202] width 24 height 24
checkbox input "true"
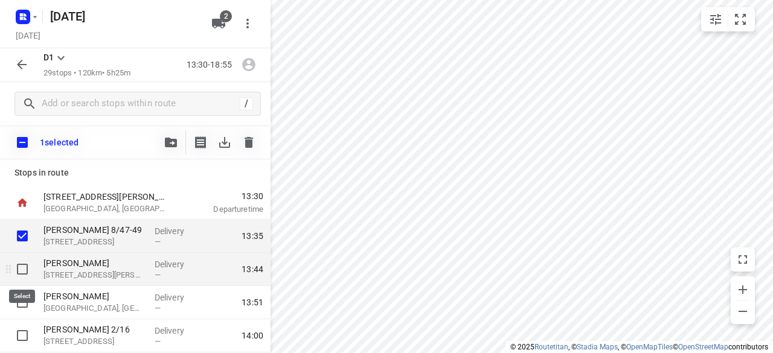
click at [25, 272] on input "checkbox" at bounding box center [22, 269] width 24 height 24
checkbox input "true"
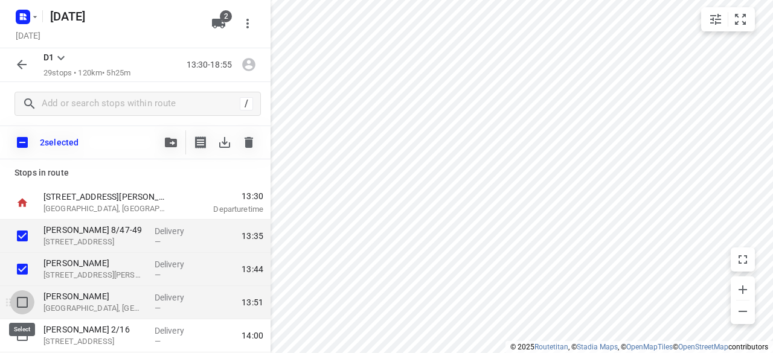
click at [23, 296] on input "checkbox" at bounding box center [22, 302] width 24 height 24
checkbox input "true"
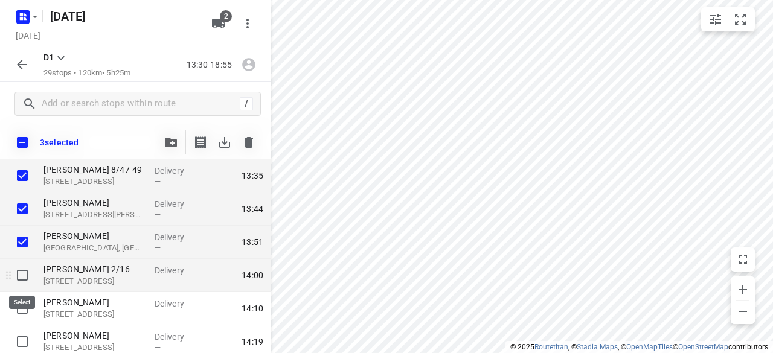
click at [19, 279] on input "checkbox" at bounding box center [22, 275] width 24 height 24
checkbox input "true"
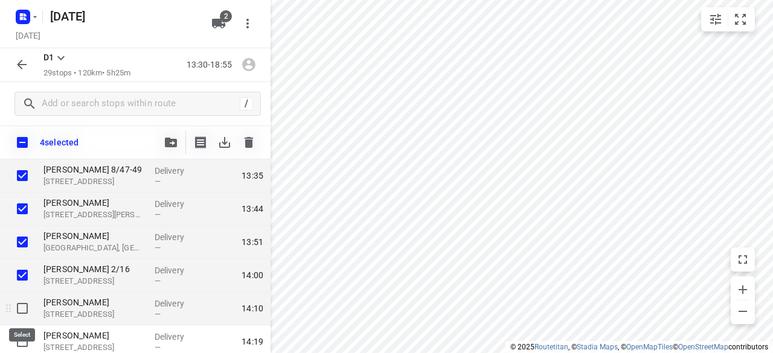
click at [22, 304] on input "checkbox" at bounding box center [22, 308] width 24 height 24
checkbox input "true"
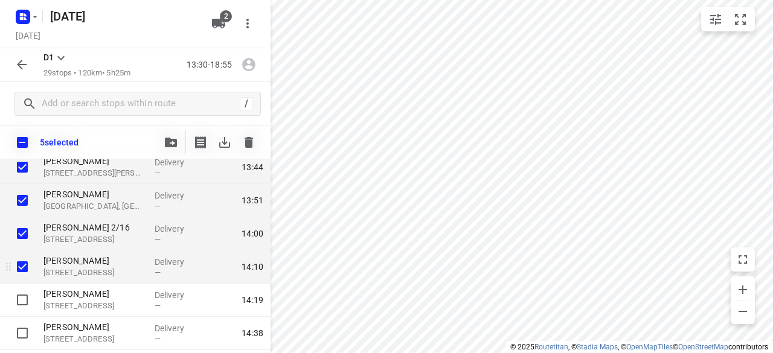
scroll to position [121, 0]
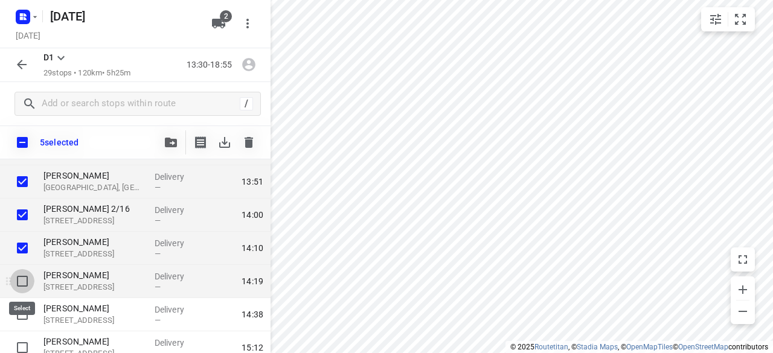
click at [19, 281] on input "checkbox" at bounding box center [22, 281] width 24 height 24
checkbox input "true"
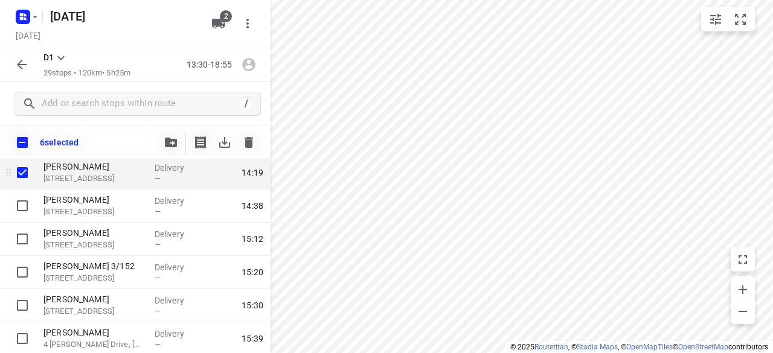
scroll to position [241, 0]
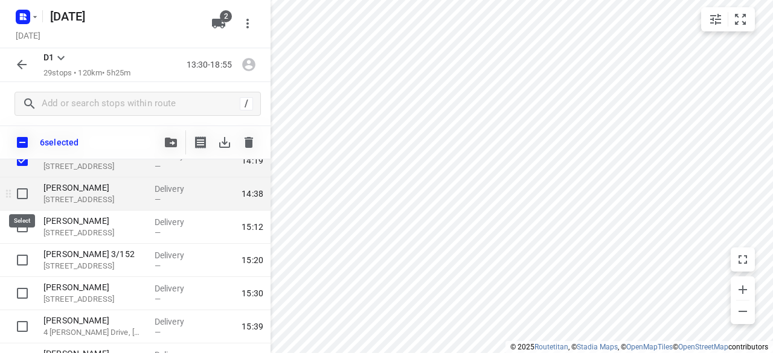
click at [21, 194] on input "checkbox" at bounding box center [22, 194] width 24 height 24
checkbox input "true"
click at [170, 147] on icon "button" at bounding box center [171, 143] width 12 height 10
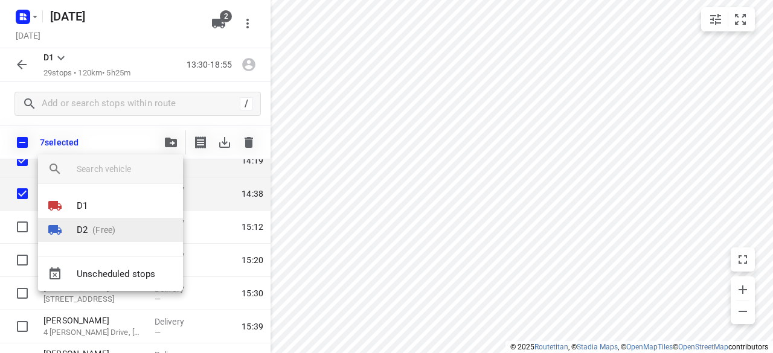
click at [117, 224] on li "D2 (Free)" at bounding box center [110, 230] width 145 height 24
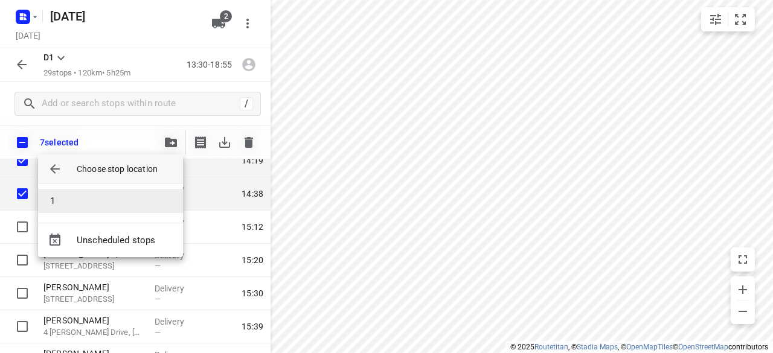
click at [92, 201] on li "1" at bounding box center [110, 201] width 145 height 24
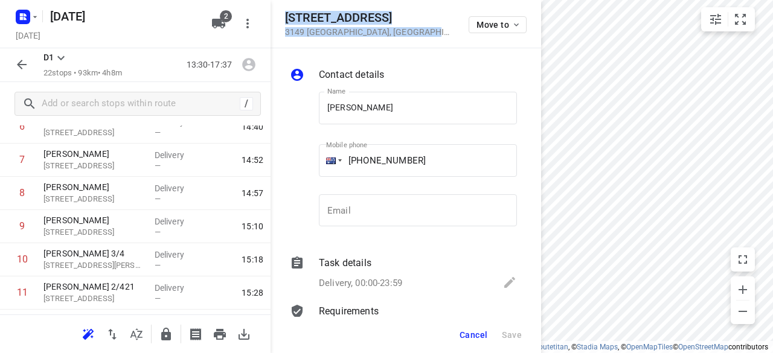
drag, startPoint x: 430, startPoint y: 41, endPoint x: 275, endPoint y: 18, distance: 156.8
click at [278, 16] on div "[STREET_ADDRESS] Move to" at bounding box center [405, 24] width 270 height 48
copy div "[STREET_ADDRESS]"
click at [221, 30] on icon "button" at bounding box center [218, 23] width 14 height 14
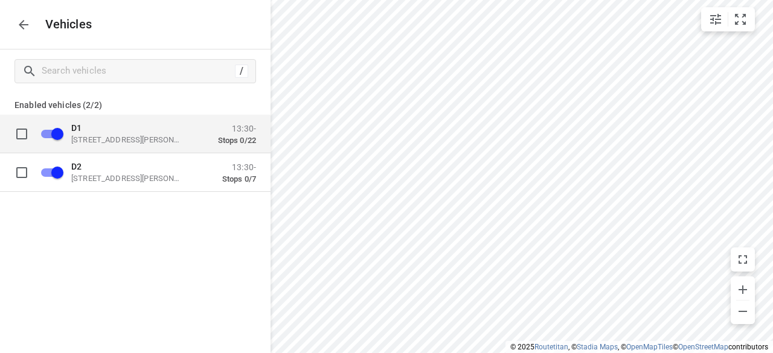
click at [107, 139] on p "[STREET_ADDRESS][PERSON_NAME]" at bounding box center [131, 140] width 121 height 10
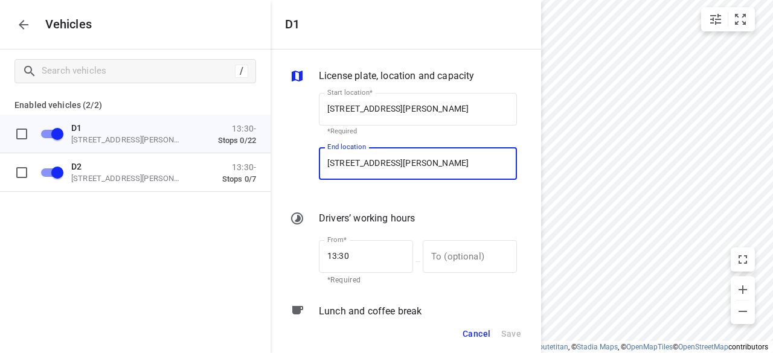
click at [360, 165] on input "[STREET_ADDRESS][PERSON_NAME]" at bounding box center [418, 163] width 198 height 33
paste input "[STREET_ADDRESS]"
type input "[STREET_ADDRESS]"
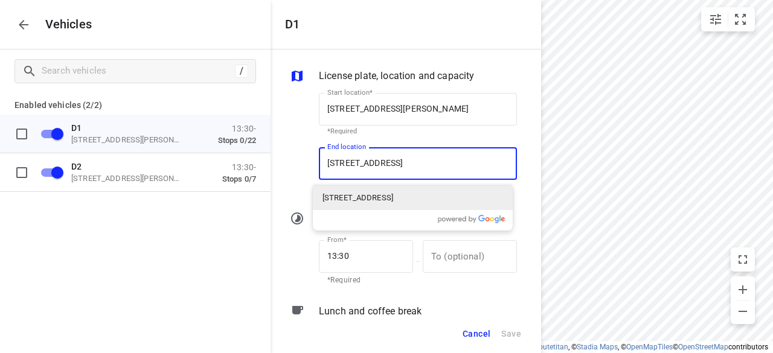
click at [357, 203] on p "[STREET_ADDRESS]" at bounding box center [357, 198] width 71 height 12
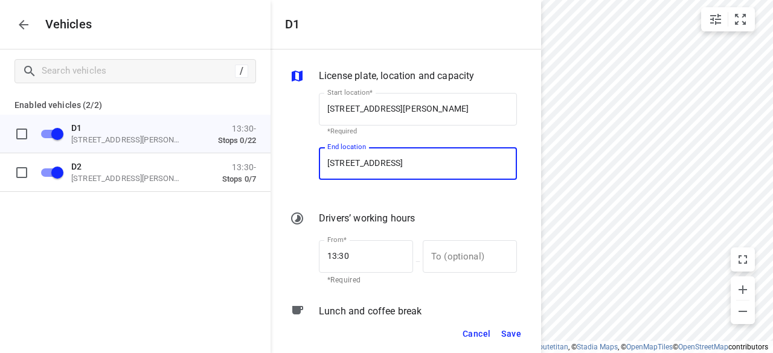
type input "[STREET_ADDRESS]"
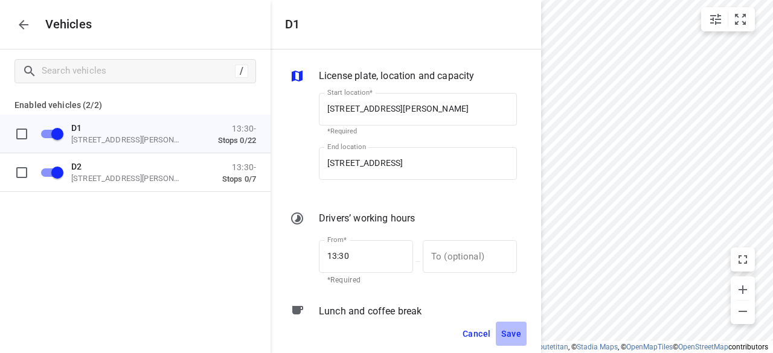
click at [505, 333] on span "Save" at bounding box center [511, 334] width 20 height 15
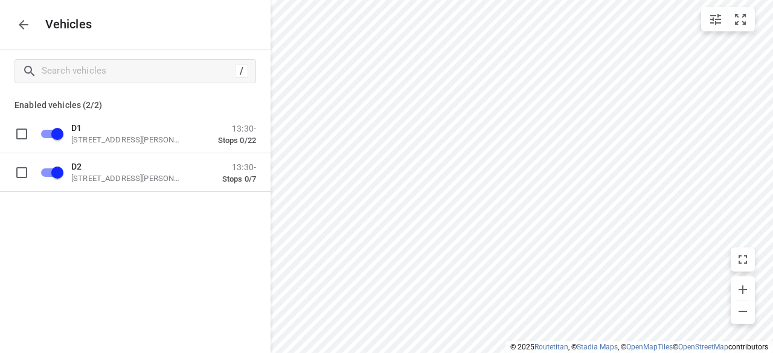
click at [16, 13] on div "Vehicles" at bounding box center [135, 24] width 270 height 49
click at [16, 19] on icon "button" at bounding box center [23, 25] width 14 height 14
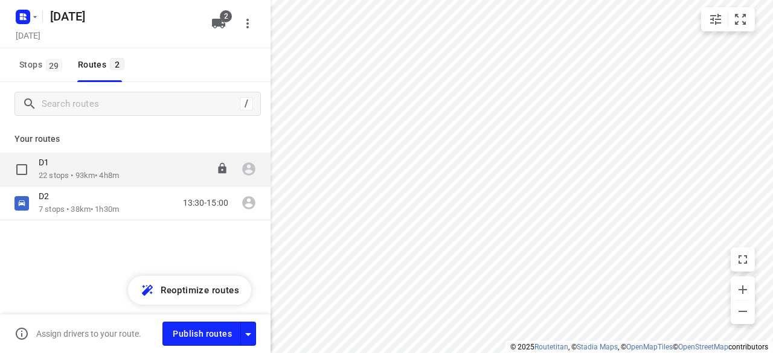
click at [47, 166] on p "D1" at bounding box center [48, 162] width 18 height 11
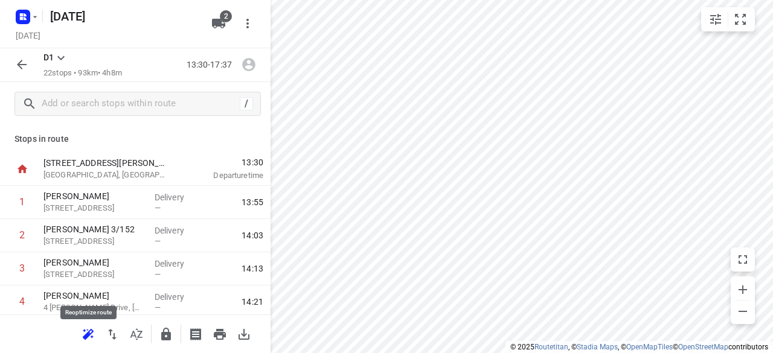
click at [94, 333] on icon "button" at bounding box center [88, 334] width 14 height 14
click at [216, 25] on icon "button" at bounding box center [218, 24] width 13 height 10
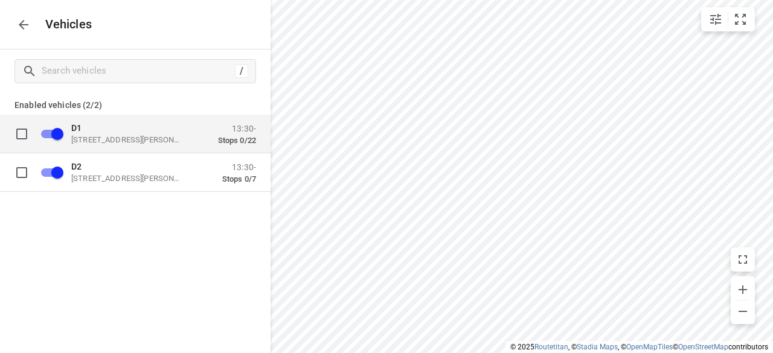
click at [130, 143] on p "[STREET_ADDRESS][PERSON_NAME]" at bounding box center [131, 140] width 121 height 10
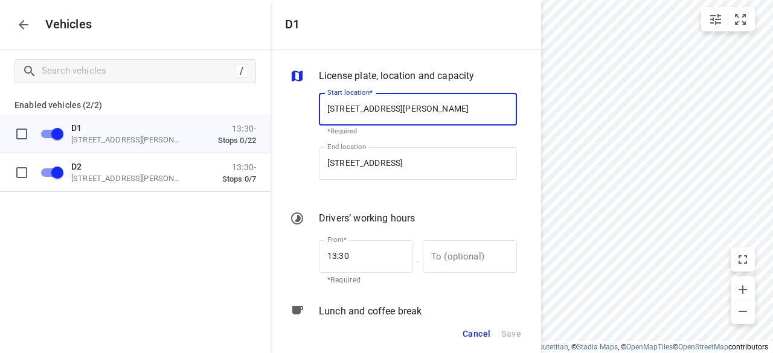
click at [28, 26] on icon "button" at bounding box center [23, 25] width 14 height 14
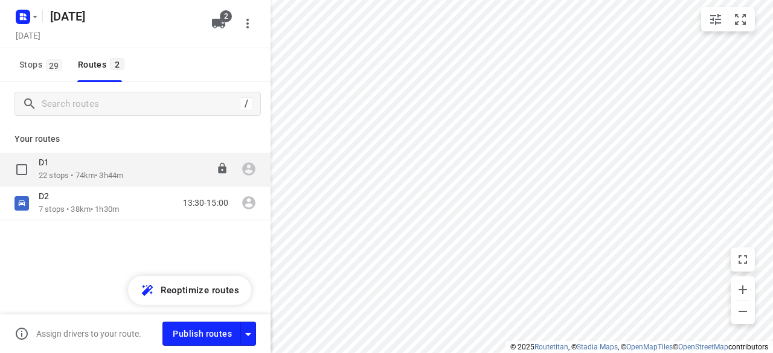
click at [97, 180] on p "22 stops • 74km • 3h44m" at bounding box center [81, 175] width 85 height 11
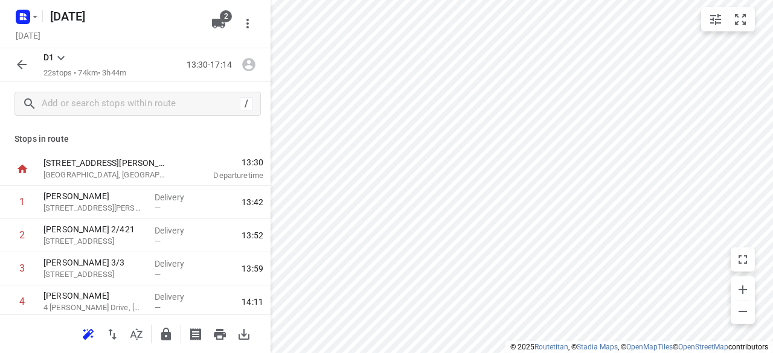
click at [82, 332] on icon "button" at bounding box center [88, 334] width 14 height 14
click at [209, 124] on div "/" at bounding box center [135, 103] width 270 height 43
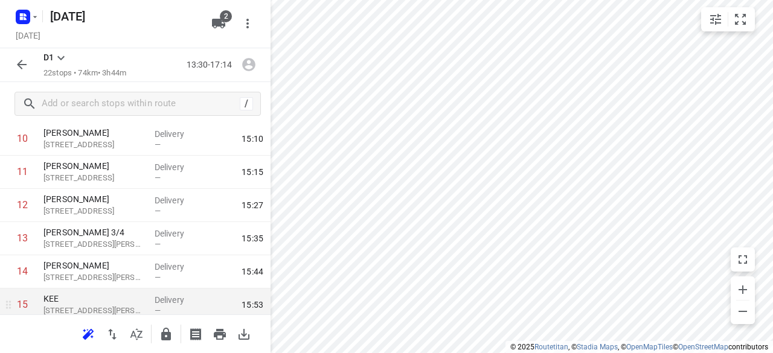
scroll to position [634, 0]
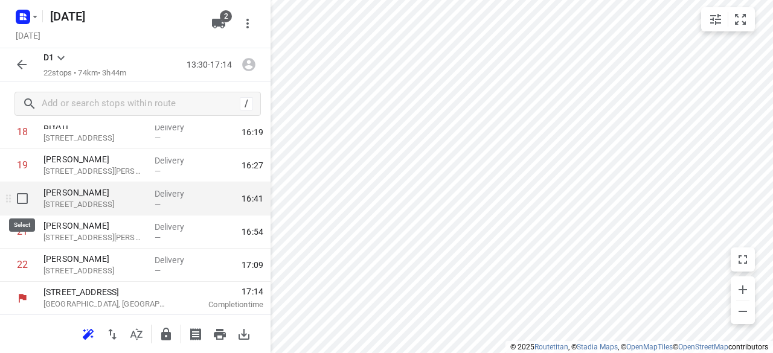
click at [22, 199] on input "checkbox" at bounding box center [22, 199] width 24 height 24
checkbox input "true"
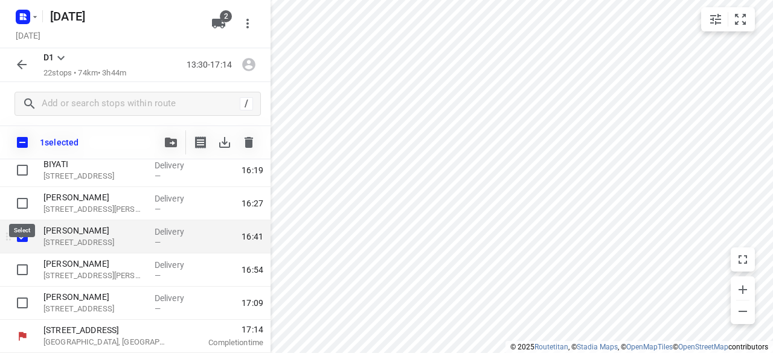
scroll to position [630, 0]
click at [167, 147] on icon "button" at bounding box center [171, 143] width 12 height 10
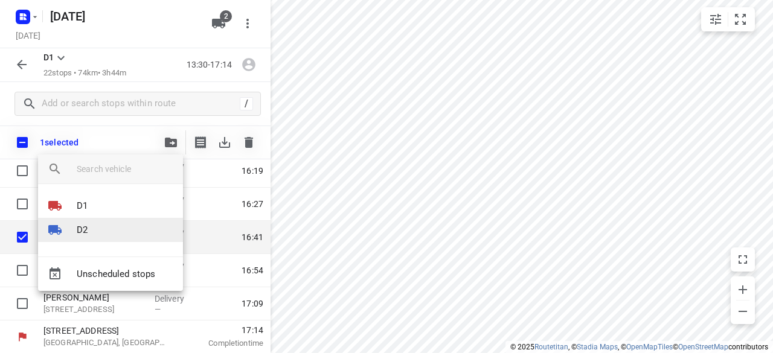
click at [105, 233] on li "D2" at bounding box center [110, 230] width 145 height 24
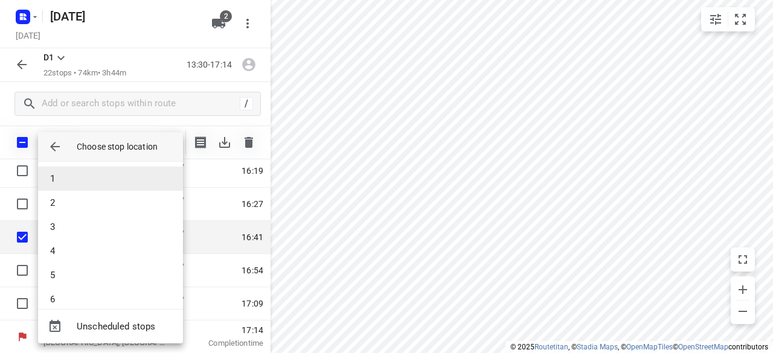
click at [72, 176] on li "1" at bounding box center [110, 179] width 145 height 24
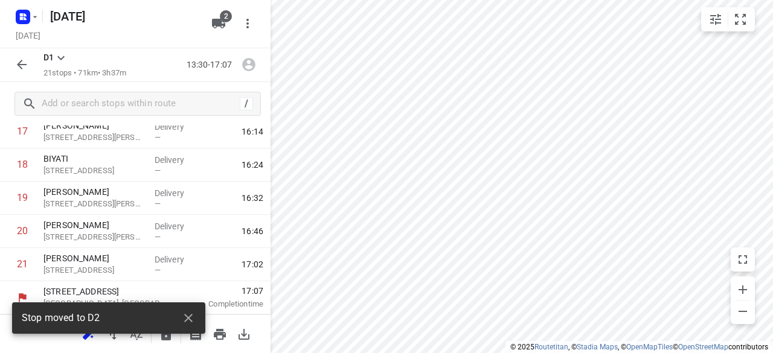
scroll to position [601, 0]
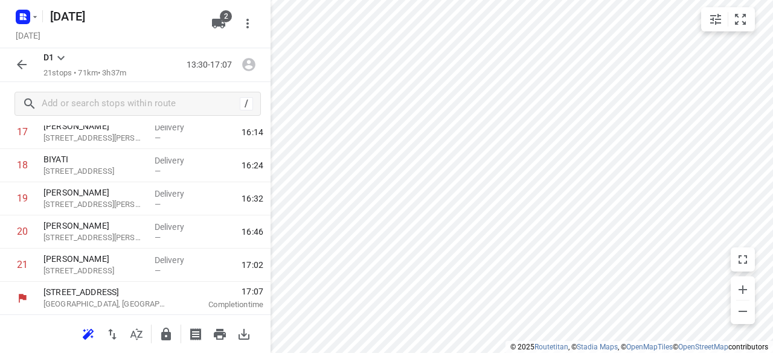
click at [81, 333] on icon "button" at bounding box center [88, 334] width 14 height 14
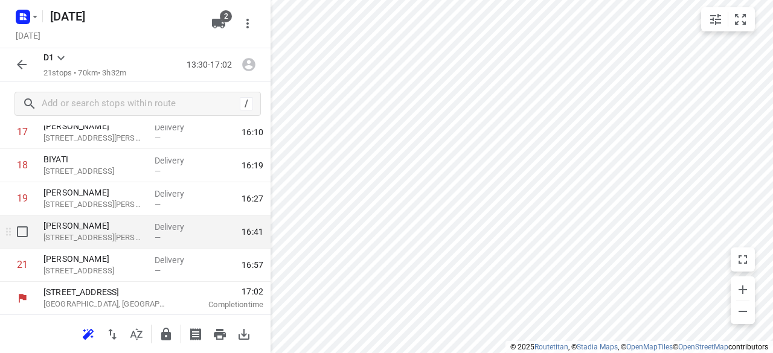
click at [93, 235] on p "[STREET_ADDRESS][PERSON_NAME]" at bounding box center [93, 238] width 101 height 12
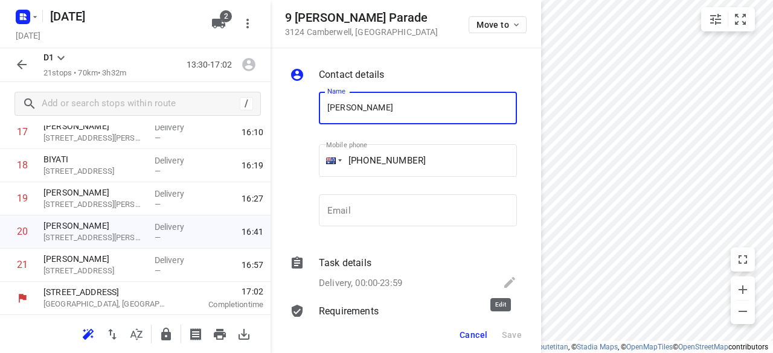
click at [502, 281] on icon at bounding box center [509, 282] width 14 height 14
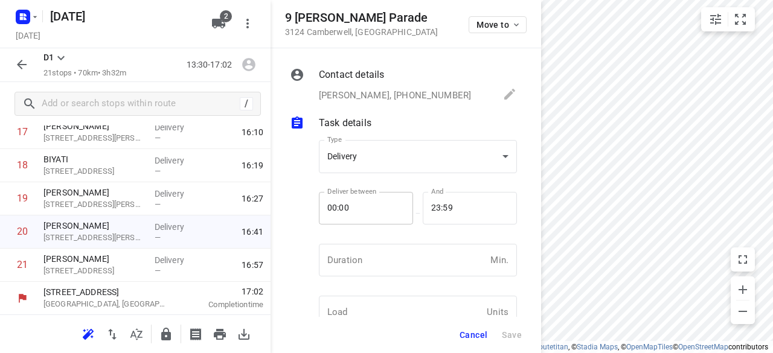
click at [357, 213] on input "00:00" at bounding box center [359, 208] width 81 height 33
click at [467, 212] on input "23:59" at bounding box center [463, 208] width 81 height 33
click at [354, 212] on input "00:00" at bounding box center [359, 208] width 81 height 33
type input "0_:__"
type input "12:00"
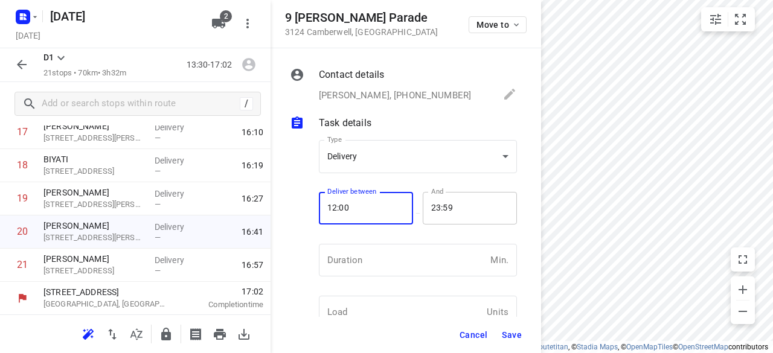
click at [455, 203] on input "23:59" at bounding box center [463, 208] width 81 height 33
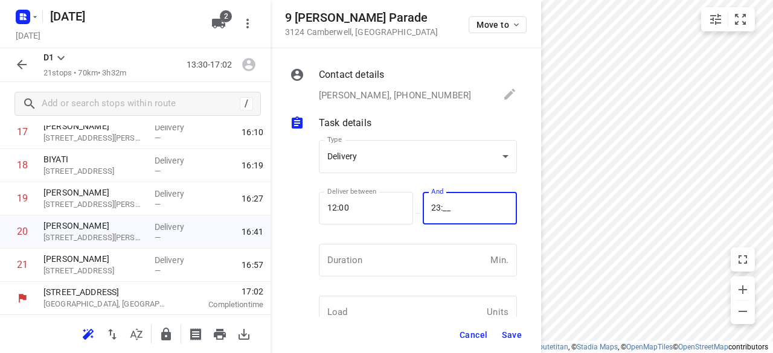
type input "2_:__"
type input "12:15"
click at [508, 337] on span "Save" at bounding box center [512, 335] width 20 height 10
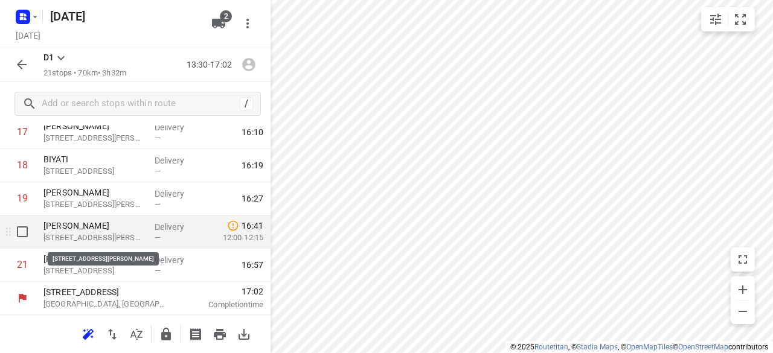
click at [112, 232] on p "[STREET_ADDRESS][PERSON_NAME]" at bounding box center [93, 238] width 101 height 12
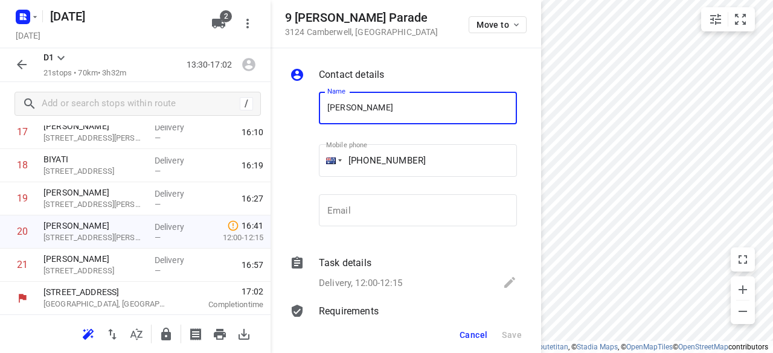
click at [478, 334] on span "Cancel" at bounding box center [473, 335] width 28 height 10
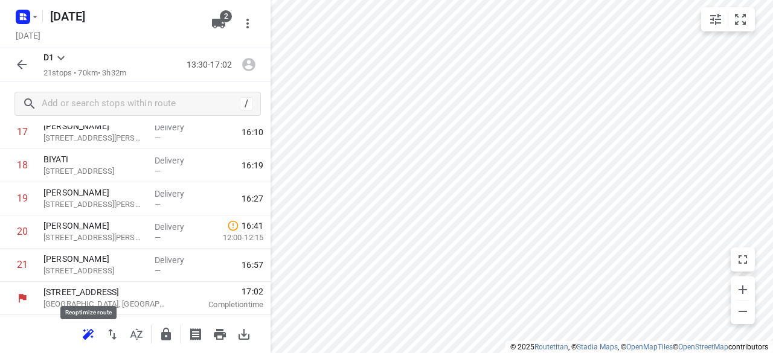
click at [88, 335] on icon "button" at bounding box center [87, 336] width 8 height 8
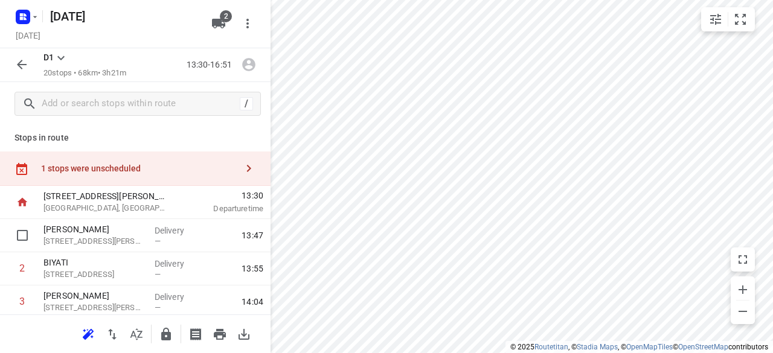
scroll to position [0, 0]
click at [101, 162] on div "1 stops were unscheduled" at bounding box center [135, 170] width 270 height 34
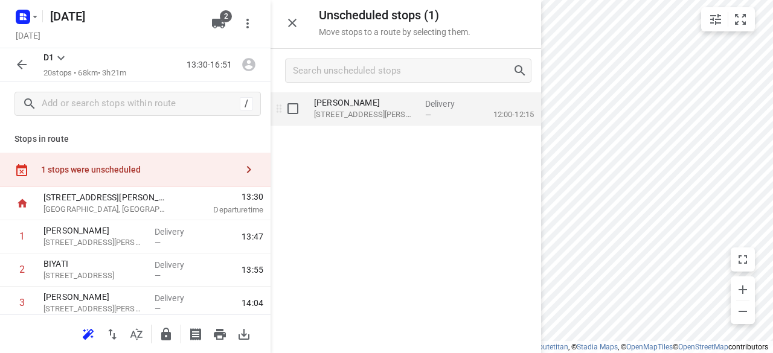
click at [433, 117] on div "—" at bounding box center [447, 114] width 45 height 9
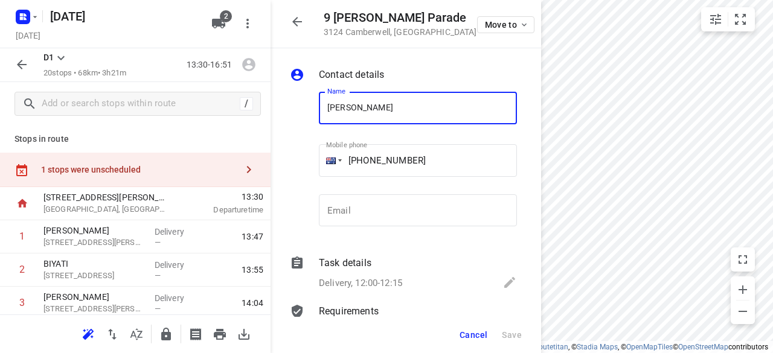
click at [505, 286] on icon at bounding box center [509, 282] width 14 height 14
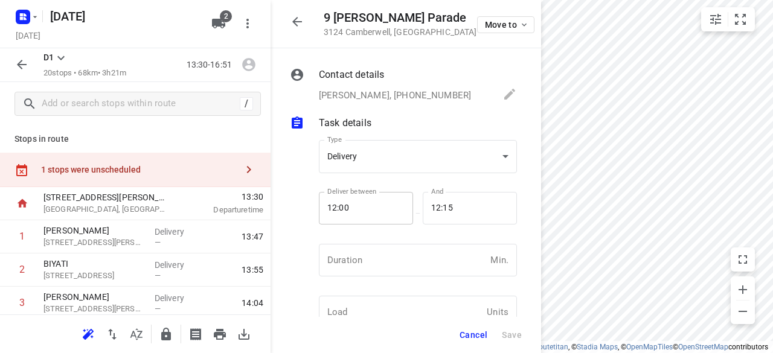
click at [348, 206] on input "12:00" at bounding box center [359, 208] width 81 height 33
type input "1_:__"
type input "13:30"
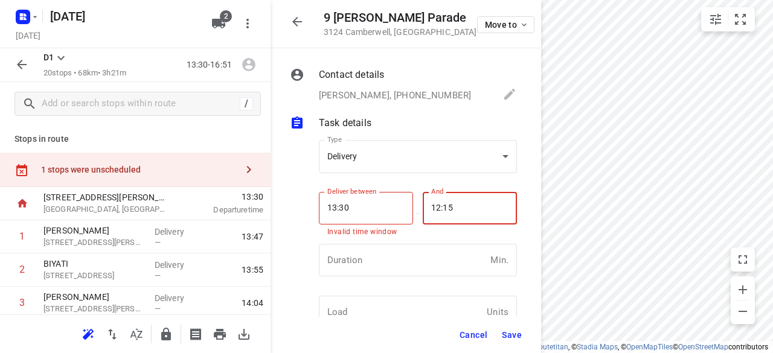
click at [426, 201] on input "12:15" at bounding box center [463, 208] width 81 height 33
click at [432, 205] on input "12:15" at bounding box center [463, 208] width 81 height 33
click at [435, 206] on input "12:15" at bounding box center [463, 208] width 81 height 33
type input "13:20"
click at [496, 338] on div "Cancel Save" at bounding box center [405, 335] width 270 height 36
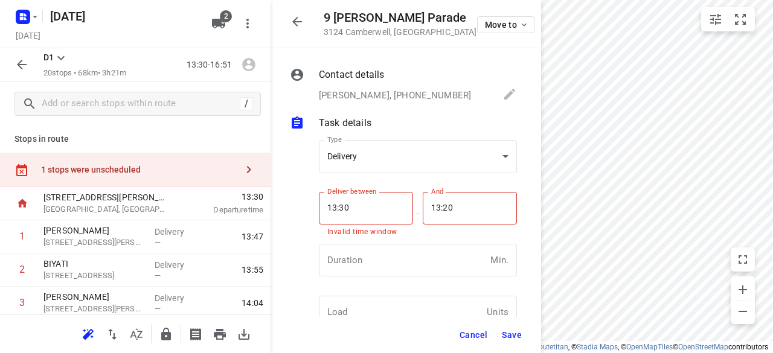
click at [503, 333] on span "Save" at bounding box center [512, 335] width 20 height 10
click at [512, 335] on span "Save" at bounding box center [512, 335] width 20 height 10
click at [516, 334] on span "Save" at bounding box center [512, 335] width 20 height 10
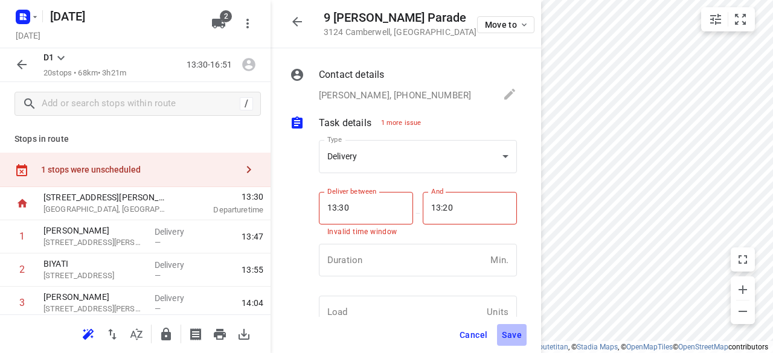
click at [516, 334] on span "Save" at bounding box center [512, 335] width 20 height 10
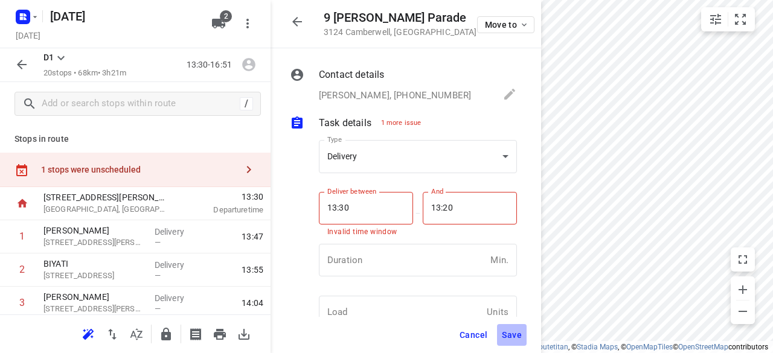
click at [516, 334] on span "Save" at bounding box center [512, 335] width 20 height 10
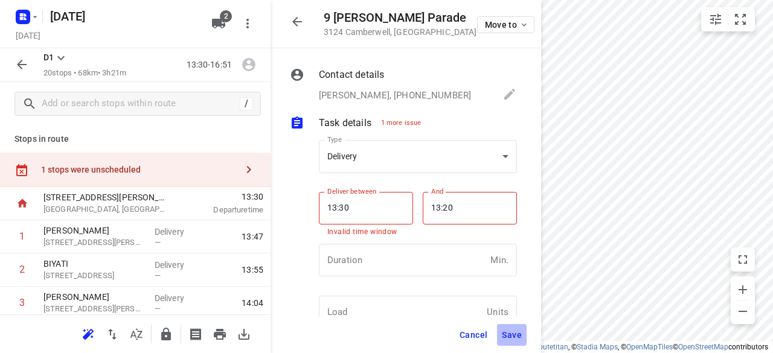
click at [516, 334] on span "Save" at bounding box center [512, 335] width 20 height 10
drag, startPoint x: 516, startPoint y: 334, endPoint x: 505, endPoint y: 242, distance: 93.0
click at [516, 332] on span "Save" at bounding box center [512, 335] width 20 height 10
click at [414, 119] on p "1 more issue" at bounding box center [401, 123] width 40 height 10
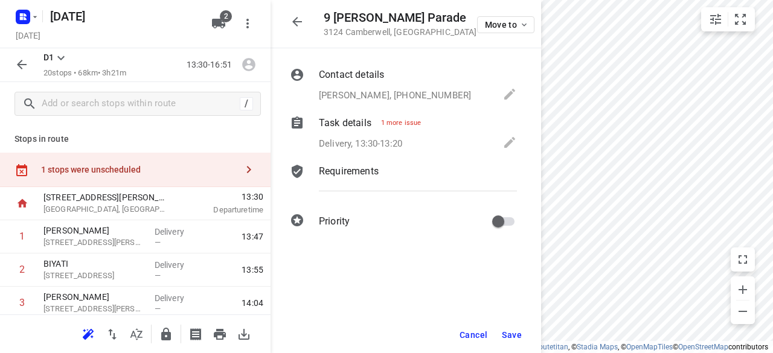
click at [509, 334] on span "Save" at bounding box center [512, 335] width 20 height 10
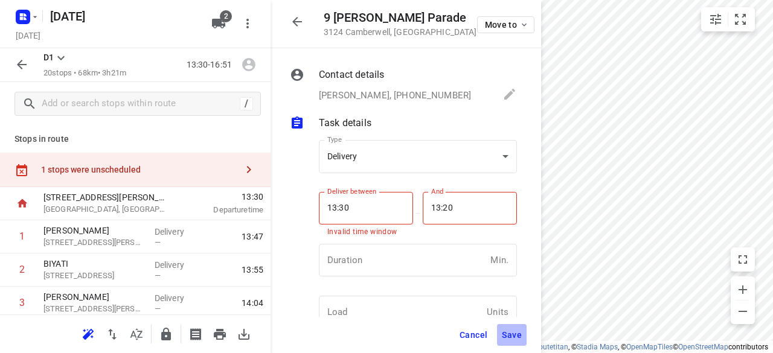
click at [509, 334] on span "Save" at bounding box center [512, 335] width 20 height 10
click at [480, 340] on button "Cancel" at bounding box center [473, 335] width 37 height 22
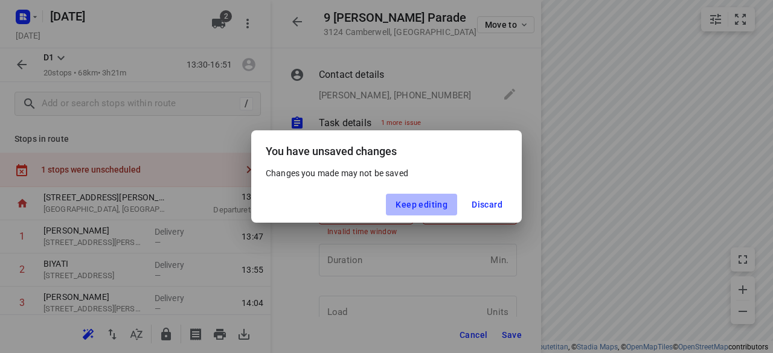
click at [432, 209] on span "Keep editing" at bounding box center [421, 205] width 52 height 10
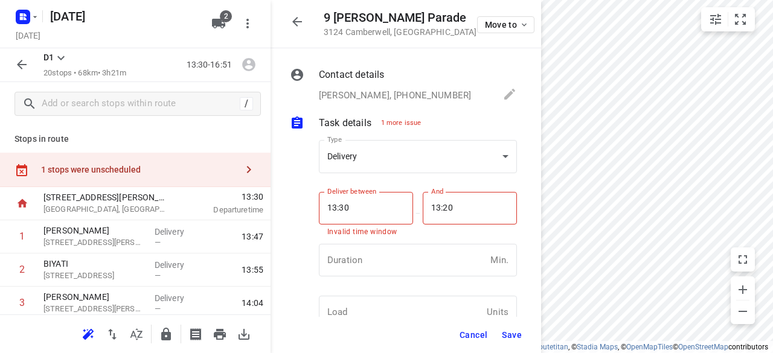
click at [216, 170] on div "1 stops were unscheduled" at bounding box center [139, 170] width 196 height 10
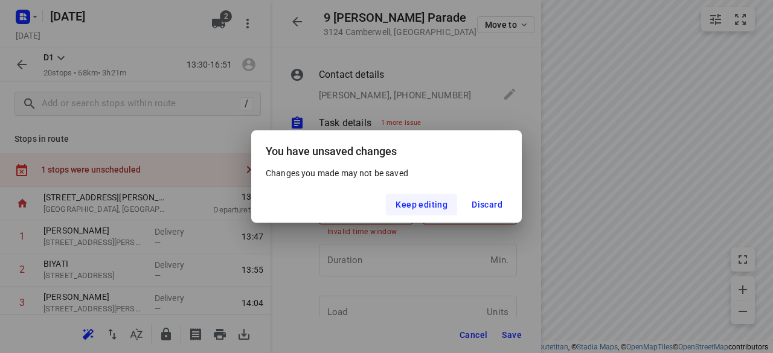
click at [423, 201] on span "Keep editing" at bounding box center [421, 205] width 52 height 10
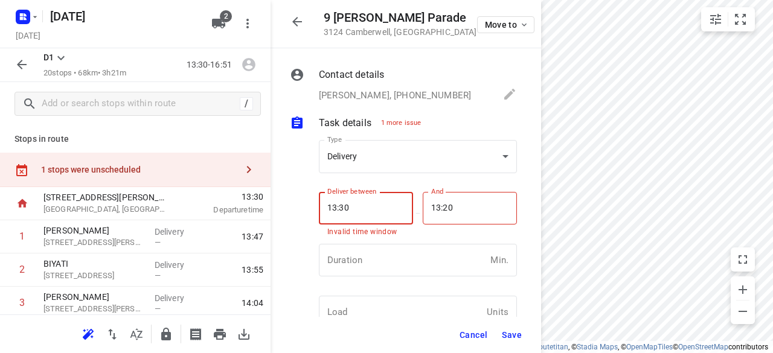
drag, startPoint x: 362, startPoint y: 202, endPoint x: 297, endPoint y: 202, distance: 65.2
click at [297, 202] on div "Type Delivery delivery Type Deliver between 13:30 Deliver between Invalid time …" at bounding box center [403, 288] width 232 height 317
type input "00:00"
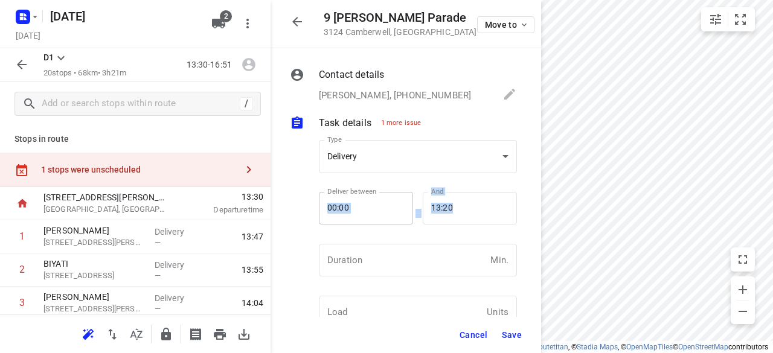
drag, startPoint x: 505, startPoint y: 202, endPoint x: 390, endPoint y: 196, distance: 115.5
click at [385, 196] on div "Contact details [PERSON_NAME], [PHONE_NUMBER] Name [PERSON_NAME] Name Mobile ph…" at bounding box center [405, 182] width 270 height 269
click at [450, 195] on input "13:20" at bounding box center [463, 208] width 81 height 33
click at [431, 205] on input "13:20" at bounding box center [463, 208] width 81 height 33
click at [452, 209] on input "13:20" at bounding box center [463, 208] width 81 height 33
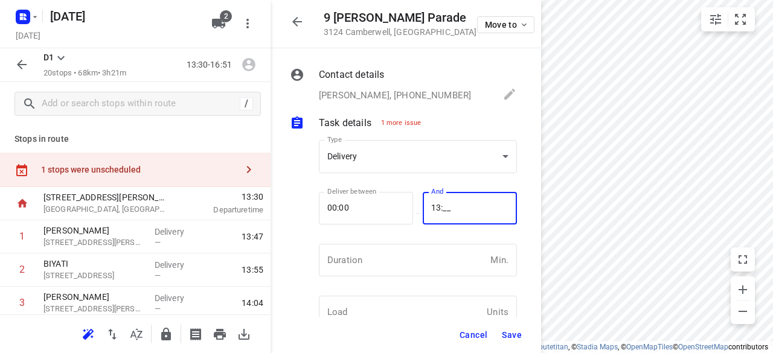
type input "1_:__"
type input "23:59"
click at [502, 336] on span "Save" at bounding box center [512, 335] width 20 height 10
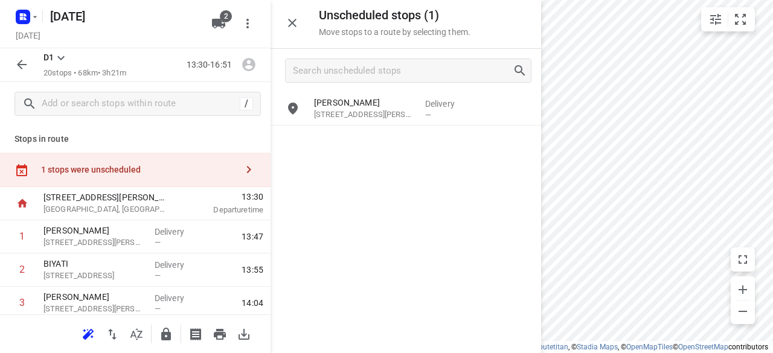
click at [95, 161] on div "1 stops were unscheduled" at bounding box center [135, 170] width 270 height 34
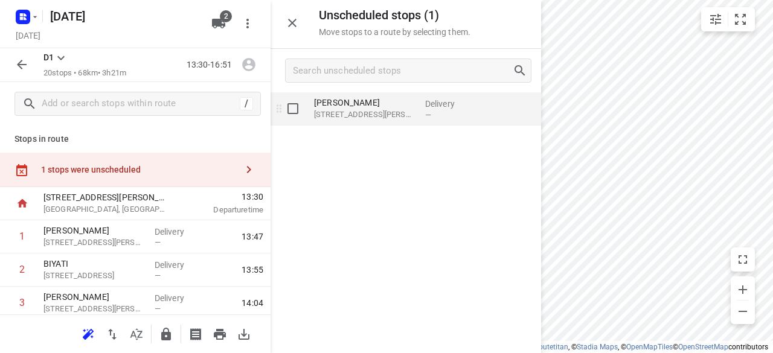
click at [304, 110] on div "grid" at bounding box center [289, 108] width 39 height 33
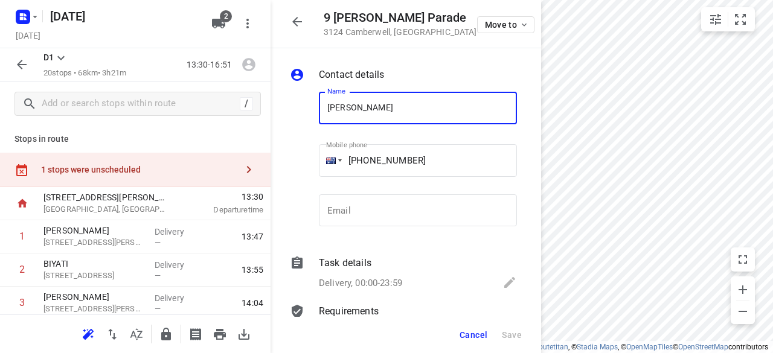
click at [103, 175] on div "1 stops were unscheduled" at bounding box center [135, 170] width 270 height 34
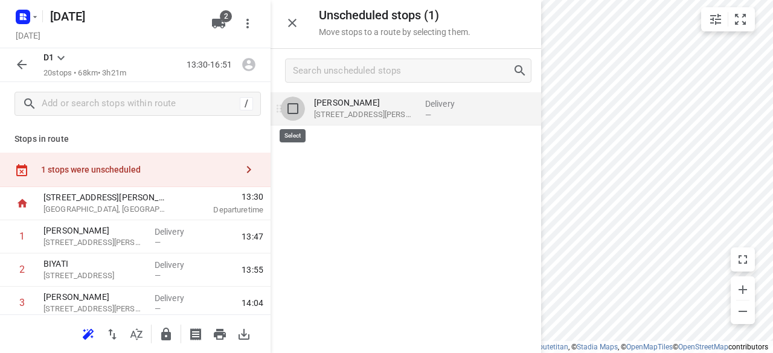
click at [296, 109] on input "grid" at bounding box center [293, 109] width 24 height 24
checkbox input "true"
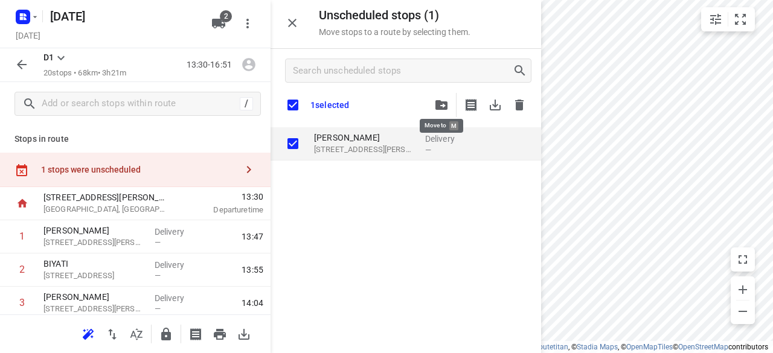
click at [449, 106] on button "button" at bounding box center [441, 105] width 24 height 24
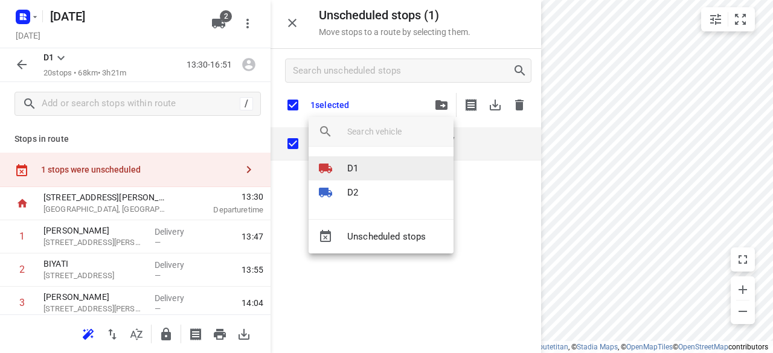
click at [356, 173] on p "D1" at bounding box center [352, 169] width 11 height 14
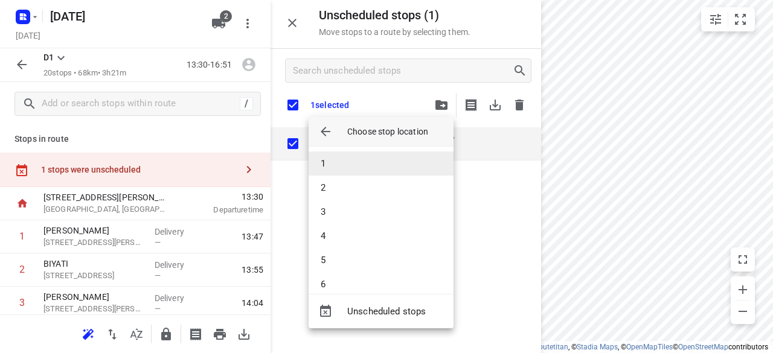
click at [335, 165] on li "1" at bounding box center [380, 164] width 145 height 24
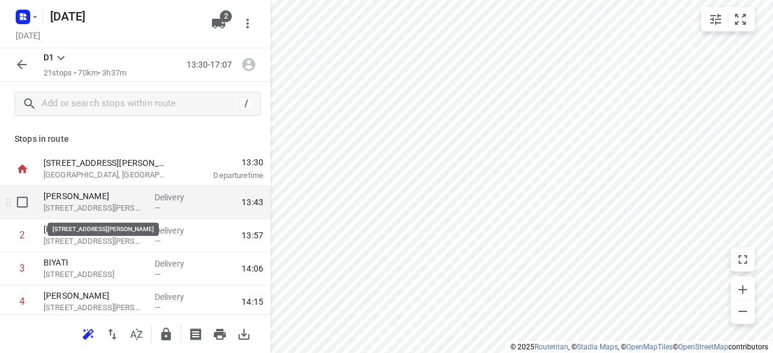
click at [94, 206] on p "[STREET_ADDRESS][PERSON_NAME]" at bounding box center [93, 208] width 101 height 12
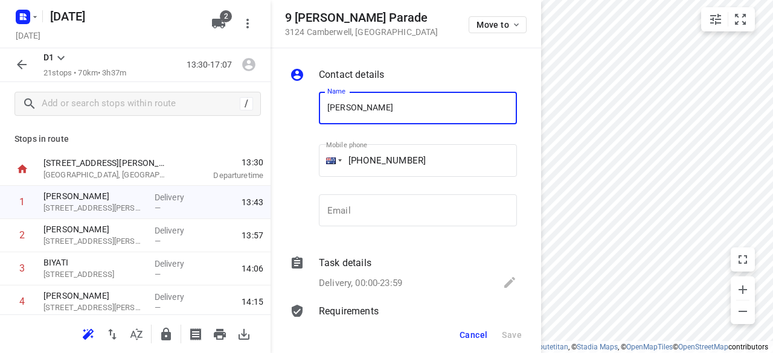
click at [473, 333] on span "Cancel" at bounding box center [473, 335] width 28 height 10
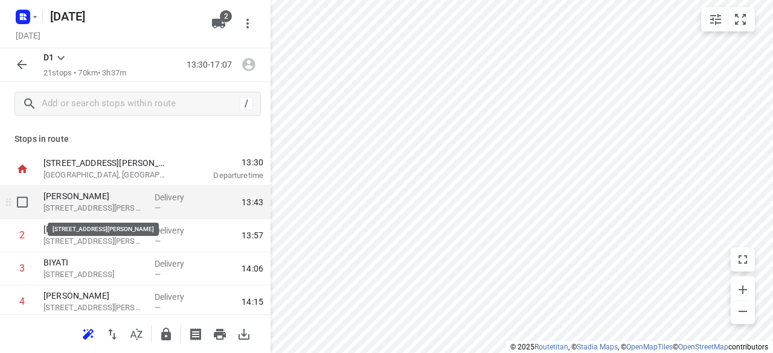
click at [87, 205] on p "[STREET_ADDRESS][PERSON_NAME]" at bounding box center [93, 208] width 101 height 12
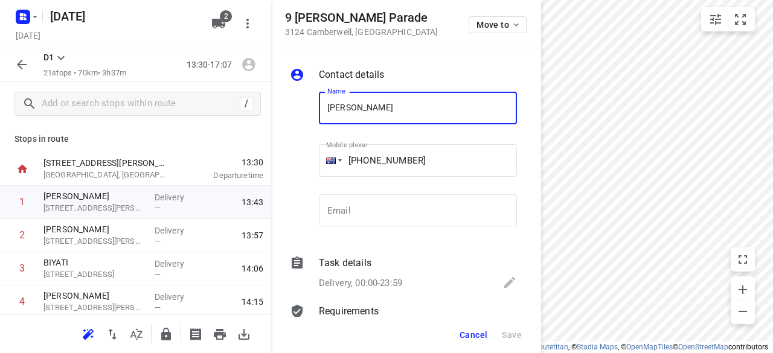
click at [461, 336] on span "Cancel" at bounding box center [473, 335] width 28 height 10
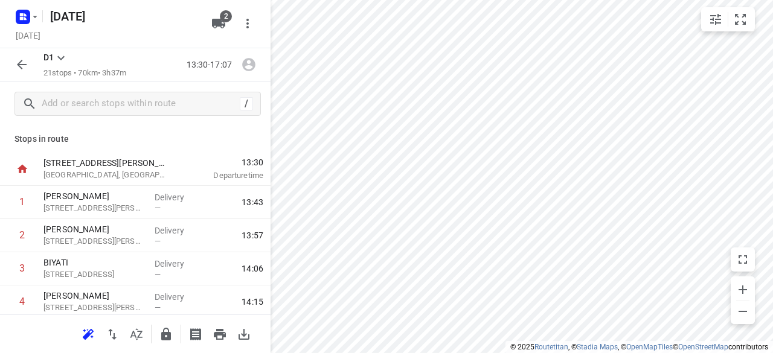
click at [24, 68] on icon "button" at bounding box center [21, 64] width 14 height 14
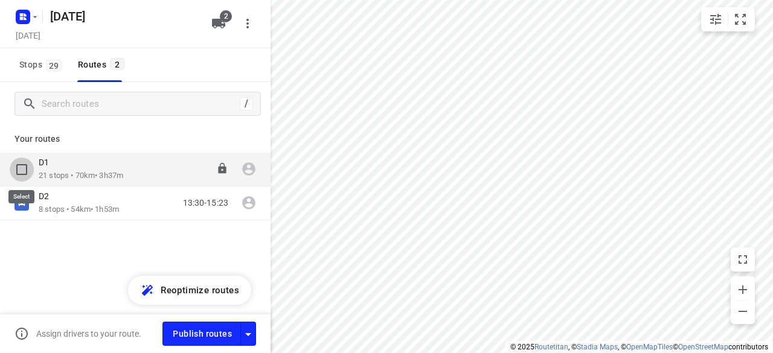
click at [22, 176] on input "checkbox" at bounding box center [22, 170] width 24 height 24
checkbox input "true"
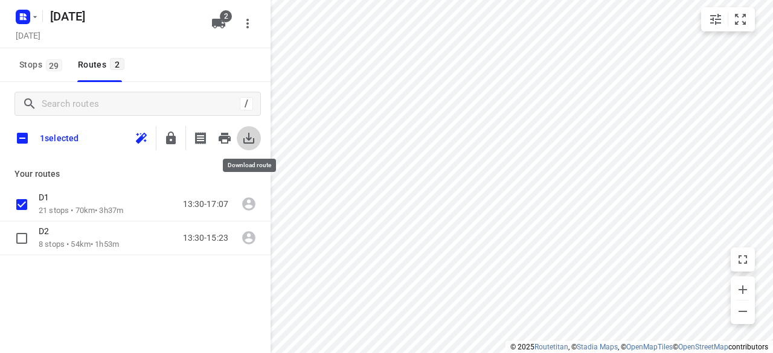
click at [248, 140] on icon "button" at bounding box center [248, 138] width 11 height 11
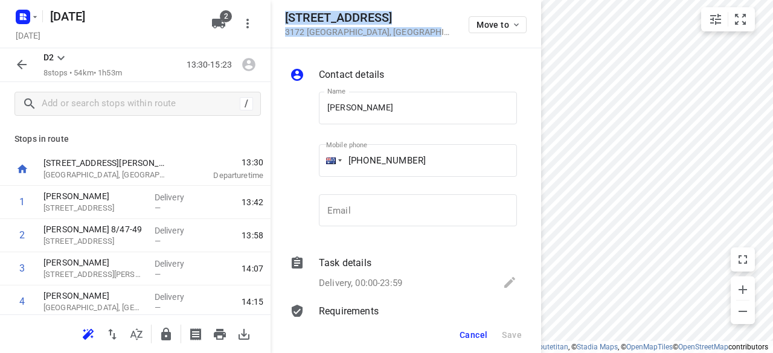
drag, startPoint x: 420, startPoint y: 40, endPoint x: 282, endPoint y: 19, distance: 139.2
click at [282, 19] on div "[STREET_ADDRESS] Move to" at bounding box center [405, 24] width 270 height 48
copy div "[STREET_ADDRESS]"
click at [226, 21] on span "2" at bounding box center [226, 16] width 12 height 12
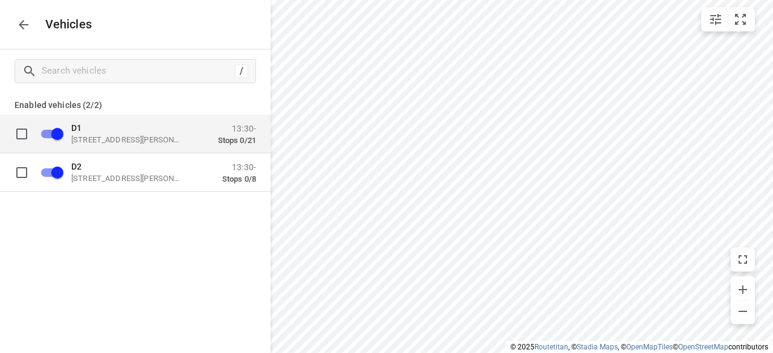
click at [107, 137] on p "[STREET_ADDRESS][PERSON_NAME]" at bounding box center [131, 140] width 121 height 10
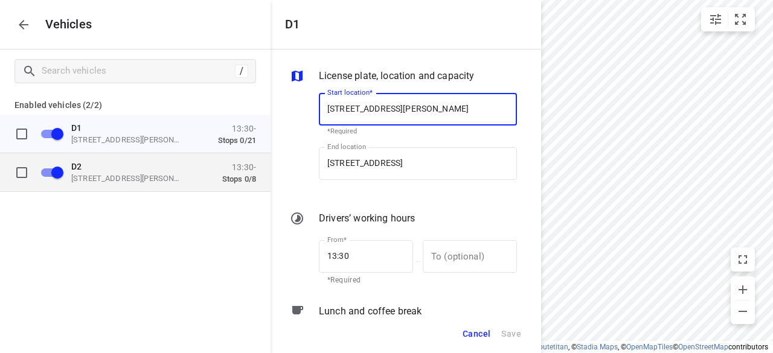
click at [116, 182] on p "[STREET_ADDRESS][PERSON_NAME]" at bounding box center [131, 178] width 121 height 10
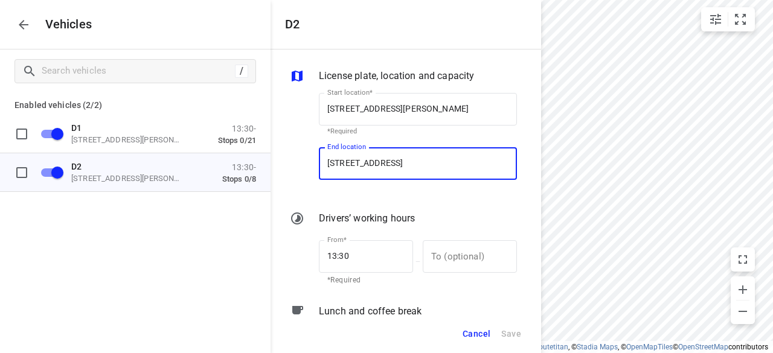
click at [381, 162] on input "[STREET_ADDRESS]" at bounding box center [418, 163] width 198 height 33
paste input "[STREET_ADDRESS]"
type input "[STREET_ADDRESS]"
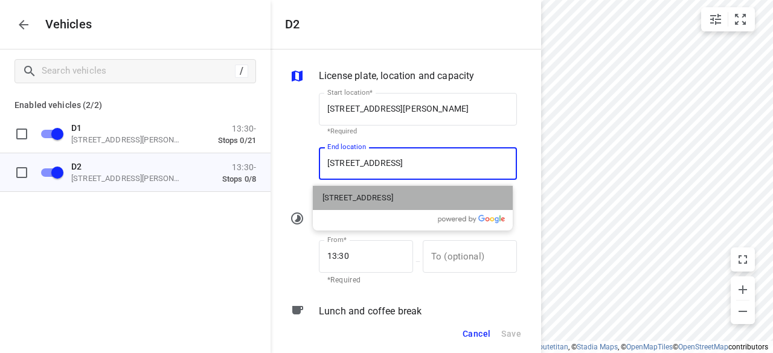
click at [371, 193] on p "[STREET_ADDRESS]" at bounding box center [357, 198] width 71 height 12
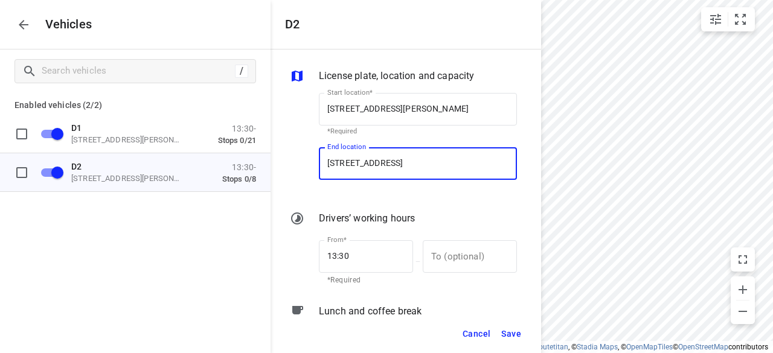
type input "[STREET_ADDRESS]"
click at [511, 335] on span "Save" at bounding box center [511, 334] width 20 height 15
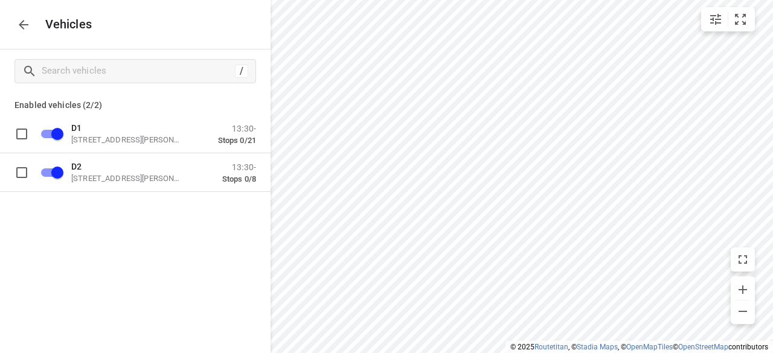
click at [30, 25] on icon "button" at bounding box center [23, 25] width 14 height 14
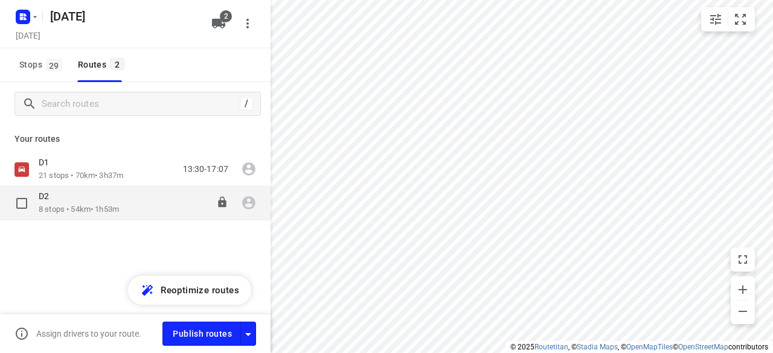
click at [59, 199] on div "D2" at bounding box center [79, 197] width 80 height 13
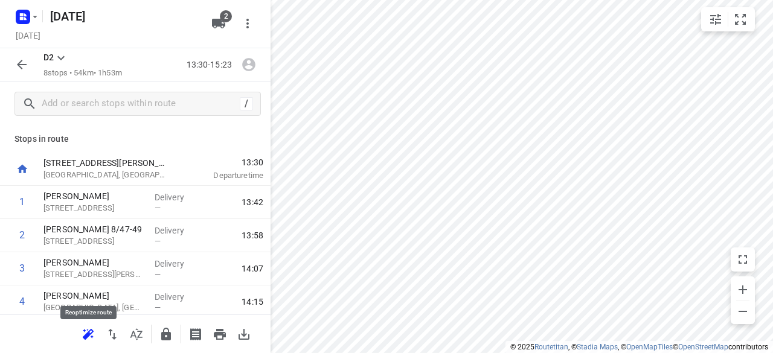
click at [91, 343] on button "button" at bounding box center [88, 334] width 24 height 24
click at [19, 57] on icon "button" at bounding box center [21, 64] width 14 height 14
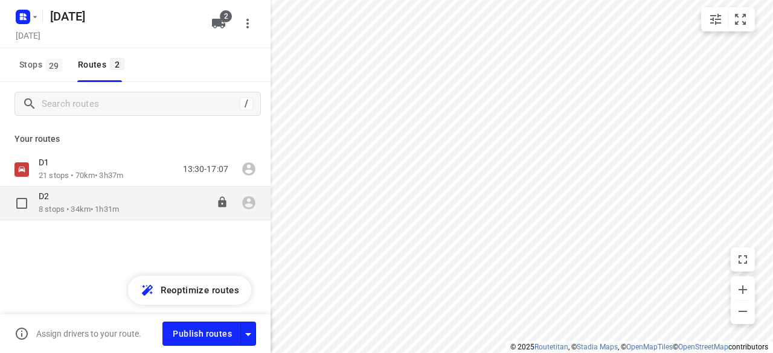
click at [24, 209] on input "checkbox" at bounding box center [22, 203] width 24 height 24
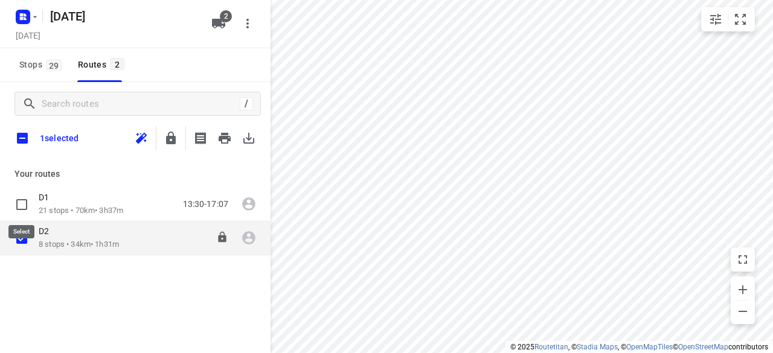
checkbox input "true"
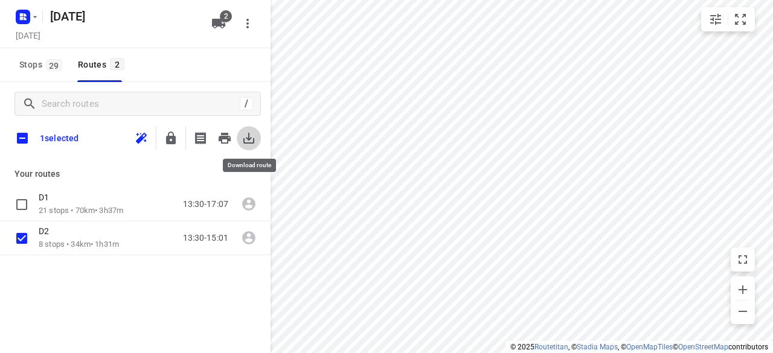
click at [254, 143] on icon "button" at bounding box center [248, 138] width 14 height 14
